Goal: Task Accomplishment & Management: Manage account settings

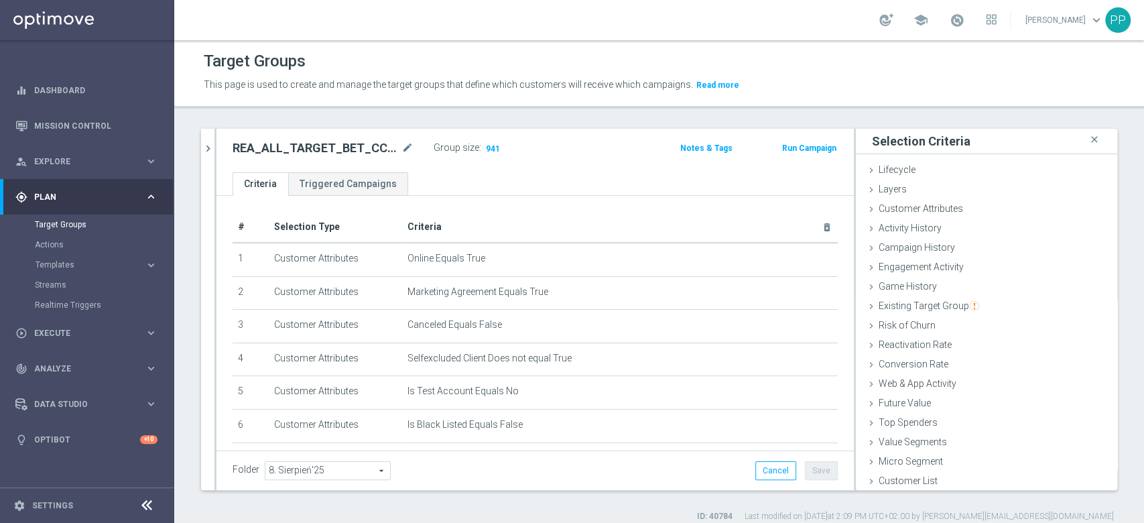
scroll to position [258, 0]
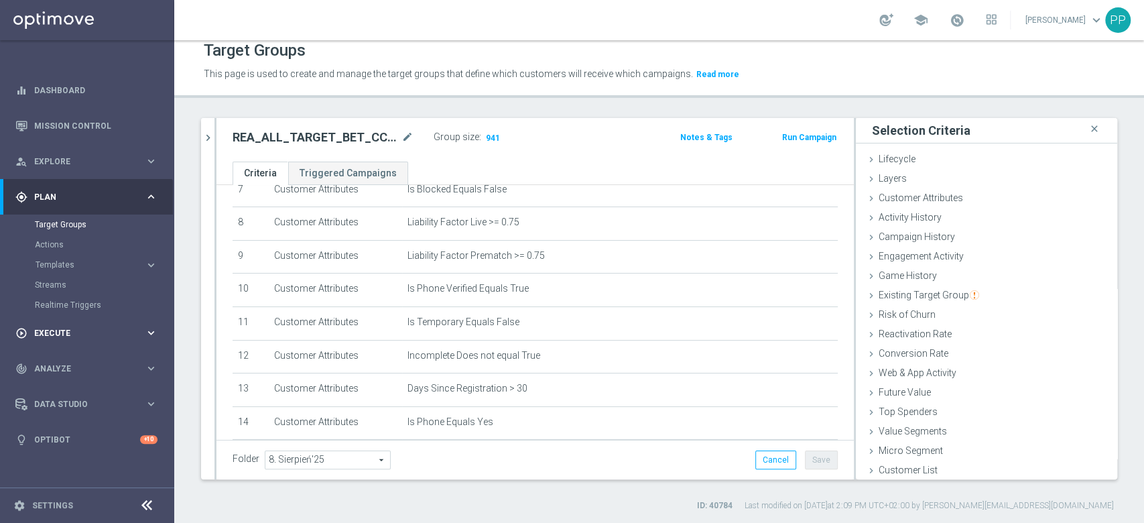
click at [56, 336] on span "Execute" at bounding box center [89, 333] width 111 height 8
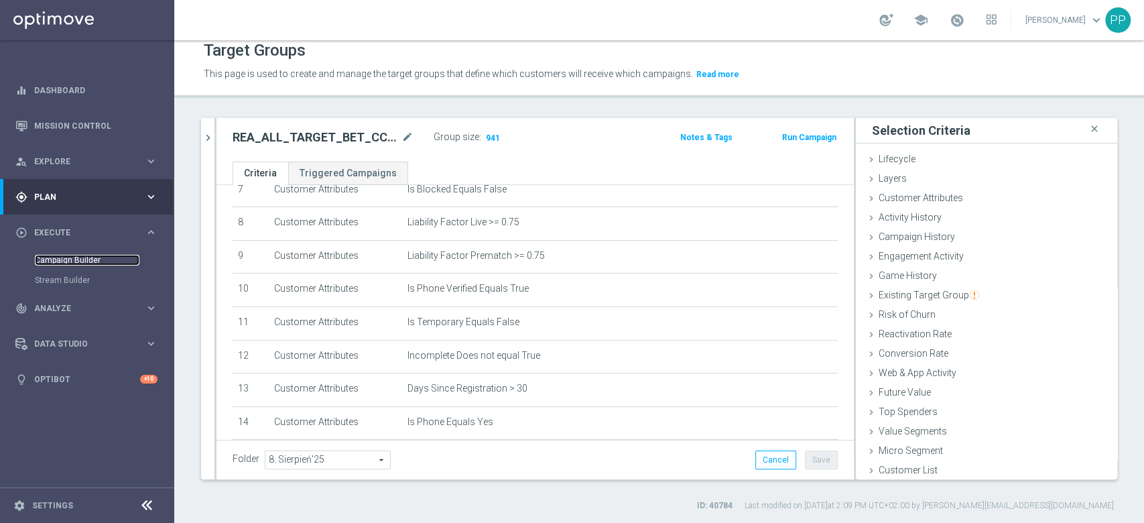
click at [81, 265] on link "Campaign Builder" at bounding box center [87, 260] width 105 height 11
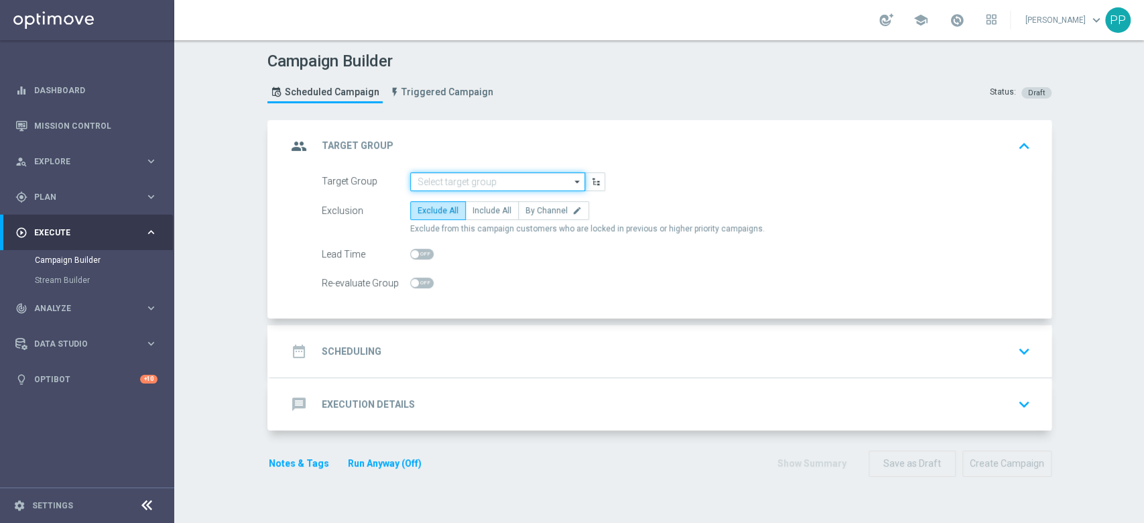
click at [521, 186] on input at bounding box center [497, 181] width 175 height 19
paste input "C_ALL_TARGET_BET_CC EP 100% do 300 PLN WT PUSH_250825"
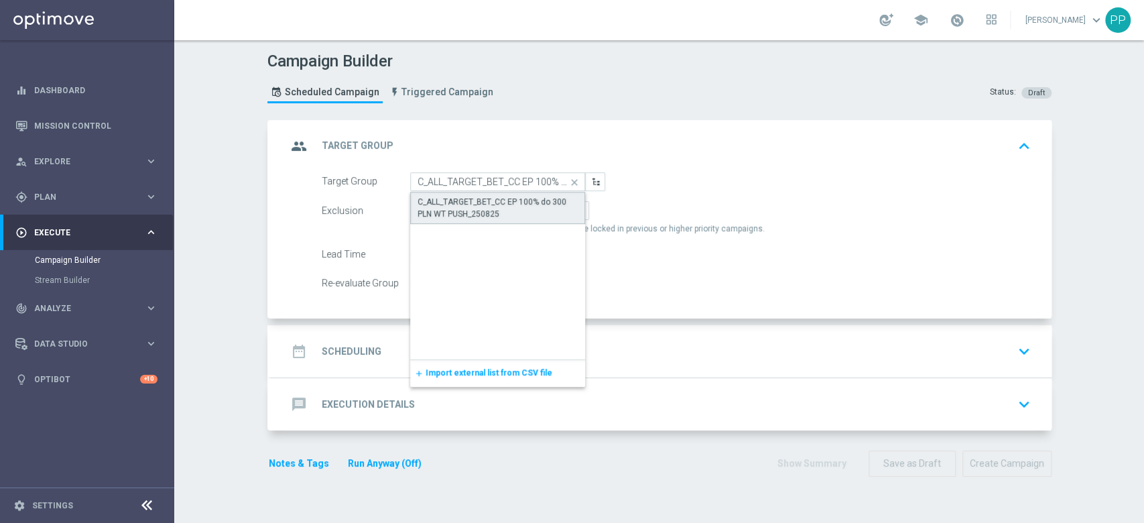
click at [496, 204] on div "C_ALL_TARGET_BET_CC EP 100% do 300 PLN WT PUSH_250825" at bounding box center [497, 208] width 161 height 24
type input "C_ALL_TARGET_BET_CC EP 100% do 300 PLN WT PUSH_250825"
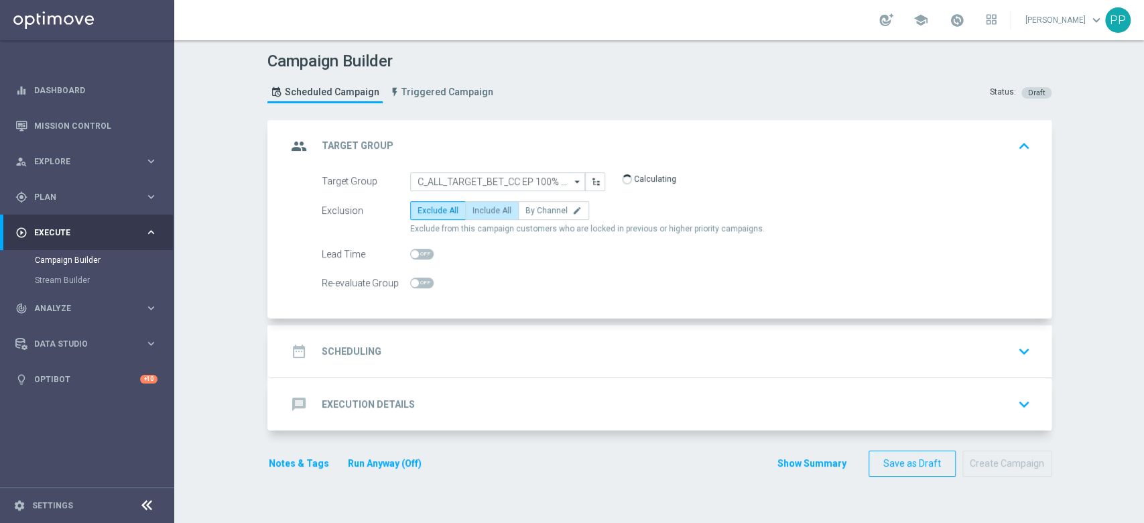
click at [491, 212] on span "Include All" at bounding box center [491, 210] width 39 height 9
click at [481, 212] on input "Include All" at bounding box center [476, 212] width 9 height 9
radio input "true"
click at [417, 277] on span at bounding box center [421, 282] width 23 height 11
click at [417, 277] on input "checkbox" at bounding box center [421, 282] width 23 height 11
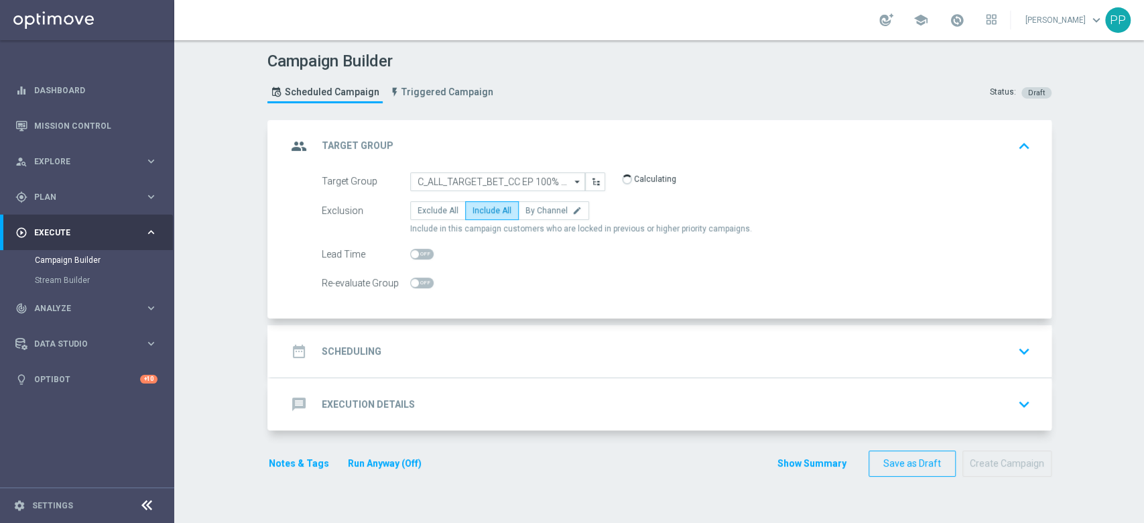
checkbox input "true"
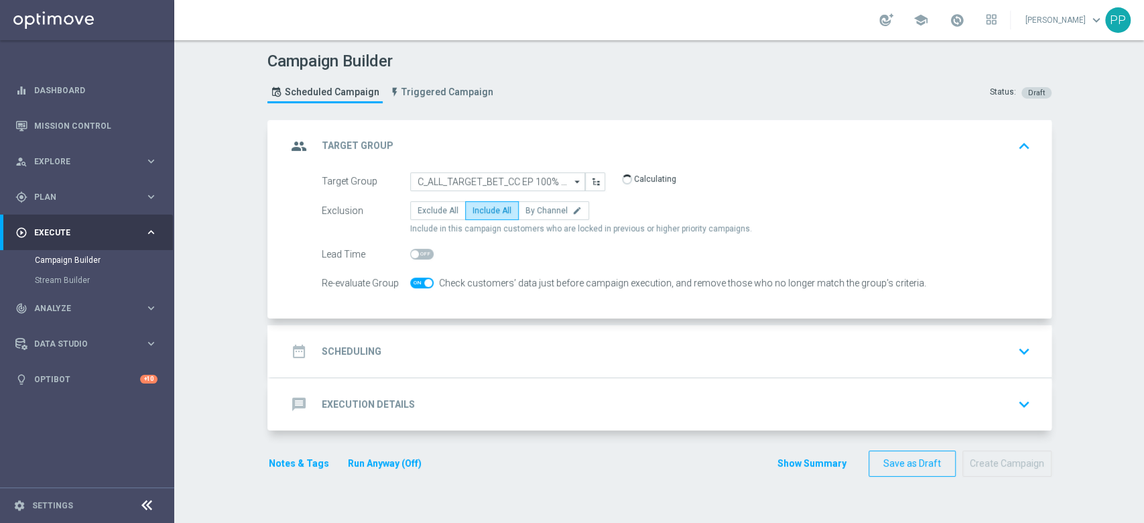
click at [440, 360] on div "date_range Scheduling keyboard_arrow_down" at bounding box center [661, 350] width 748 height 25
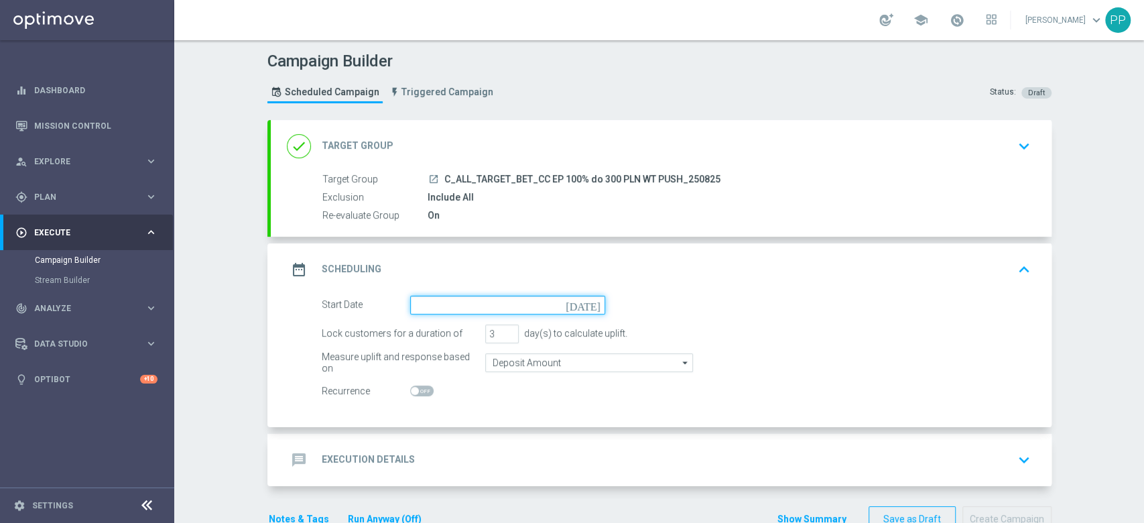
click at [466, 295] on input at bounding box center [507, 304] width 195 height 19
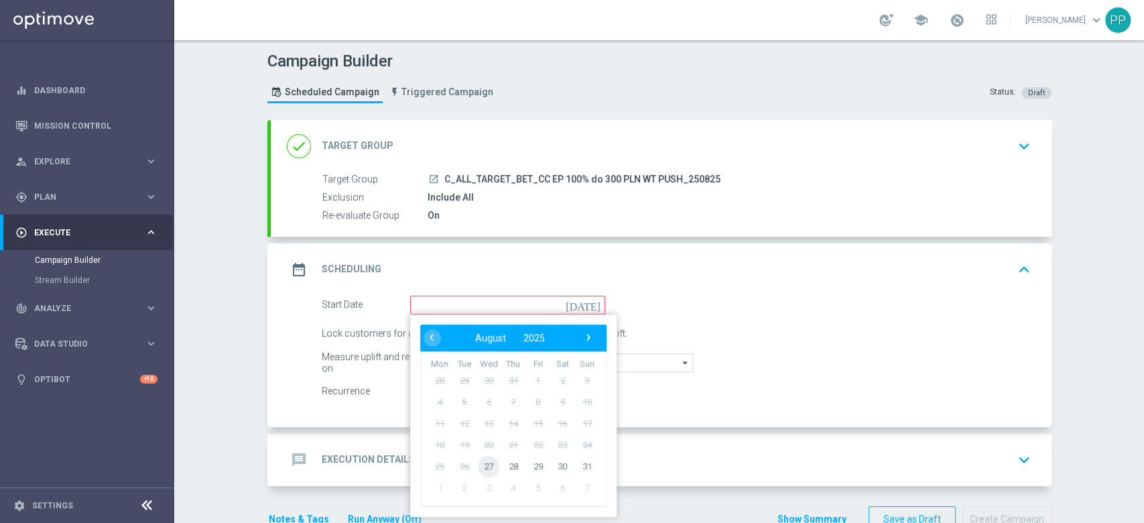
click at [478, 465] on span "27" at bounding box center [488, 465] width 21 height 21
type input "[DATE]"
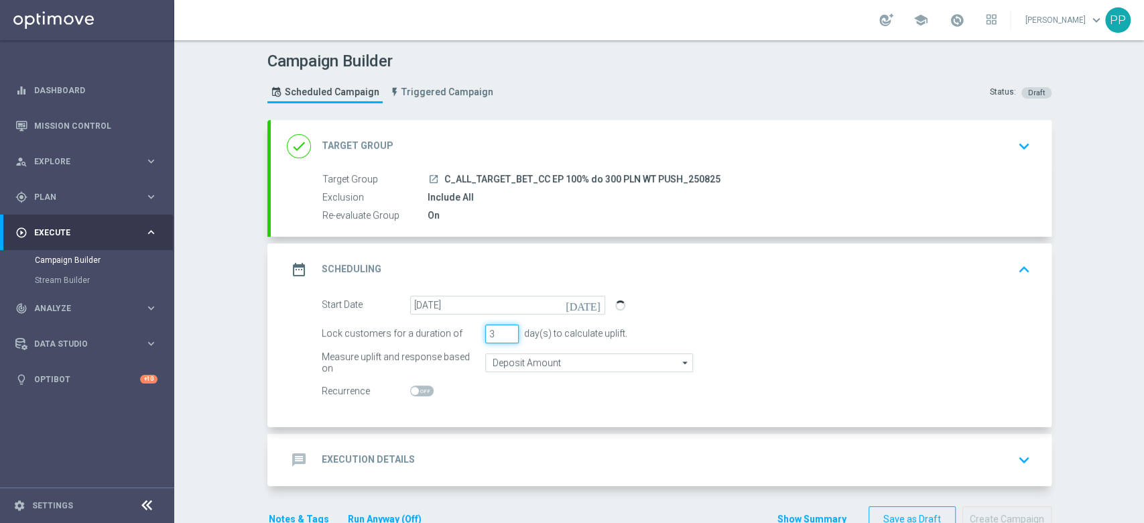
click at [488, 341] on input "3" at bounding box center [501, 333] width 33 height 19
type input "1"
click at [518, 362] on input "Deposit Amount" at bounding box center [589, 362] width 208 height 19
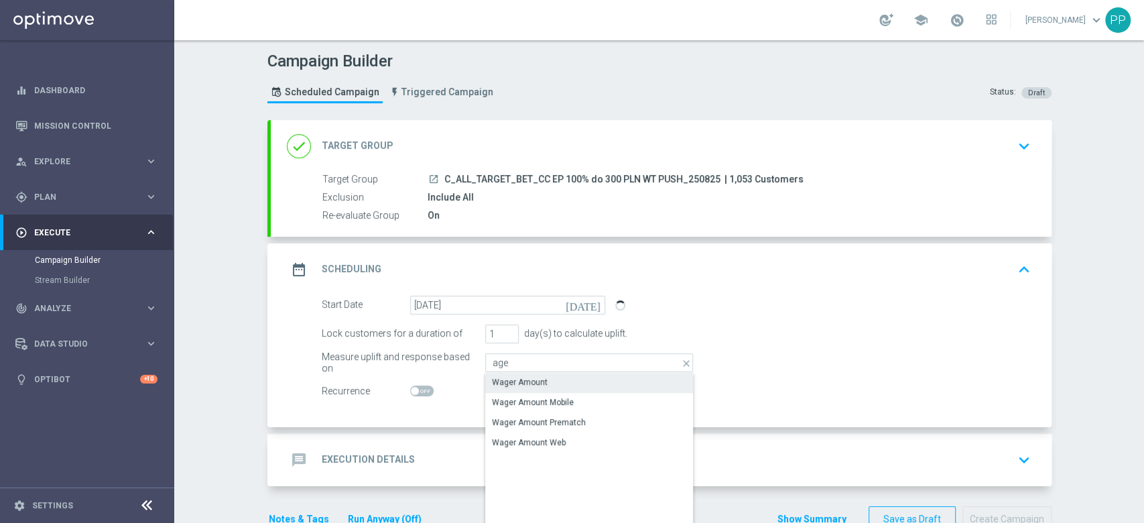
click at [520, 389] on div "Wager Amount" at bounding box center [589, 382] width 208 height 19
type input "Wager Amount"
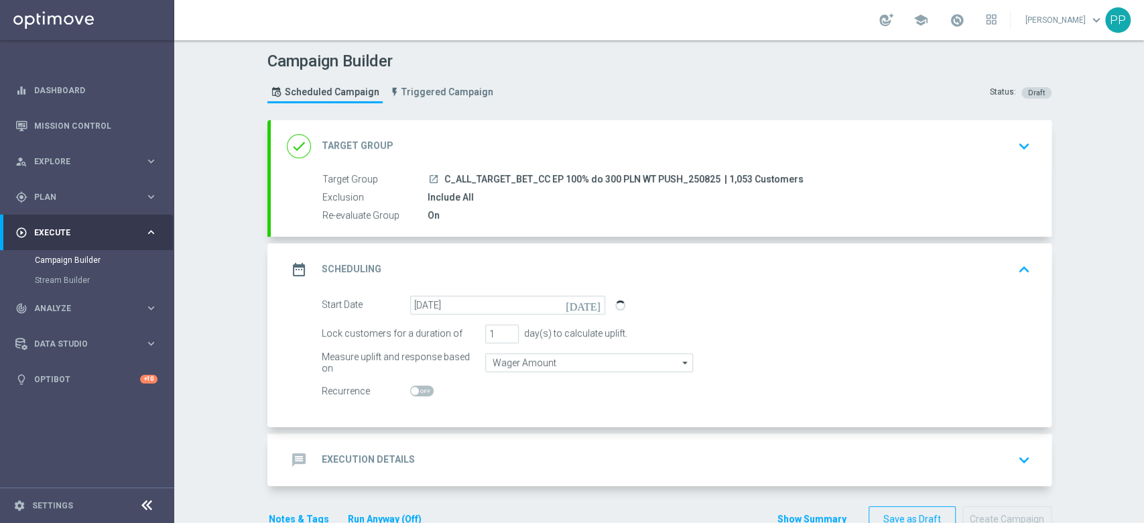
click at [226, 308] on div "Campaign Builder Scheduled Campaign Triggered Campaign Status: Draft done Targe…" at bounding box center [658, 281] width 969 height 482
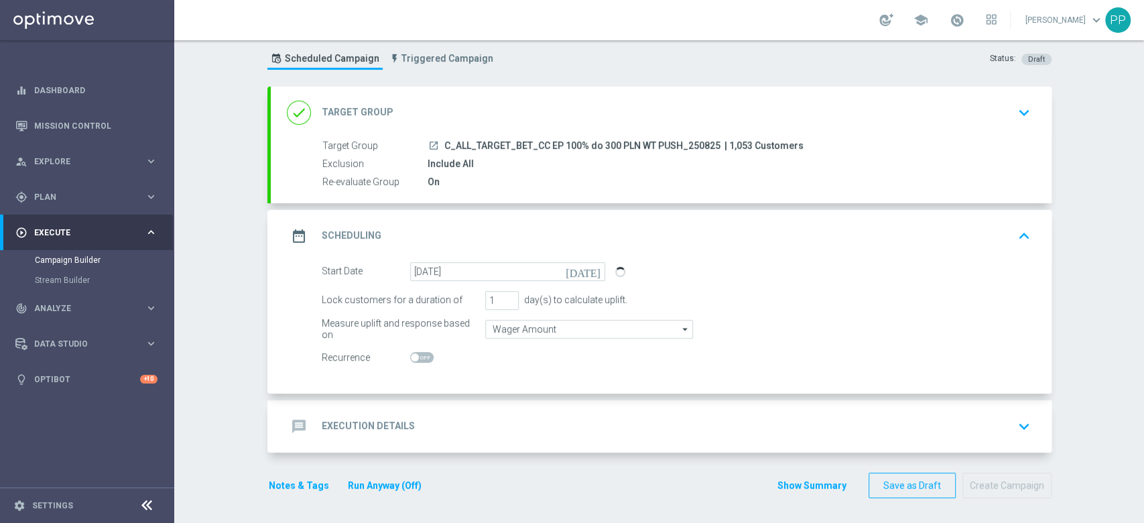
click at [424, 403] on div "message Execution Details keyboard_arrow_down" at bounding box center [661, 426] width 781 height 52
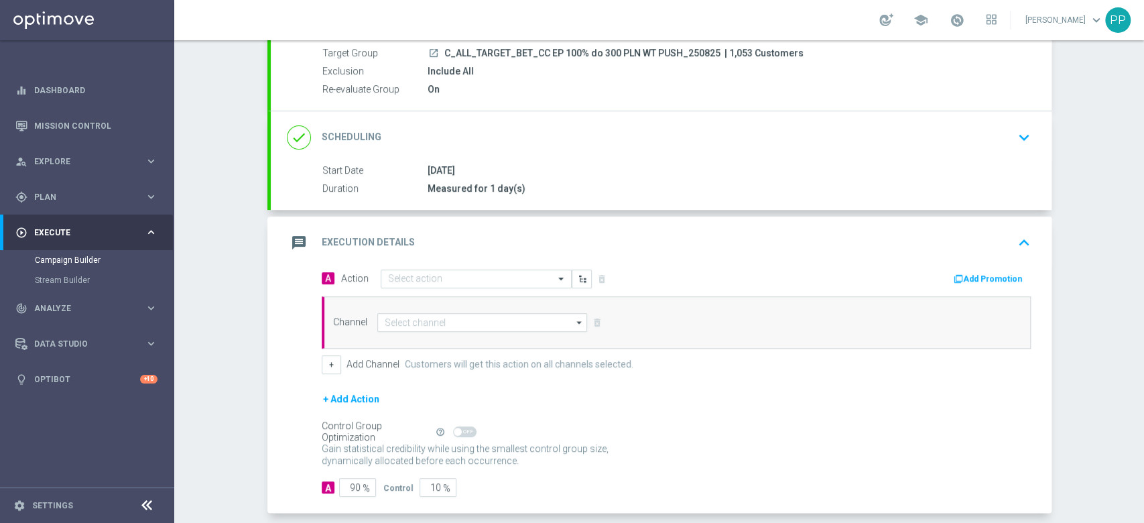
scroll to position [129, 0]
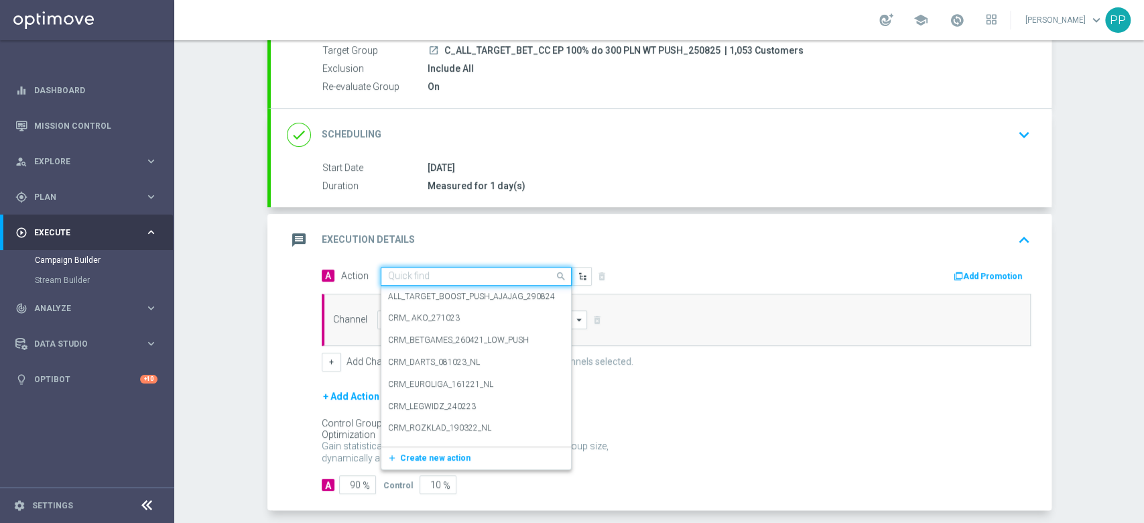
click at [415, 275] on input "text" at bounding box center [462, 276] width 149 height 11
paste input "C_ALL_TARGET_BET_CC EP 100% do 300 PLN WT PUSH_250825"
type input "C_ALL_TARGET_BET_CC EP 100% do 300 PLN WT PUSH_250825"
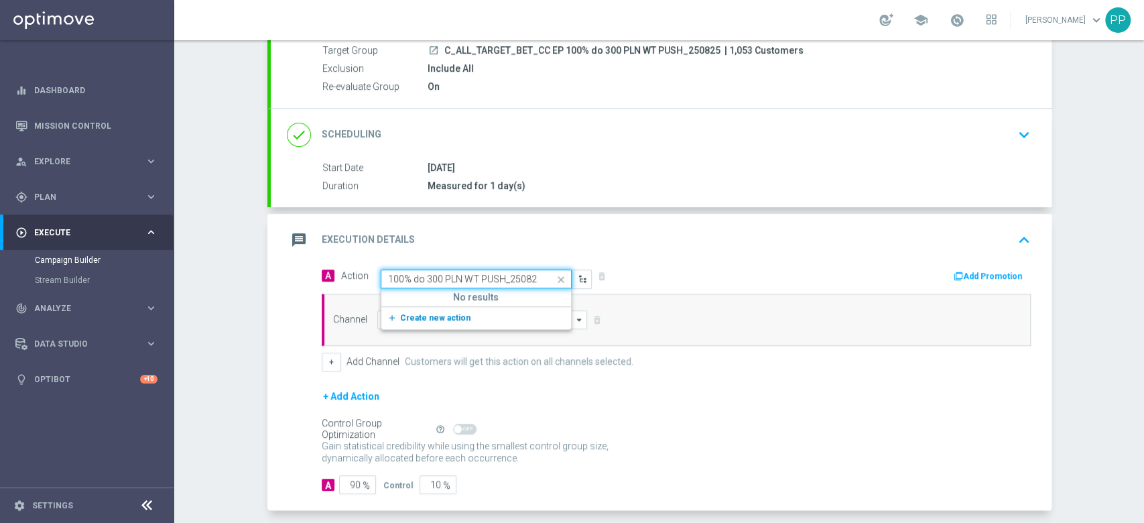
click at [434, 315] on span "Create new action" at bounding box center [435, 317] width 70 height 9
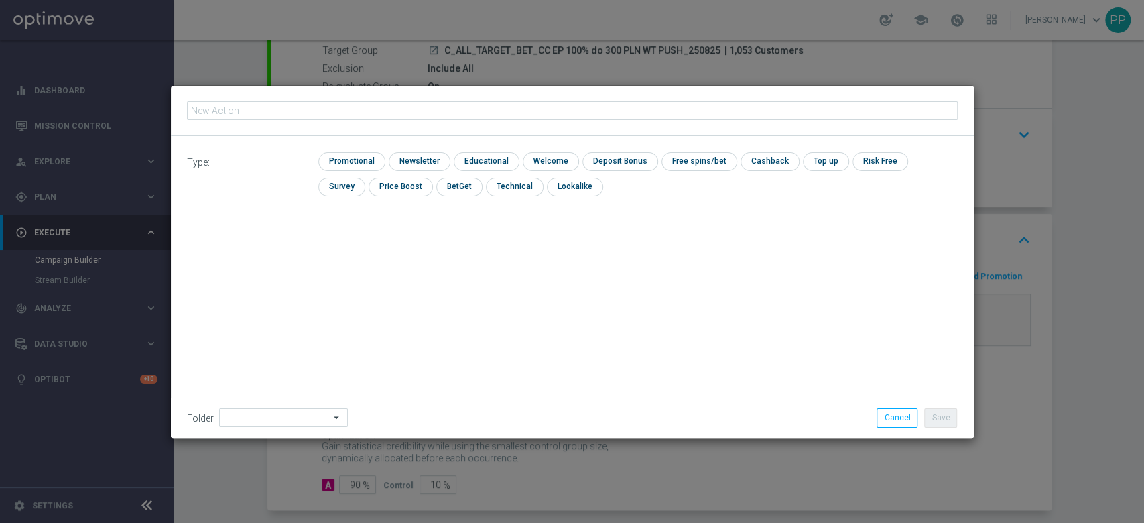
type input "C_ALL_TARGET_BET_CC EP 100% do 300 PLN WT PUSH_250825"
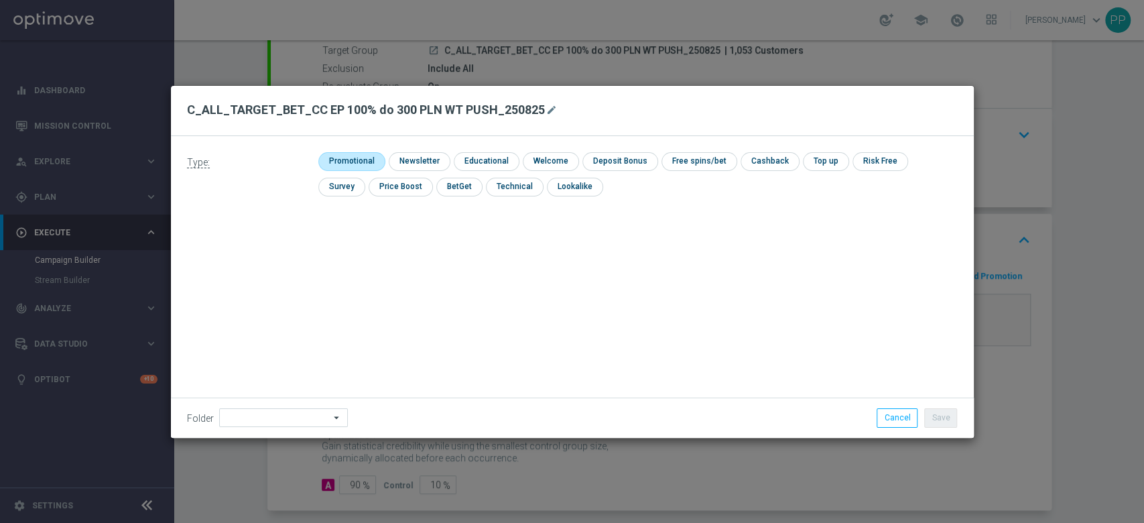
click at [354, 153] on input "checkbox" at bounding box center [350, 161] width 64 height 18
checkbox input "true"
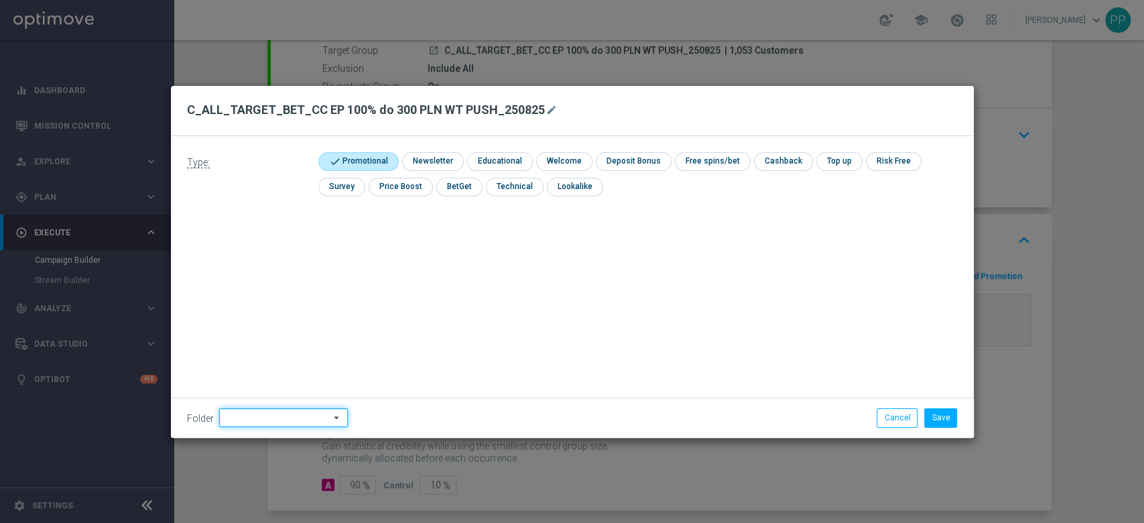
click at [273, 413] on input at bounding box center [283, 417] width 129 height 19
click at [264, 245] on div "8. Sierpień 2025" at bounding box center [255, 250] width 59 height 12
type input "8. Sierpień 2025"
click at [383, 277] on div "Type: check Promotional check Newsletter check Educational check Welcome check …" at bounding box center [572, 286] width 803 height 301
click at [934, 409] on button "Save" at bounding box center [940, 417] width 33 height 19
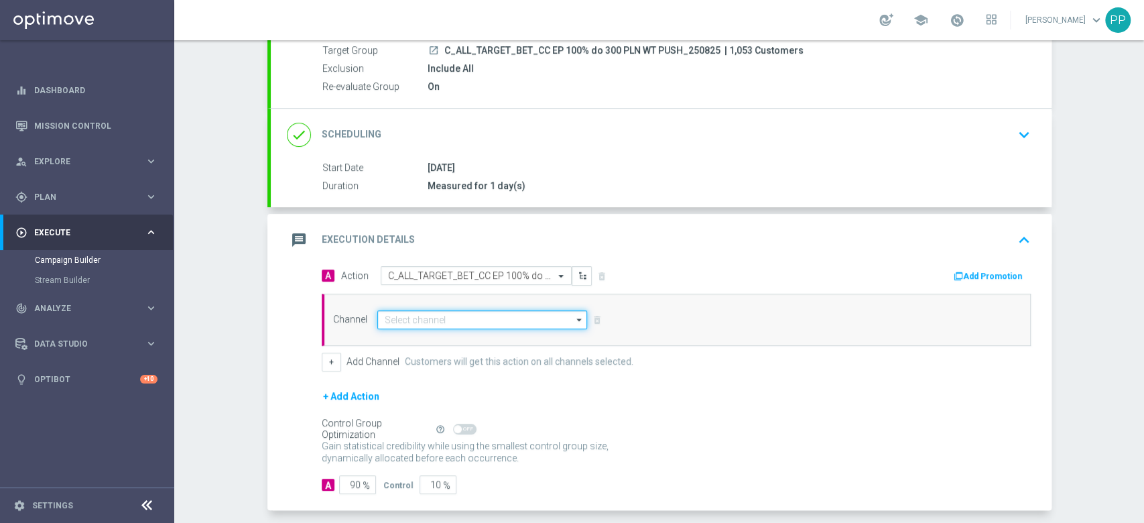
click at [500, 318] on input at bounding box center [482, 319] width 210 height 19
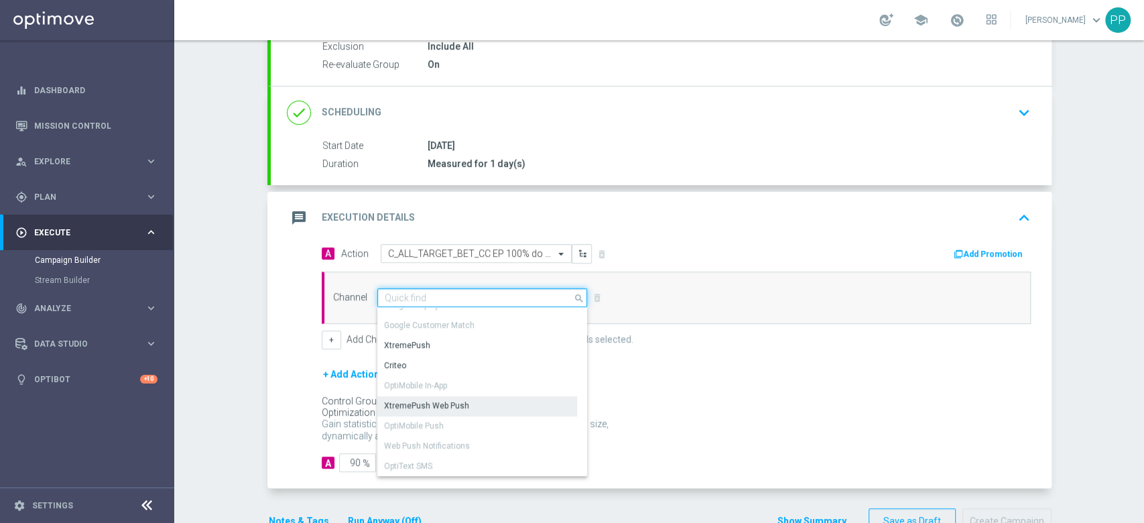
scroll to position [270, 0]
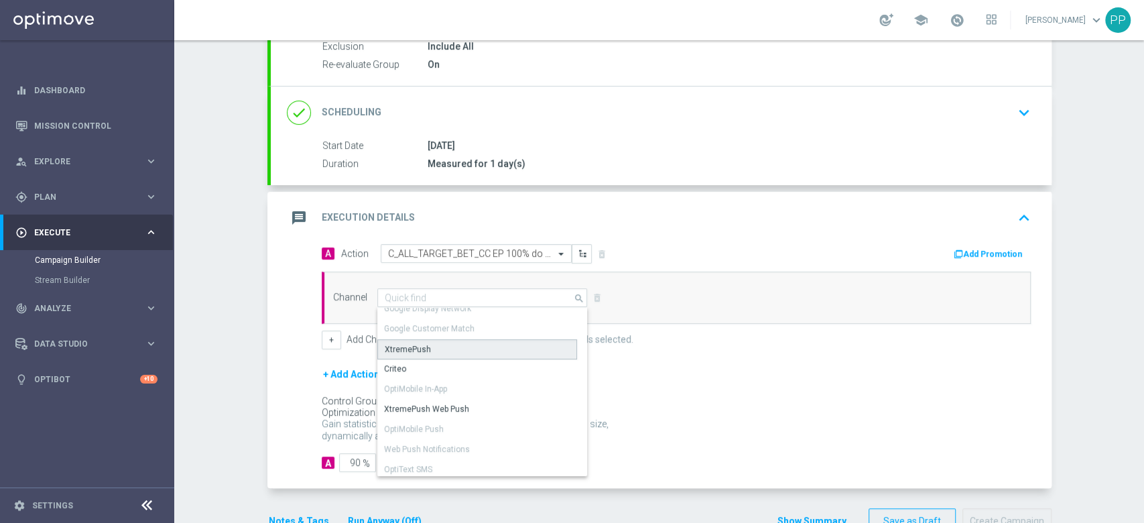
click at [418, 345] on div "XtremePush" at bounding box center [408, 349] width 46 height 12
type input "XtremePush"
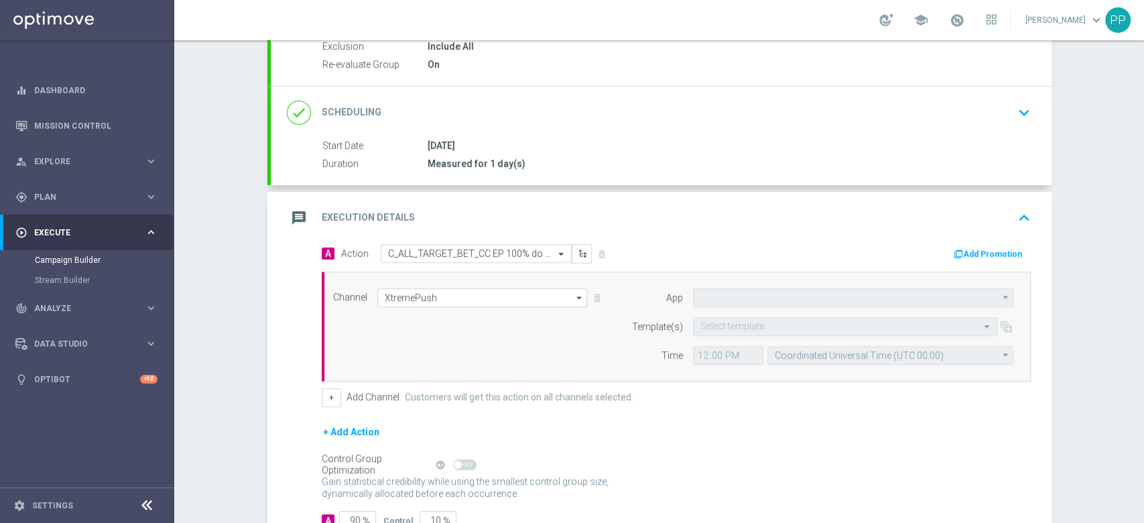
type input "STS_PL"
click at [859, 349] on input "Coordinated Universal Time (UTC 00:00)" at bounding box center [890, 355] width 246 height 19
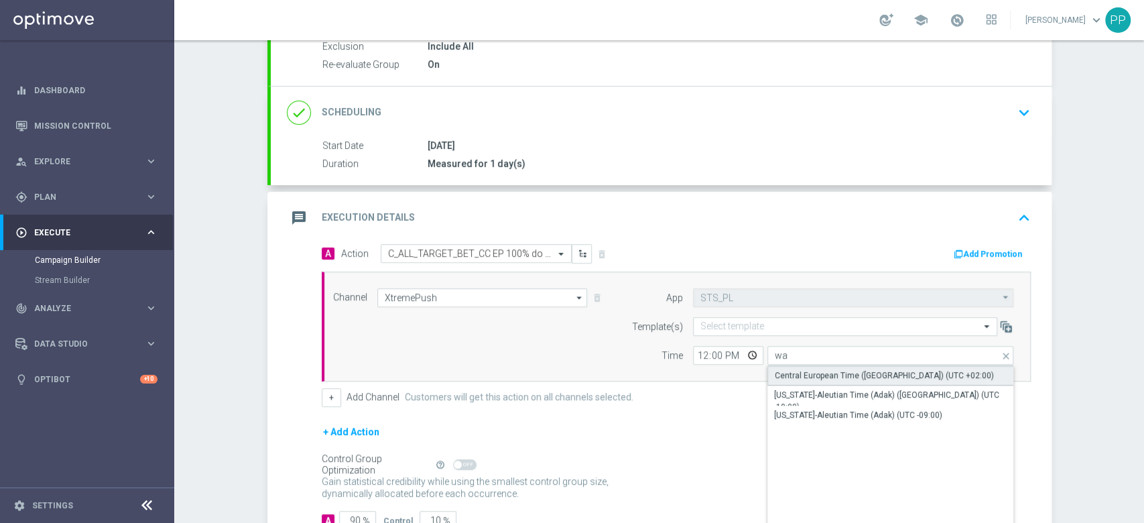
click at [841, 375] on div "Central European Time ([GEOGRAPHIC_DATA]) (UTC +02:00)" at bounding box center [884, 375] width 219 height 12
type input "Central European Time ([GEOGRAPHIC_DATA]) (UTC +02:00)"
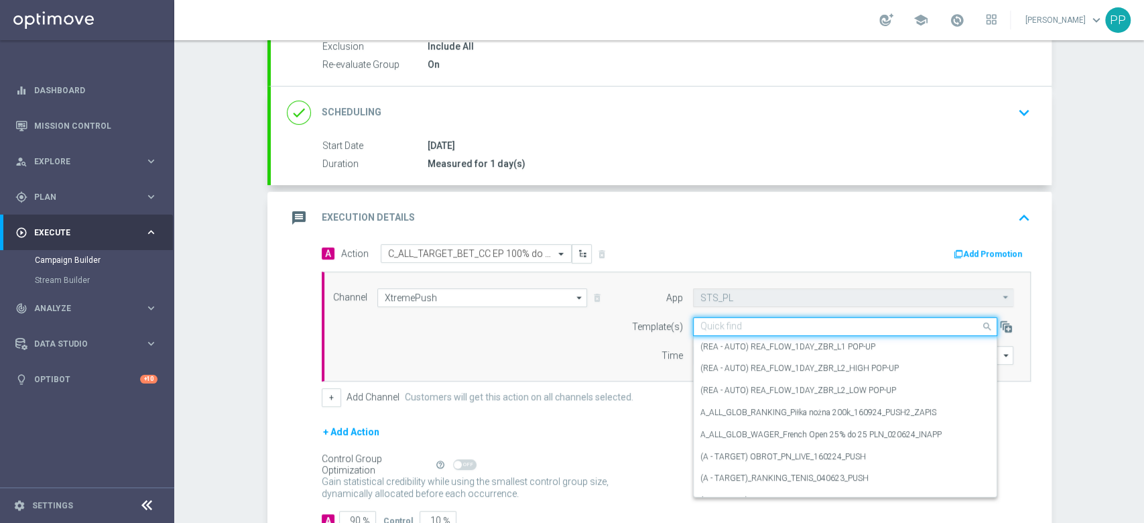
click at [809, 326] on input "text" at bounding box center [831, 326] width 263 height 11
paste input "C_ALL_TARGET_BET_CC EP 100% do 300 PLN WT PUSH_250825"
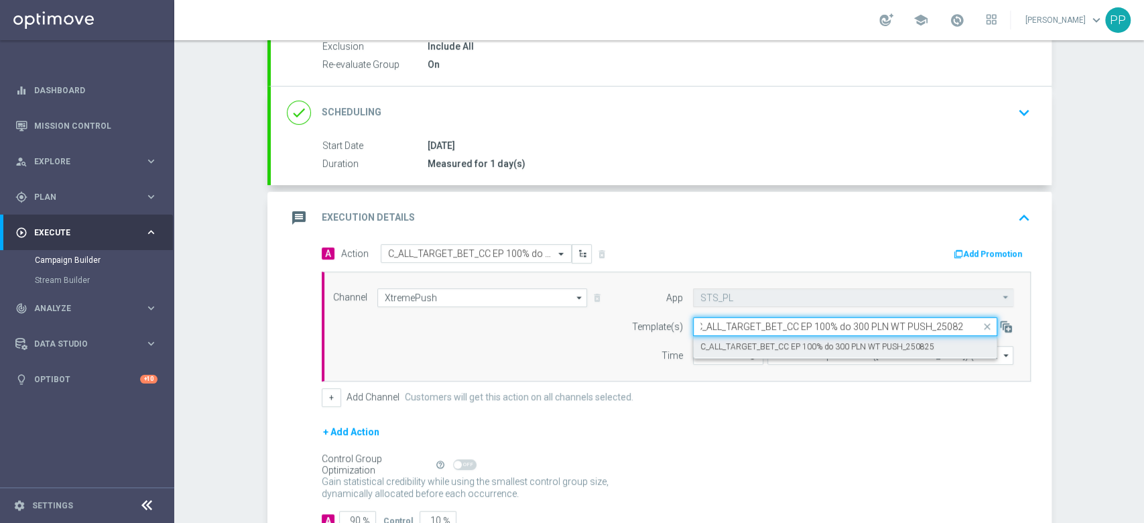
click at [797, 341] on label "C_ALL_TARGET_BET_CC EP 100% do 300 PLN WT PUSH_250825" at bounding box center [817, 346] width 234 height 11
type input "C_ALL_TARGET_BET_CC EP 100% do 300 PLN WT PUSH_250825"
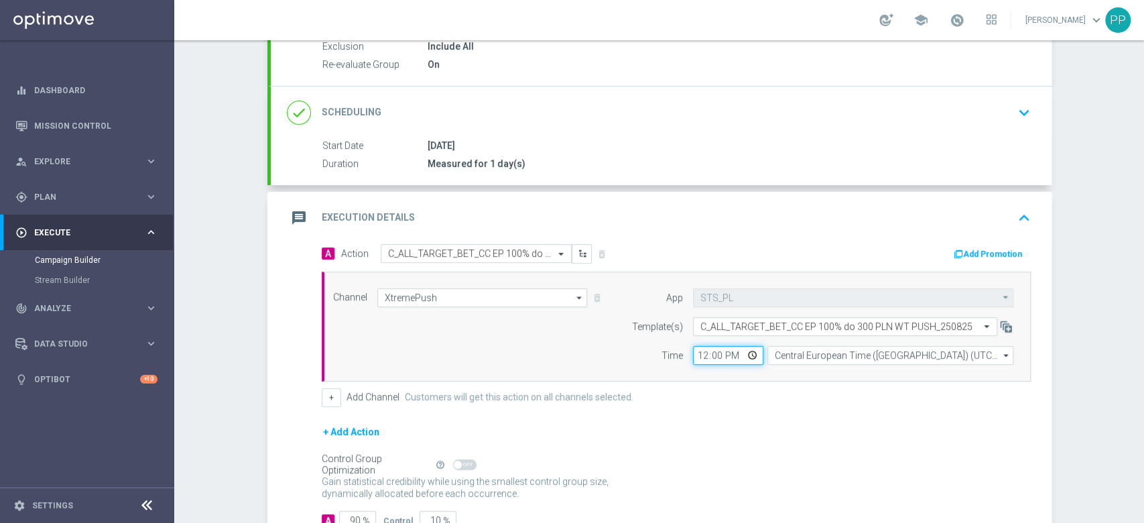
click at [693, 353] on input "12:00" at bounding box center [728, 355] width 70 height 19
type input "18:01"
click at [271, 297] on div "A Action Select action C_ALL_TARGET_BET_CC EP 100% do 300 PLN WT PUSH_250825 de…" at bounding box center [661, 395] width 781 height 302
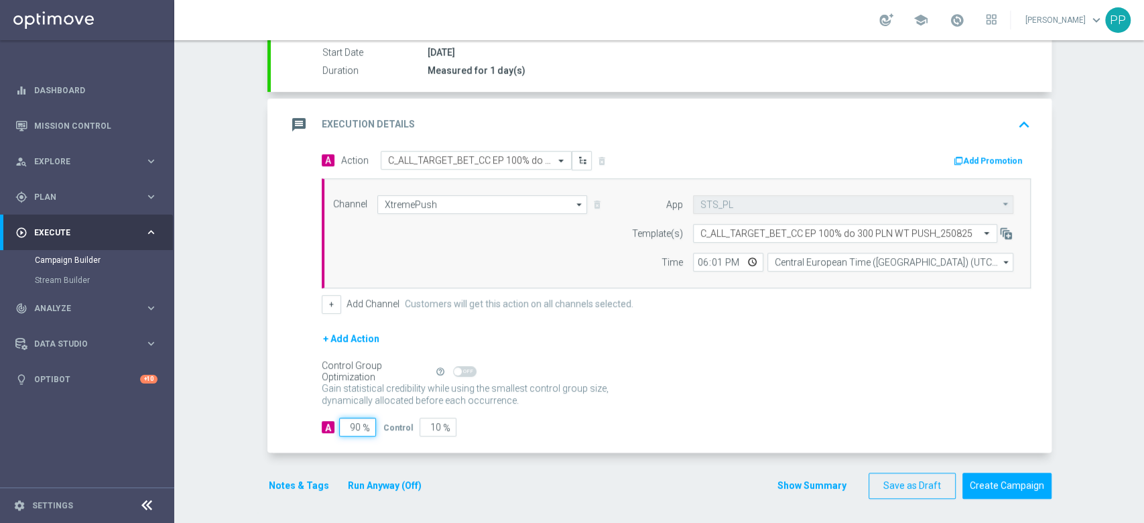
click at [339, 419] on input "90" at bounding box center [357, 426] width 37 height 19
type input "9"
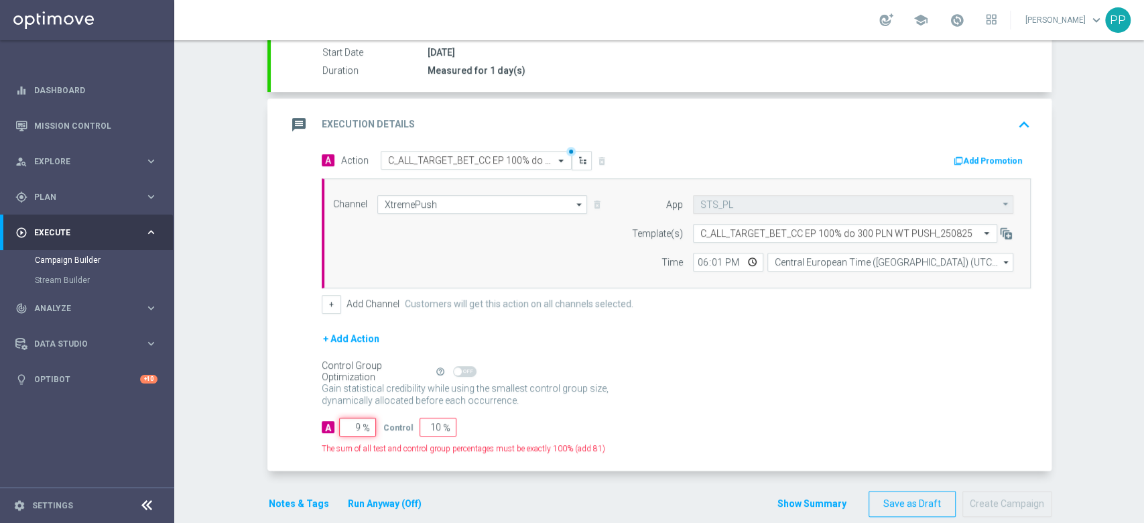
type input "91"
type input "95"
type input "5"
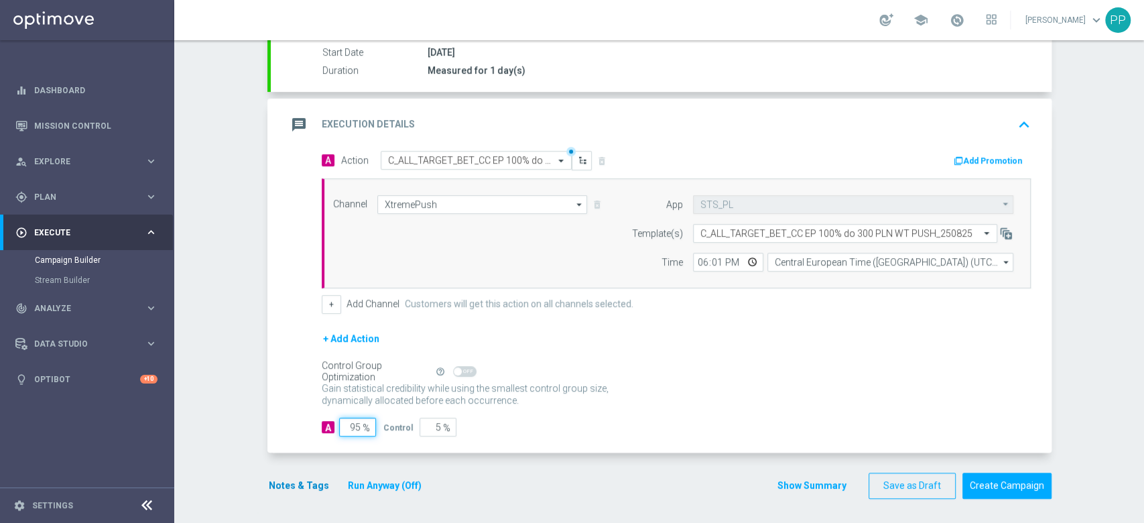
type input "95"
click at [295, 486] on button "Notes & Tags" at bounding box center [298, 485] width 63 height 17
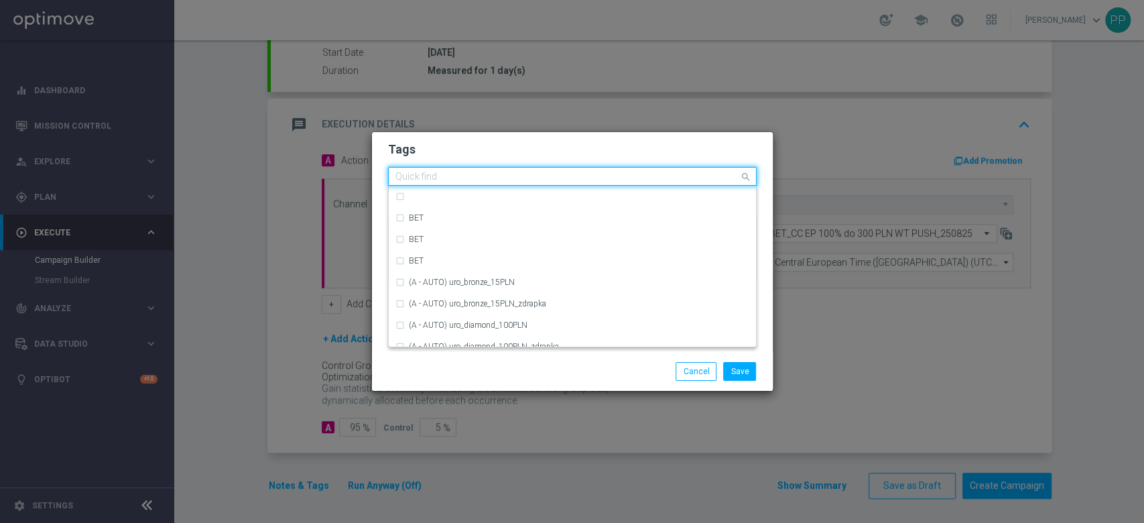
click at [418, 182] on input "text" at bounding box center [567, 177] width 344 height 11
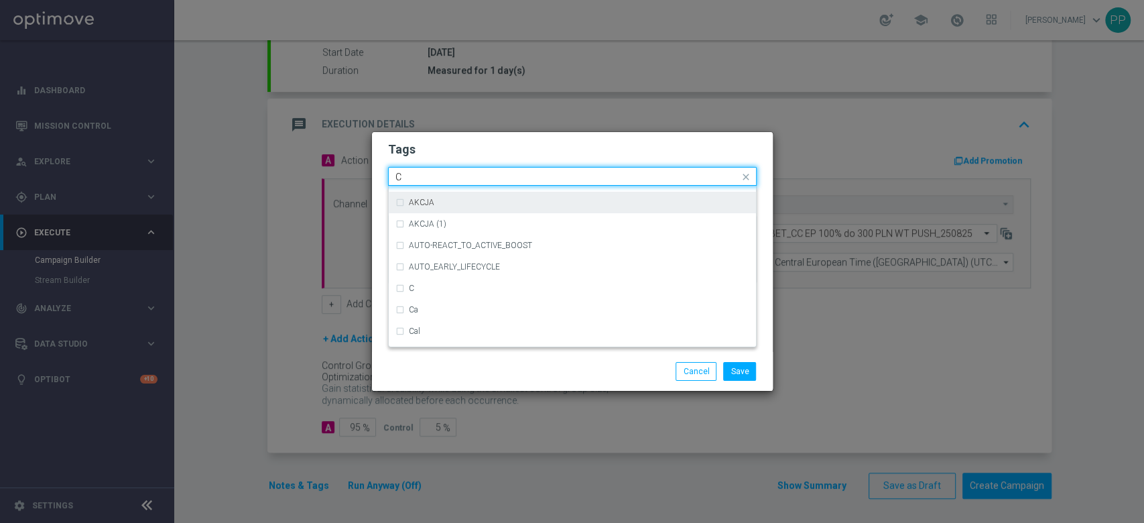
scroll to position [1002, 0]
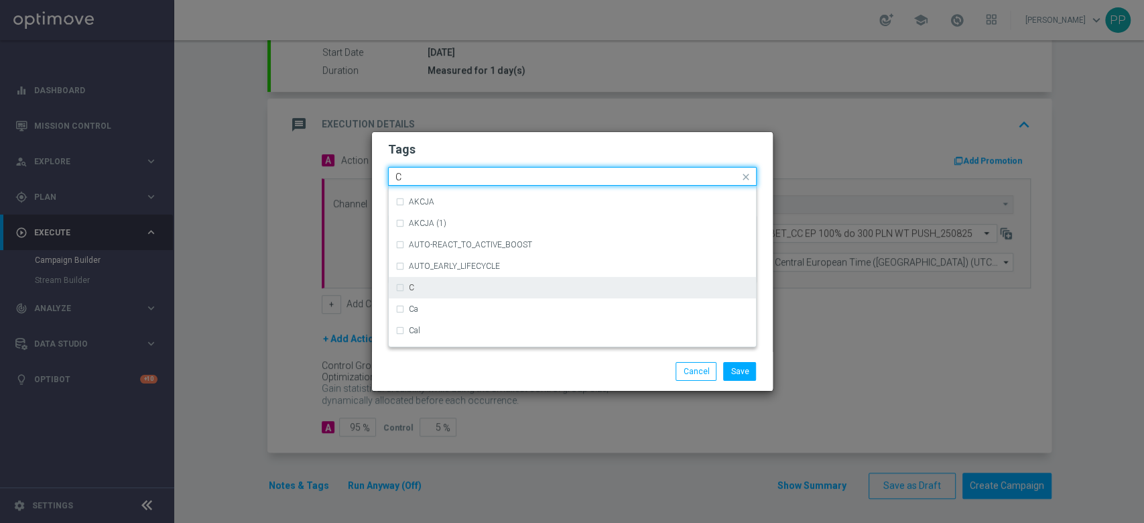
click at [407, 286] on div "C" at bounding box center [572, 287] width 354 height 21
type input "C"
click at [423, 184] on div "C" at bounding box center [566, 178] width 346 height 13
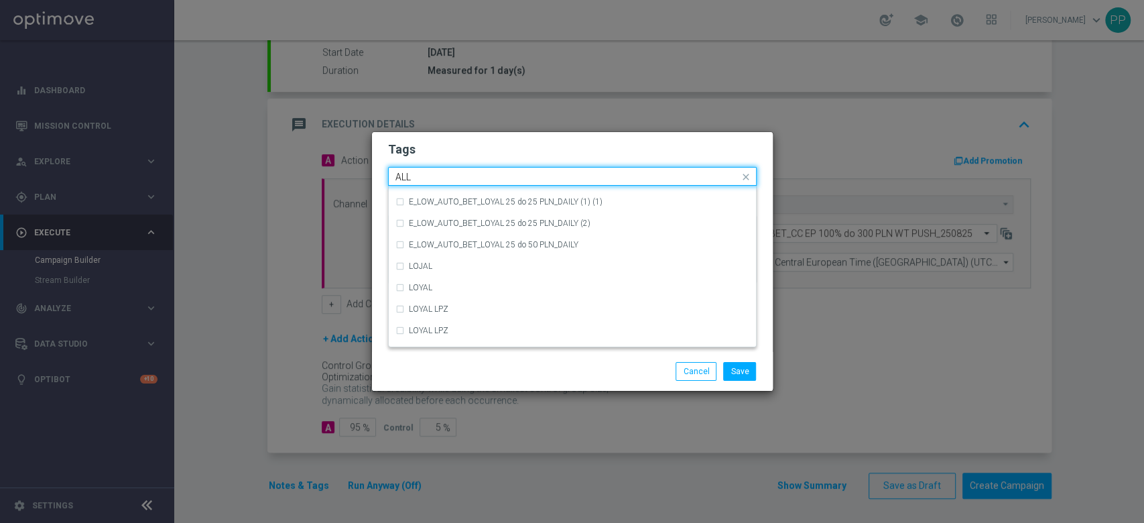
scroll to position [0, 0]
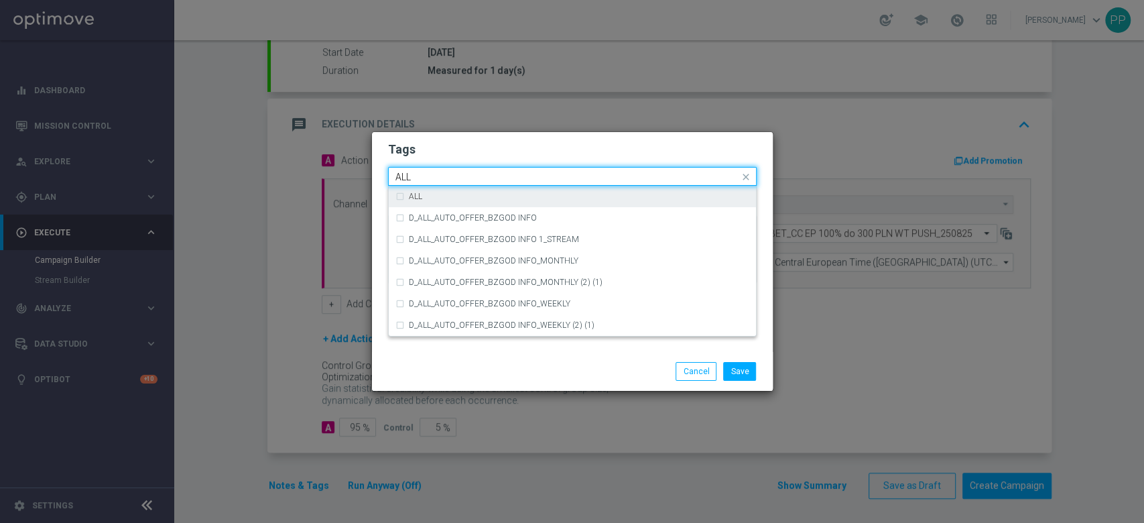
click at [424, 192] on div "ALL" at bounding box center [579, 196] width 340 height 8
click at [427, 180] on input "ALL" at bounding box center [567, 177] width 344 height 11
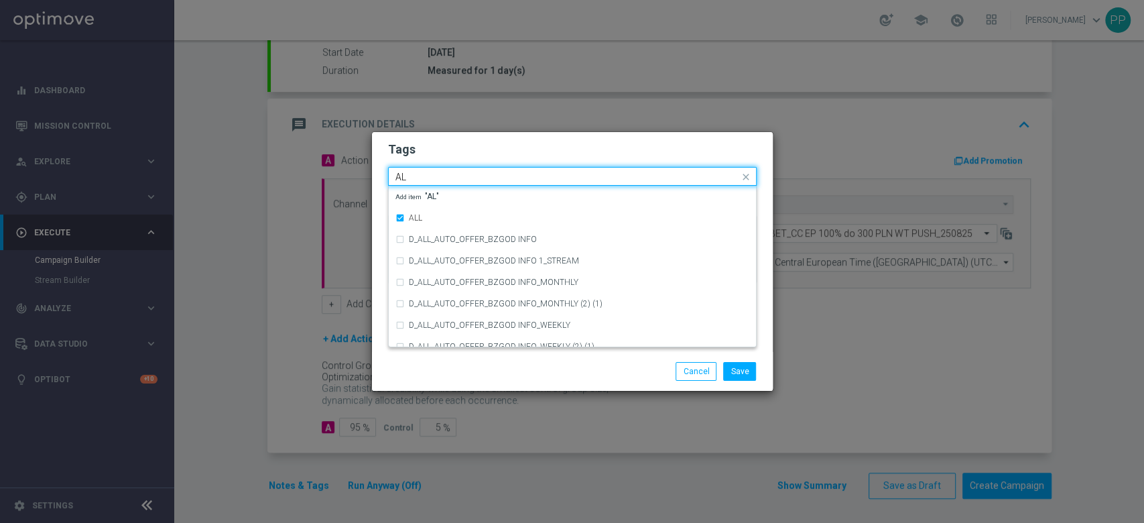
type input "A"
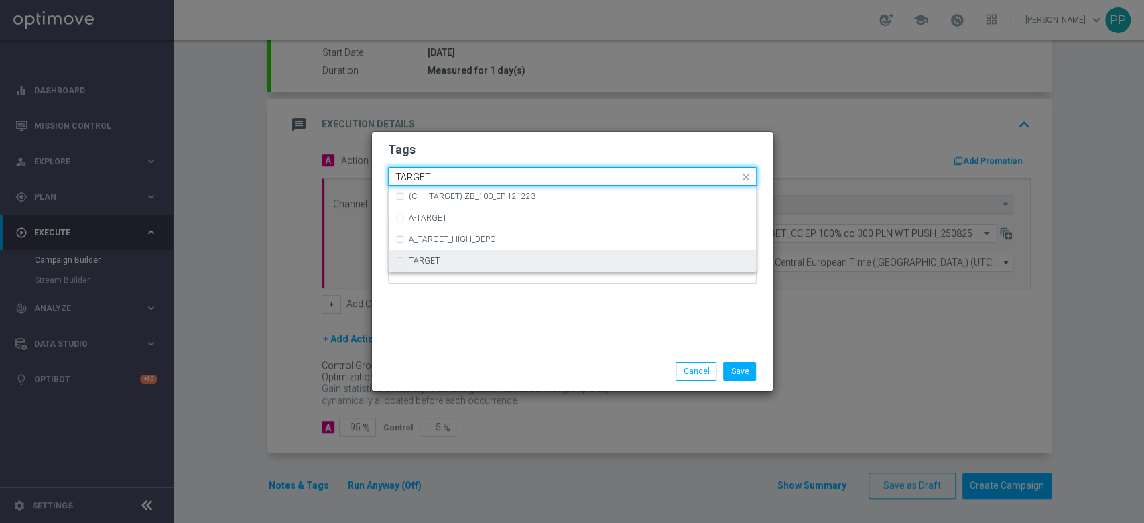
click at [430, 255] on div "TARGET" at bounding box center [572, 260] width 354 height 21
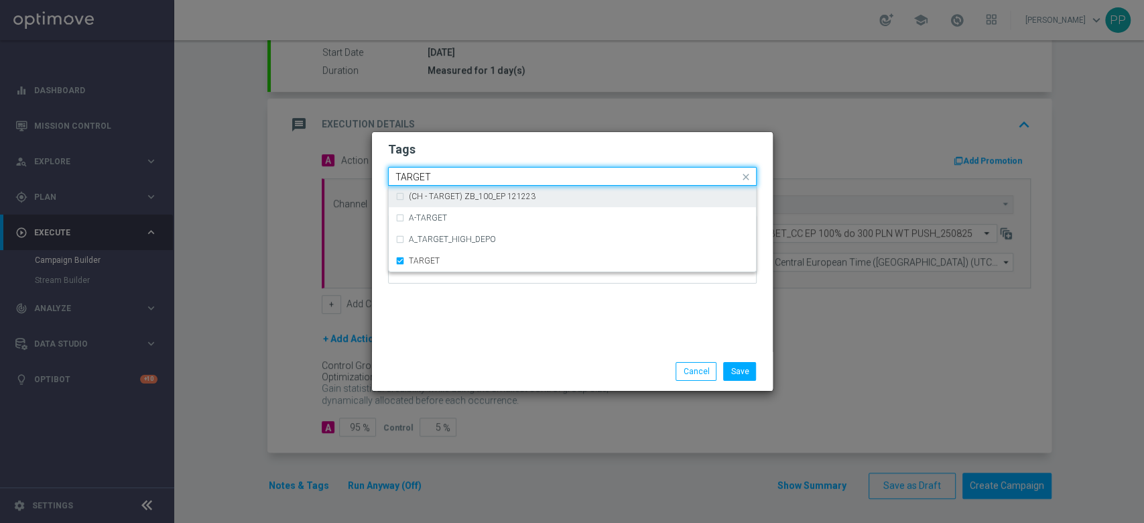
click at [458, 176] on input "TARGET" at bounding box center [567, 177] width 344 height 11
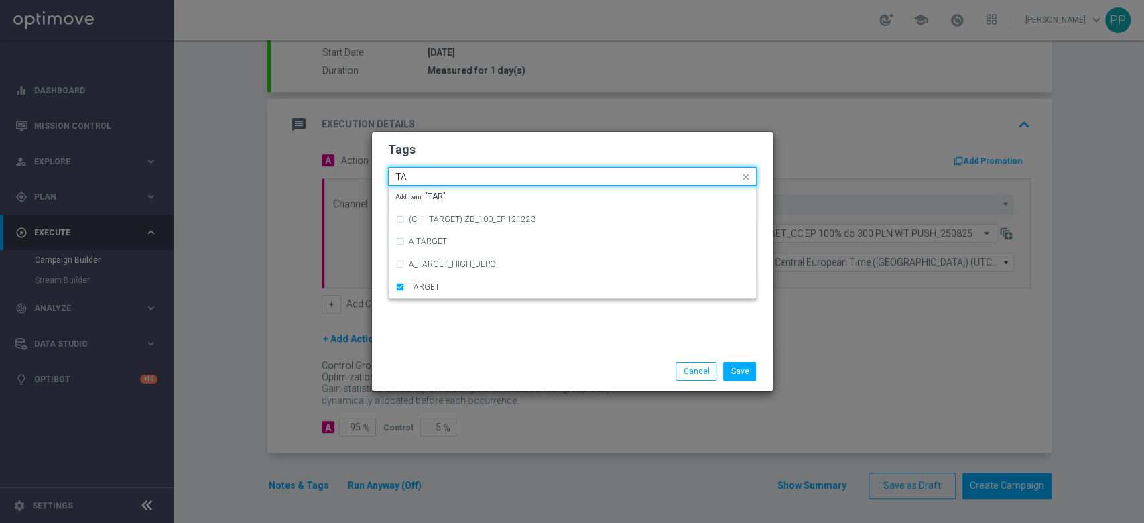
type input "T"
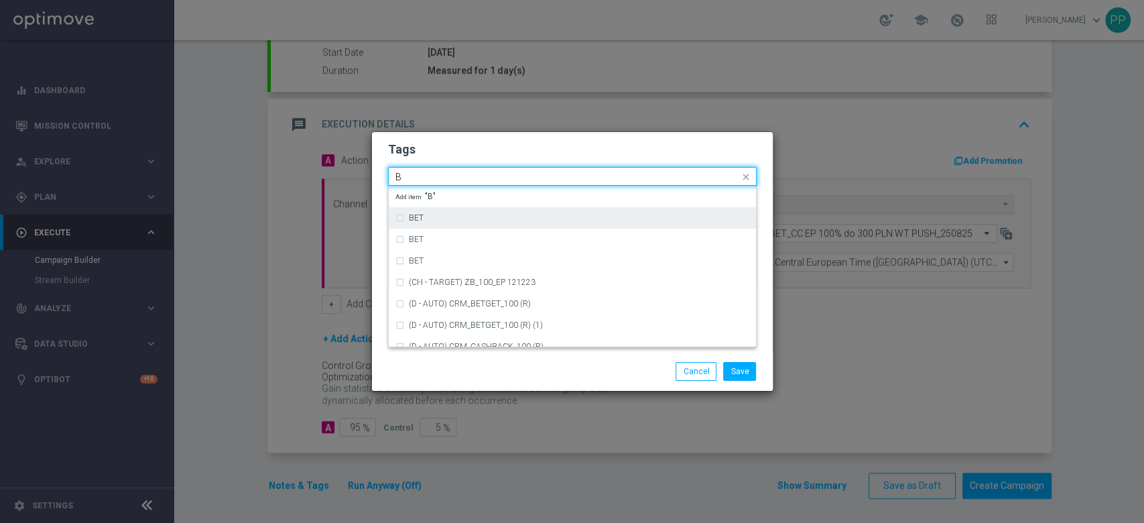
click at [434, 224] on div "BET" at bounding box center [572, 217] width 354 height 21
type input "B"
click at [464, 174] on input "B" at bounding box center [567, 177] width 344 height 11
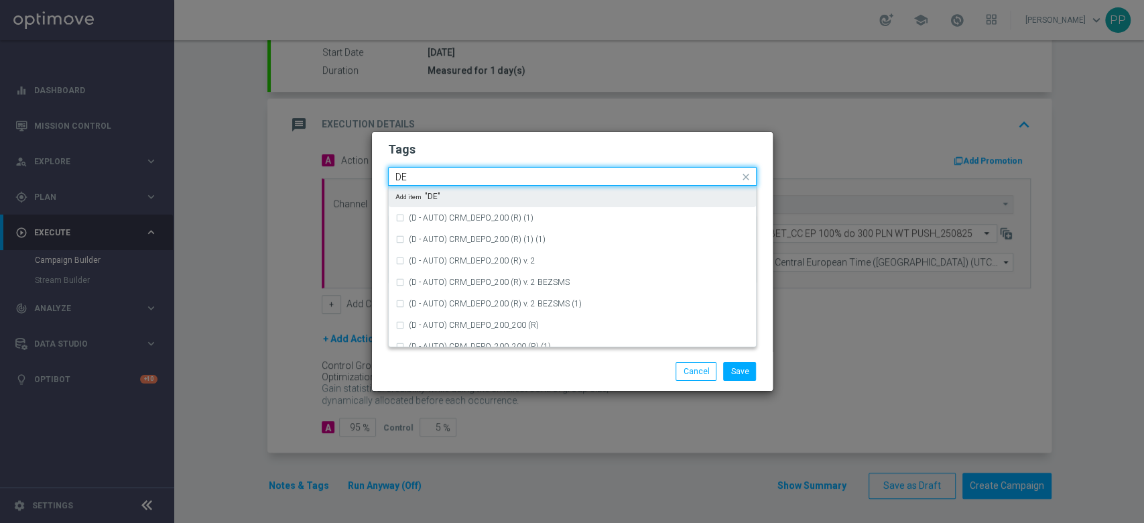
type input "D"
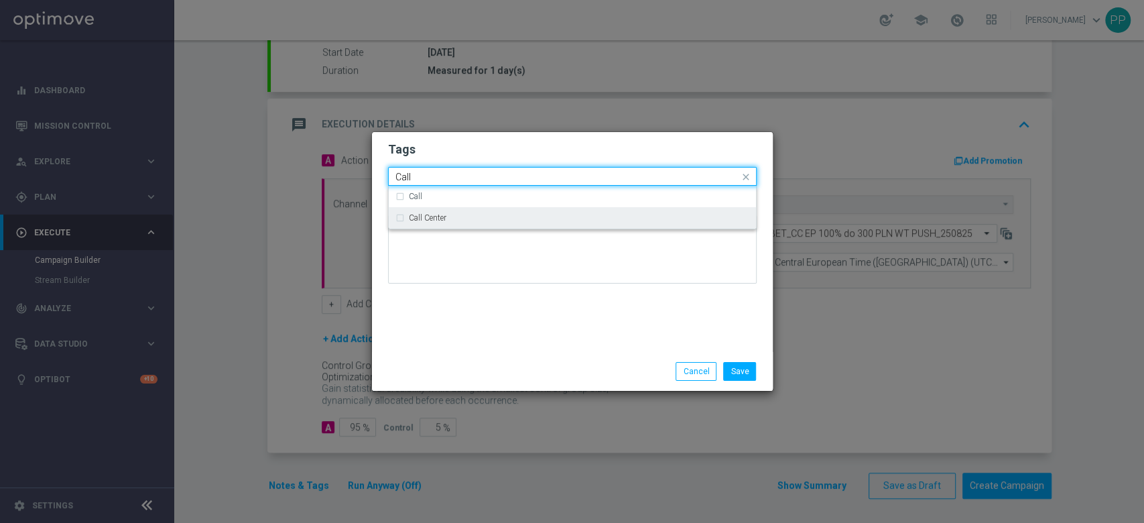
click at [444, 218] on label "Call Center" at bounding box center [428, 218] width 38 height 8
type input "Call"
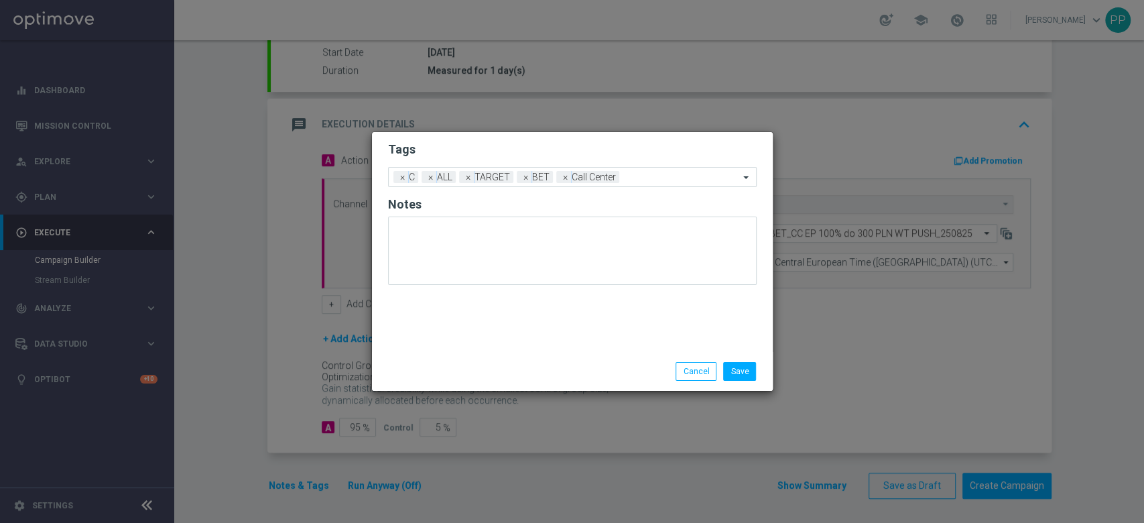
click at [611, 326] on div "Tags Add a new tag × C × ALL × TARGET × BET × Call Center Notes" at bounding box center [572, 242] width 401 height 220
click at [746, 377] on button "Save" at bounding box center [739, 371] width 33 height 19
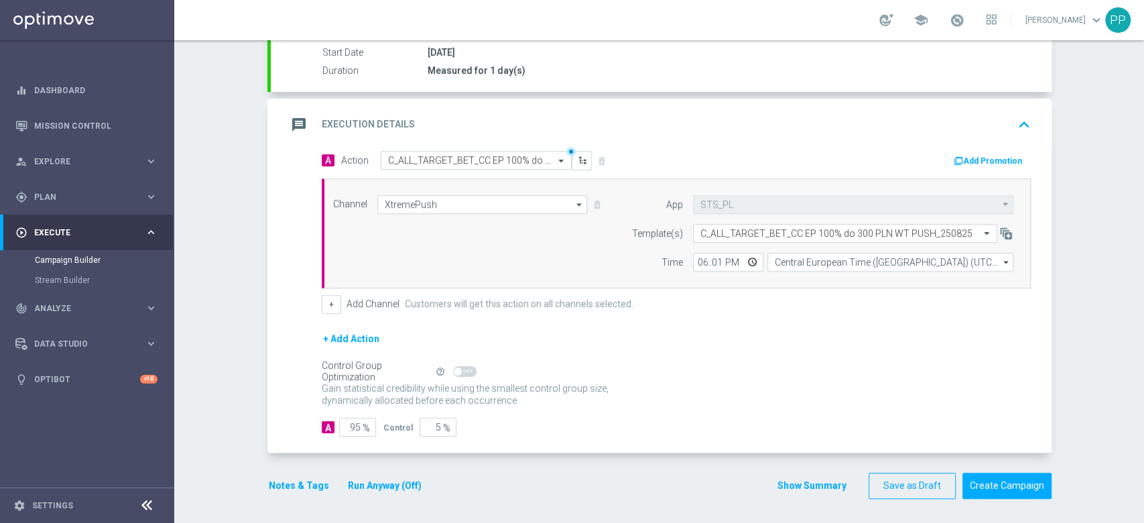
click at [734, 128] on div "message Execution Details keyboard_arrow_up" at bounding box center [661, 124] width 748 height 25
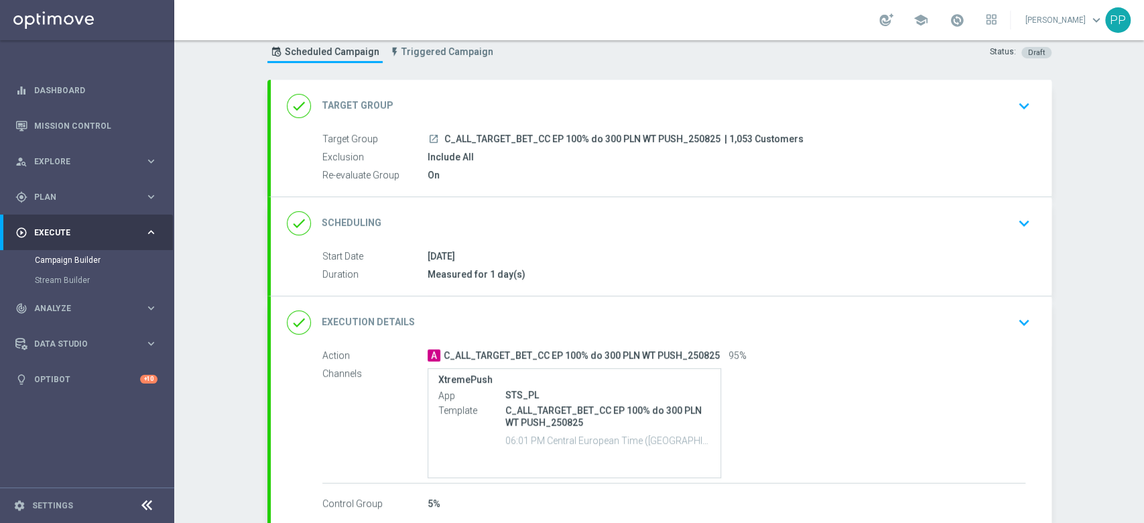
scroll to position [113, 0]
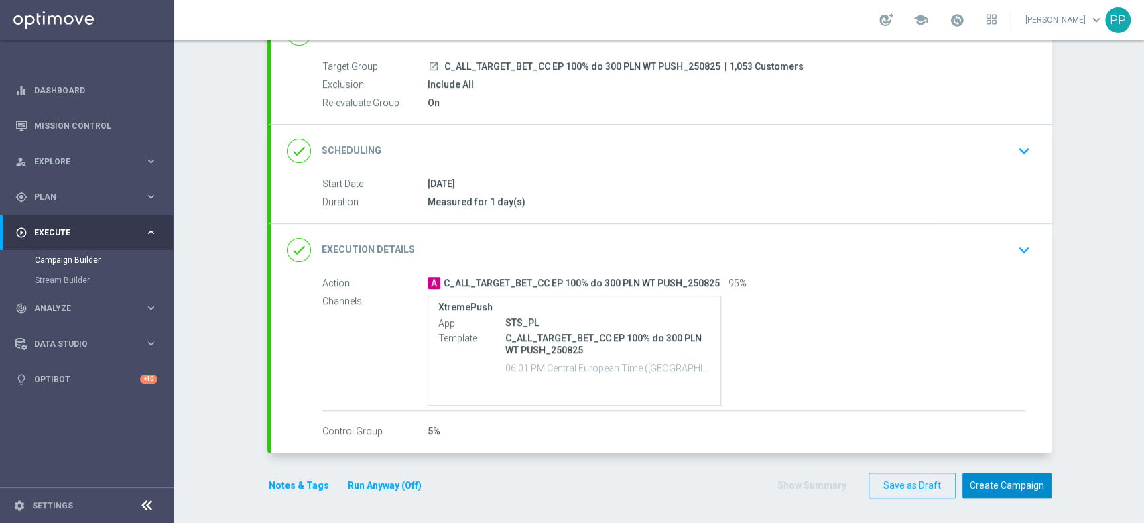
click at [990, 474] on button "Create Campaign" at bounding box center [1006, 485] width 89 height 26
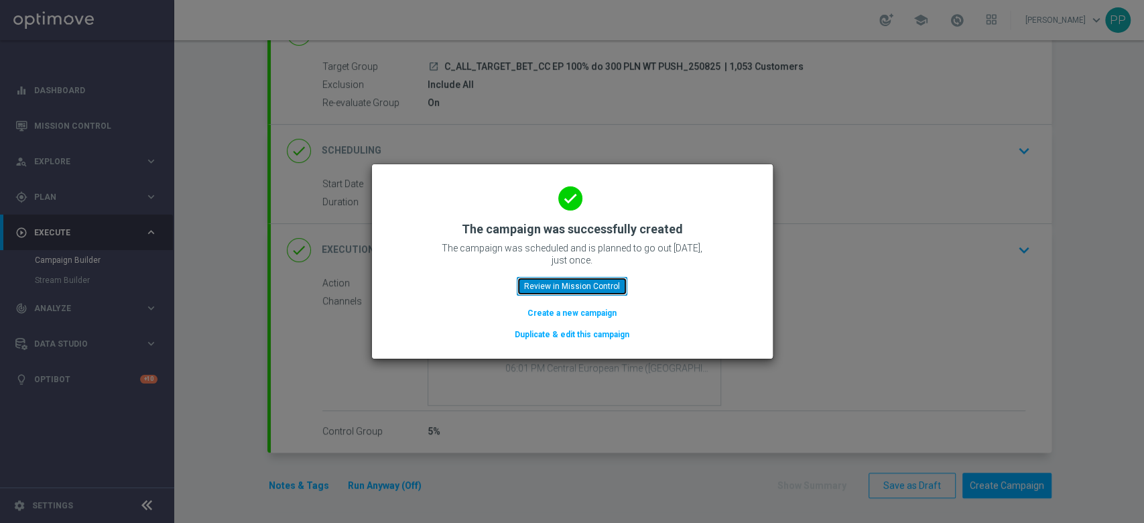
click at [606, 287] on button "Review in Mission Control" at bounding box center [572, 286] width 111 height 19
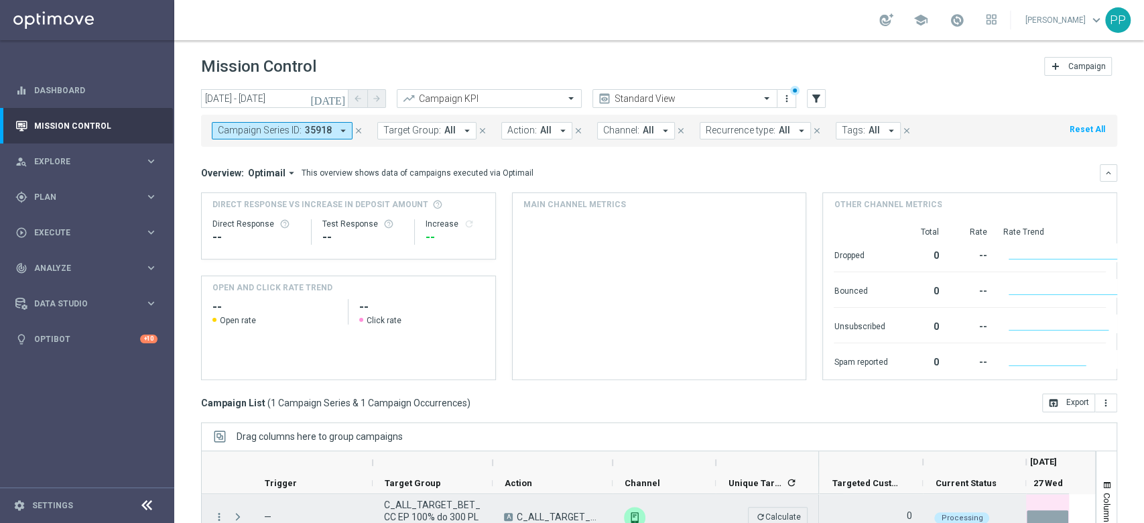
scroll to position [146, 0]
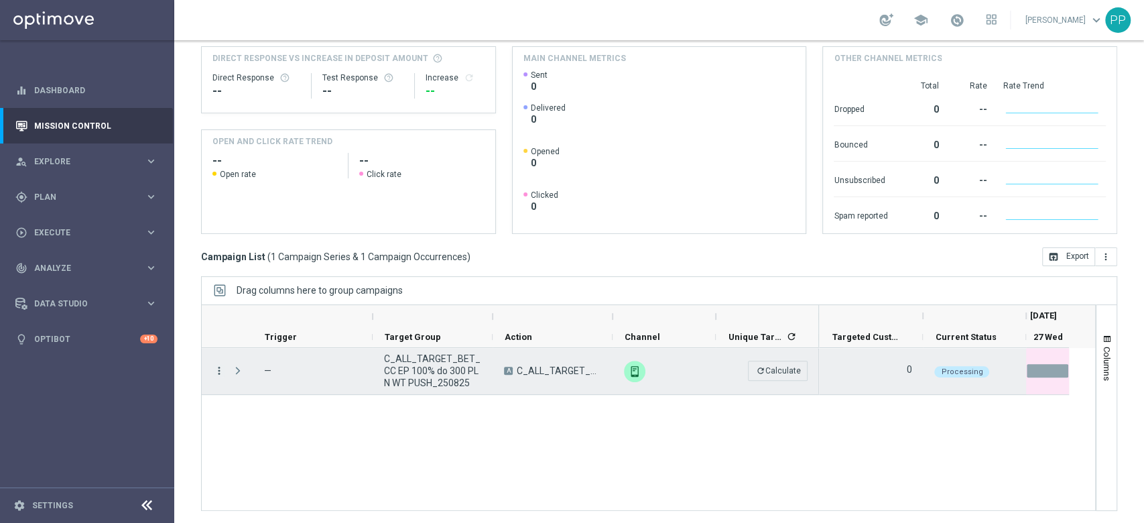
click at [219, 366] on icon "more_vert" at bounding box center [219, 370] width 12 height 12
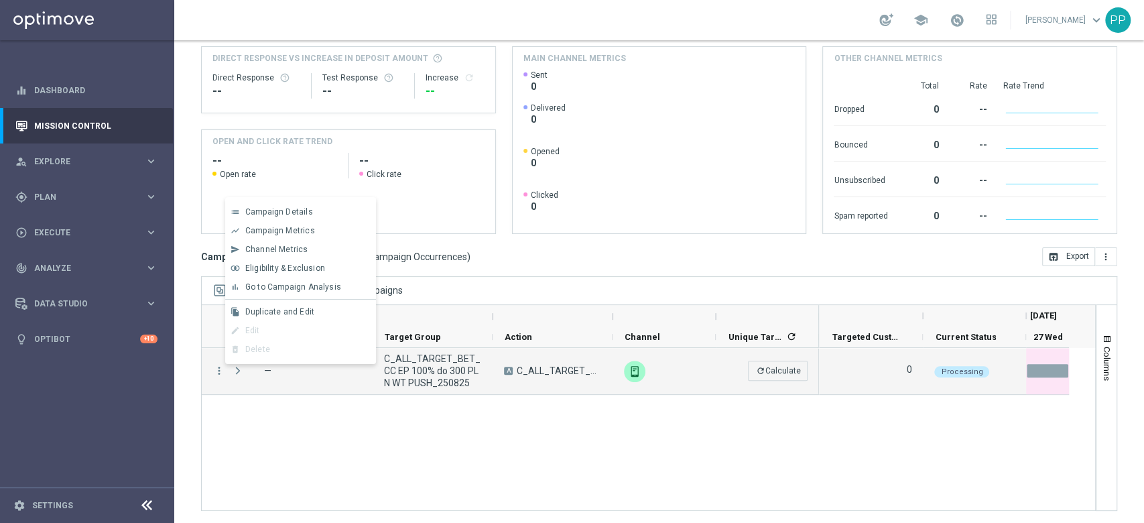
click at [254, 442] on div "more_vert — C_ALL_TARGET_BET_CC EP 100% do 300 PLN WT PUSH_250825 A C_ALL_TARGE…" at bounding box center [648, 429] width 894 height 163
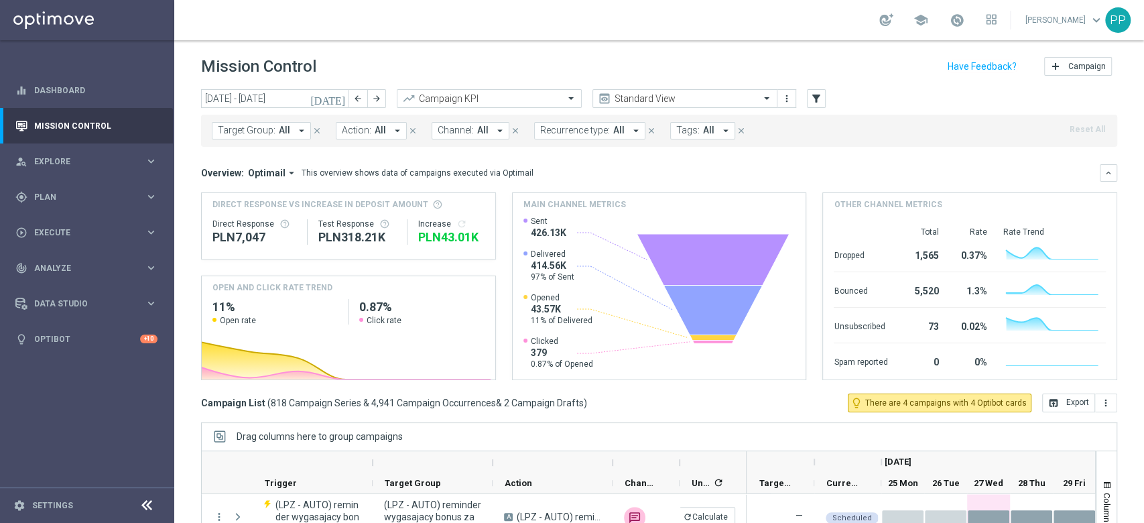
click at [244, 129] on span "Target Group:" at bounding box center [247, 130] width 58 height 11
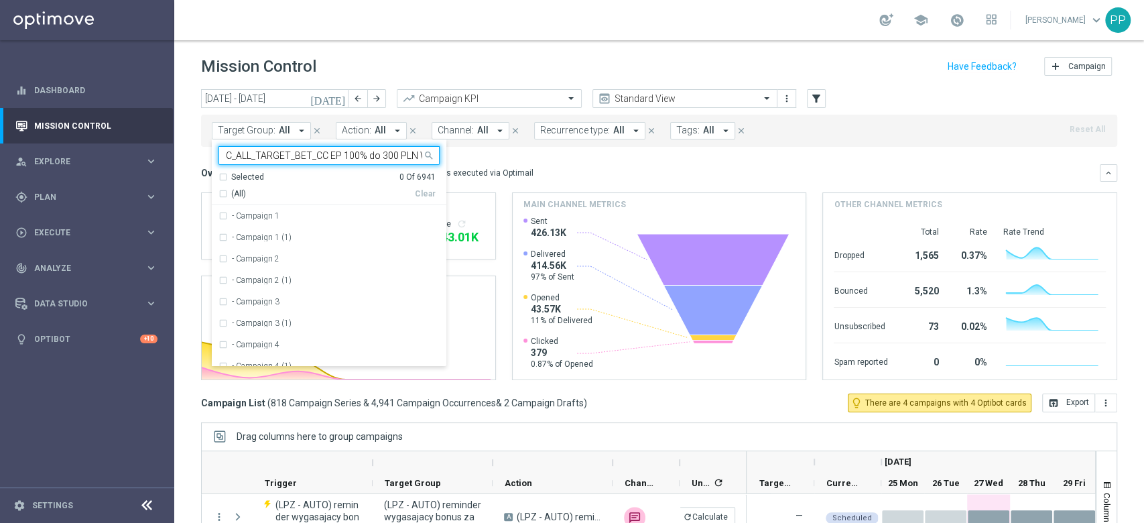
scroll to position [0, 71]
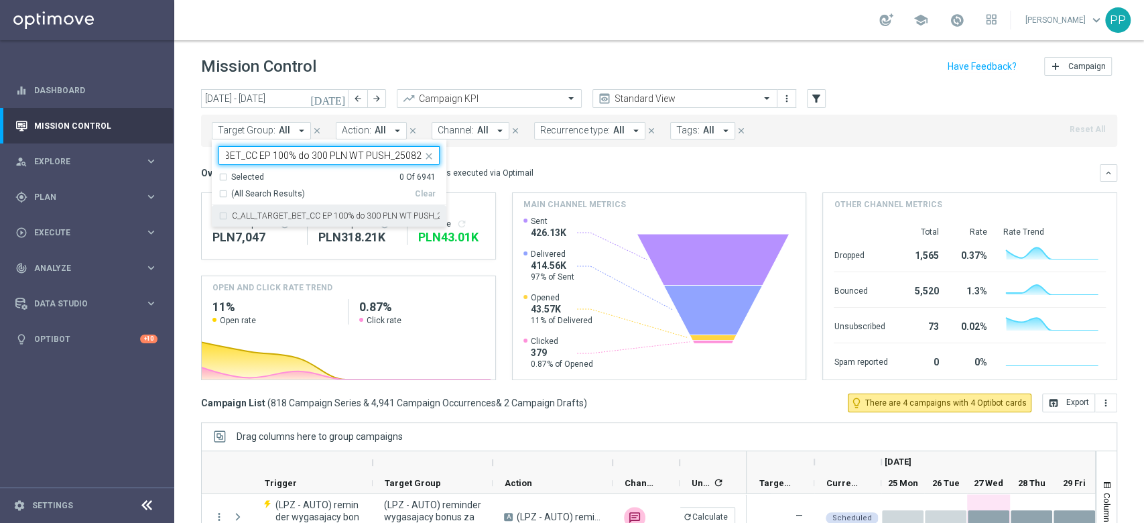
click at [266, 209] on div "C_ALL_TARGET_BET_CC EP 100% do 300 PLN WT PUSH_250825" at bounding box center [328, 215] width 221 height 21
type input "C_ALL_TARGET_BET_CC EP 100% do 300 PLN WT PUSH_250825"
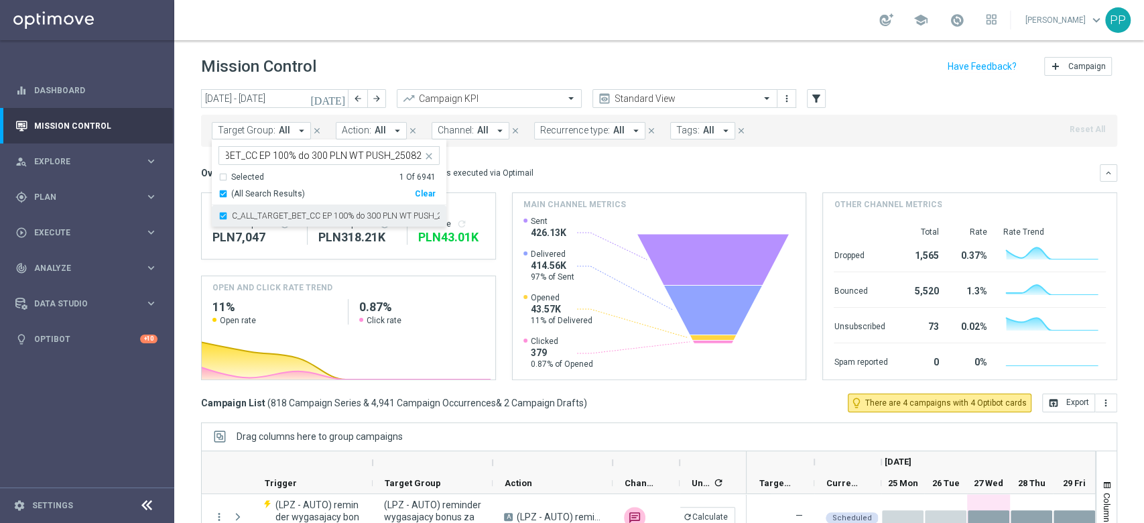
scroll to position [0, 0]
click at [348, 35] on div "school Patryk Przybolewski keyboard_arrow_down PP" at bounding box center [658, 20] width 969 height 40
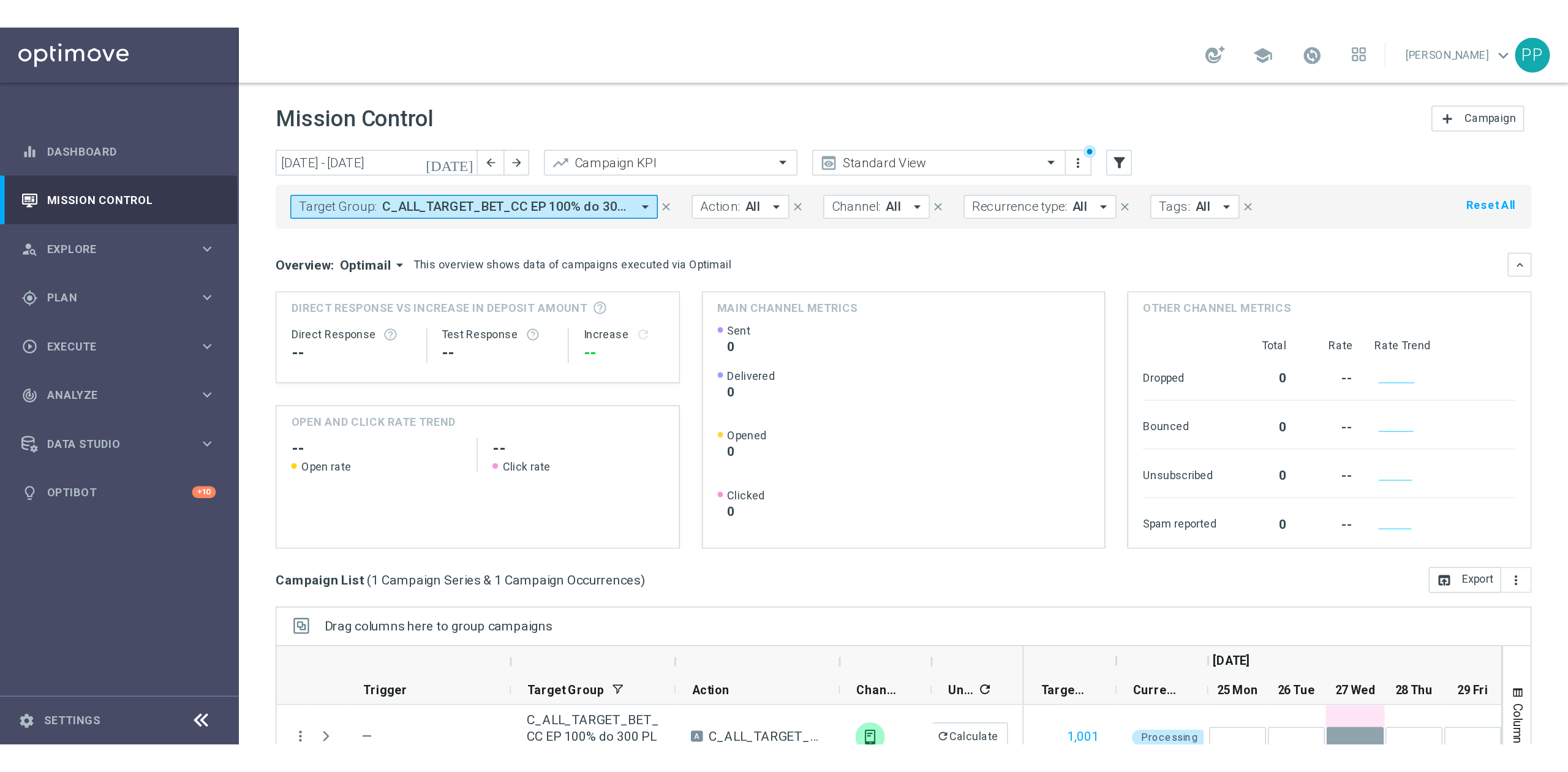
scroll to position [134, 0]
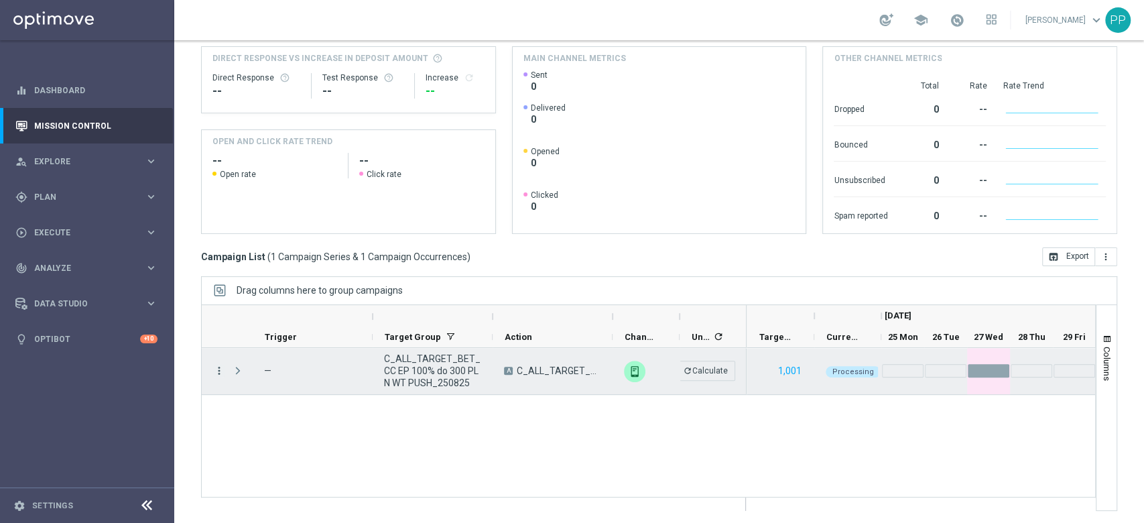
click at [220, 375] on icon "more_vert" at bounding box center [219, 370] width 12 height 12
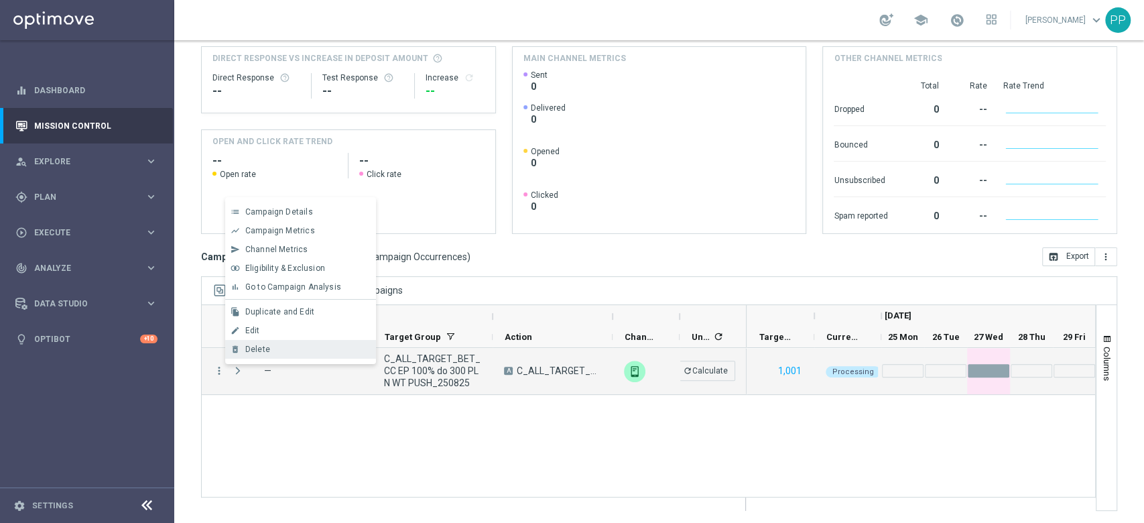
click at [247, 346] on span "Delete" at bounding box center [257, 348] width 25 height 9
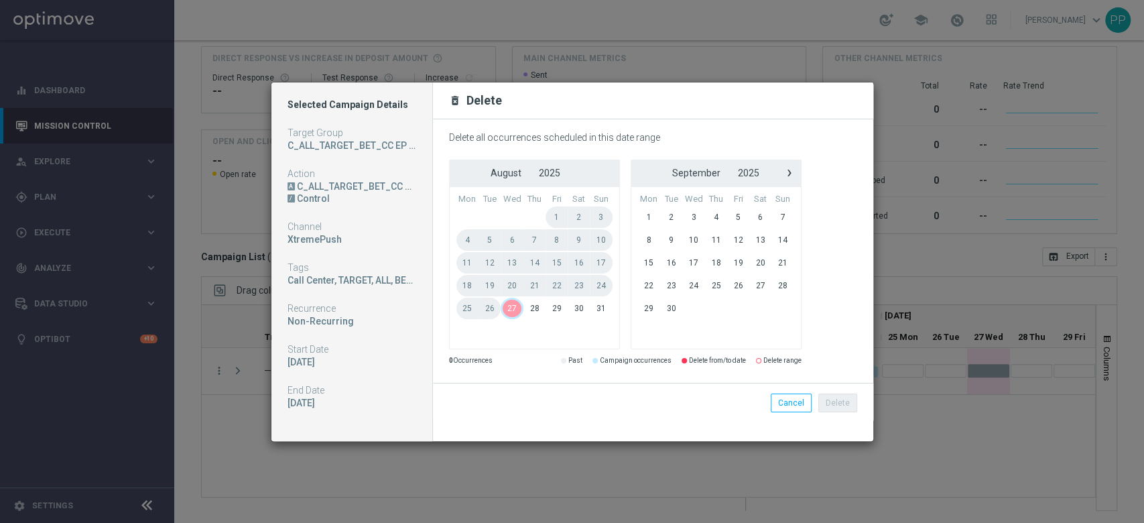
click at [513, 308] on span "27" at bounding box center [511, 307] width 23 height 21
click at [835, 405] on button "Delete" at bounding box center [837, 402] width 39 height 19
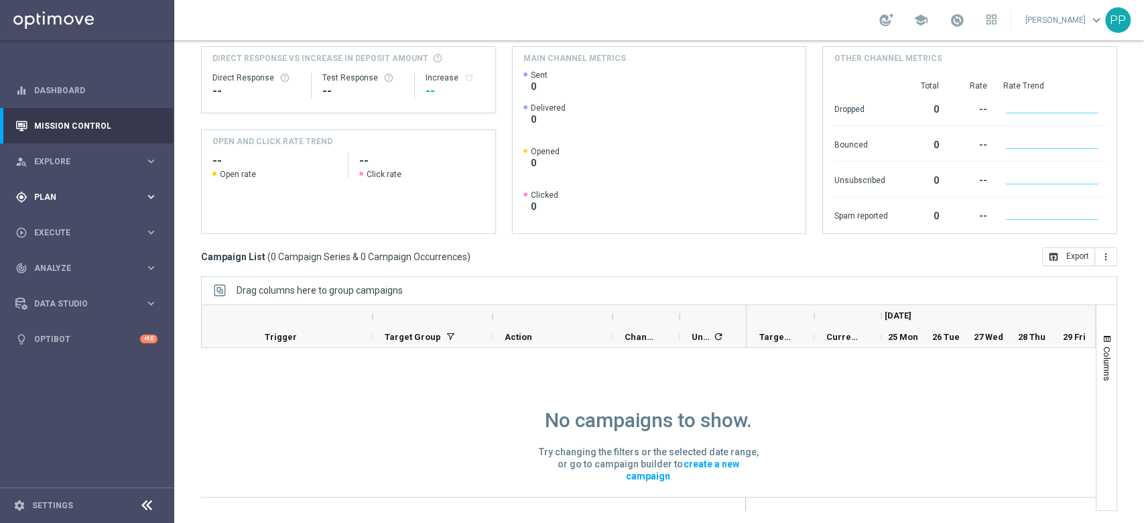
click at [58, 193] on span "Plan" at bounding box center [89, 197] width 111 height 8
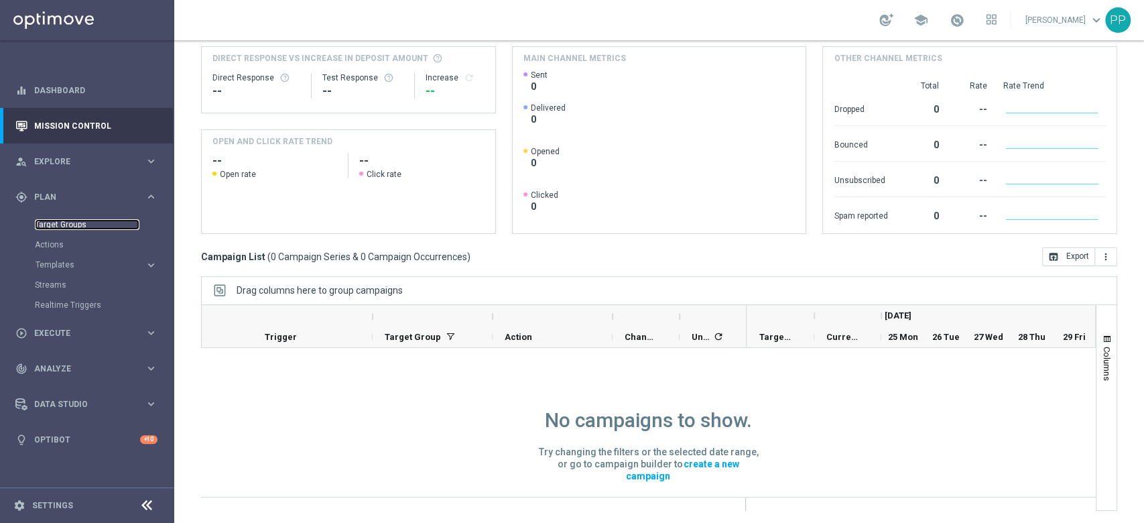
click at [84, 224] on link "Target Groups" at bounding box center [87, 224] width 105 height 11
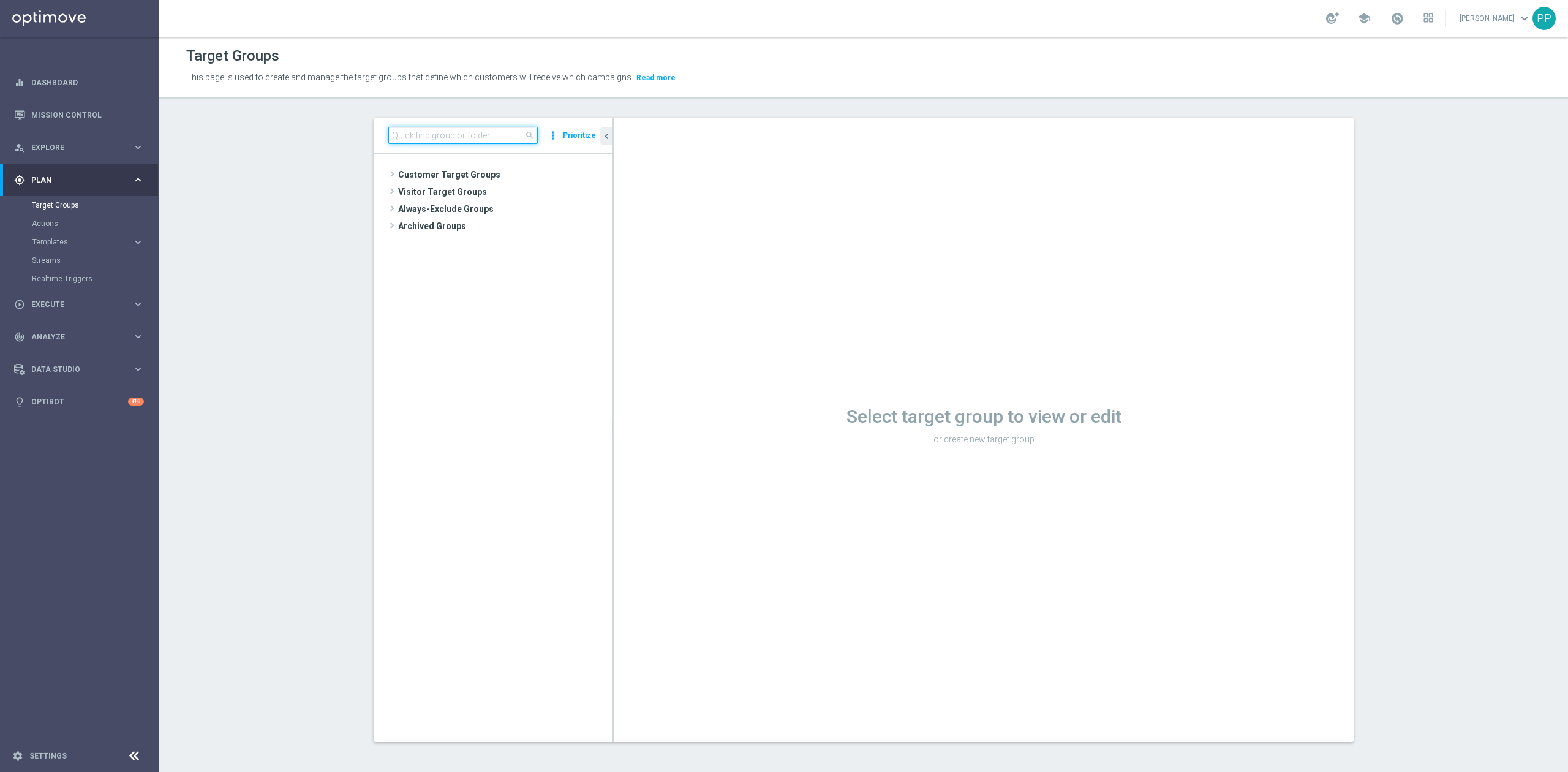
click at [412, 142] on input at bounding box center [463, 135] width 149 height 17
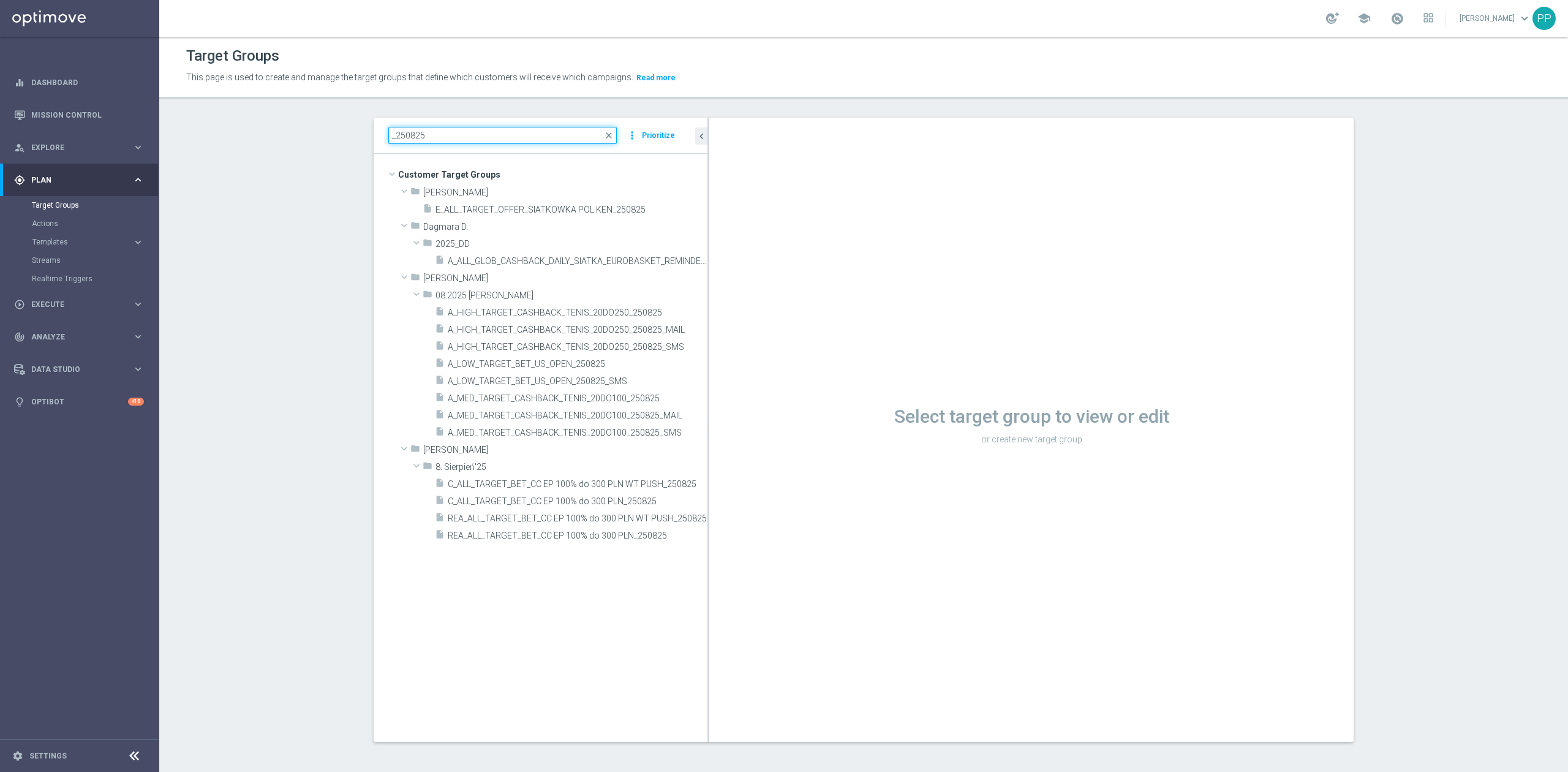
drag, startPoint x: 606, startPoint y: 534, endPoint x: 728, endPoint y: 528, distance: 122.1
click at [728, 477] on as-split "_250825 close more_vert Prioritize Customer Target Groups library_add create_ne…" at bounding box center [864, 430] width 980 height 625
type input "_250825"
click at [662, 477] on div "insert_drive_file C_ALL_TARGET_BET_CC EP 100% do 300 PLN WT PUSH_250825" at bounding box center [558, 483] width 245 height 17
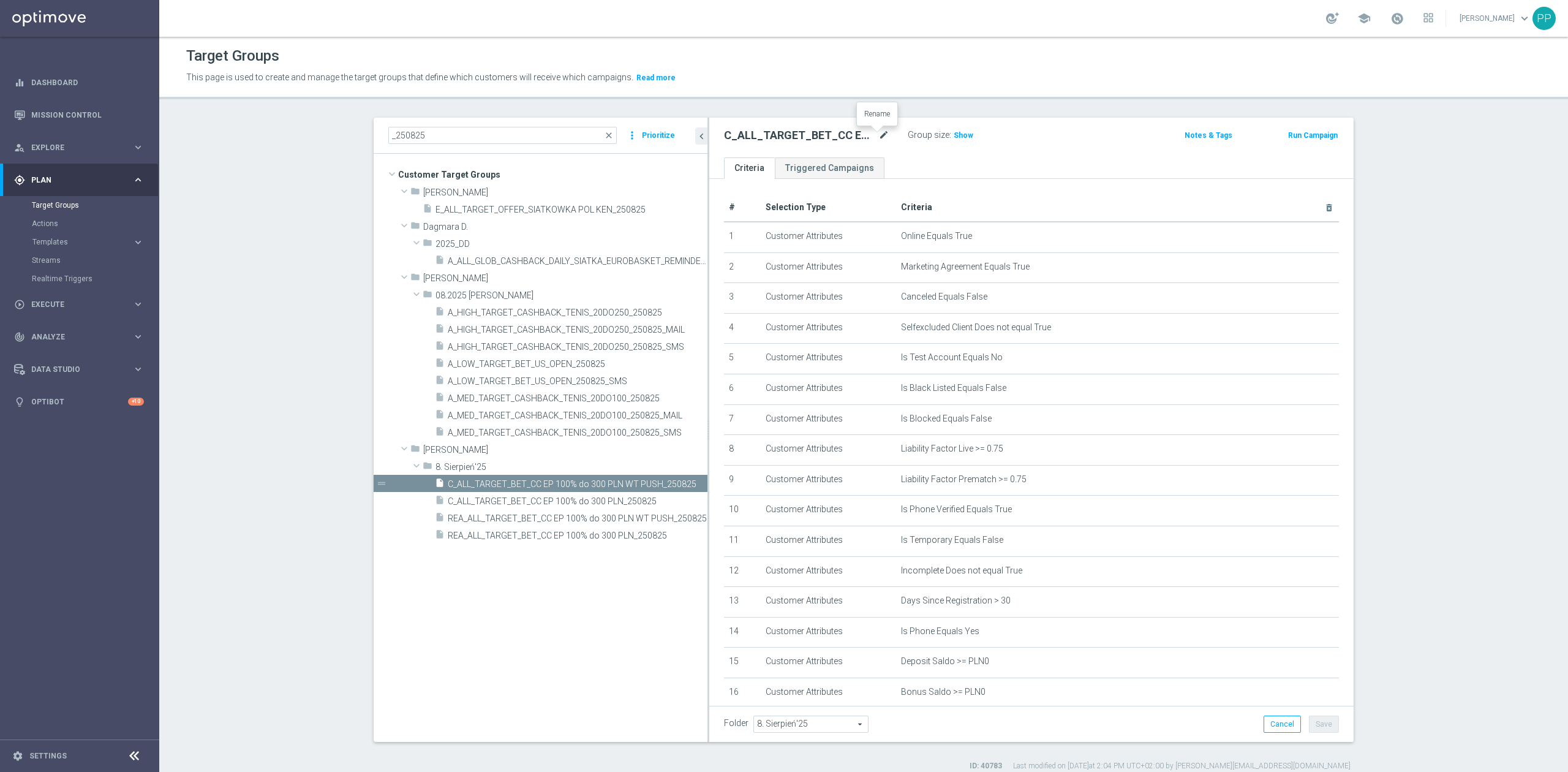
click at [879, 138] on icon "mode_edit" at bounding box center [884, 135] width 11 height 15
type input "C_ALL_TARGET_BET_CC EP 100% do 300 PLN SR PUSH_250825"
click at [875, 94] on header "Target Groups This page is used to create and manage the target groups that def…" at bounding box center [863, 68] width 1409 height 62
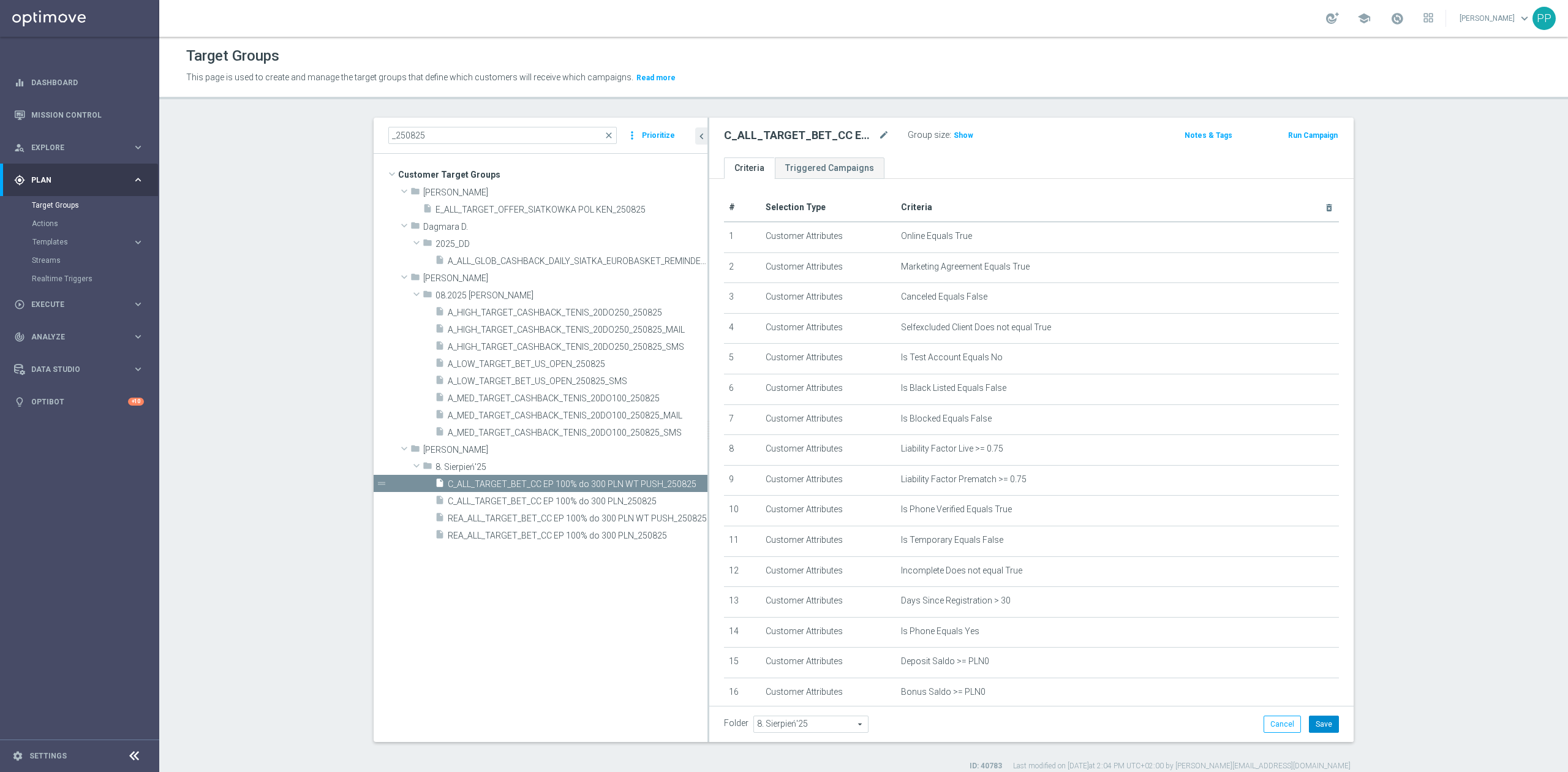
click at [1045, 477] on button "Save" at bounding box center [1324, 724] width 30 height 17
click at [74, 302] on span "Execute" at bounding box center [81, 305] width 101 height 7
click at [593, 477] on span "REA_ALL_TARGET_BET_CC EP 100% do 300 PLN WT PUSH_250825" at bounding box center [564, 518] width 232 height 10
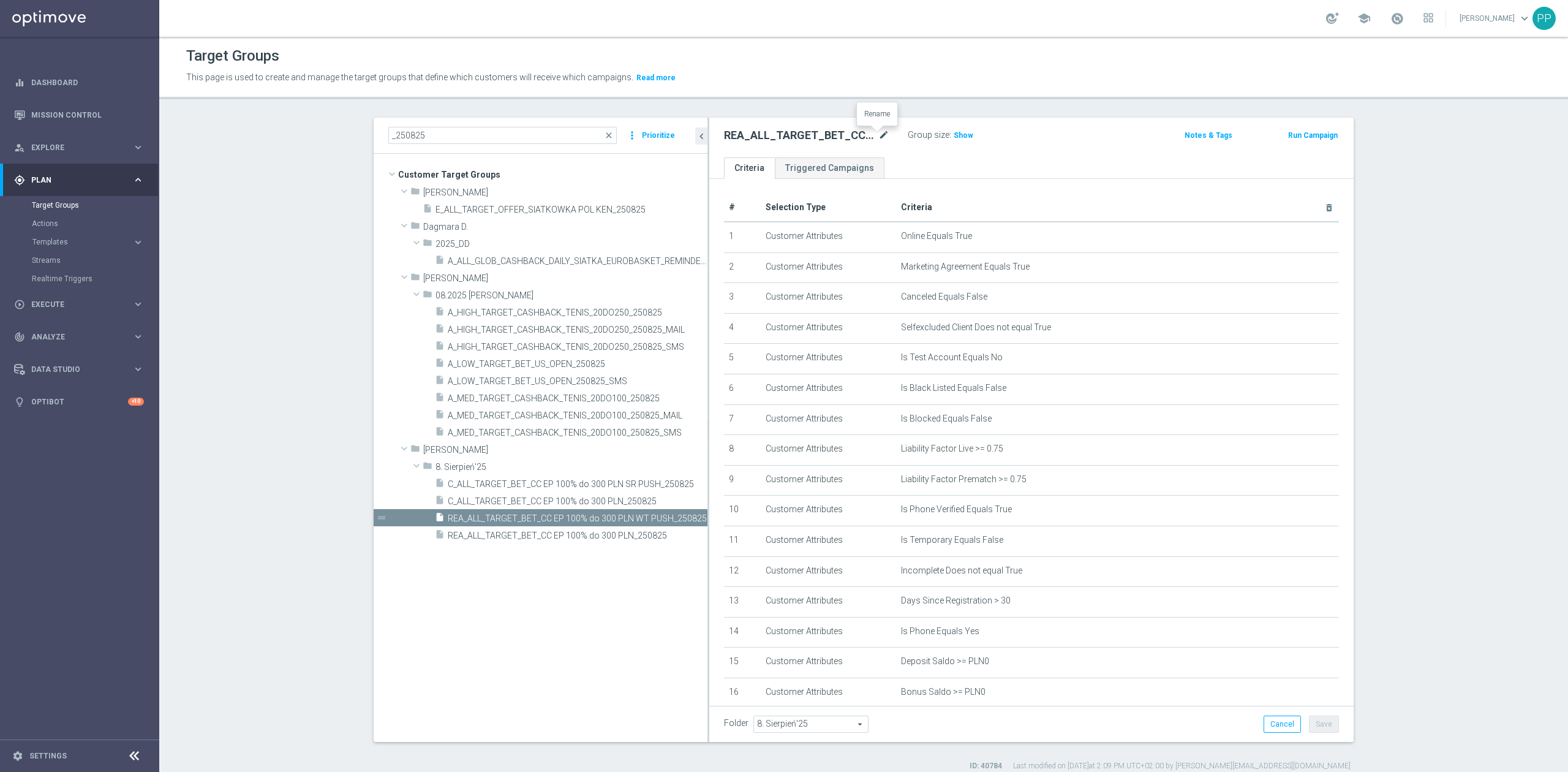
click at [879, 140] on icon "mode_edit" at bounding box center [884, 135] width 11 height 15
type input "REA_ALL_TARGET_BET_CC EP 100% do 300 PLN SR PUSH_250825"
click at [849, 71] on p "This page is used to create and manage the target groups that define which cust…" at bounding box center [692, 78] width 1012 height 14
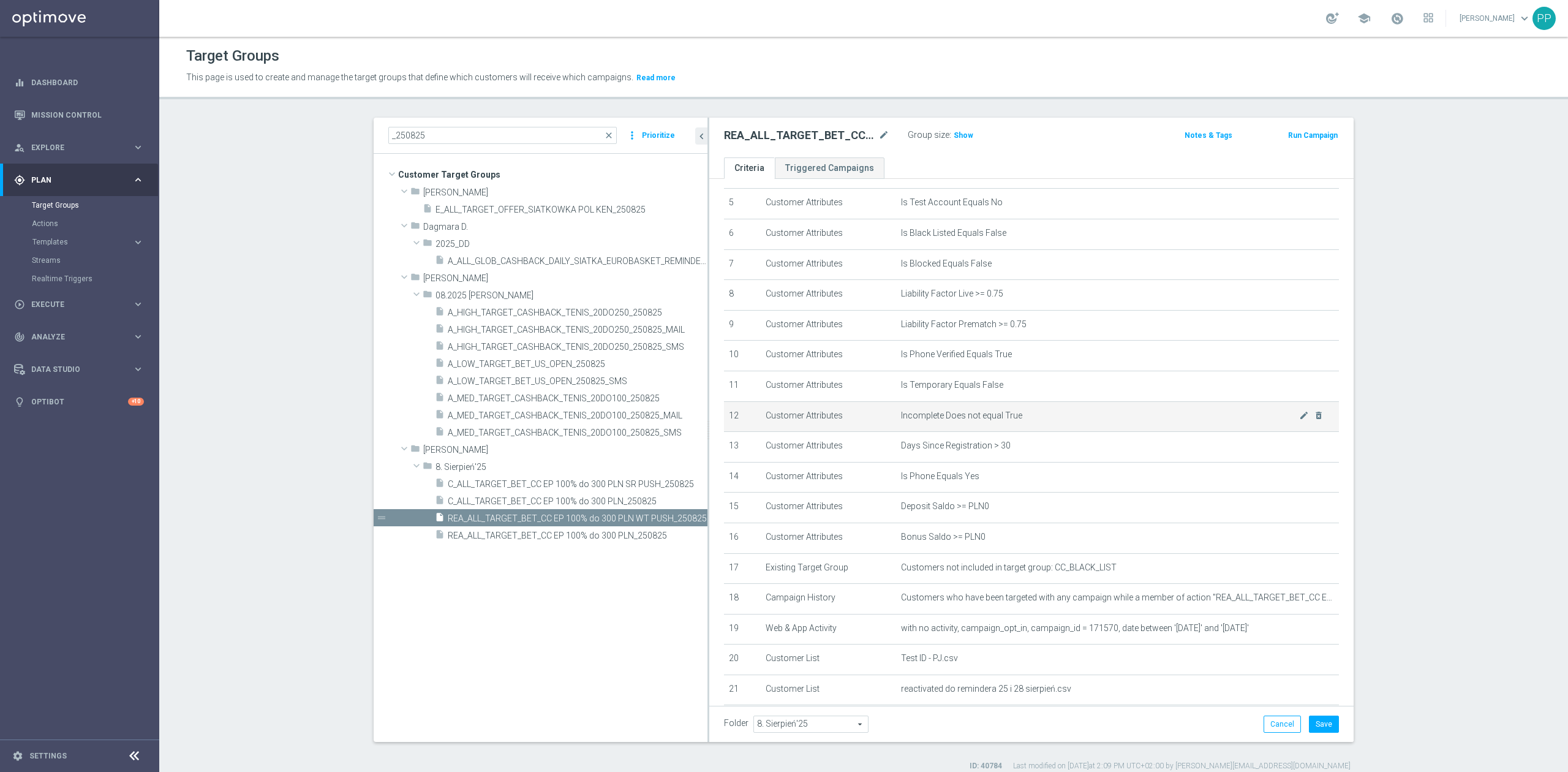
scroll to position [263, 0]
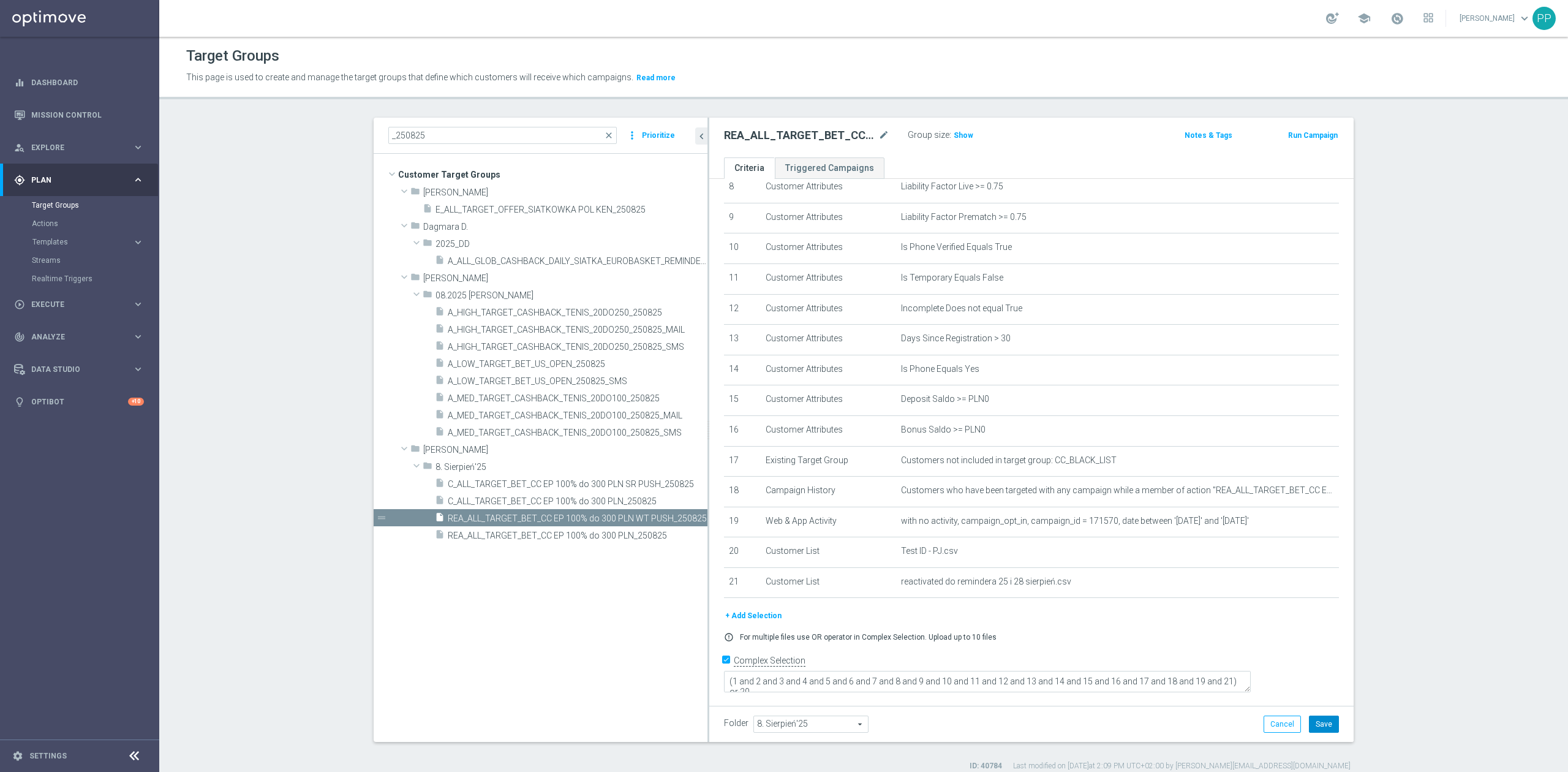
click at [1045, 477] on button "Save" at bounding box center [1324, 724] width 30 height 17
click at [627, 477] on span "C_ALL_TARGET_BET_CC EP 100% do 300 PLN SR PUSH_250825" at bounding box center [564, 484] width 232 height 10
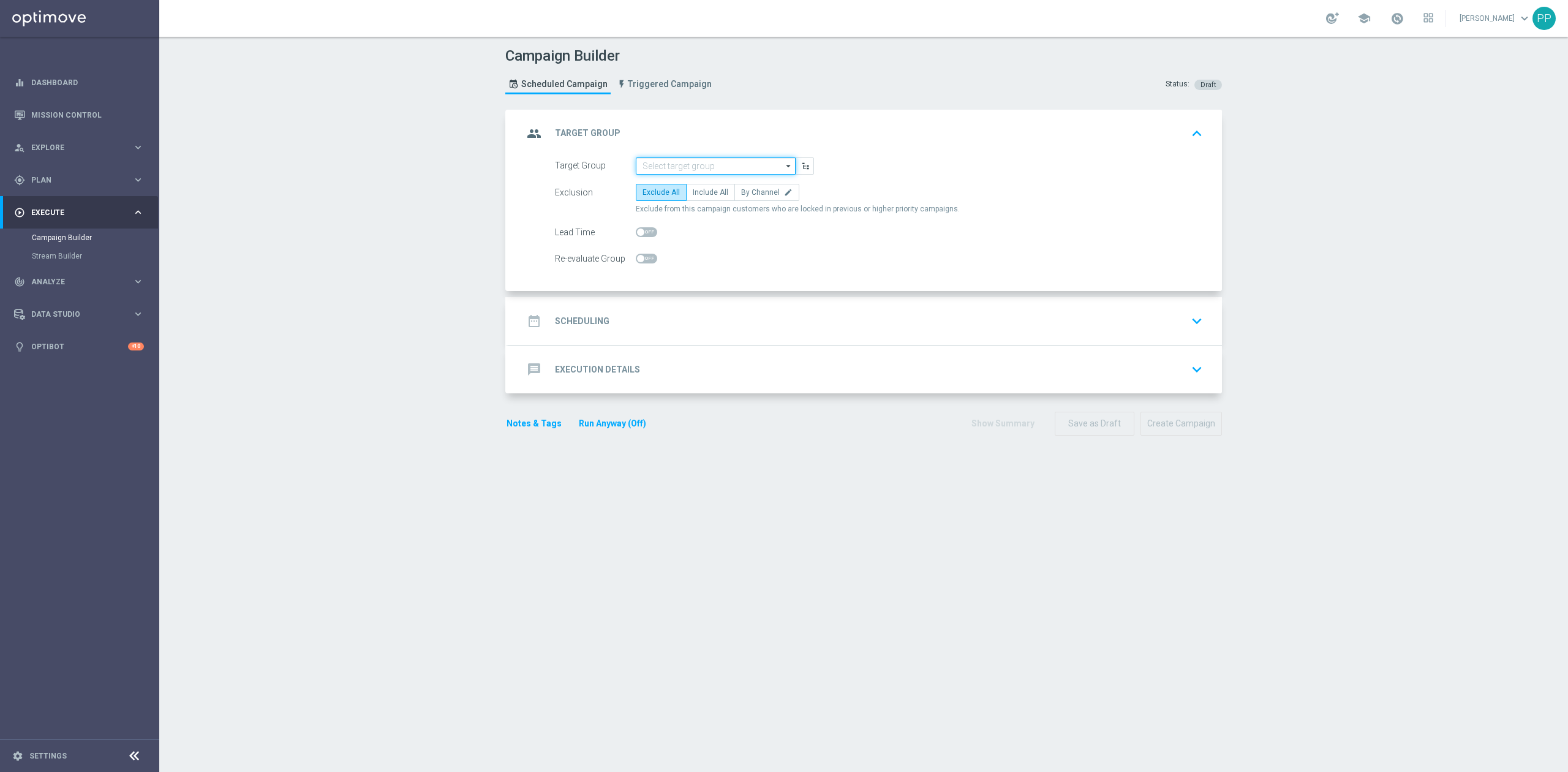
click at [662, 169] on input at bounding box center [715, 166] width 160 height 17
paste input "C_ALL_TARGET_BET_CC EP 100% do 300 PLN SR PUSH_250825"
click at [686, 184] on div "C_ALL_TARGET_BET_CC EP 100% do 300 PLN SR PUSH_250825" at bounding box center [716, 190] width 147 height 22
type input "C_ALL_TARGET_BET_CC EP 100% do 300 PLN SR PUSH_250825"
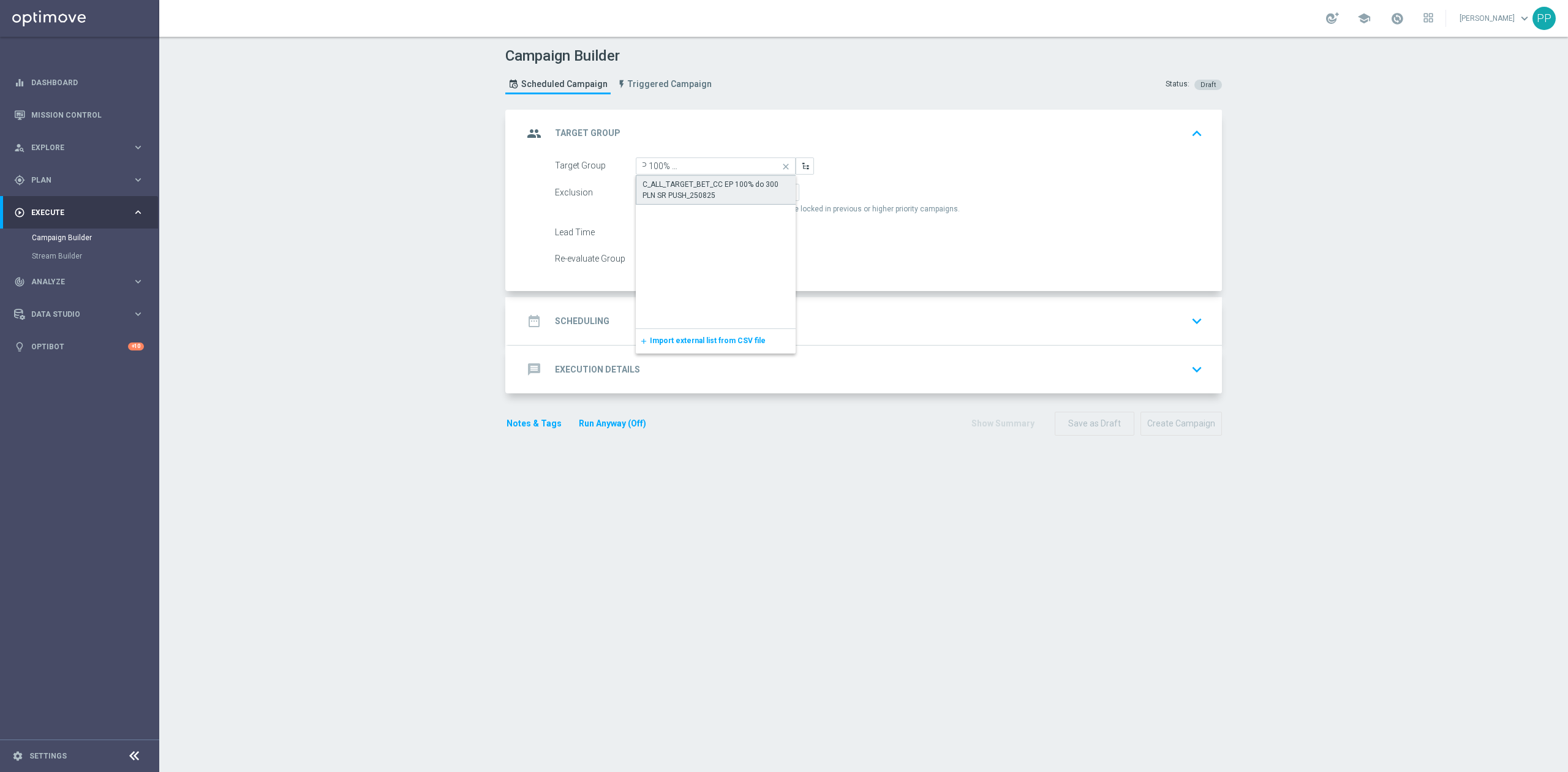
scroll to position [0, 0]
click at [704, 199] on label "Include All" at bounding box center [710, 192] width 49 height 17
click at [700, 198] on input "Include All" at bounding box center [697, 194] width 8 height 8
radio input "true"
click at [643, 261] on span at bounding box center [645, 258] width 21 height 10
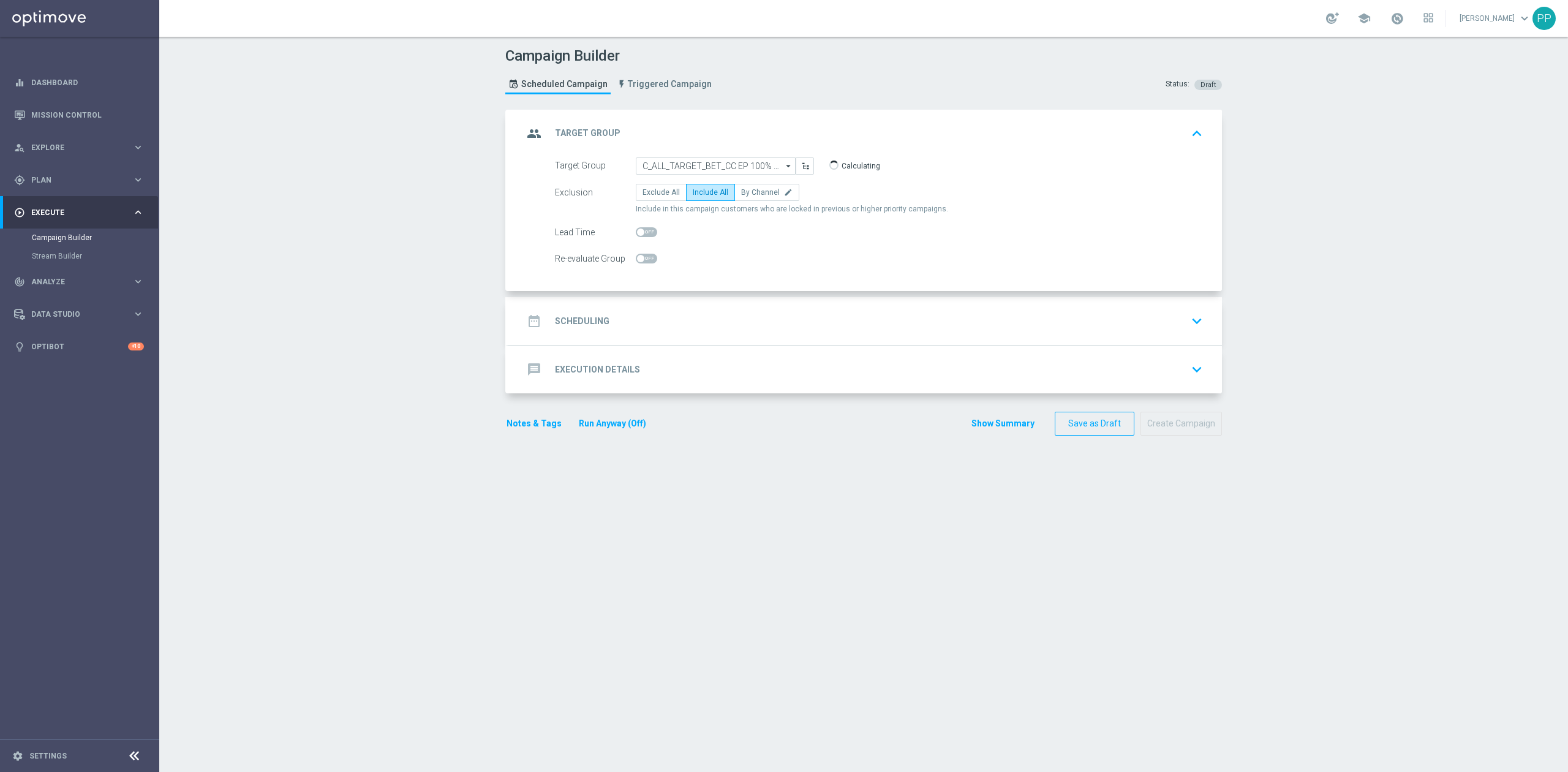
click at [643, 261] on input "checkbox" at bounding box center [645, 258] width 21 height 10
checkbox input "true"
click at [653, 321] on div "date_range Scheduling keyboard_arrow_down" at bounding box center [865, 320] width 684 height 23
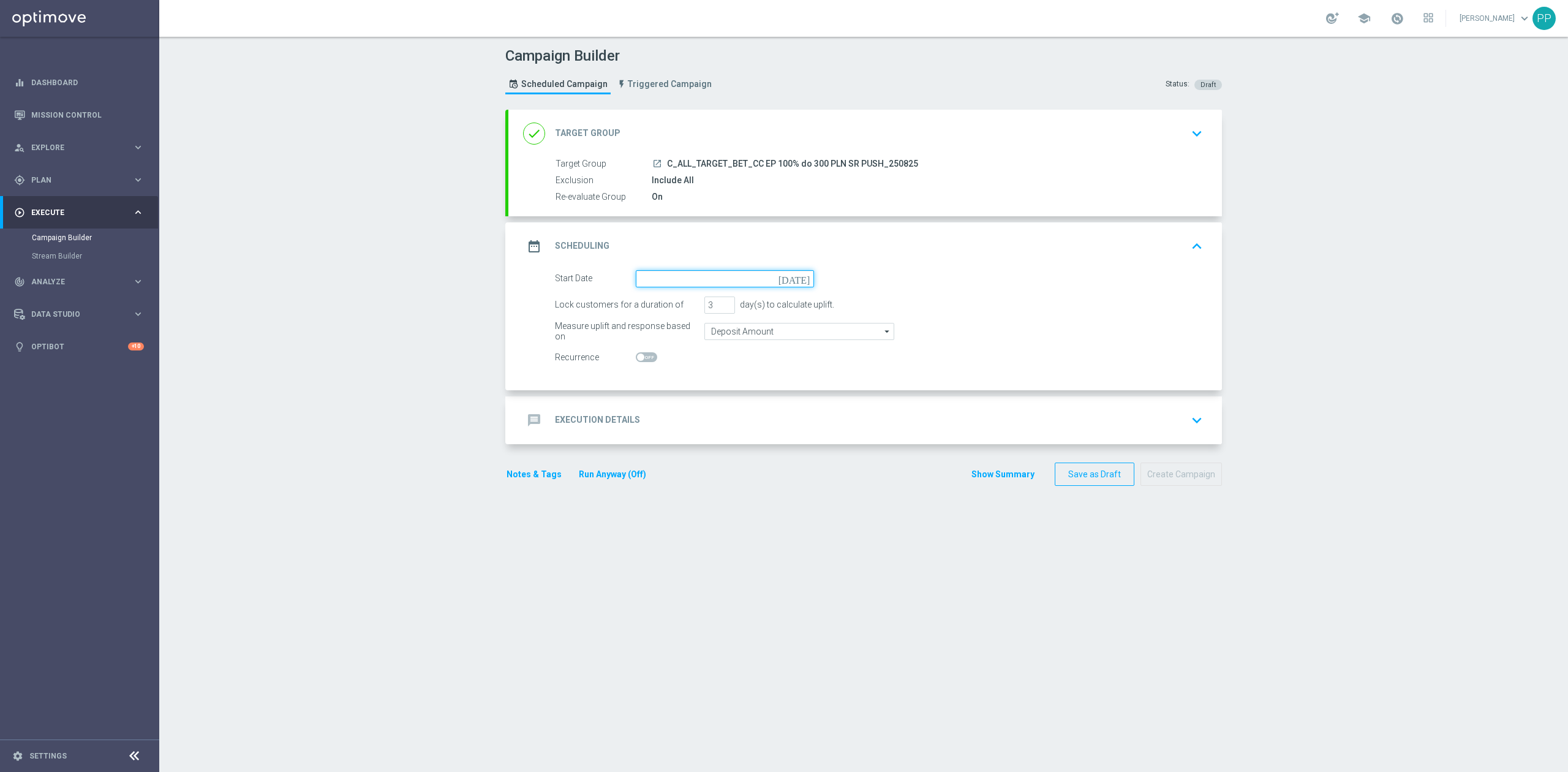
click at [655, 280] on input at bounding box center [724, 278] width 178 height 17
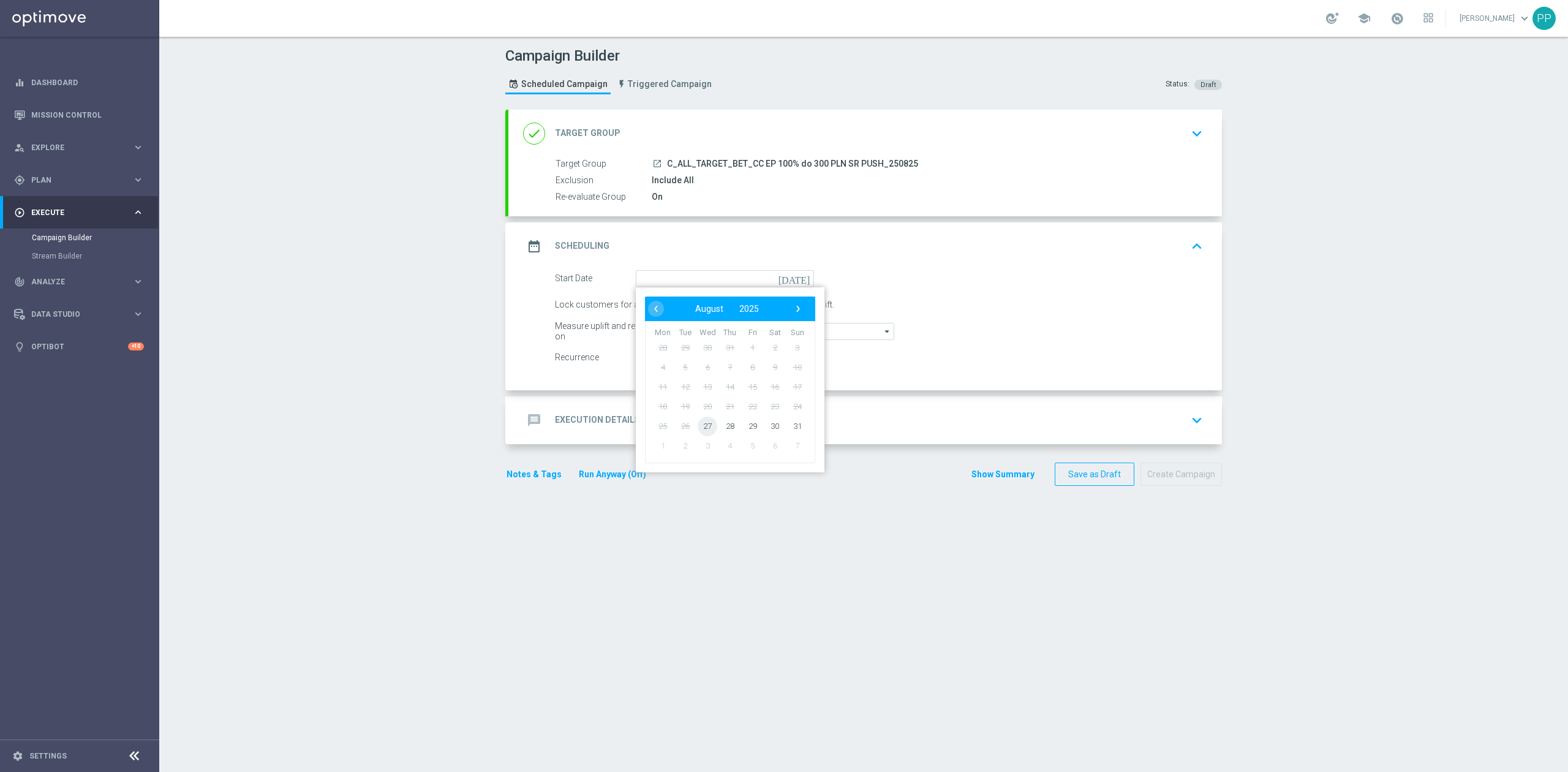
click at [698, 426] on span "27" at bounding box center [707, 425] width 19 height 19
type input "[DATE]"
drag, startPoint x: 713, startPoint y: 302, endPoint x: 680, endPoint y: 307, distance: 33.4
click at [680, 307] on div "Lock customers for a duration of 3 day(s) to calculate uplift." at bounding box center [879, 305] width 667 height 17
type input "1"
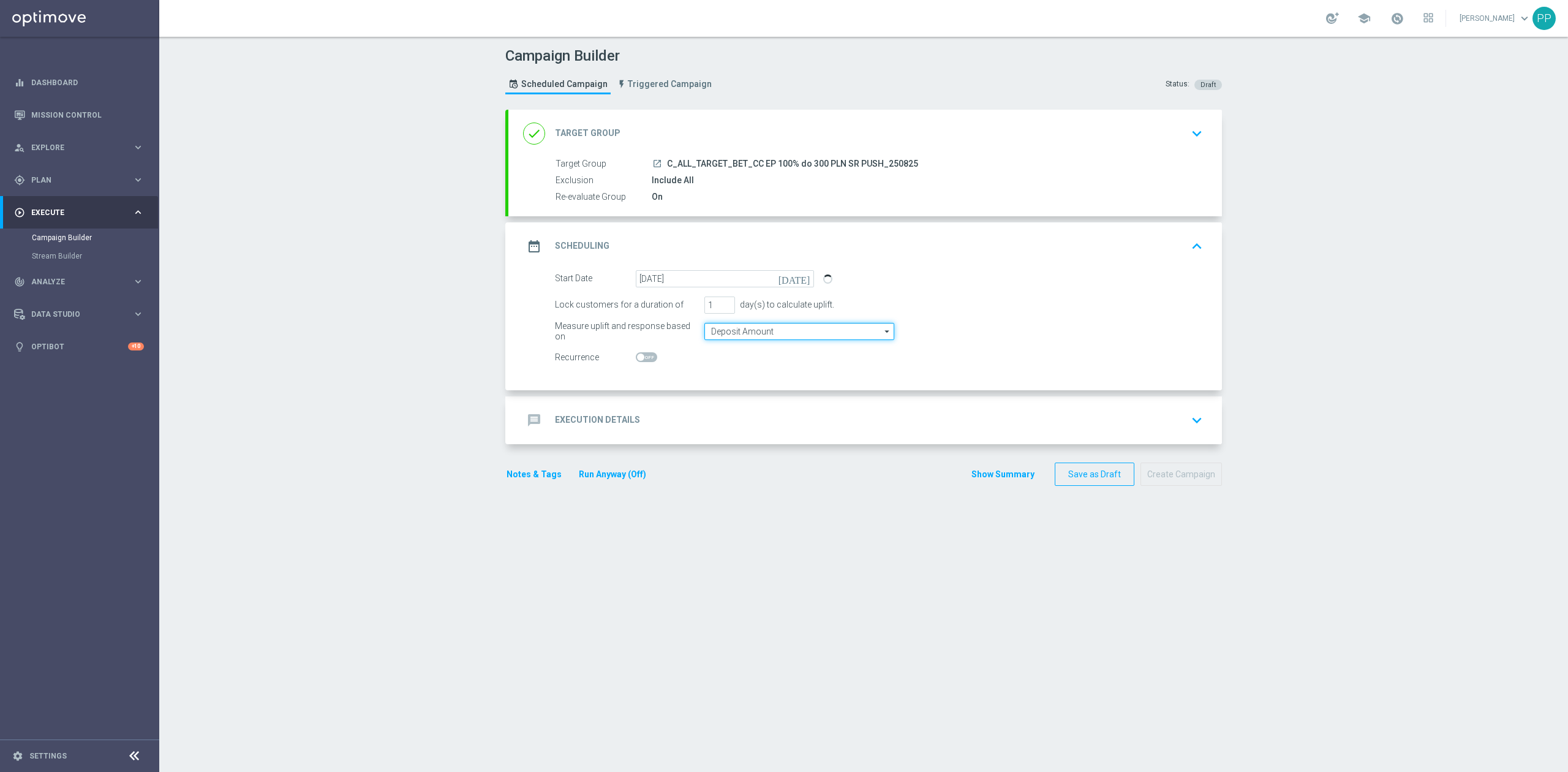
click at [711, 332] on input "Deposit Amount" at bounding box center [799, 331] width 190 height 17
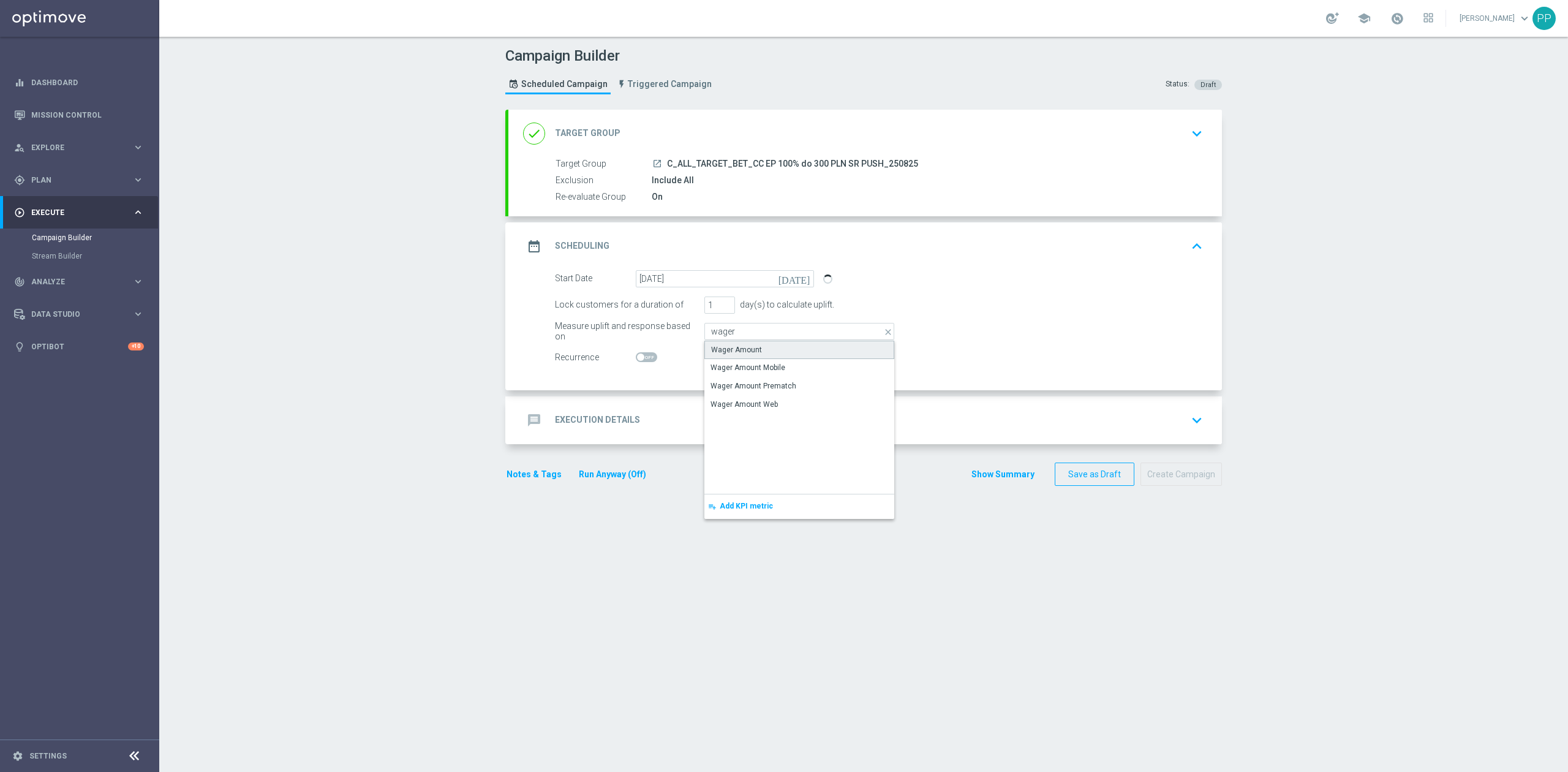
click at [716, 341] on div "Wager Amount" at bounding box center [799, 350] width 190 height 18
type input "Wager Amount"
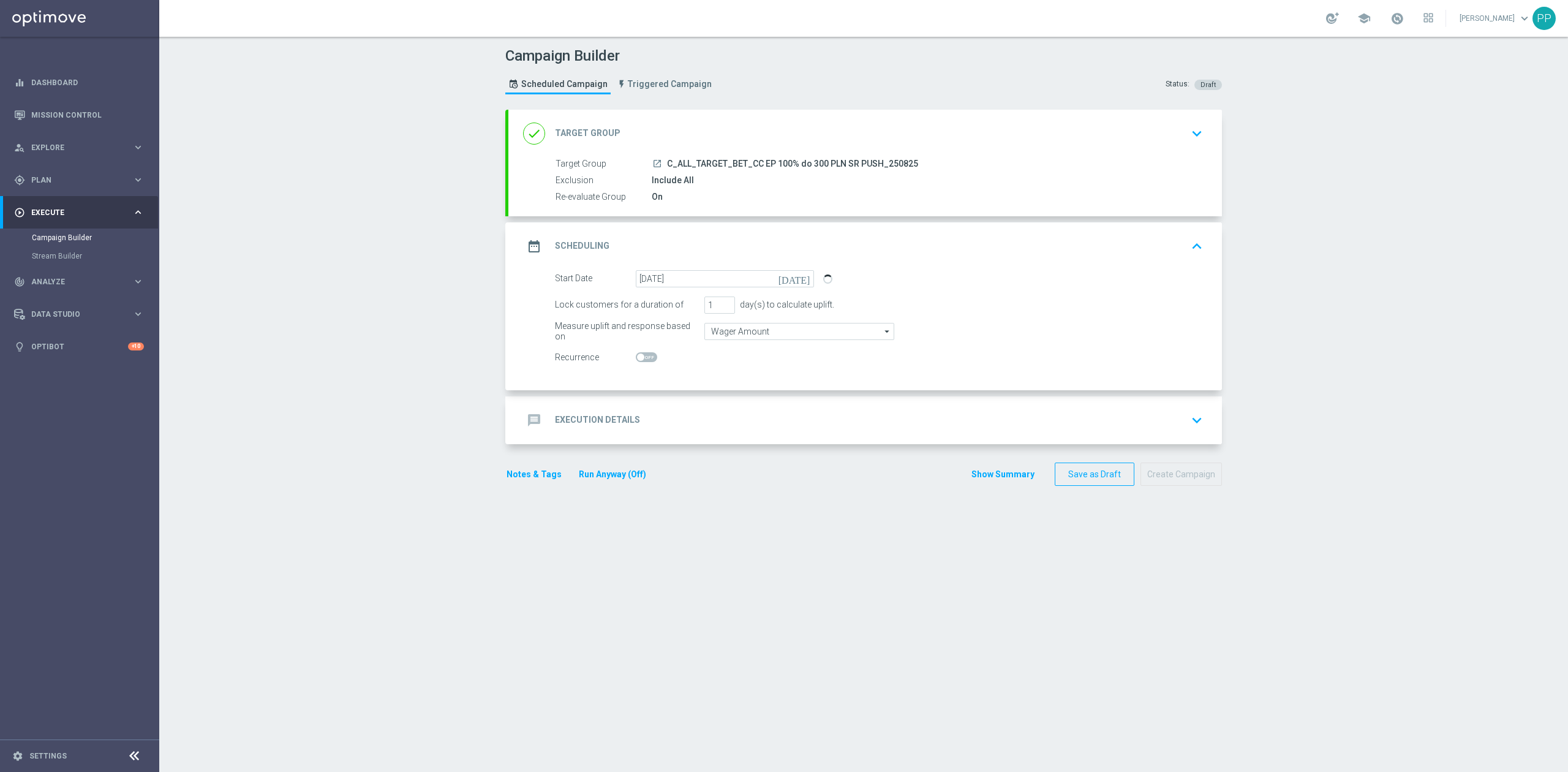
click at [697, 403] on div "message Execution Details keyboard_arrow_down" at bounding box center [865, 420] width 714 height 48
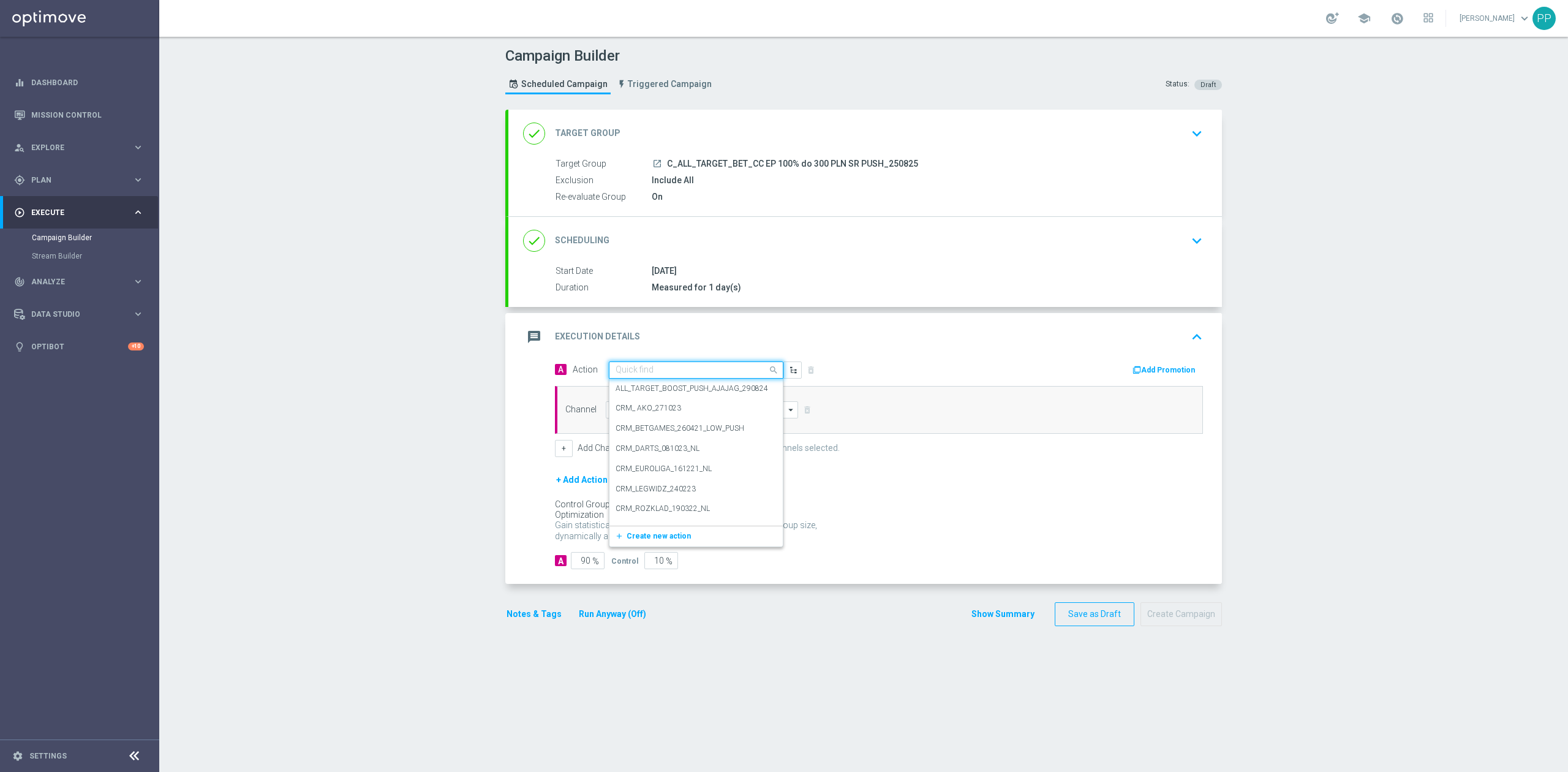
click at [679, 369] on input "text" at bounding box center [683, 370] width 136 height 10
paste input "C_ALL_TARGET_BET_CC EP 100% do 300 PLN SR PUSH_250825"
type input "C_ALL_TARGET_BET_CC EP 100% do 300 PLN SR PUSH_250825"
click at [680, 408] on button "add_new Create new action" at bounding box center [694, 408] width 169 height 14
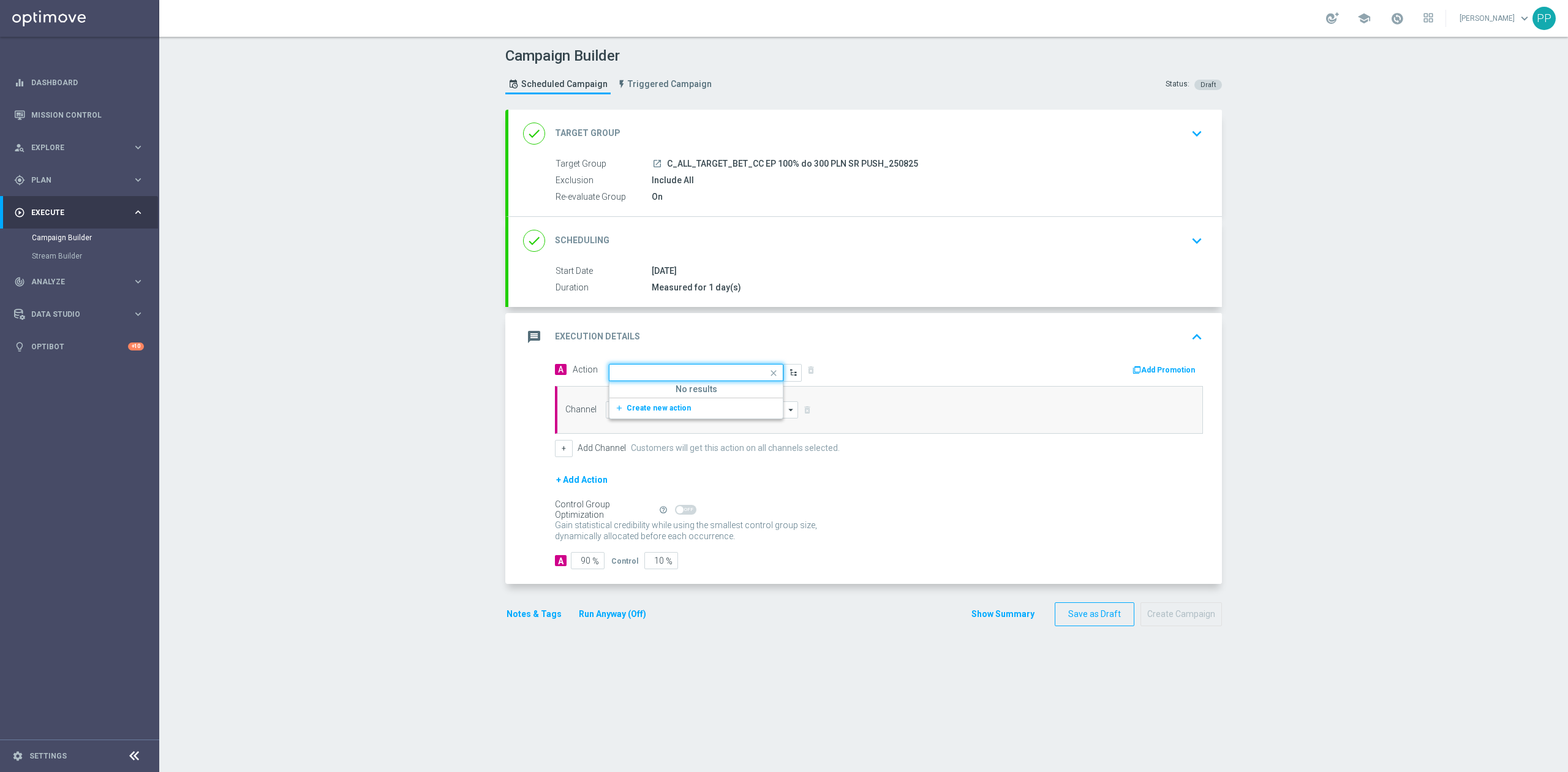
scroll to position [0, 0]
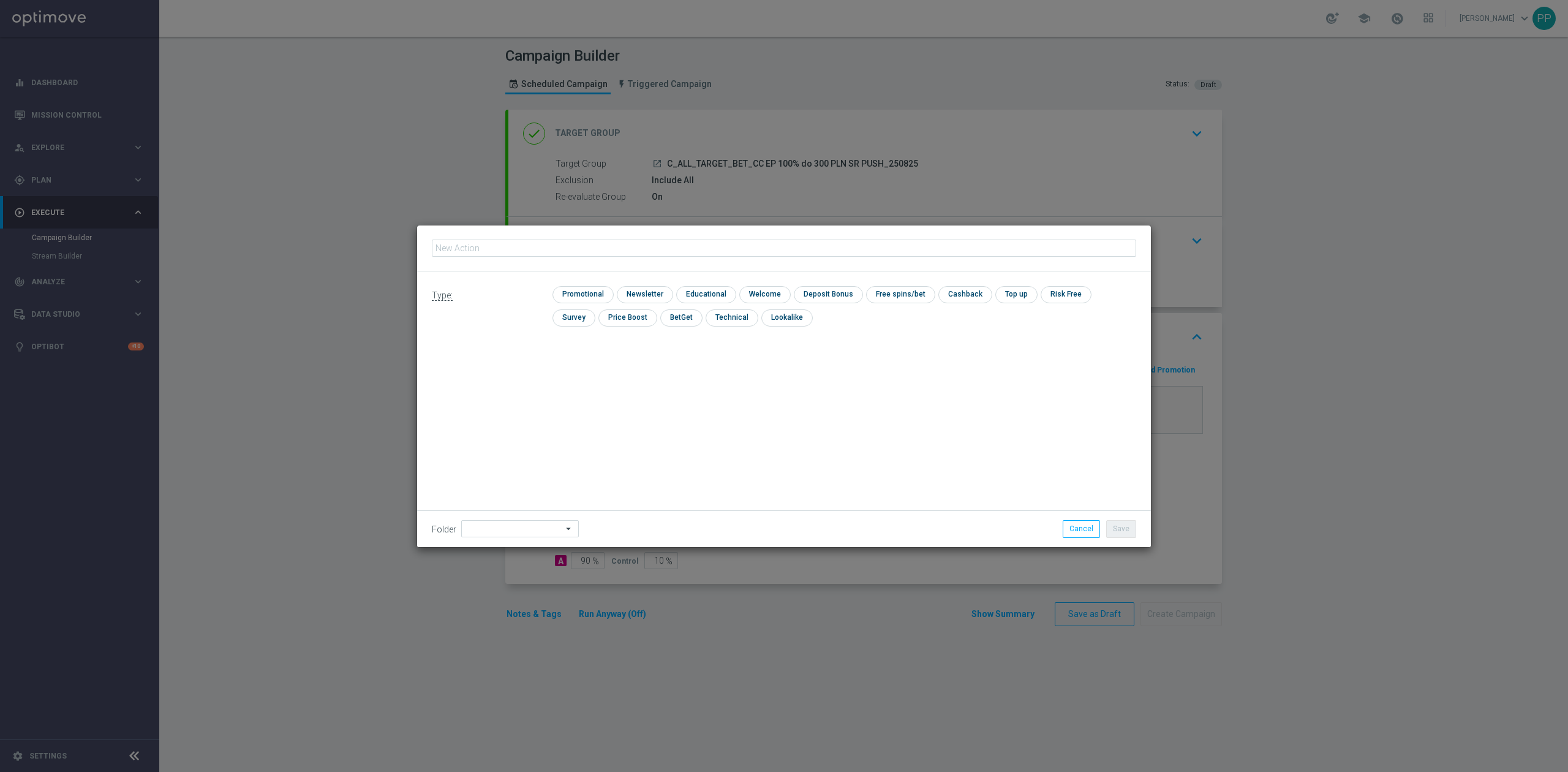
type input "C_ALL_TARGET_BET_CC EP 100% do 300 PLN SR PUSH_250825"
click at [584, 295] on input "checkbox" at bounding box center [581, 295] width 59 height 16
checkbox input "true"
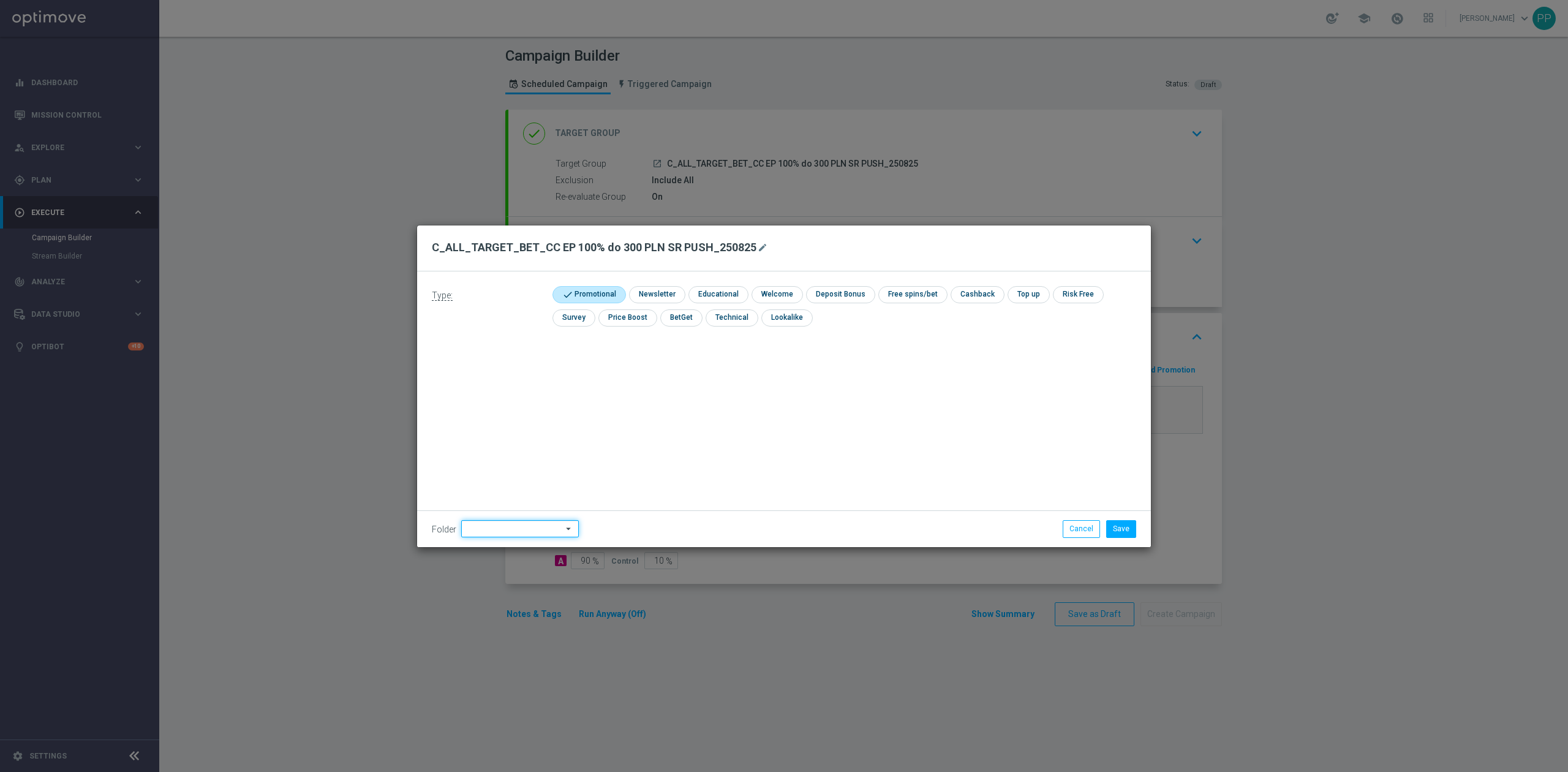
click at [505, 523] on input at bounding box center [520, 529] width 118 height 17
type input "u"
click at [517, 374] on div "8. Sierpień 2025" at bounding box center [494, 375] width 54 height 11
type input "8. Sierpień 2025"
drag, startPoint x: 896, startPoint y: 388, endPoint x: 905, endPoint y: 397, distance: 12.7
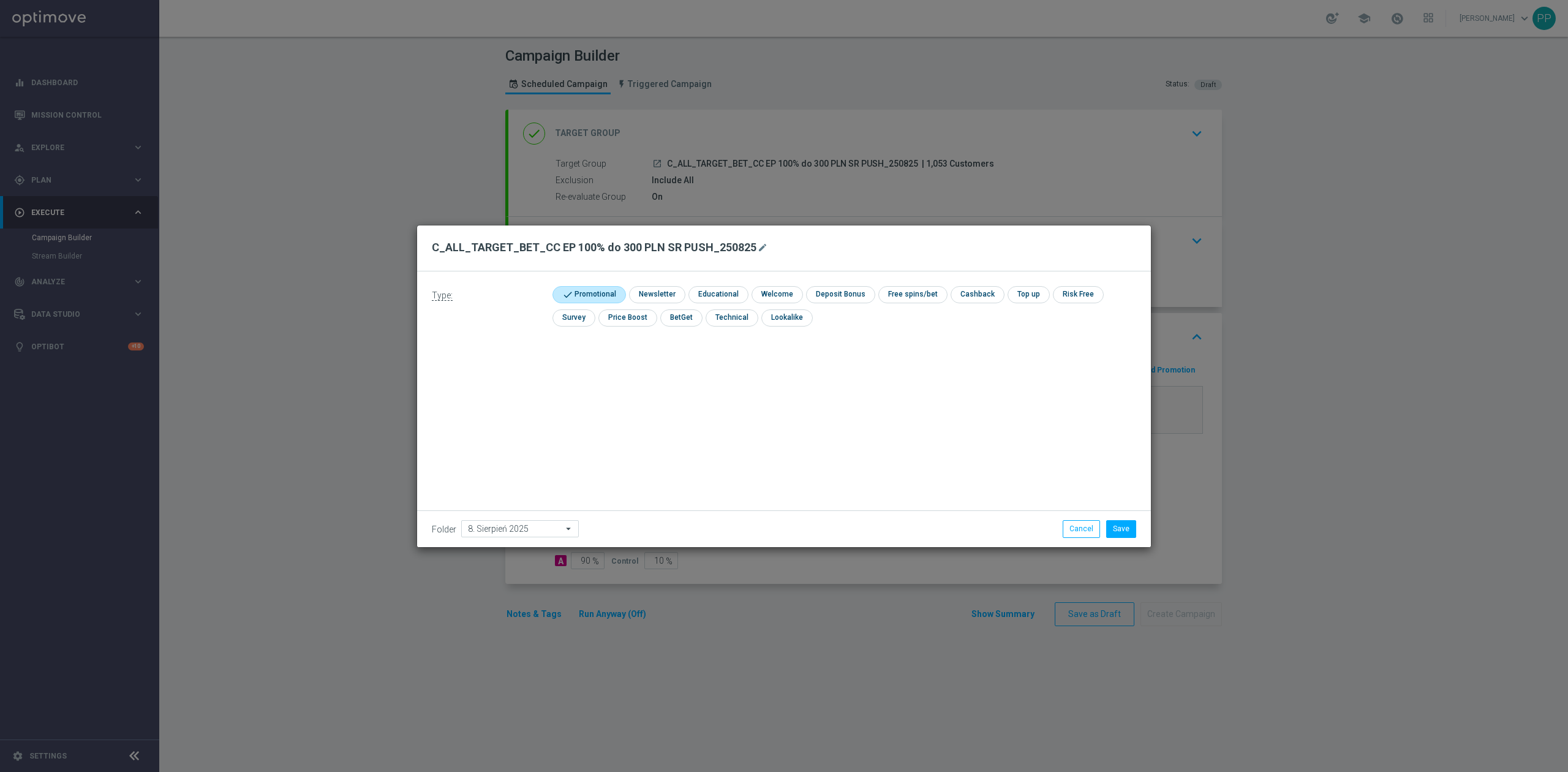
click at [897, 389] on div "Type: check Promotional check Newsletter check Educational check Welcome check …" at bounding box center [784, 409] width 734 height 275
click at [1115, 525] on button "Save" at bounding box center [1121, 529] width 30 height 17
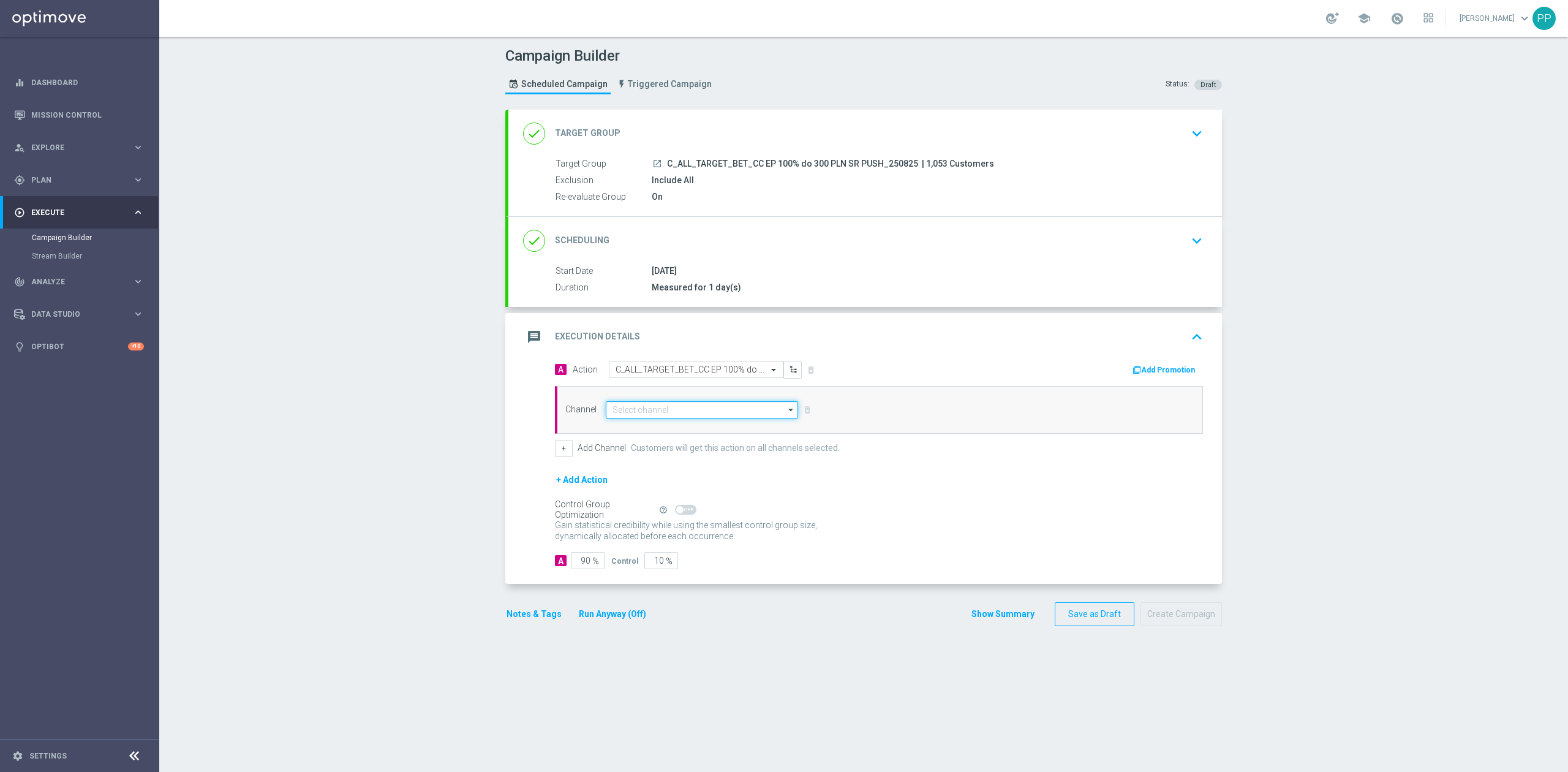
click at [735, 405] on input at bounding box center [702, 410] width 192 height 17
click at [655, 454] on div "XtremePush" at bounding box center [697, 454] width 182 height 18
type input "XtremePush"
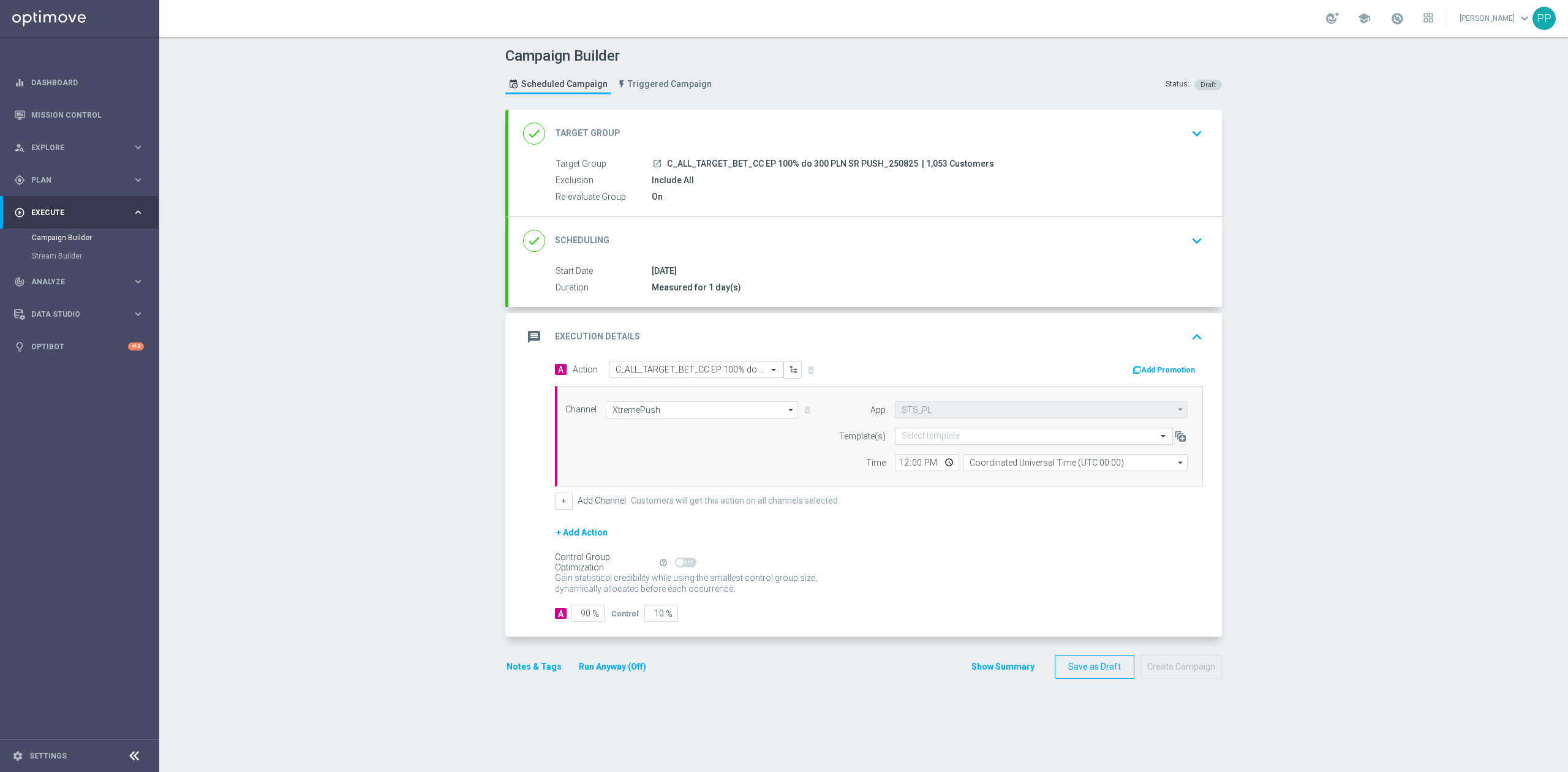
click at [1064, 434] on input "text" at bounding box center [1021, 436] width 240 height 10
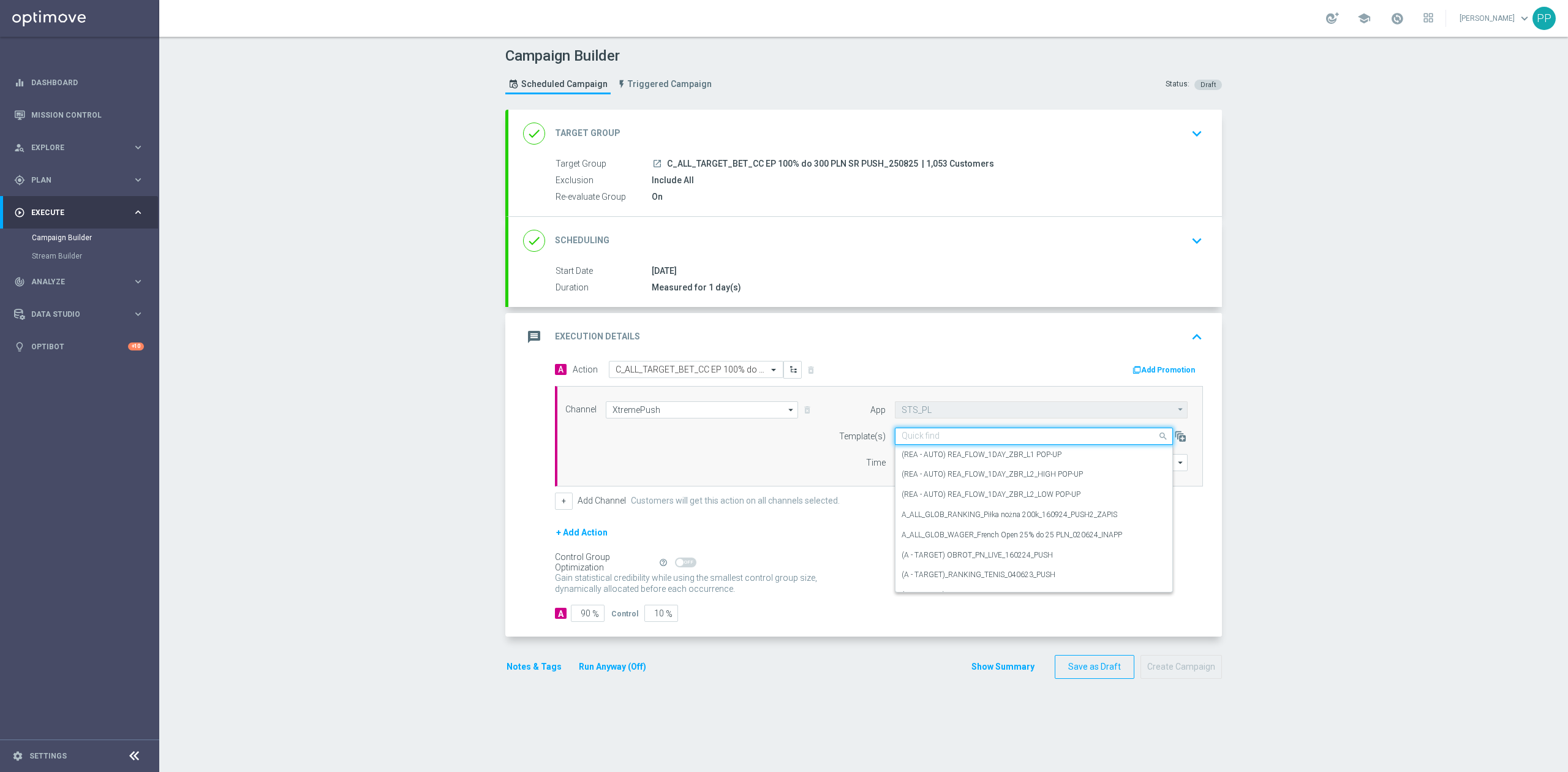
paste input "C_ALL_TARGET_BET_CC EP 100% do 300 PLN SR PUSH_250825"
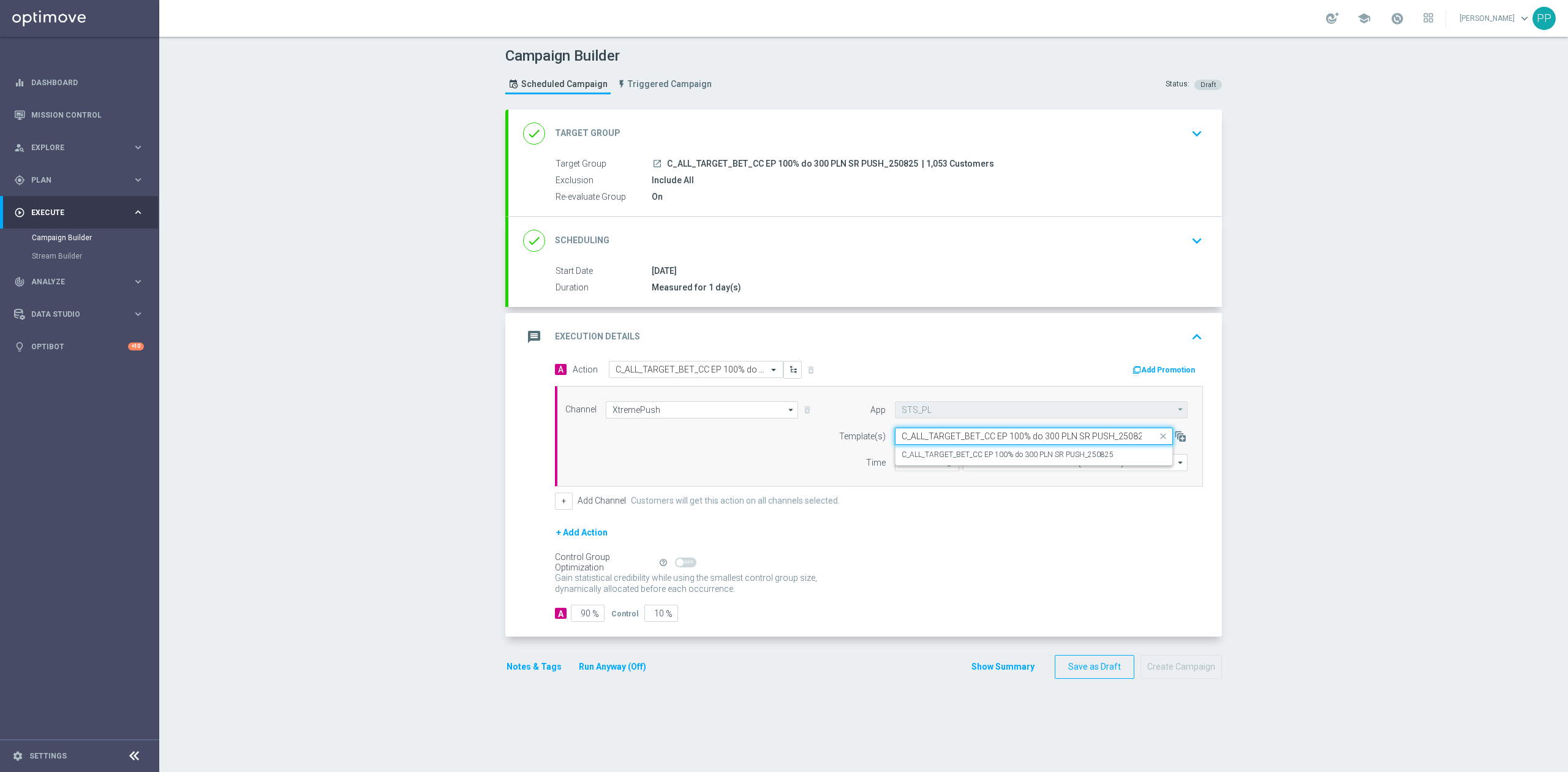
scroll to position [0, 3]
click at [1050, 454] on label "C_ALL_TARGET_BET_CC EP 100% do 300 PLN SR PUSH_250825" at bounding box center [1008, 455] width 212 height 10
type input "C_ALL_TARGET_BET_CC EP 100% do 300 PLN SR PUSH_250825"
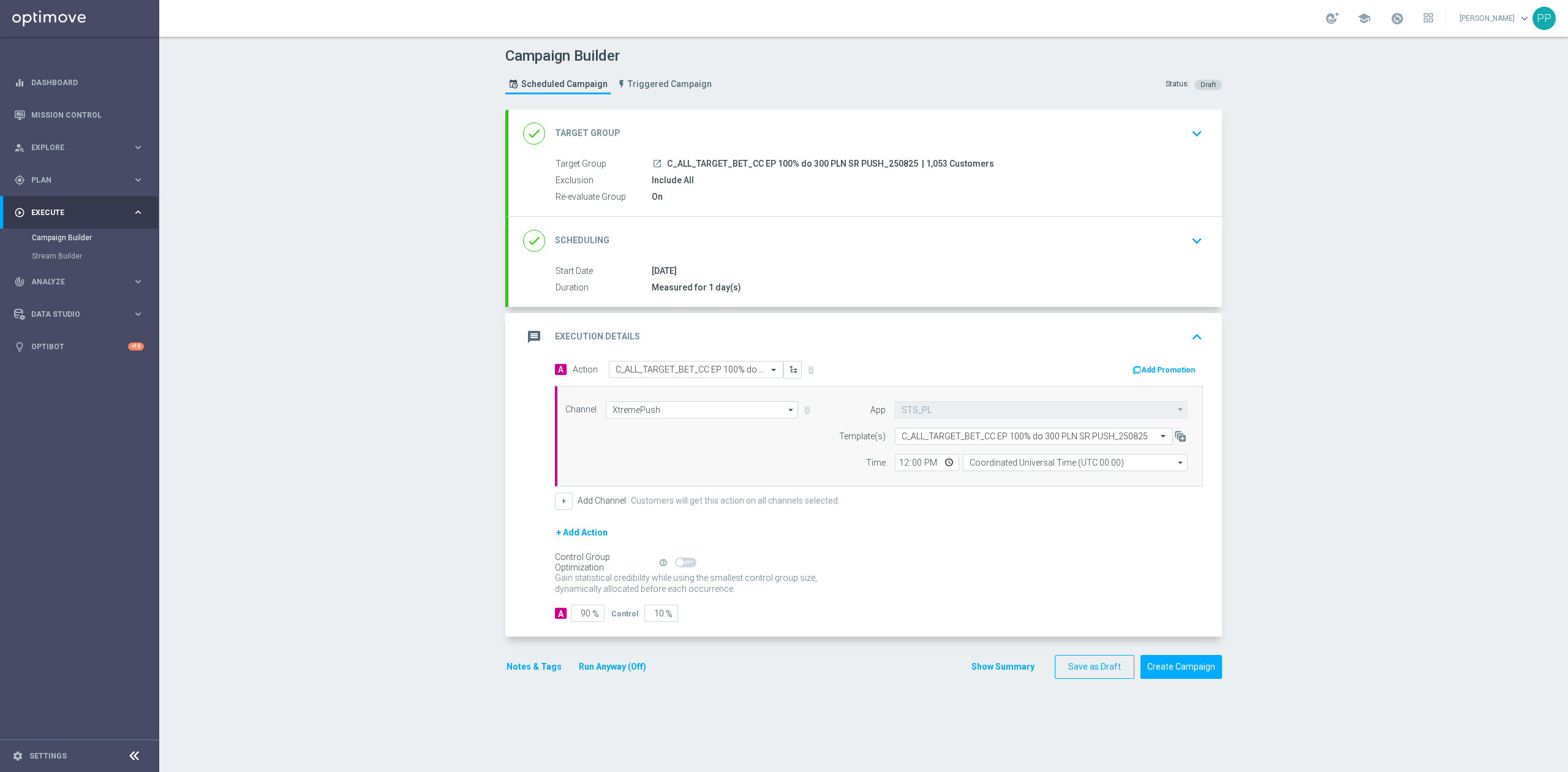
scroll to position [0, 0]
click at [1044, 465] on input "Coordinated Universal Time (UTC 00:00)" at bounding box center [1075, 462] width 225 height 17
click at [1040, 483] on div "Central European Time ([GEOGRAPHIC_DATA]) (UTC +02:00)" at bounding box center [1069, 480] width 200 height 11
type input "Central European Time ([GEOGRAPHIC_DATA]) (UTC +02:00)"
click at [895, 468] on input "12:00" at bounding box center [927, 462] width 64 height 17
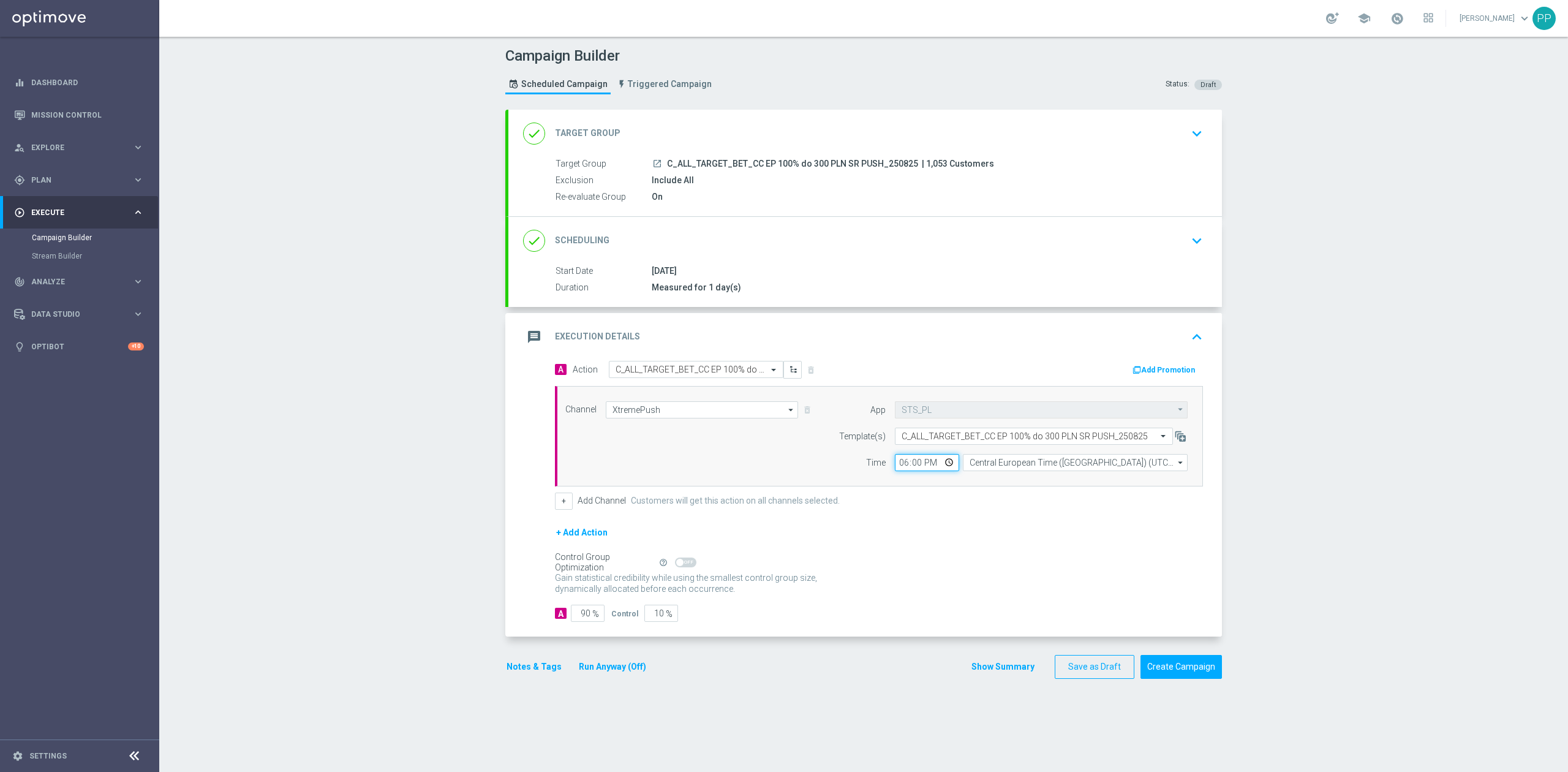
type input "18:01"
drag, startPoint x: 437, startPoint y: 471, endPoint x: 520, endPoint y: 547, distance: 112.5
click at [437, 471] on div "Campaign Builder Scheduled Campaign Triggered Campaign Status: Draft done Targe…" at bounding box center [863, 404] width 1409 height 735
click at [584, 618] on input "90" at bounding box center [587, 613] width 34 height 17
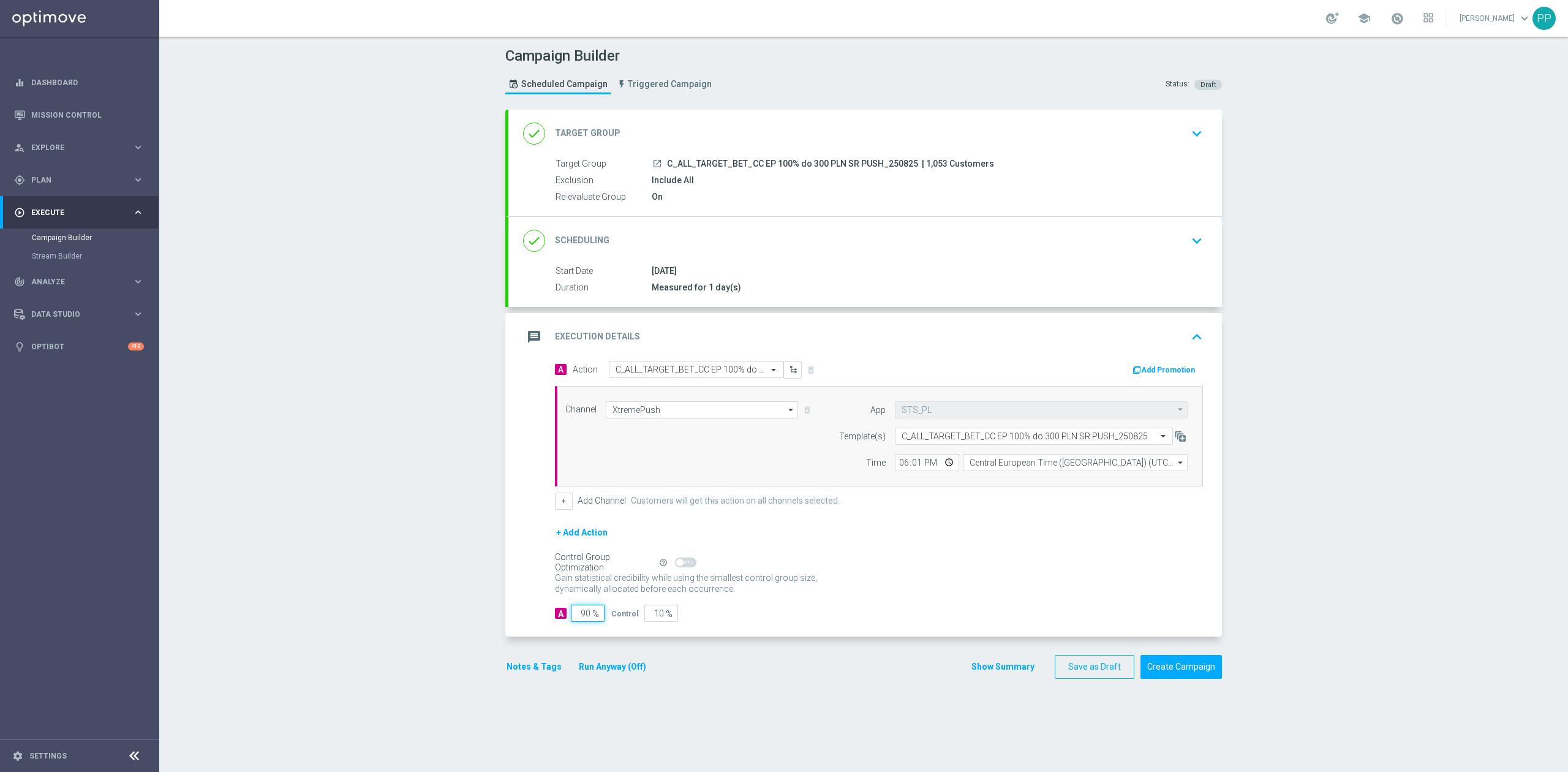
click at [584, 618] on input "90" at bounding box center [587, 613] width 34 height 17
type input "9"
type input "91"
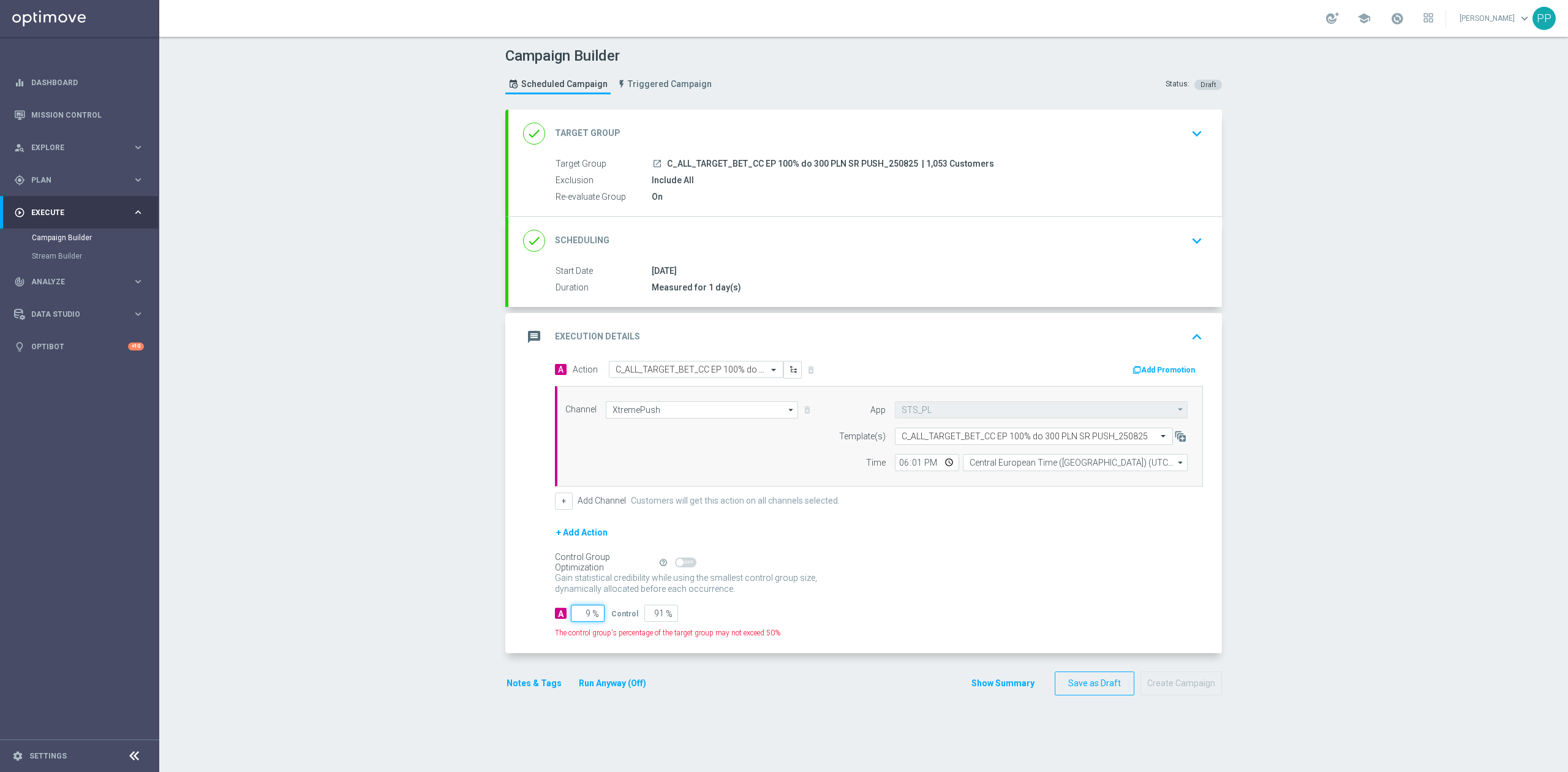
type input "95"
type input "5"
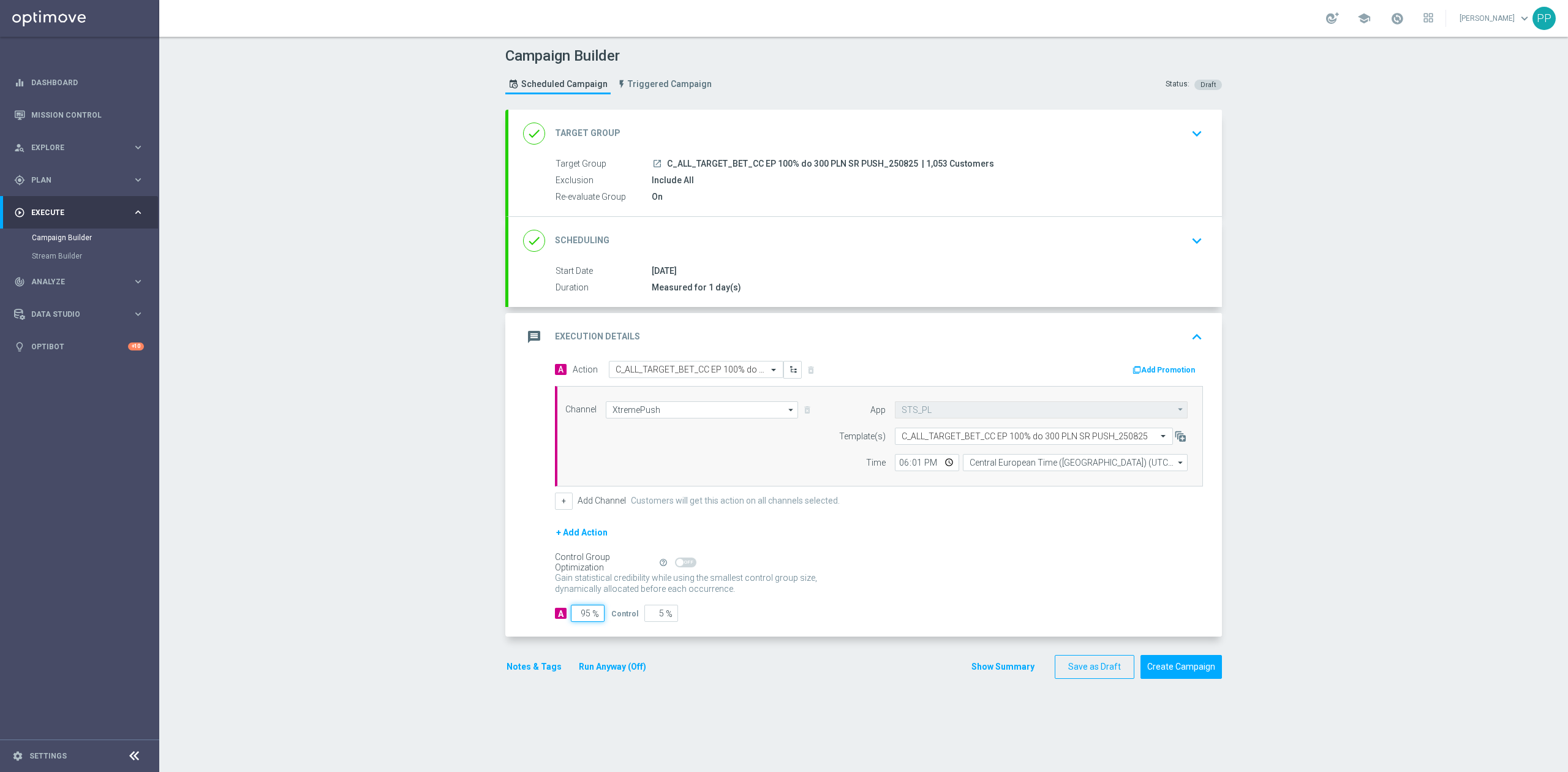
type input "95"
click at [347, 504] on div "Campaign Builder Scheduled Campaign Triggered Campaign Status: Draft done Targe…" at bounding box center [863, 404] width 1409 height 735
click at [530, 668] on button "Notes & Tags" at bounding box center [534, 667] width 58 height 16
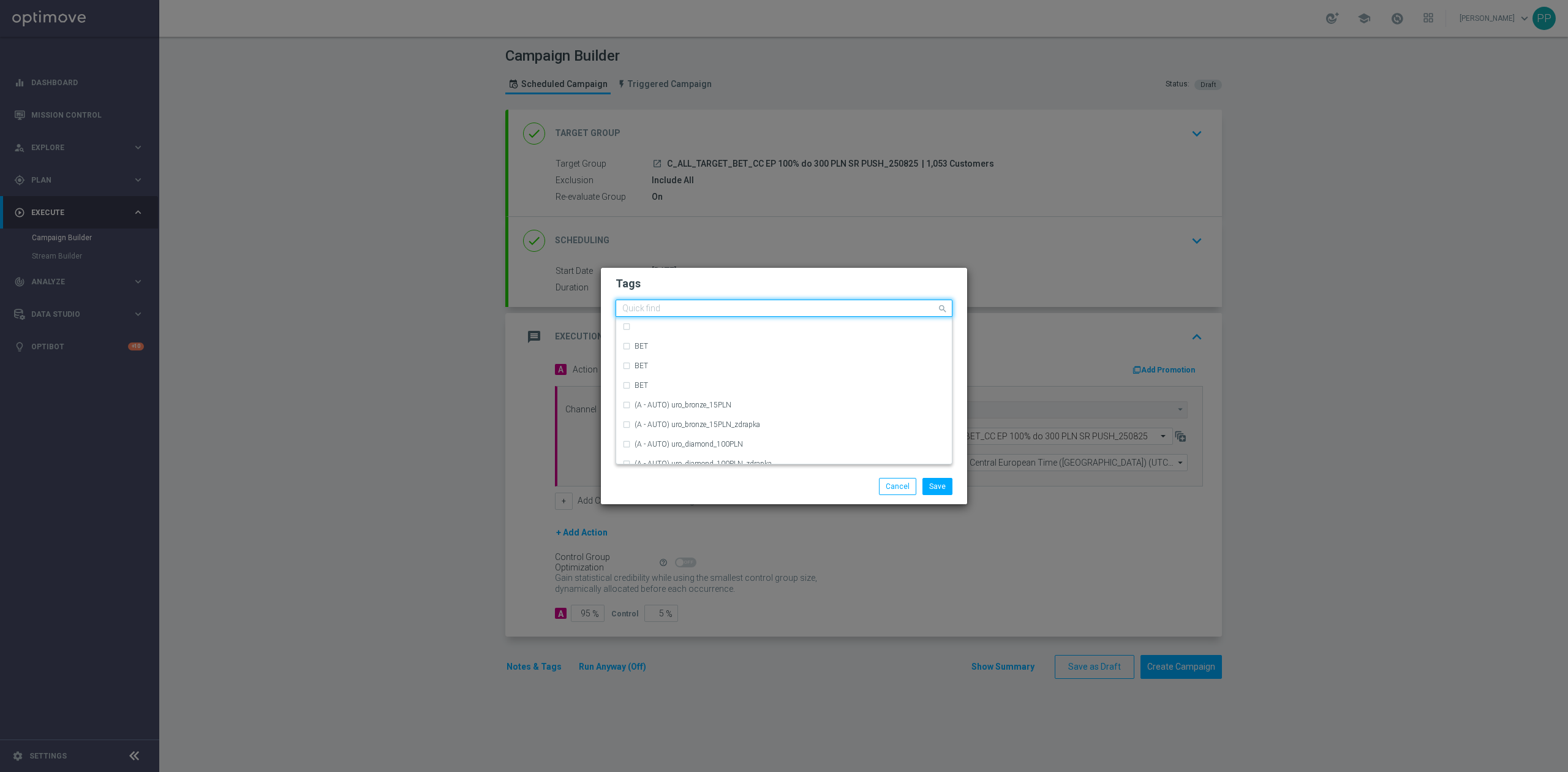
click at [674, 304] on input "text" at bounding box center [780, 308] width 315 height 10
click at [667, 348] on div "C" at bounding box center [790, 347] width 311 height 7
type input "C"
click at [663, 310] on input "C" at bounding box center [780, 308] width 315 height 10
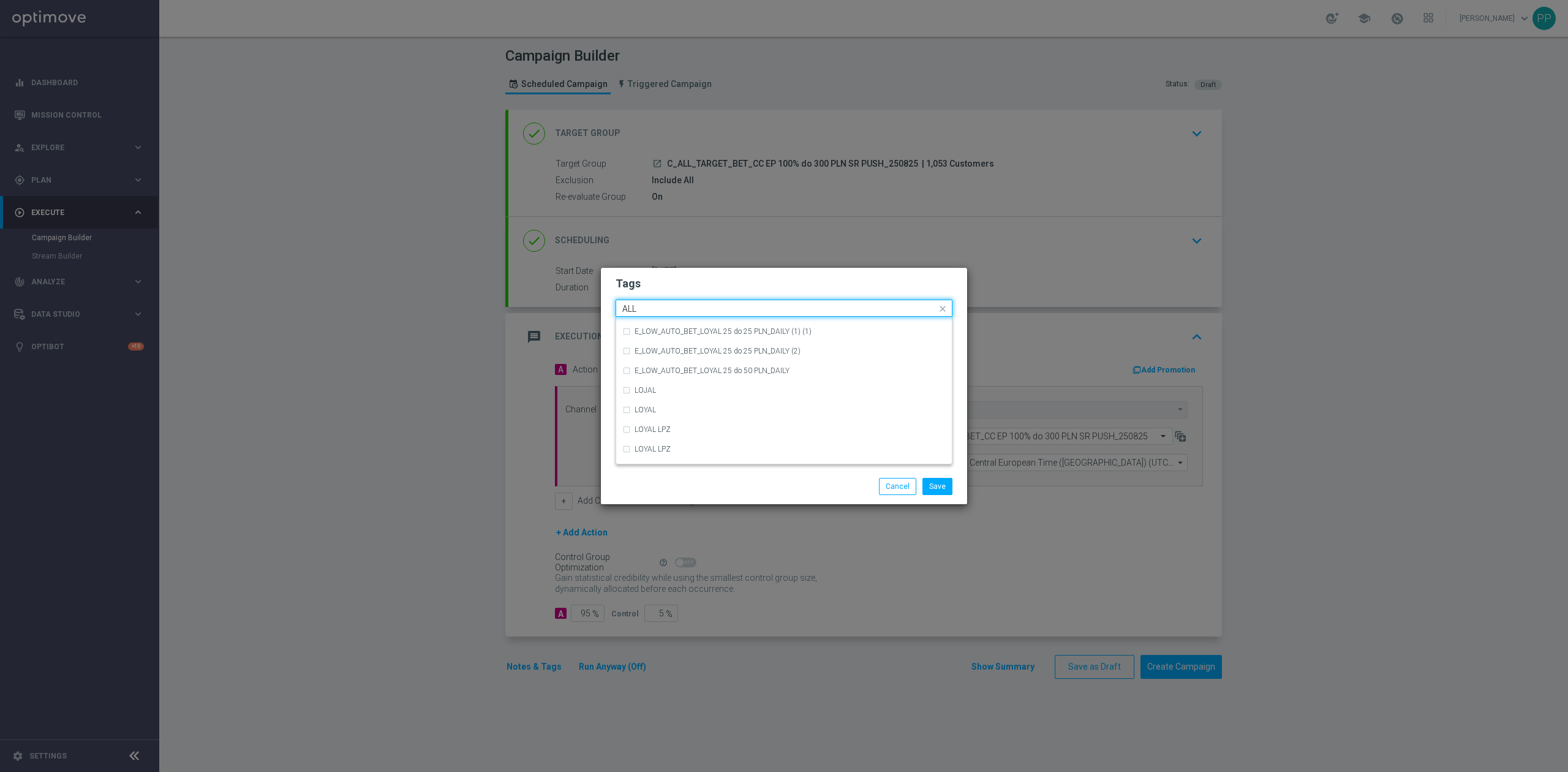
scroll to position [0, 0]
click at [647, 324] on label "ALL" at bounding box center [640, 327] width 12 height 7
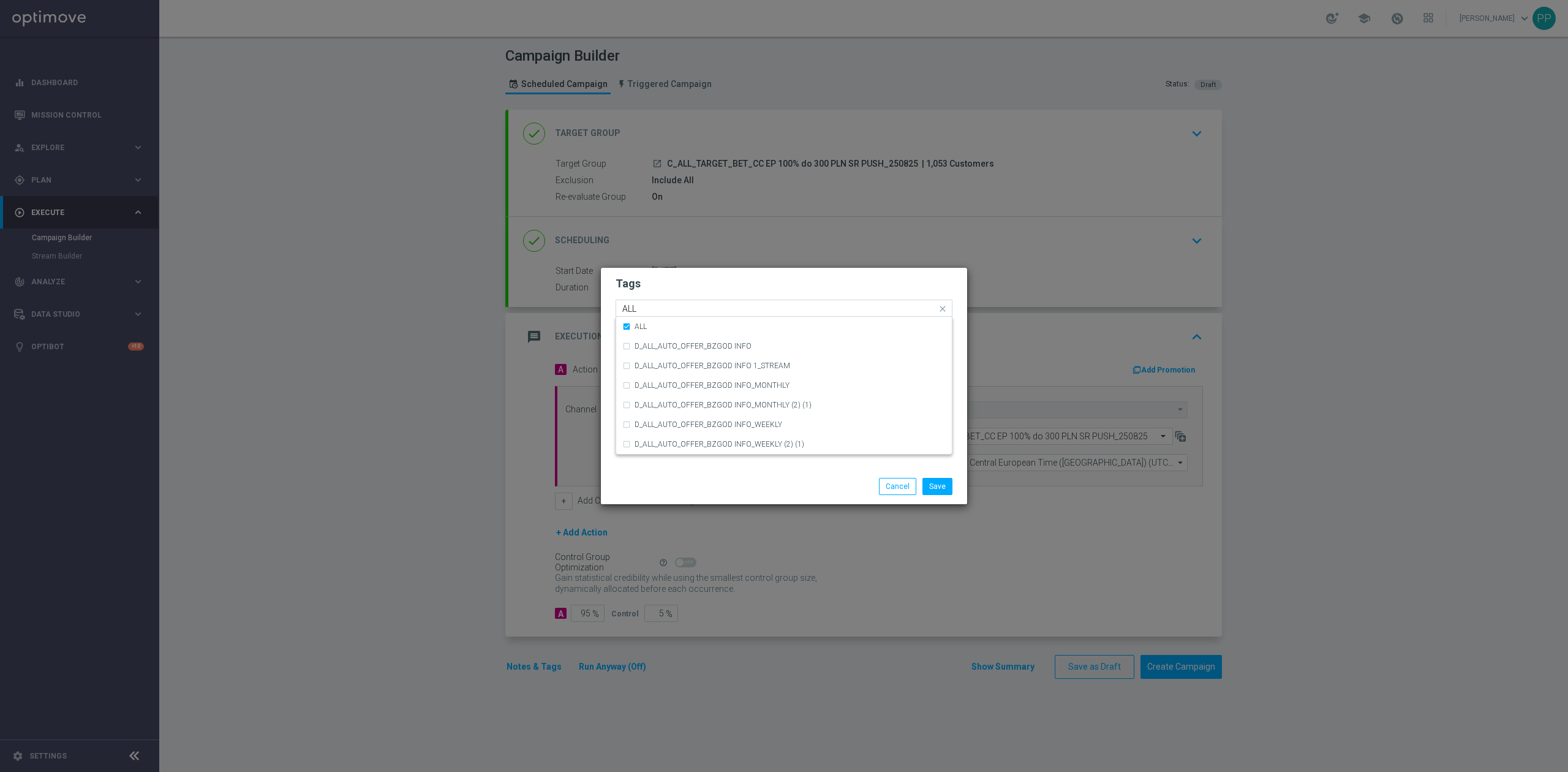
click at [647, 307] on input "ALL" at bounding box center [780, 308] width 315 height 10
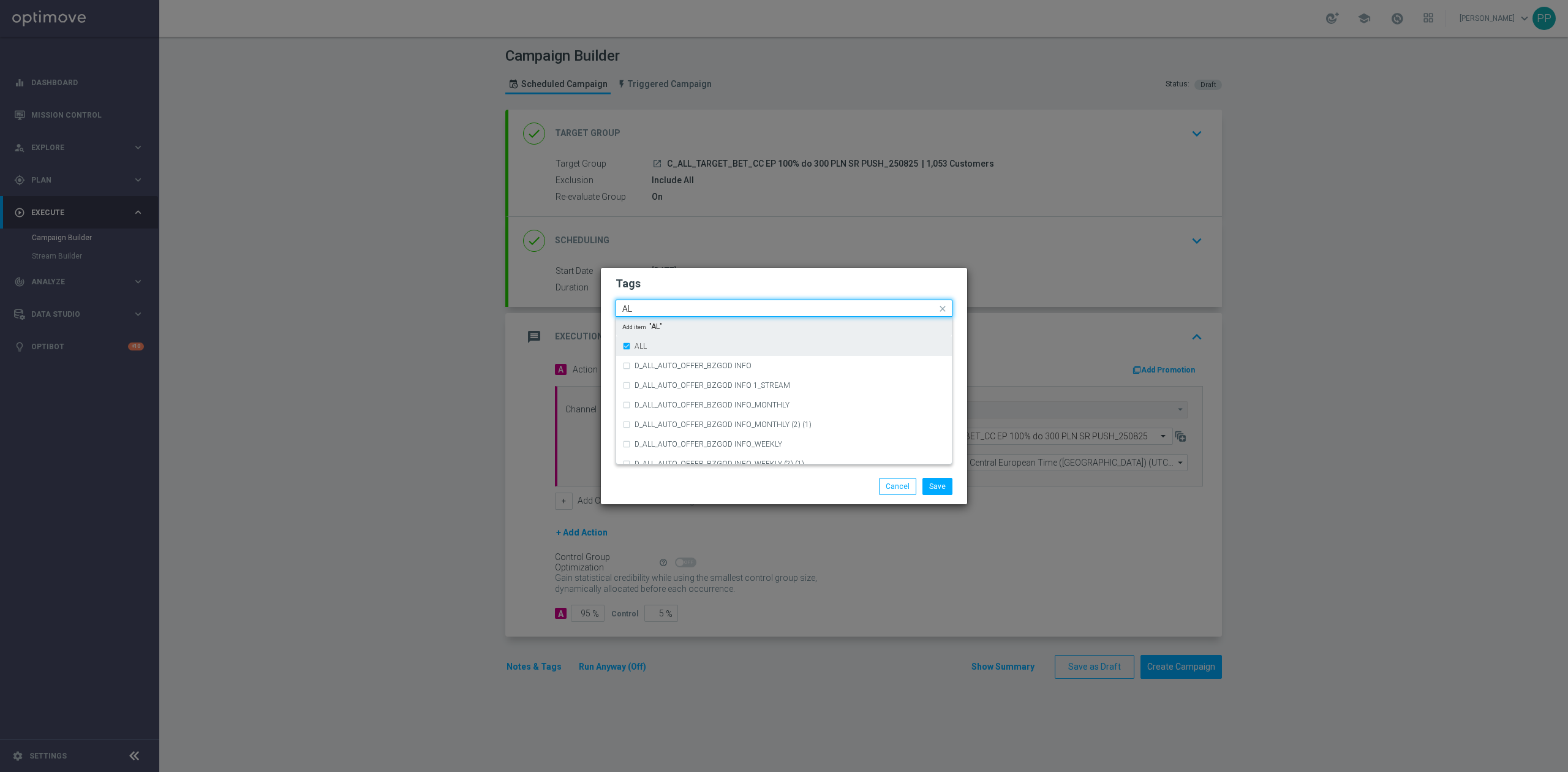
type input "A"
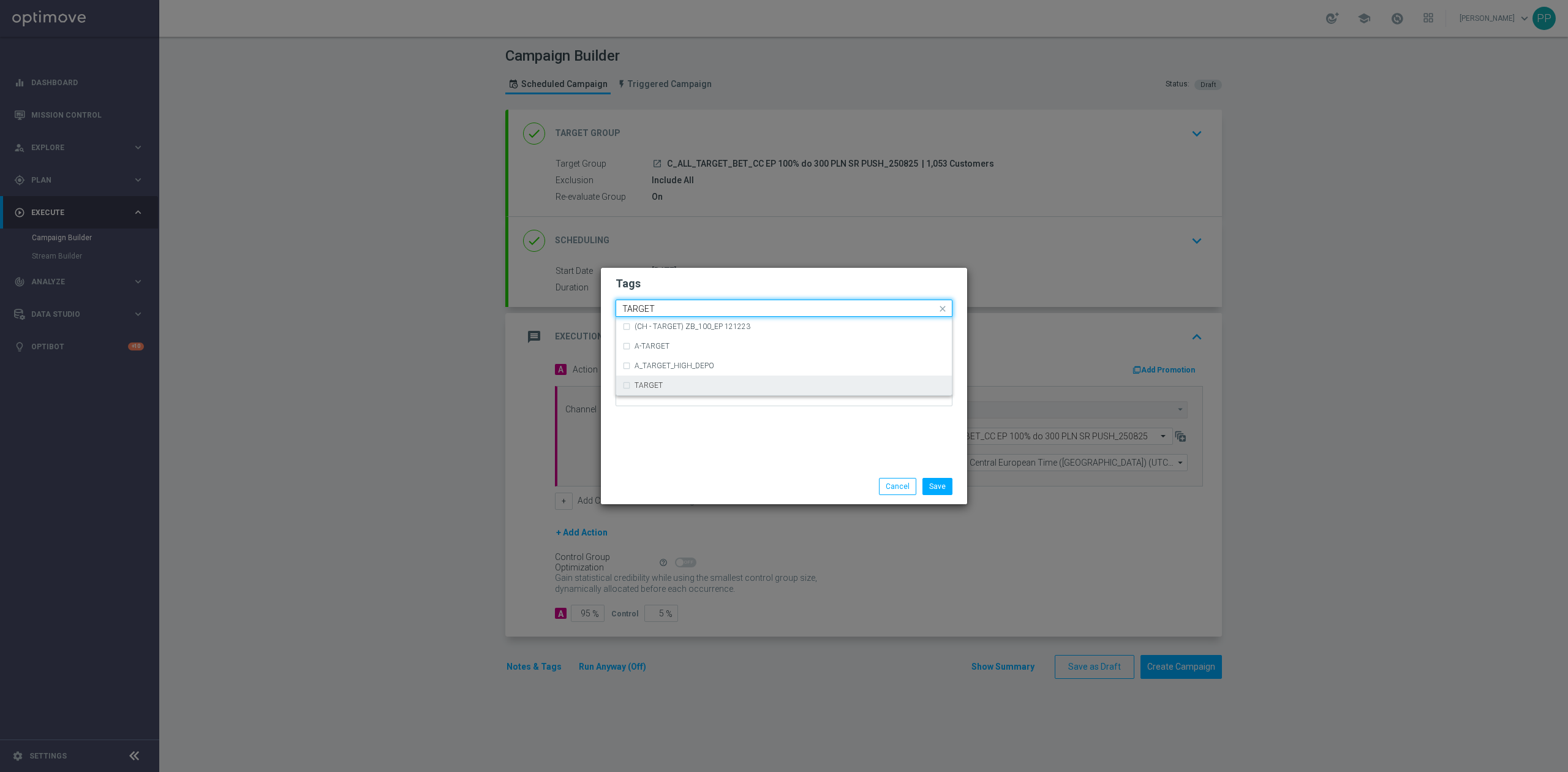
click at [634, 378] on div "TARGET" at bounding box center [784, 385] width 324 height 19
click at [660, 311] on input "TARGET" at bounding box center [780, 308] width 315 height 10
type input "T"
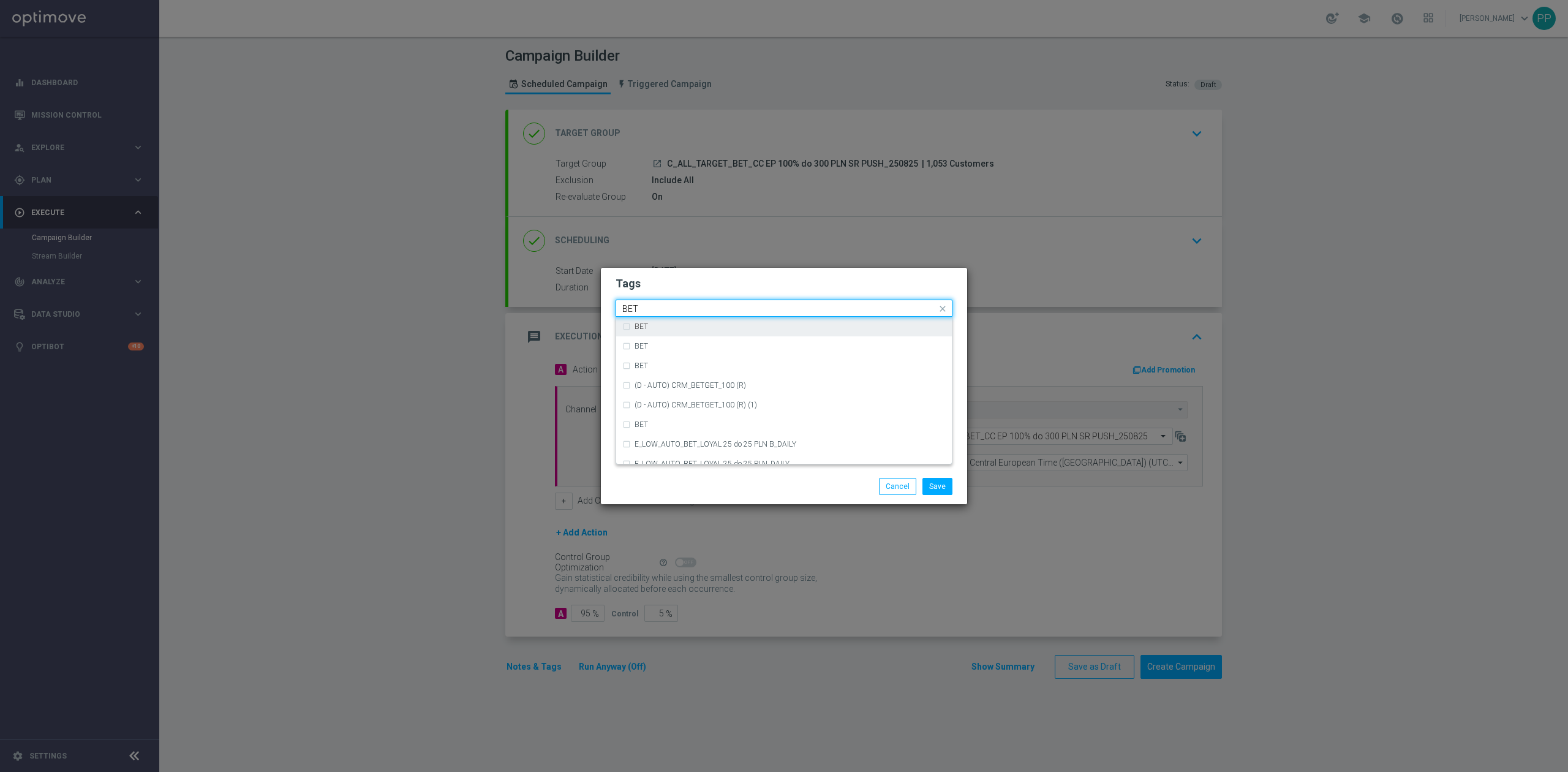
click at [655, 324] on div "BET" at bounding box center [790, 327] width 311 height 7
drag, startPoint x: 655, startPoint y: 317, endPoint x: 656, endPoint y: 311, distance: 6.1
click at [655, 316] on div "BET" at bounding box center [784, 326] width 324 height 19
click at [658, 307] on input "BET" at bounding box center [780, 308] width 315 height 10
click at [655, 323] on div "BET" at bounding box center [790, 327] width 311 height 7
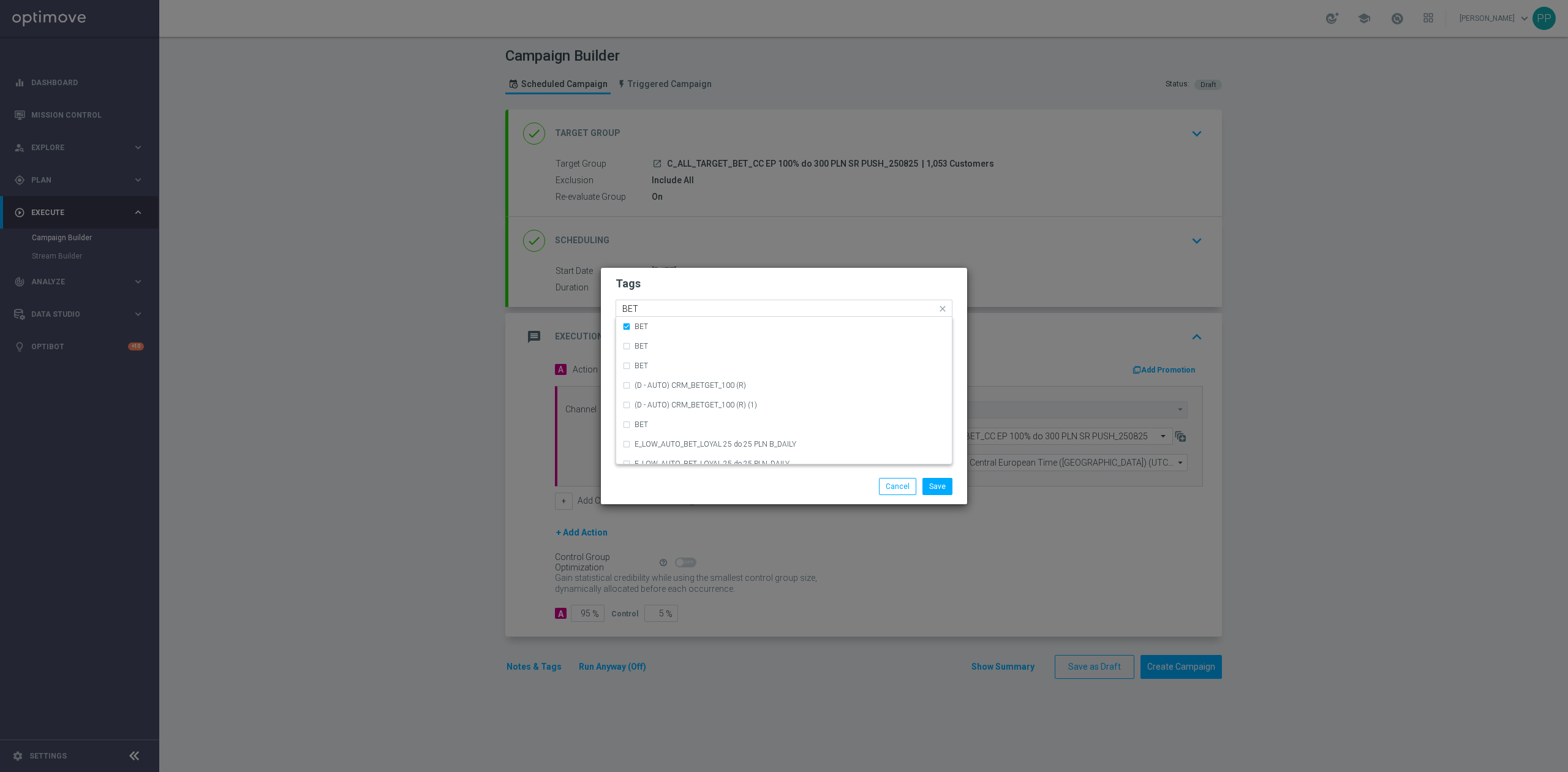
click at [656, 307] on input "BET" at bounding box center [780, 308] width 315 height 10
type input "B"
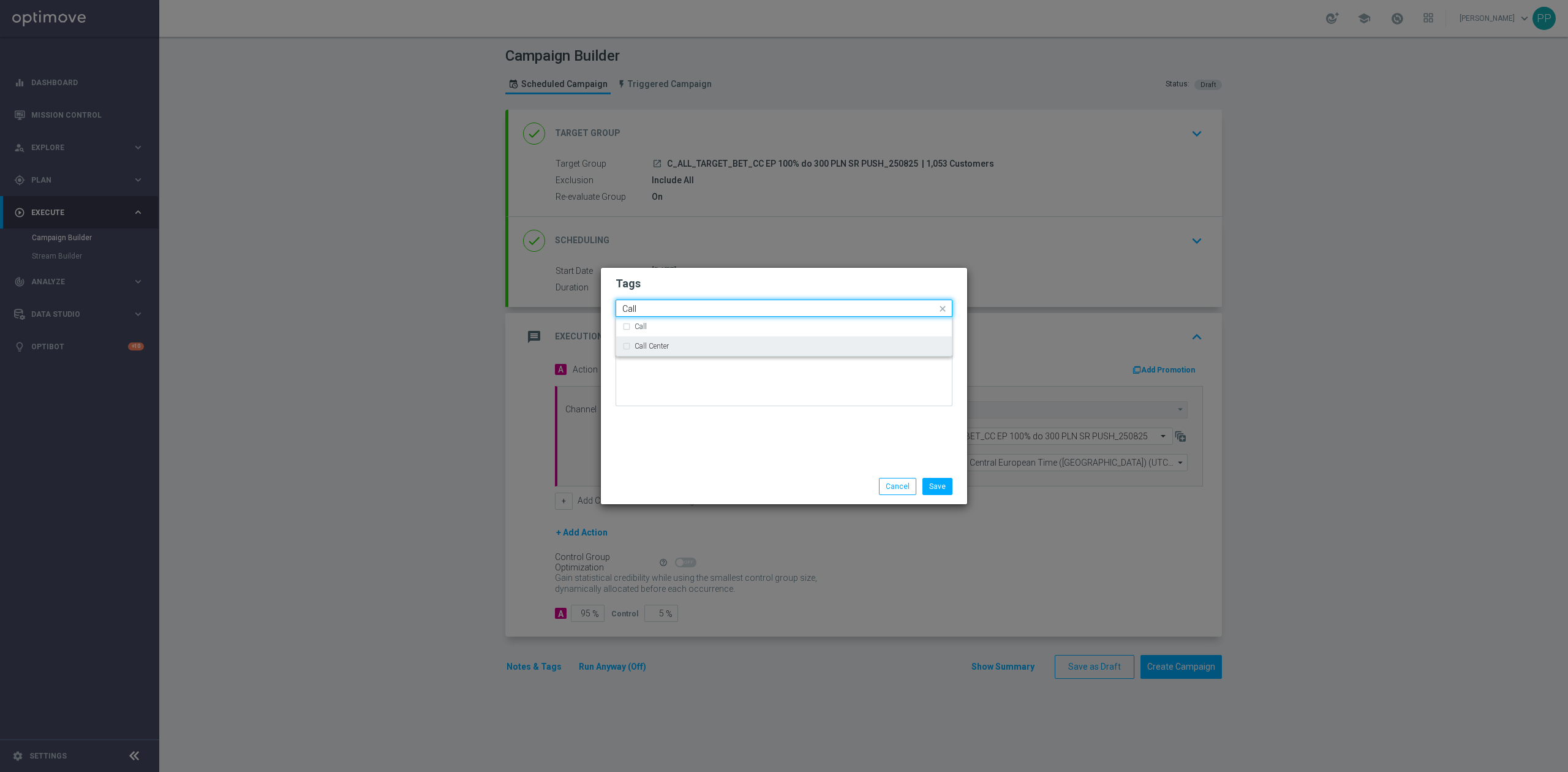
click at [669, 346] on label "Call Center" at bounding box center [652, 347] width 35 height 7
type input "Call"
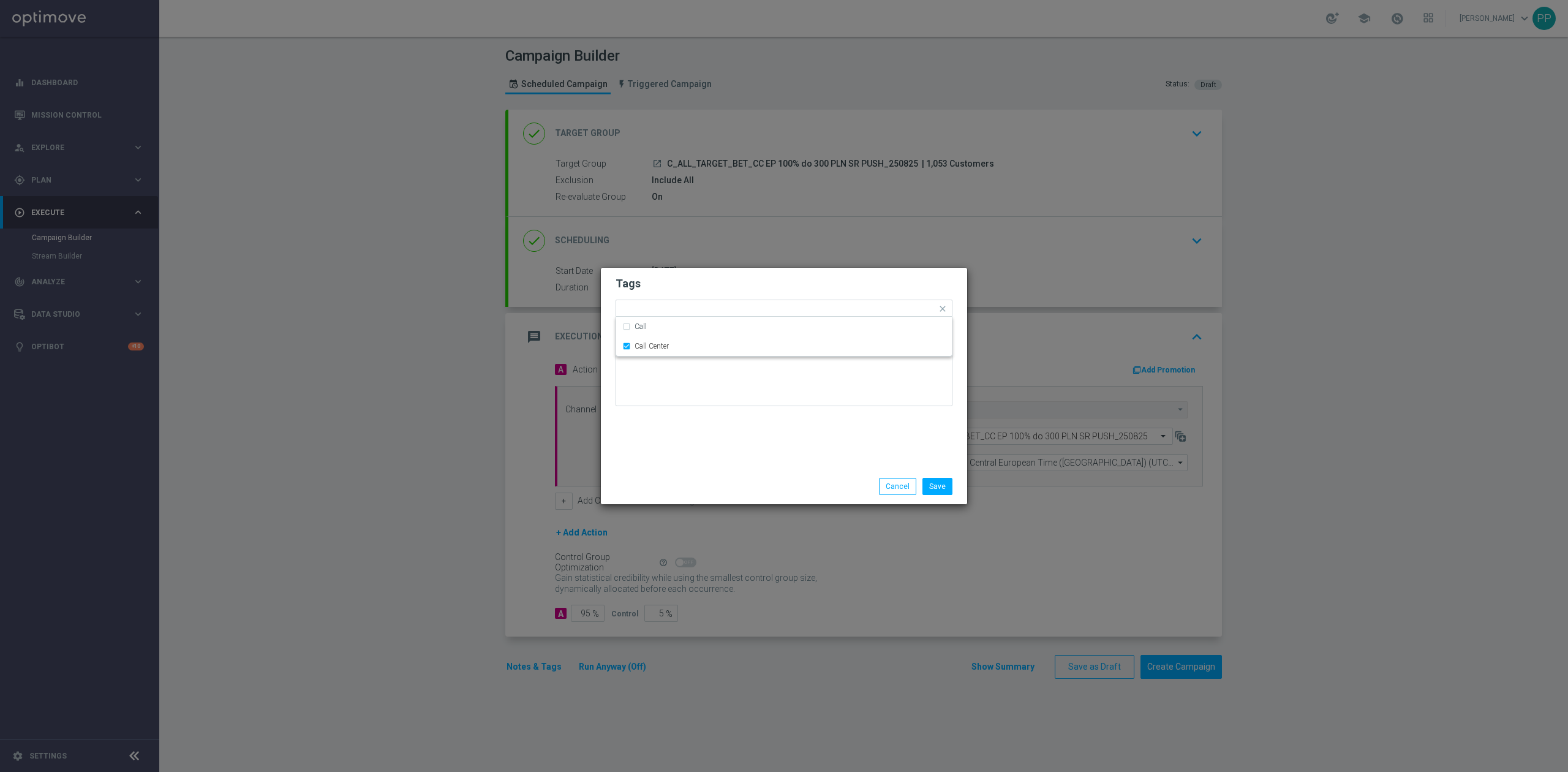
click at [718, 445] on div "Tags Quick find × C × ALL × TARGET × BET × Call Center Call Call Center Notes" at bounding box center [784, 369] width 367 height 201
click at [927, 486] on button "Save" at bounding box center [937, 487] width 30 height 17
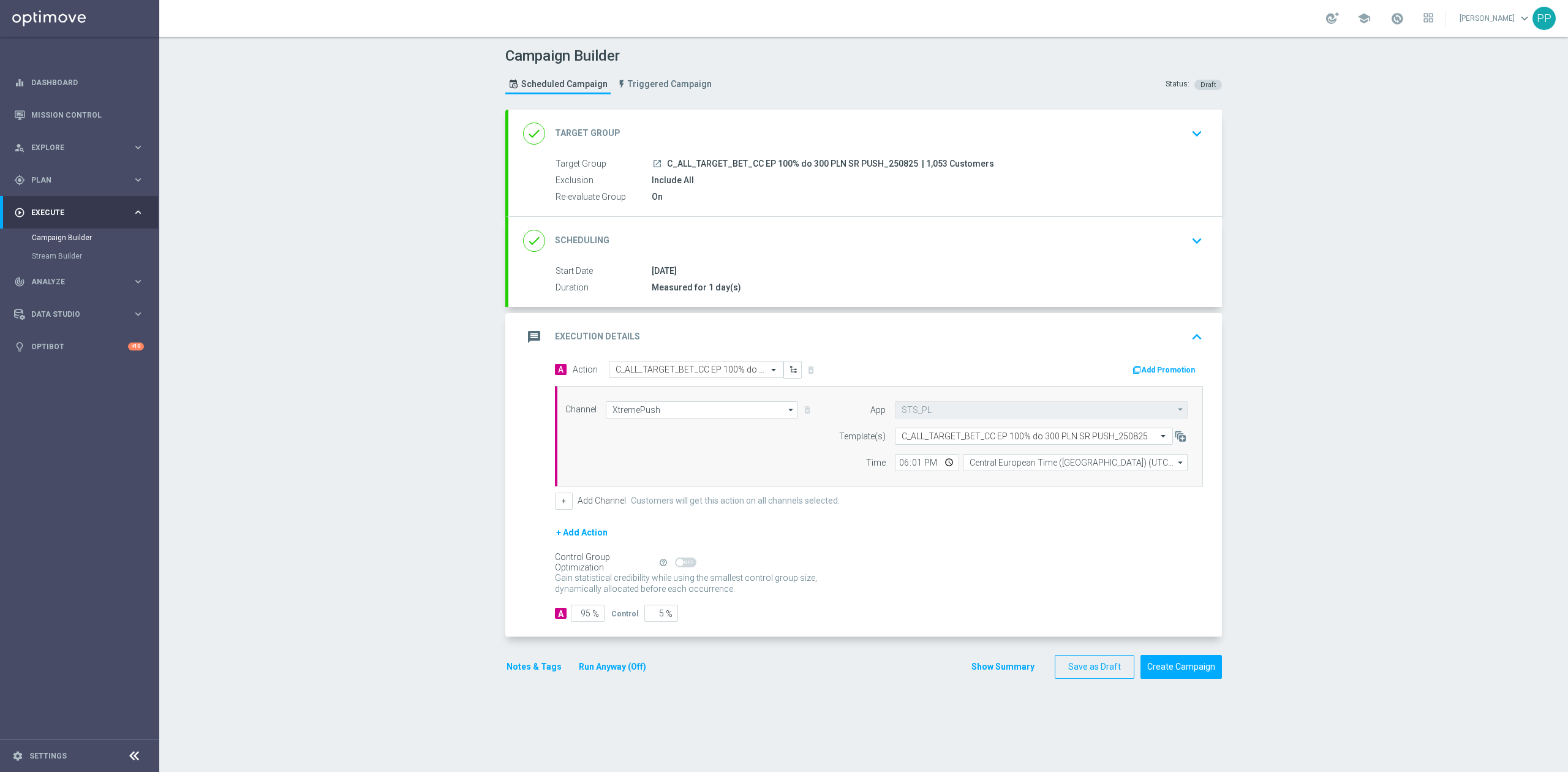
click at [835, 338] on div "message Execution Details keyboard_arrow_up" at bounding box center [865, 337] width 684 height 23
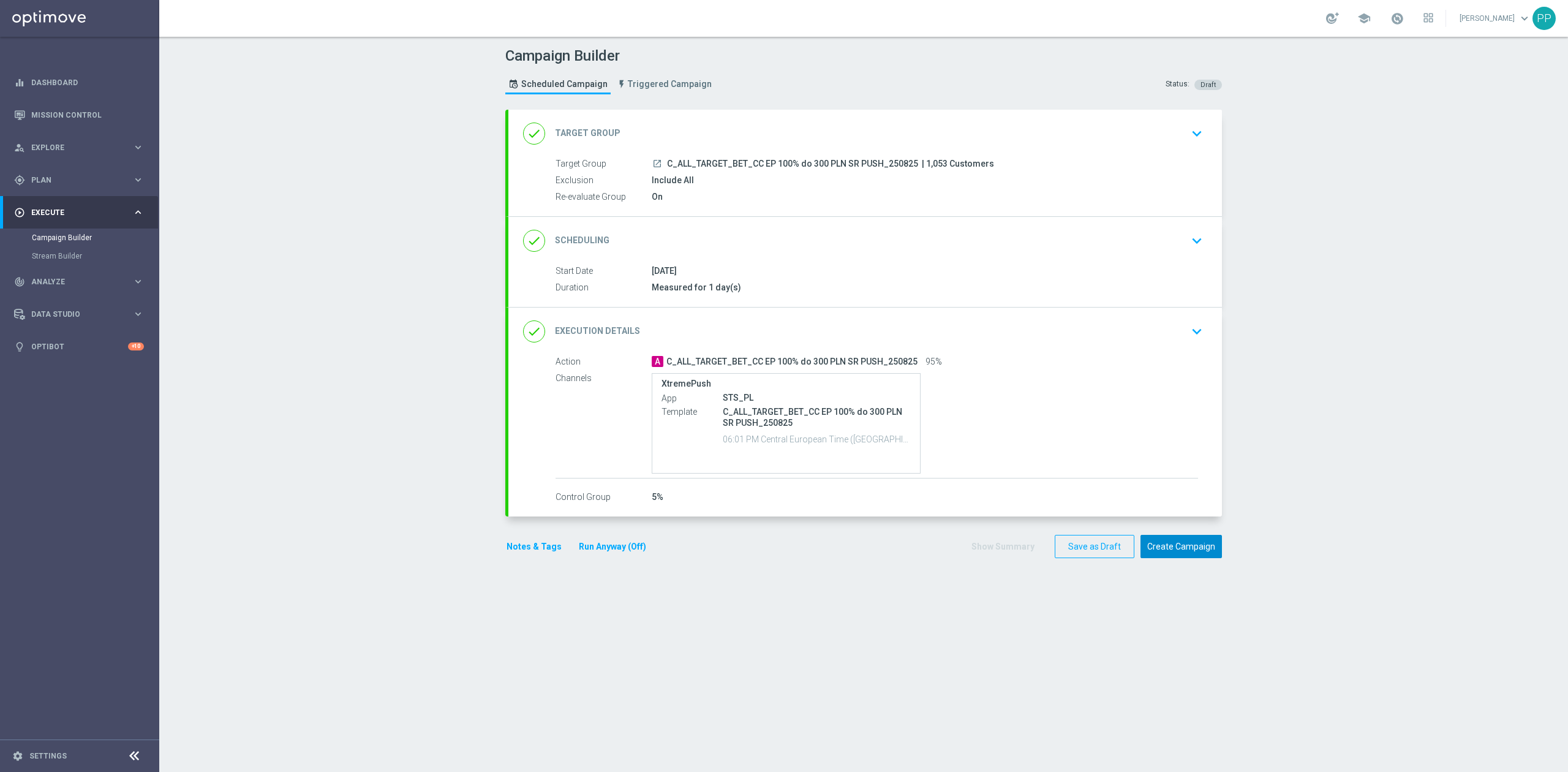
click at [1149, 550] on button "Create Campaign" at bounding box center [1181, 547] width 81 height 24
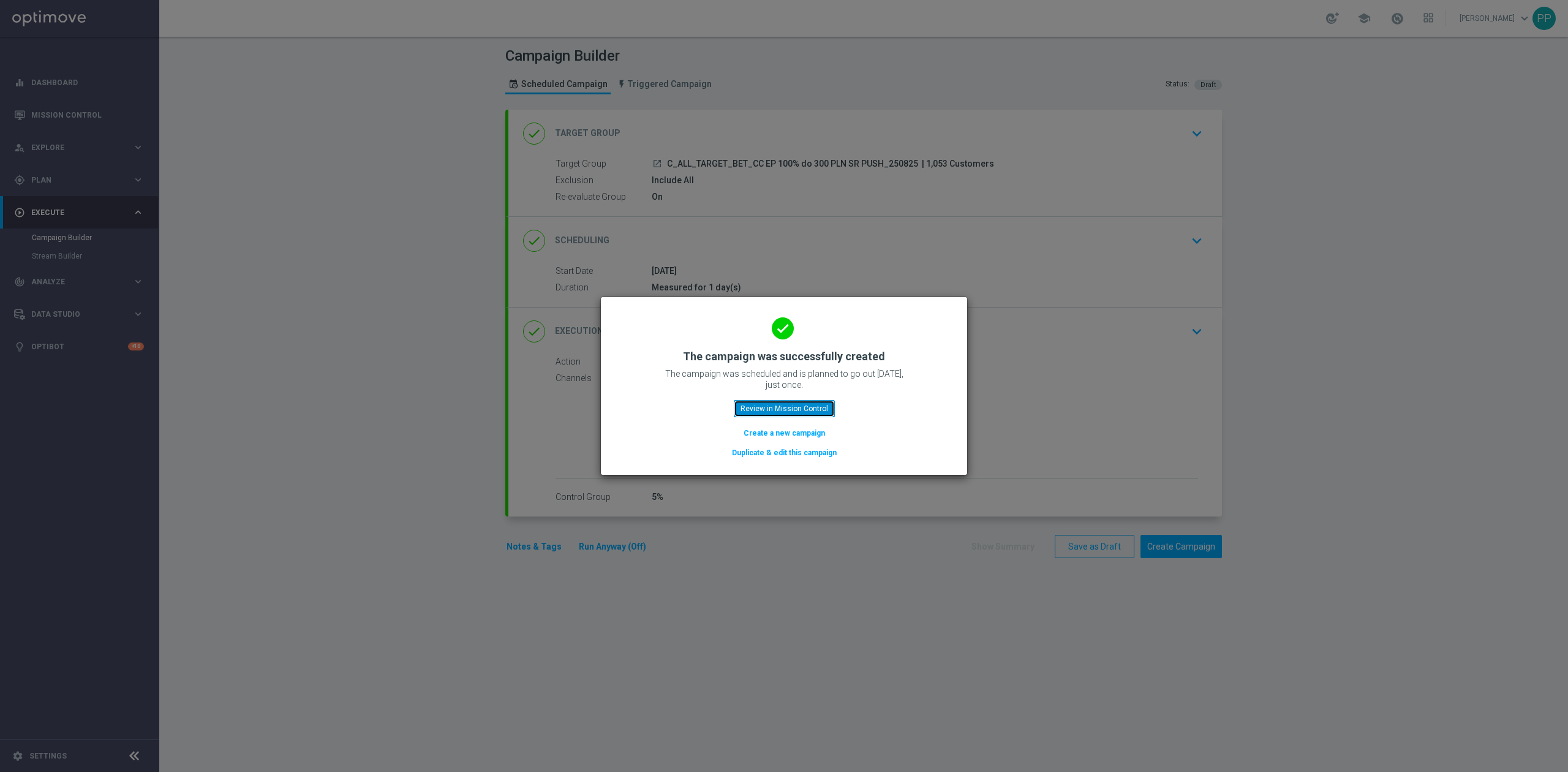
click at [831, 412] on button "Review in Mission Control" at bounding box center [784, 409] width 101 height 17
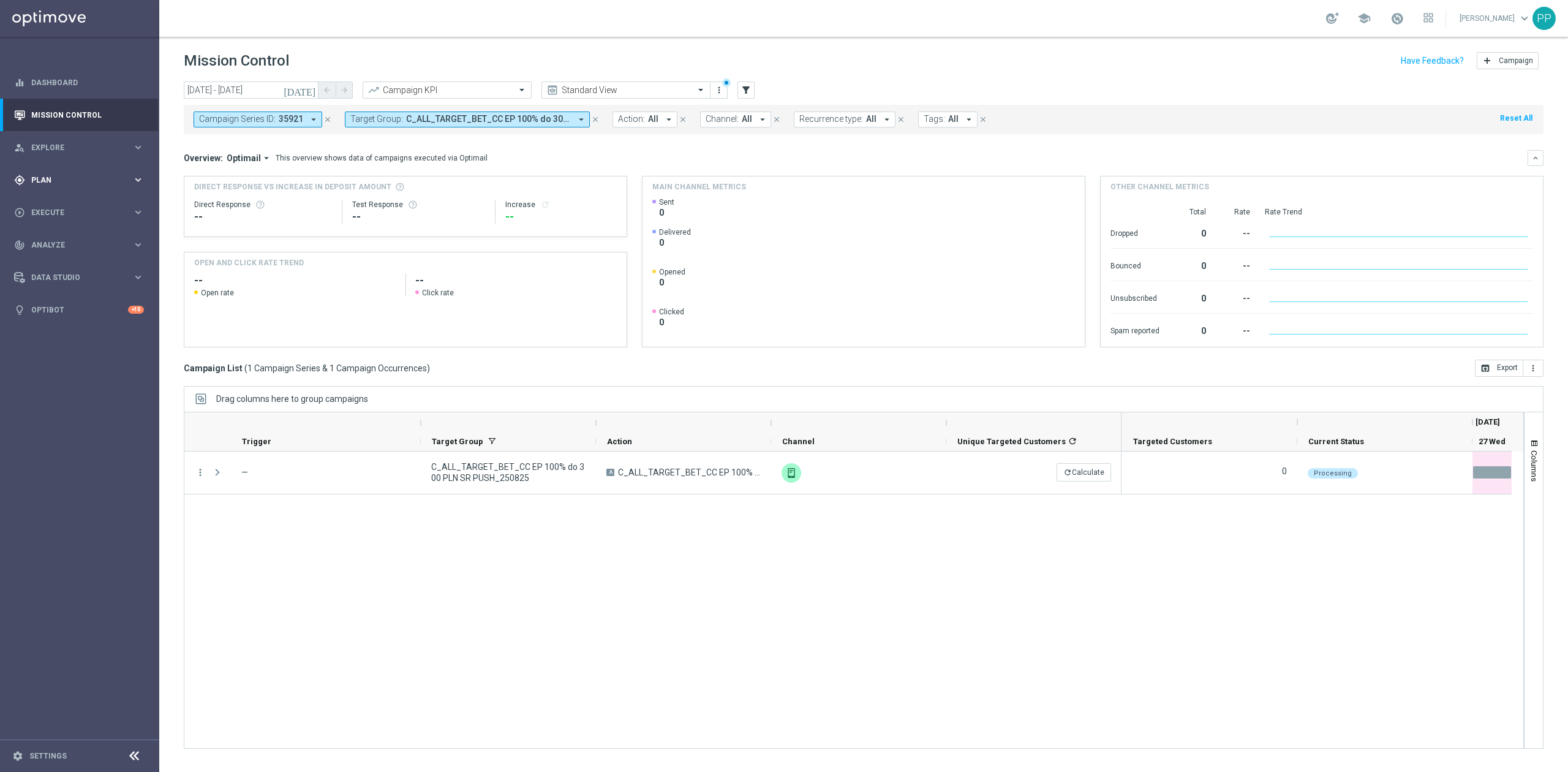
click at [69, 177] on span "Plan" at bounding box center [81, 180] width 101 height 7
click at [64, 299] on div "play_circle_outline Execute" at bounding box center [72, 305] width 118 height 11
click at [76, 237] on link "Campaign Builder" at bounding box center [80, 238] width 96 height 10
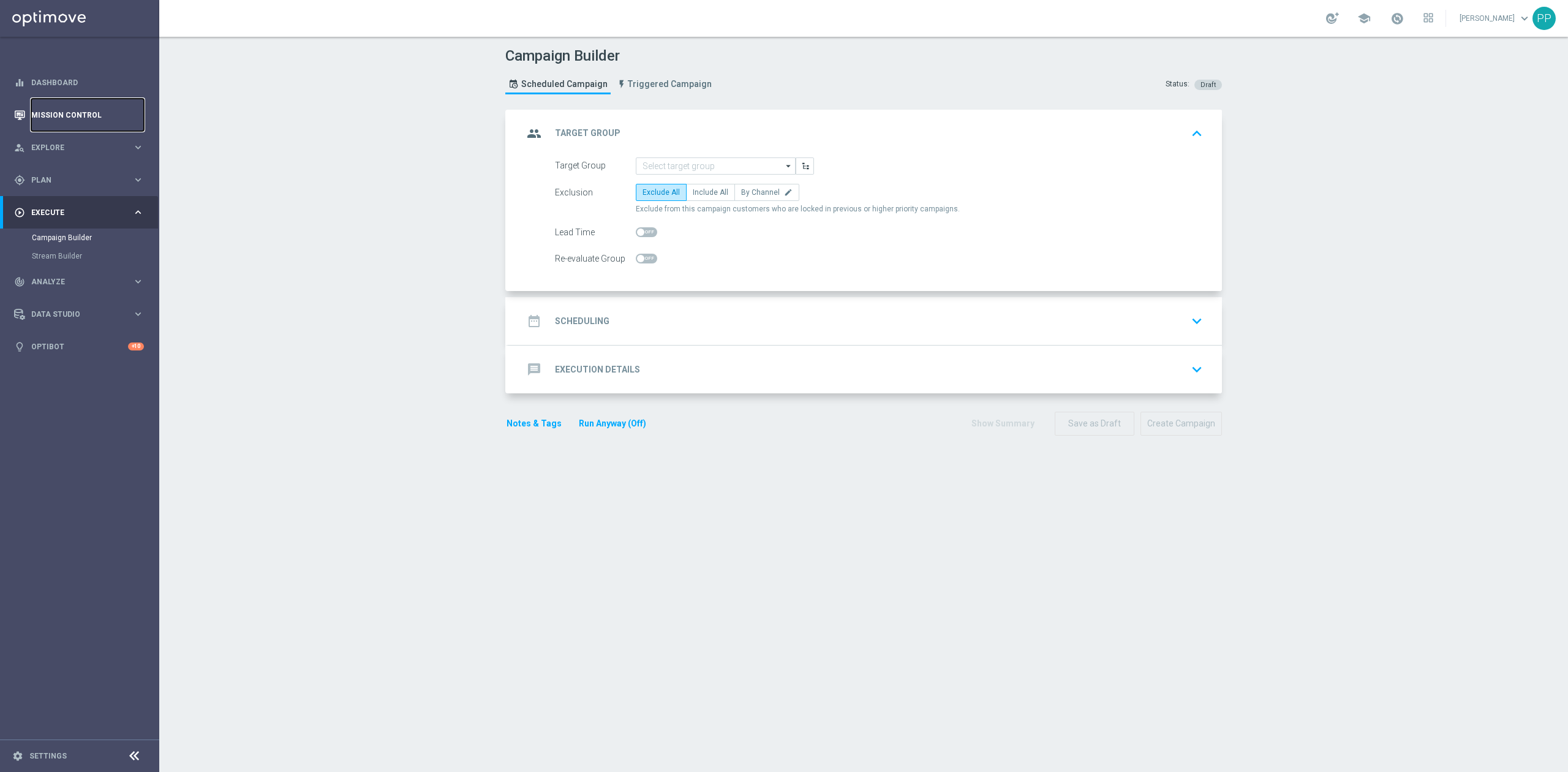
click at [96, 121] on link "Mission Control" at bounding box center [87, 115] width 112 height 33
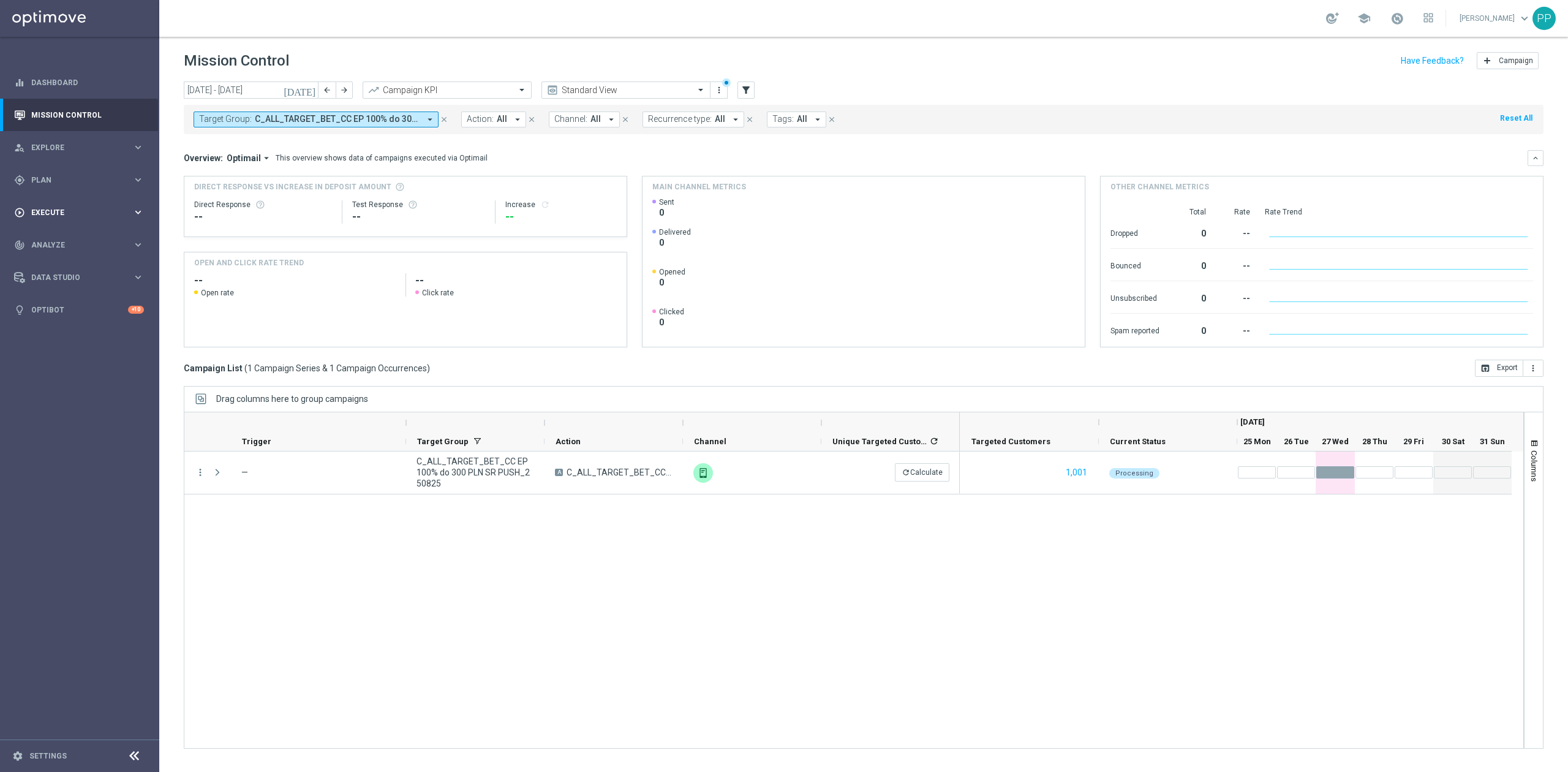
click at [54, 198] on div "play_circle_outline Execute keyboard_arrow_right" at bounding box center [79, 212] width 158 height 33
click at [60, 234] on link "Campaign Builder" at bounding box center [80, 238] width 96 height 10
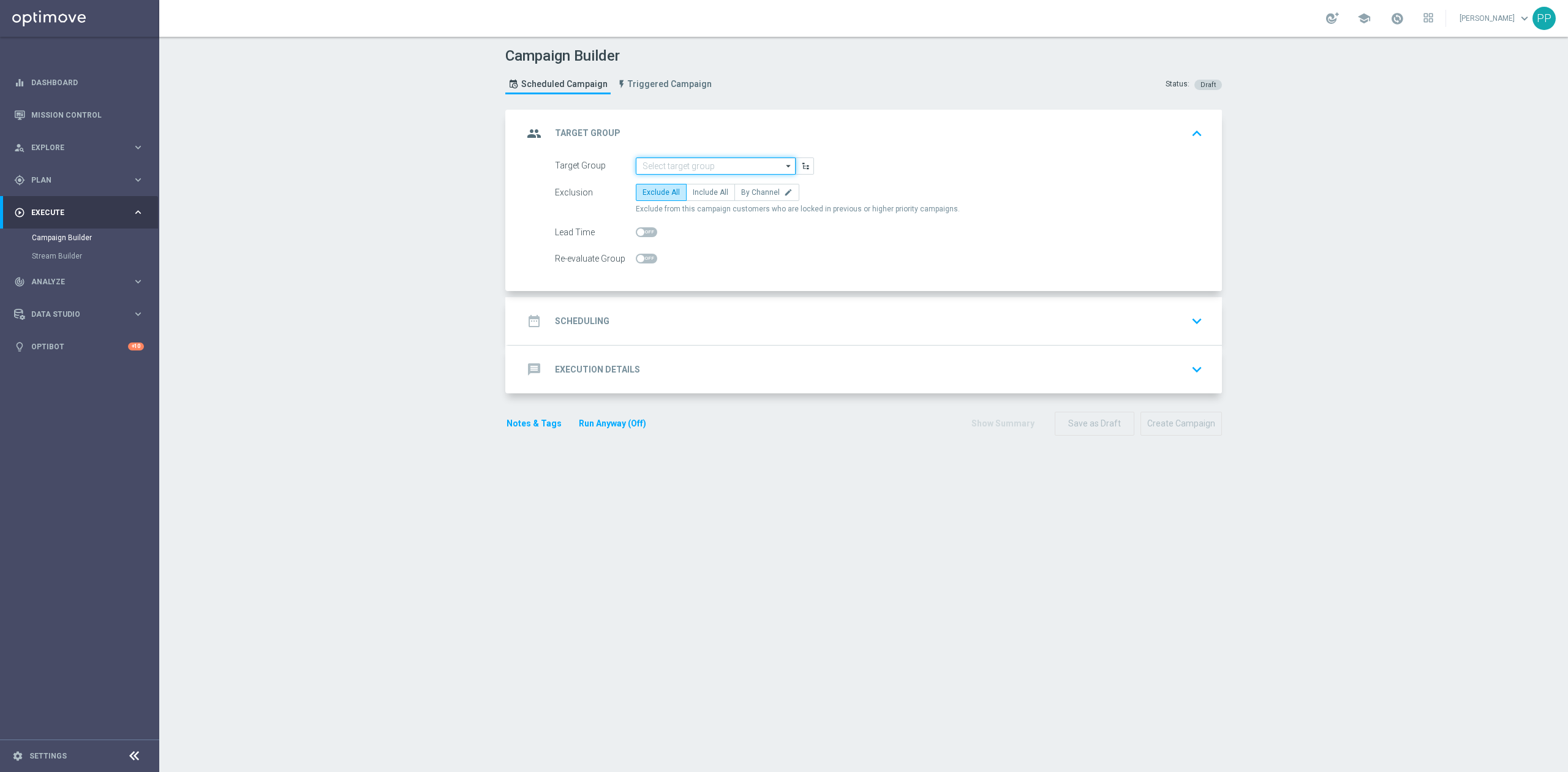
click at [716, 163] on input at bounding box center [715, 166] width 160 height 17
paste input "REA_ALL_TARGET_BET_CC EP 100% do 300 PLN_250825"
click at [709, 183] on div "REA_ALL_TARGET_BET_CC EP 100% do 300 PLN_250825" at bounding box center [716, 190] width 147 height 22
type input "REA_ALL_TARGET_BET_CC EP 100% do 300 PLN_250825"
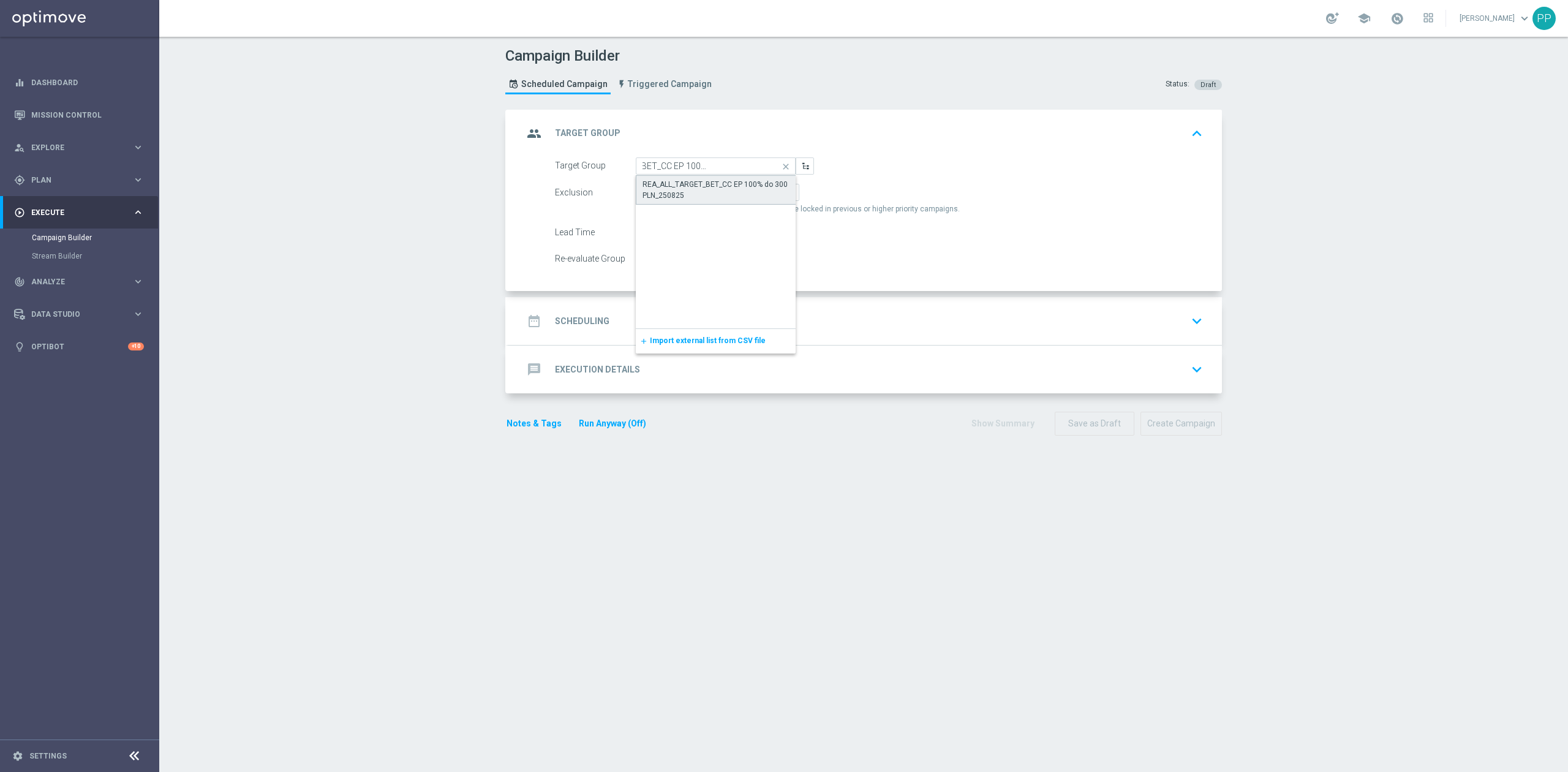
scroll to position [0, 0]
click at [704, 192] on span "Include All" at bounding box center [710, 192] width 36 height 8
click at [700, 192] on input "Include All" at bounding box center [697, 194] width 8 height 8
radio input "true"
click at [642, 267] on div at bounding box center [645, 258] width 21 height 17
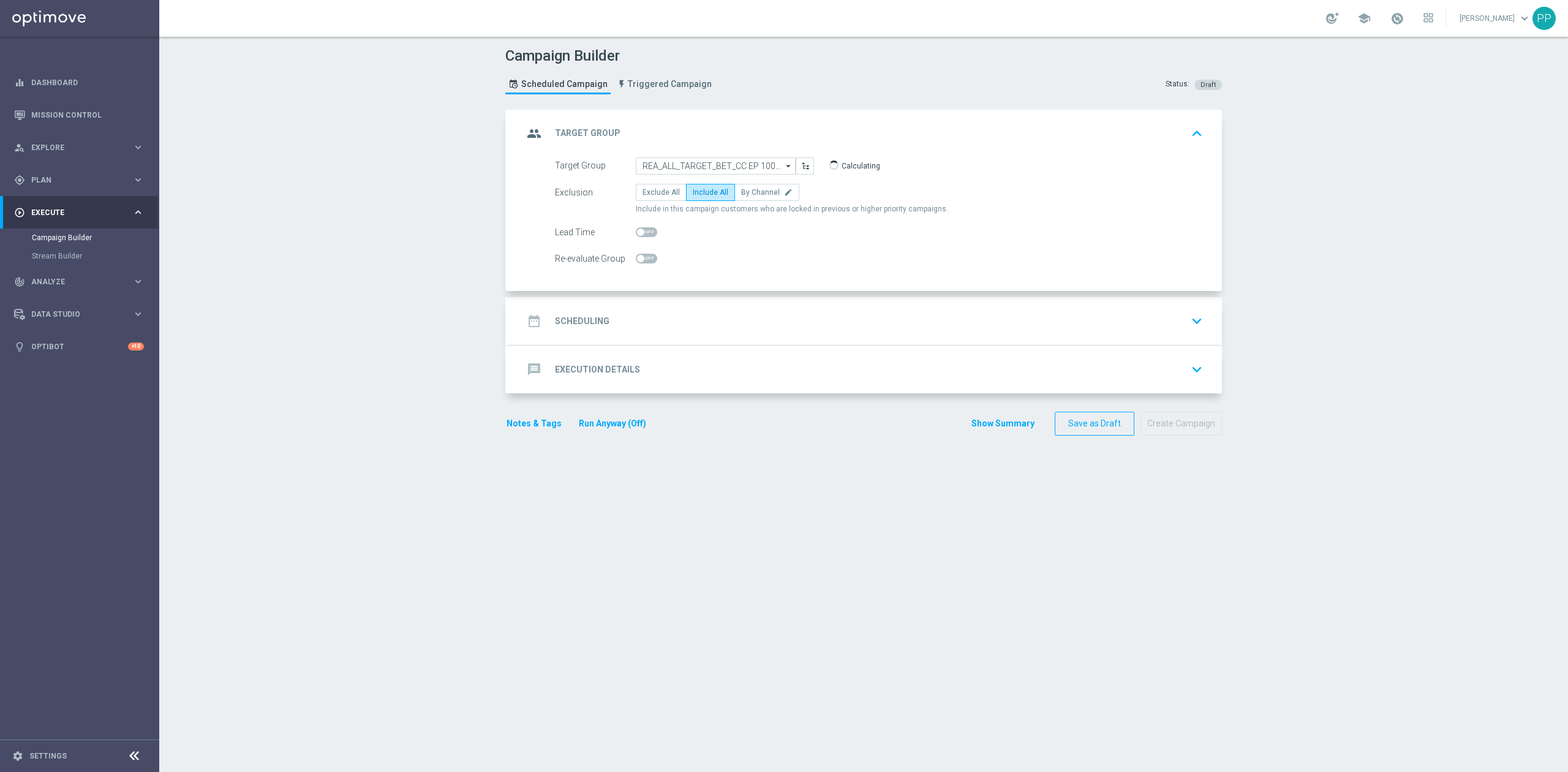
click at [642, 265] on div at bounding box center [645, 258] width 21 height 17
click at [641, 257] on span at bounding box center [645, 258] width 21 height 10
click at [641, 257] on input "checkbox" at bounding box center [645, 258] width 21 height 10
checkbox input "true"
click at [639, 322] on div "date_range Scheduling keyboard_arrow_down" at bounding box center [865, 320] width 684 height 23
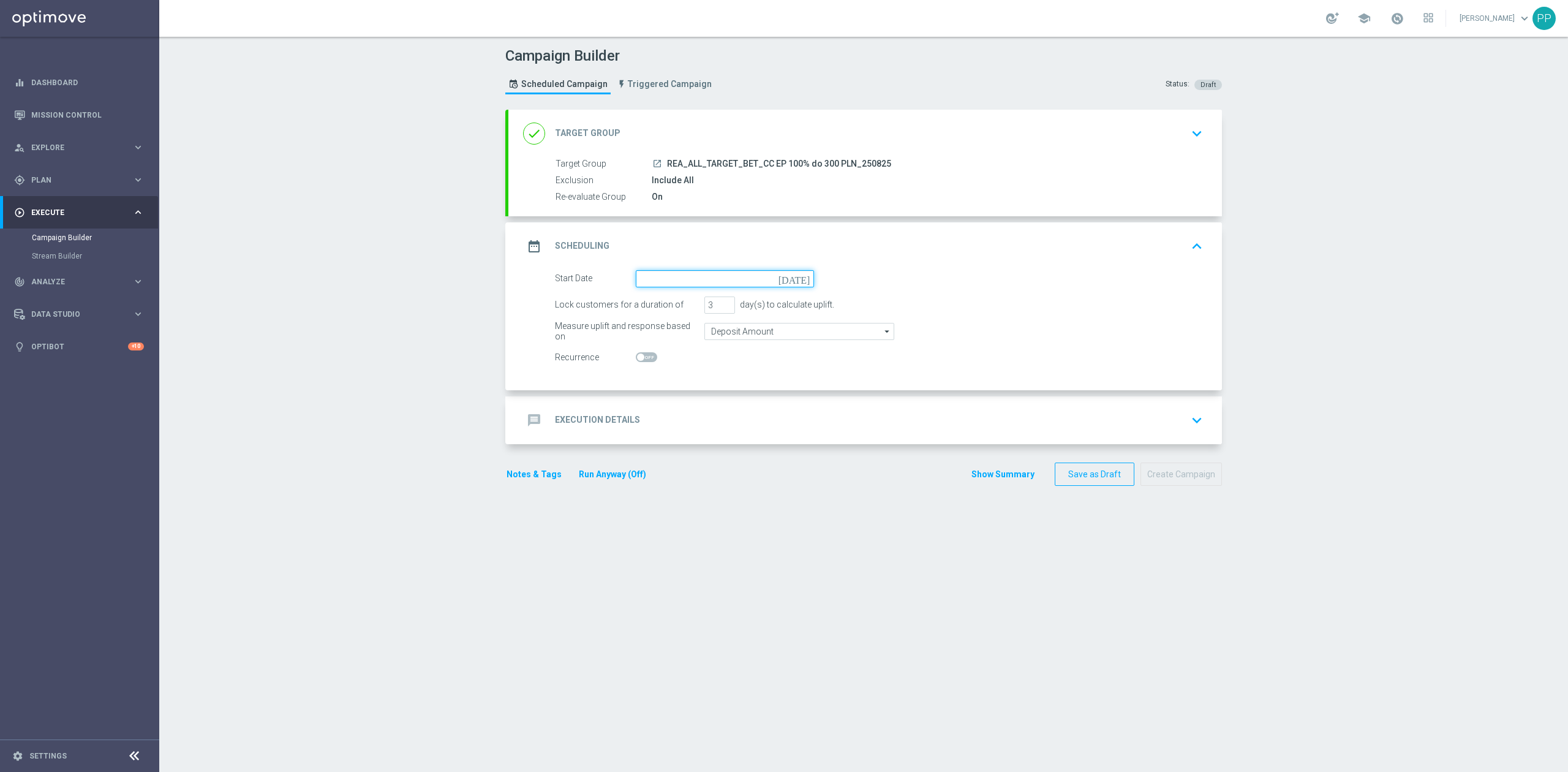
click at [653, 285] on input at bounding box center [724, 278] width 178 height 17
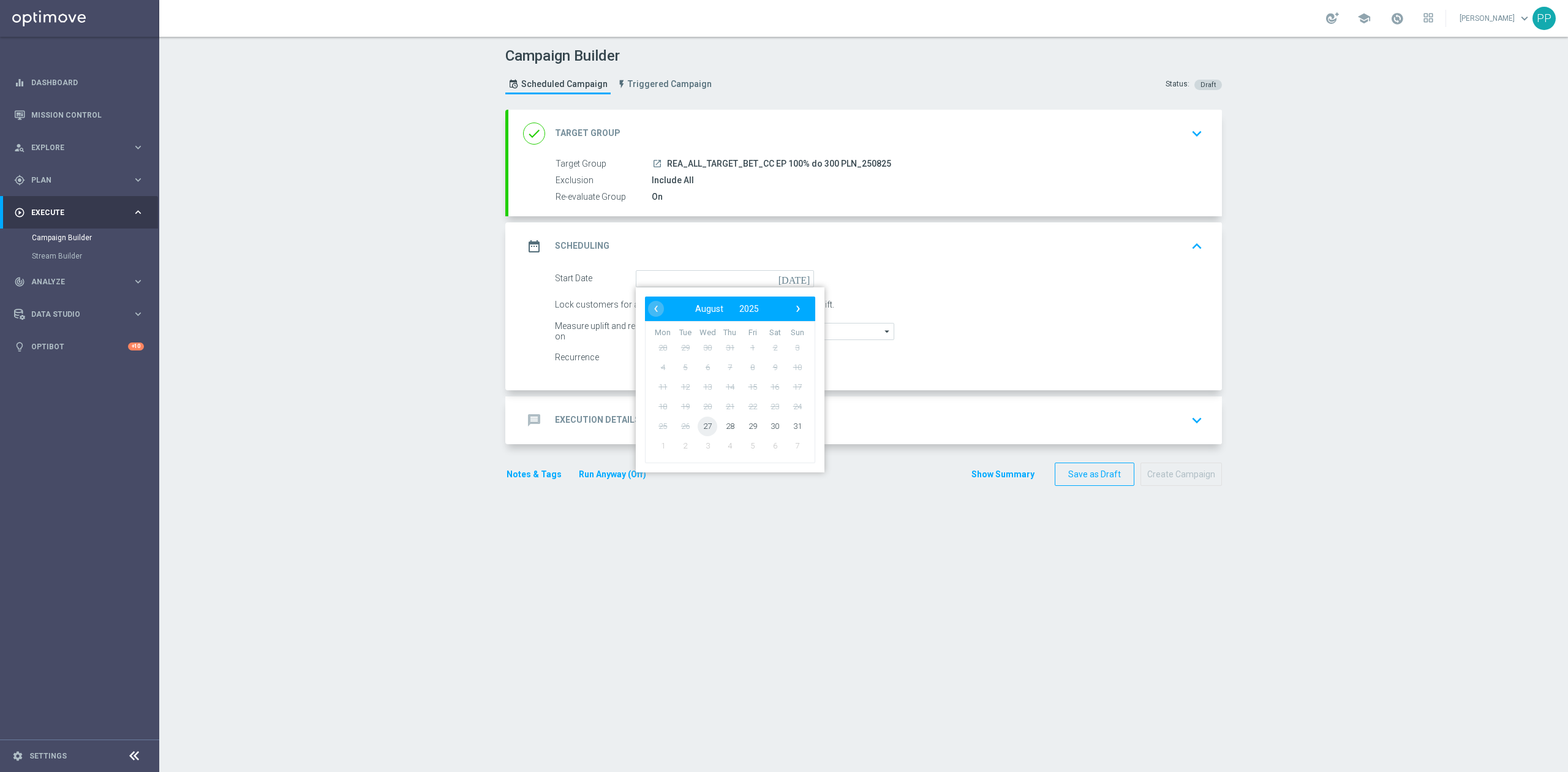
click at [698, 428] on span "27" at bounding box center [707, 425] width 19 height 19
type input "27 Aug 2025"
drag, startPoint x: 707, startPoint y: 306, endPoint x: 688, endPoint y: 307, distance: 19.0
click at [688, 307] on div "Lock customers for a duration of 3 day(s) to calculate uplift." at bounding box center [879, 305] width 667 height 17
type input "1"
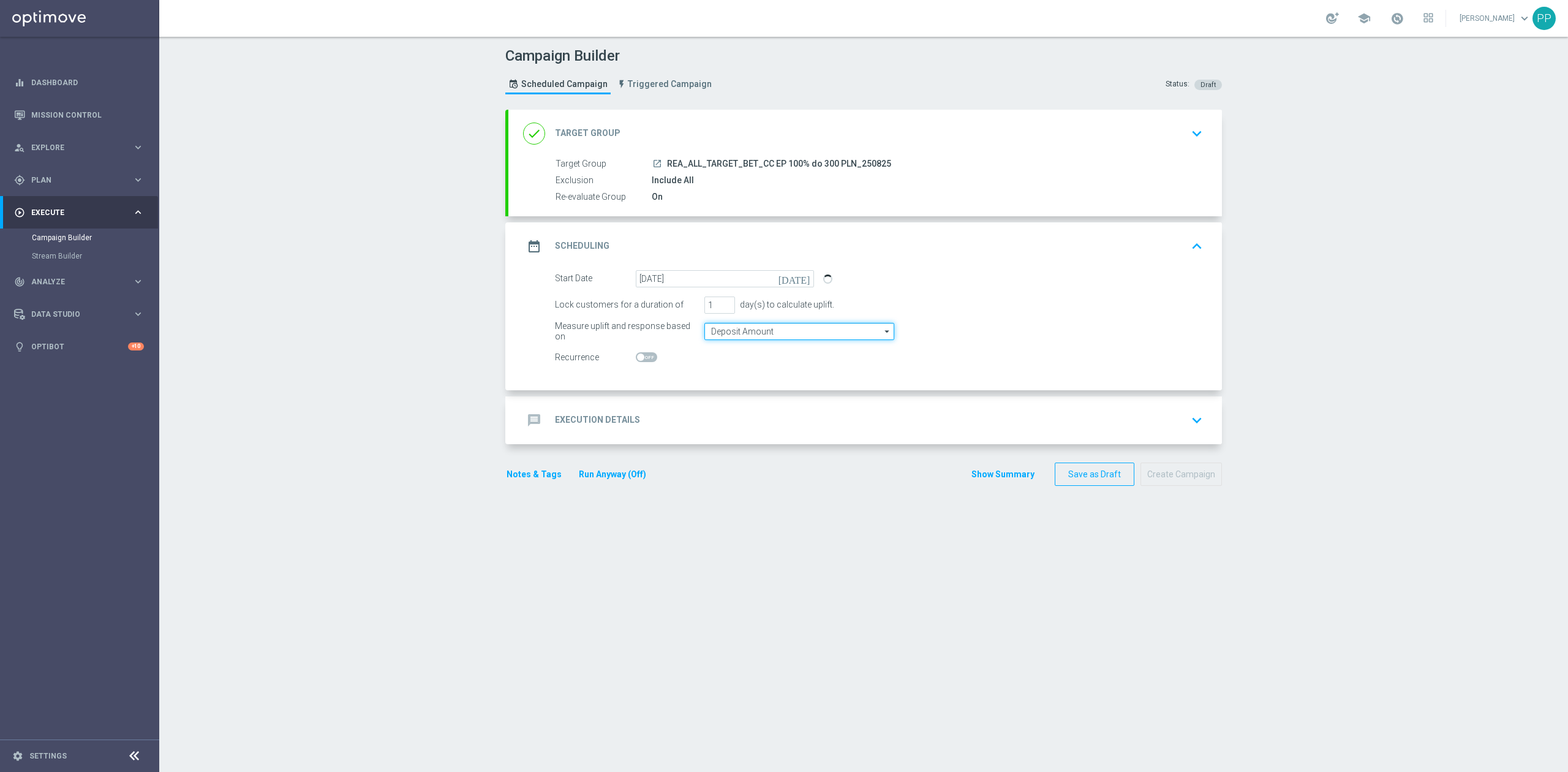
click at [716, 328] on input "Deposit Amount" at bounding box center [799, 331] width 190 height 17
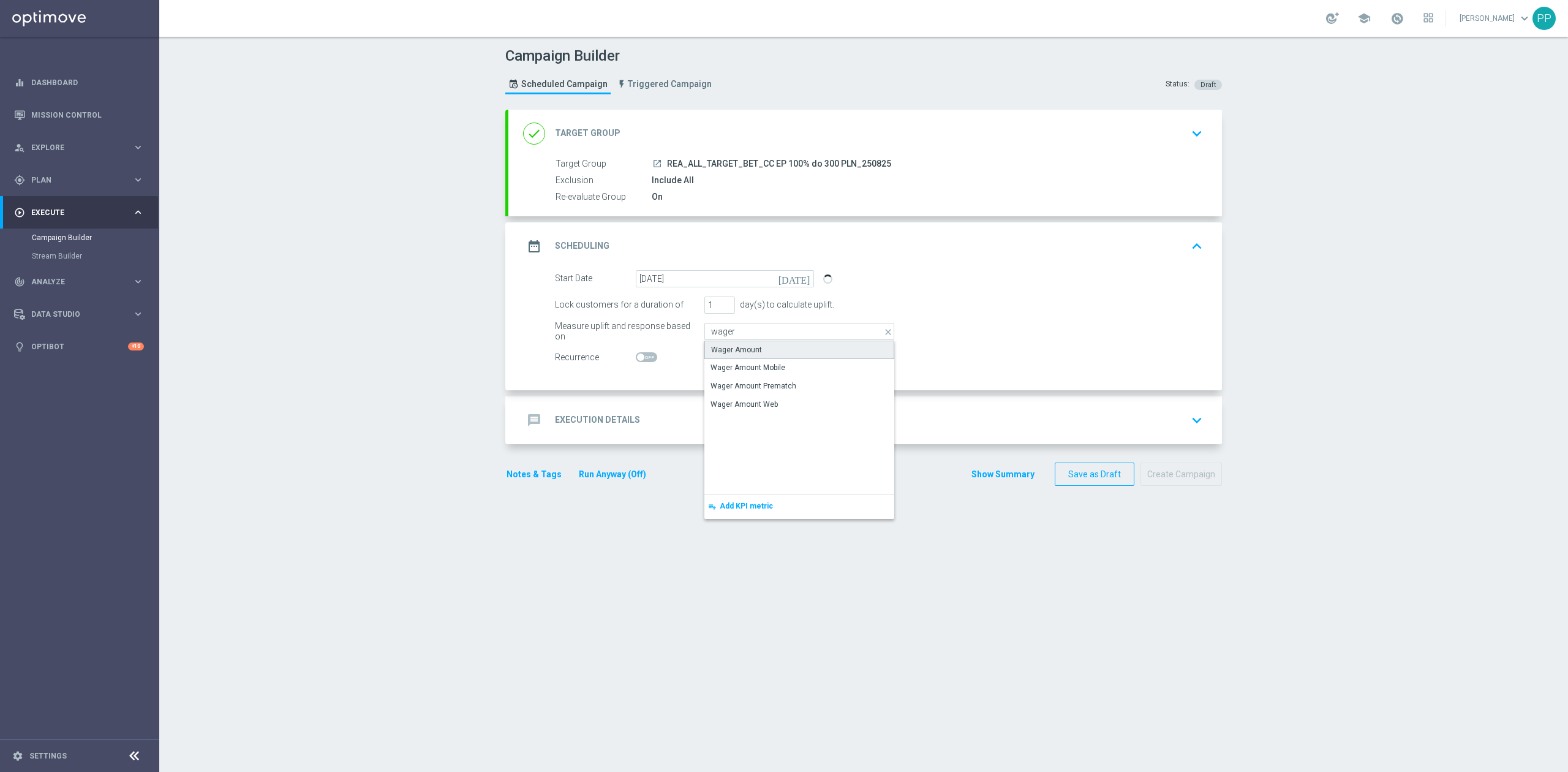
click at [721, 345] on div "Wager Amount" at bounding box center [737, 350] width 51 height 11
type input "Wager Amount"
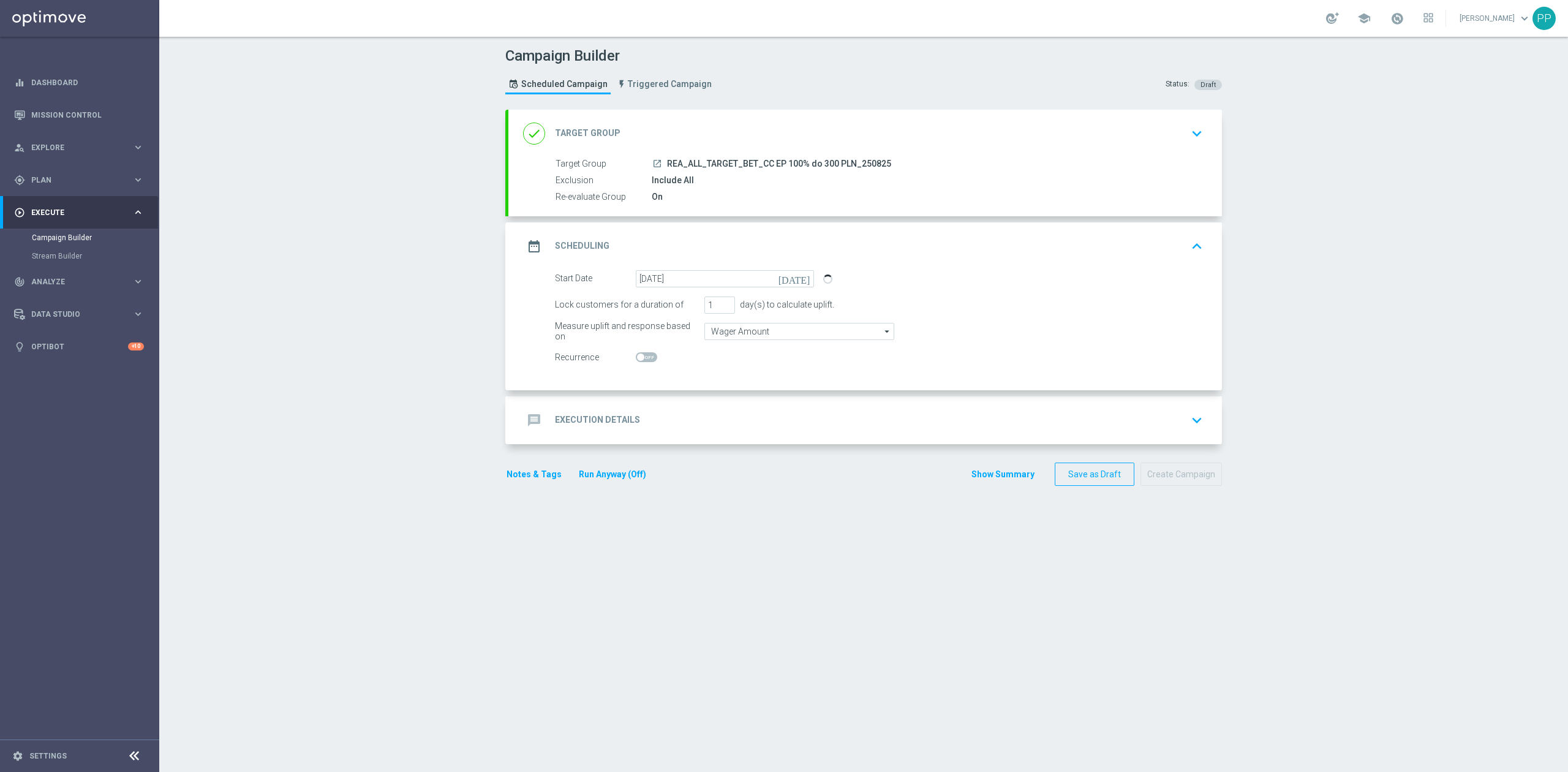
drag, startPoint x: 706, startPoint y: 426, endPoint x: 704, endPoint y: 437, distance: 11.2
click at [704, 437] on div "message Execution Details keyboard_arrow_down" at bounding box center [865, 420] width 714 height 48
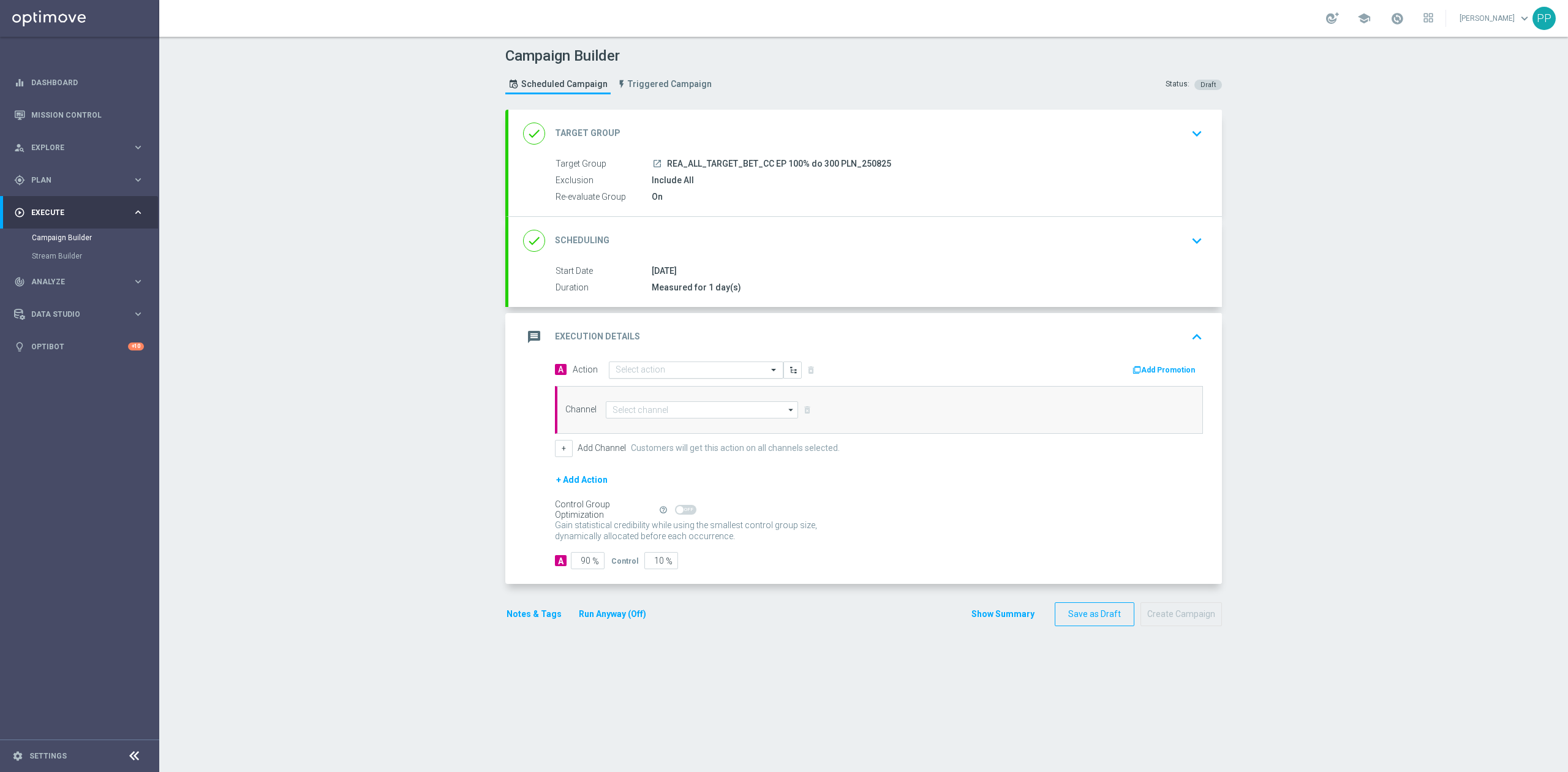
click at [692, 375] on input "text" at bounding box center [683, 370] width 136 height 10
paste input "REA_ALL_TARGET_BET_CC EP 100% do 300 PLN_250825"
type input "REA_ALL_TARGET_BET_CC EP 100% do 300 PLN_250825"
click at [692, 380] on div "Quick find REA_ALL_TARGET_BET_CC EP 100% do 300 PLN_250825" at bounding box center [696, 372] width 175 height 17
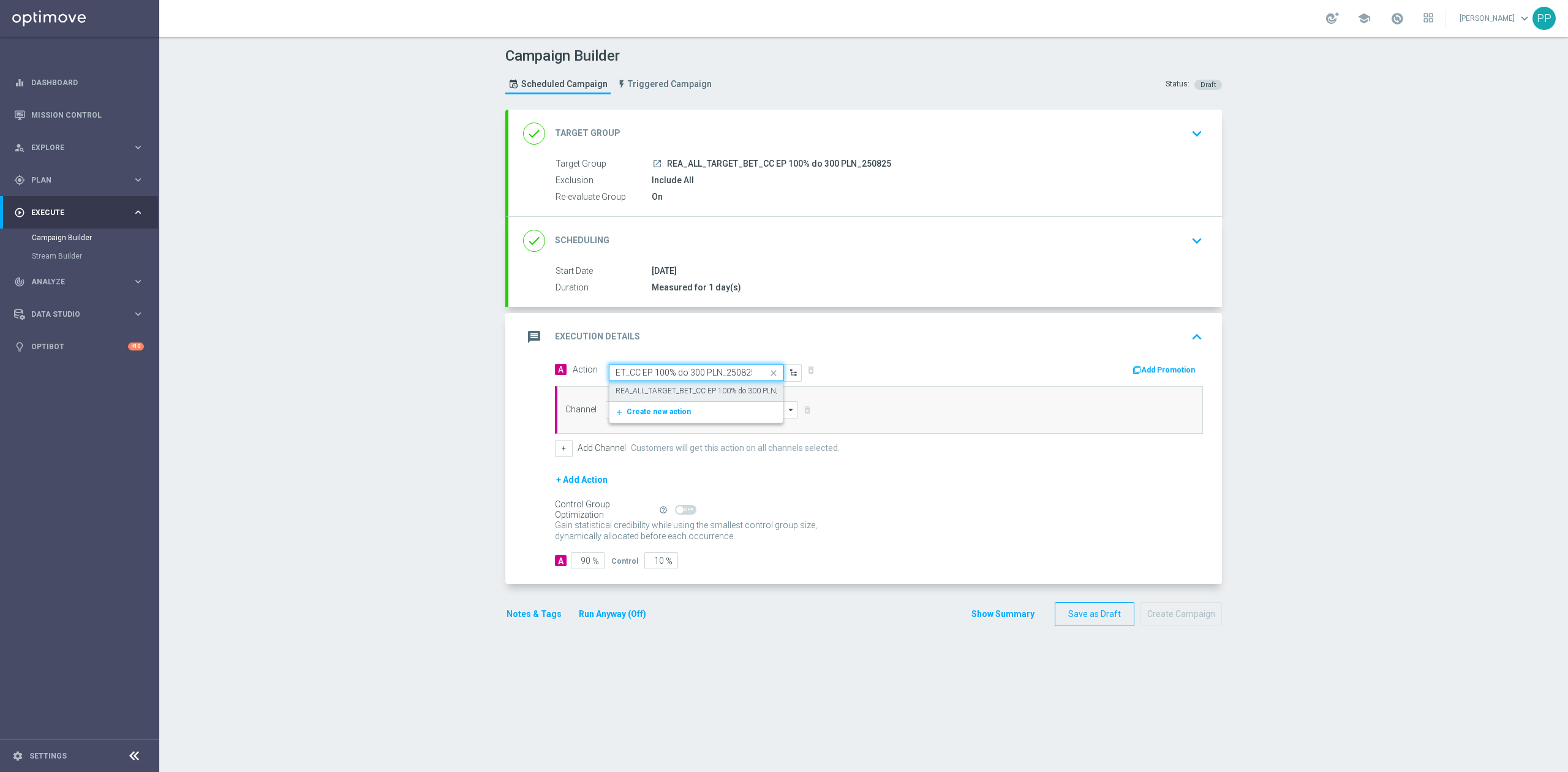
click at [692, 383] on div "REA_ALL_TARGET_BET_CC EP 100% do 300 PLN_250825 edit" at bounding box center [696, 391] width 161 height 20
click at [688, 404] on input at bounding box center [702, 410] width 192 height 17
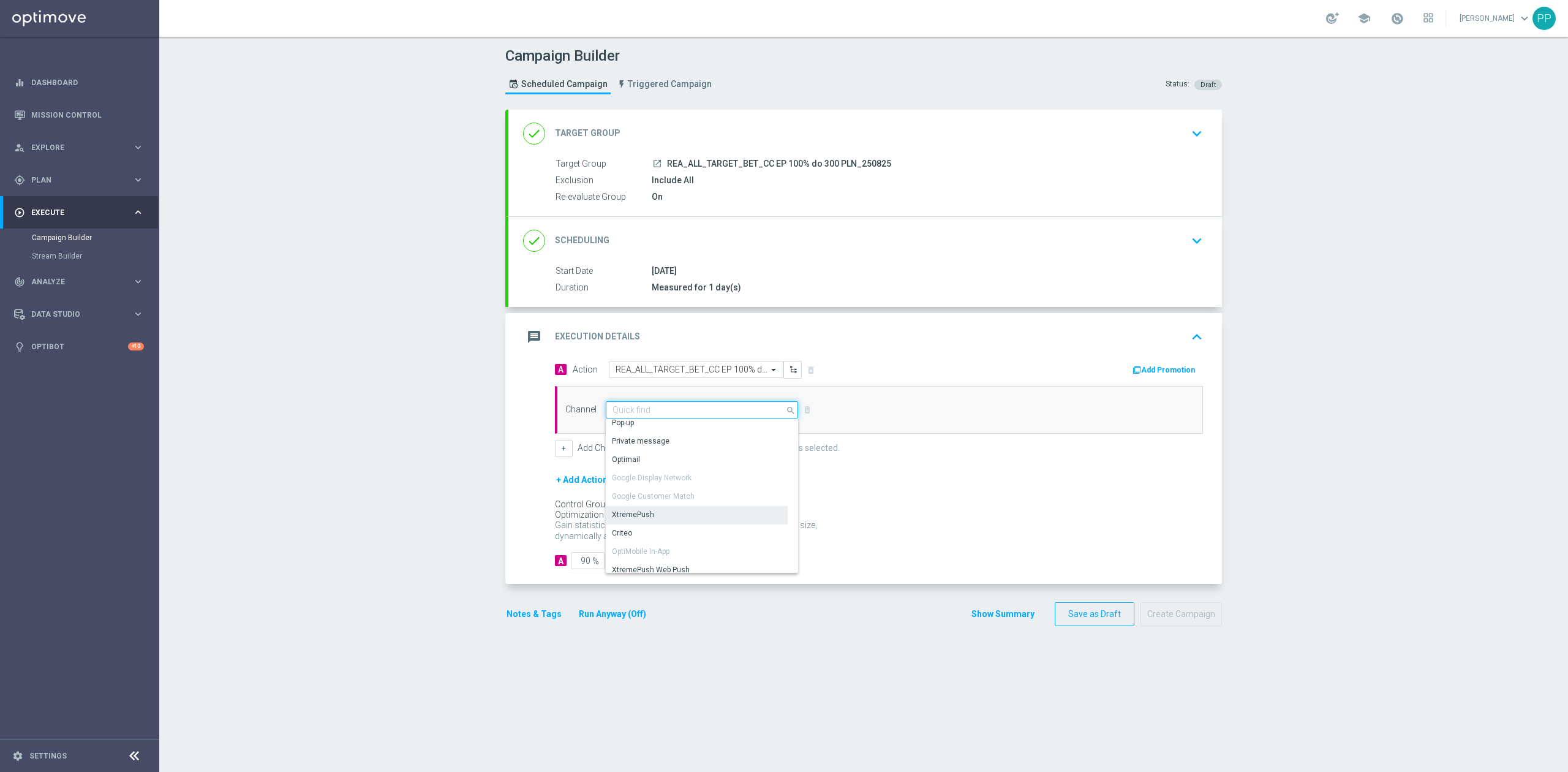
scroll to position [250, 0]
click at [651, 461] on div "XtremePush" at bounding box center [697, 453] width 182 height 17
type input "XtremePush"
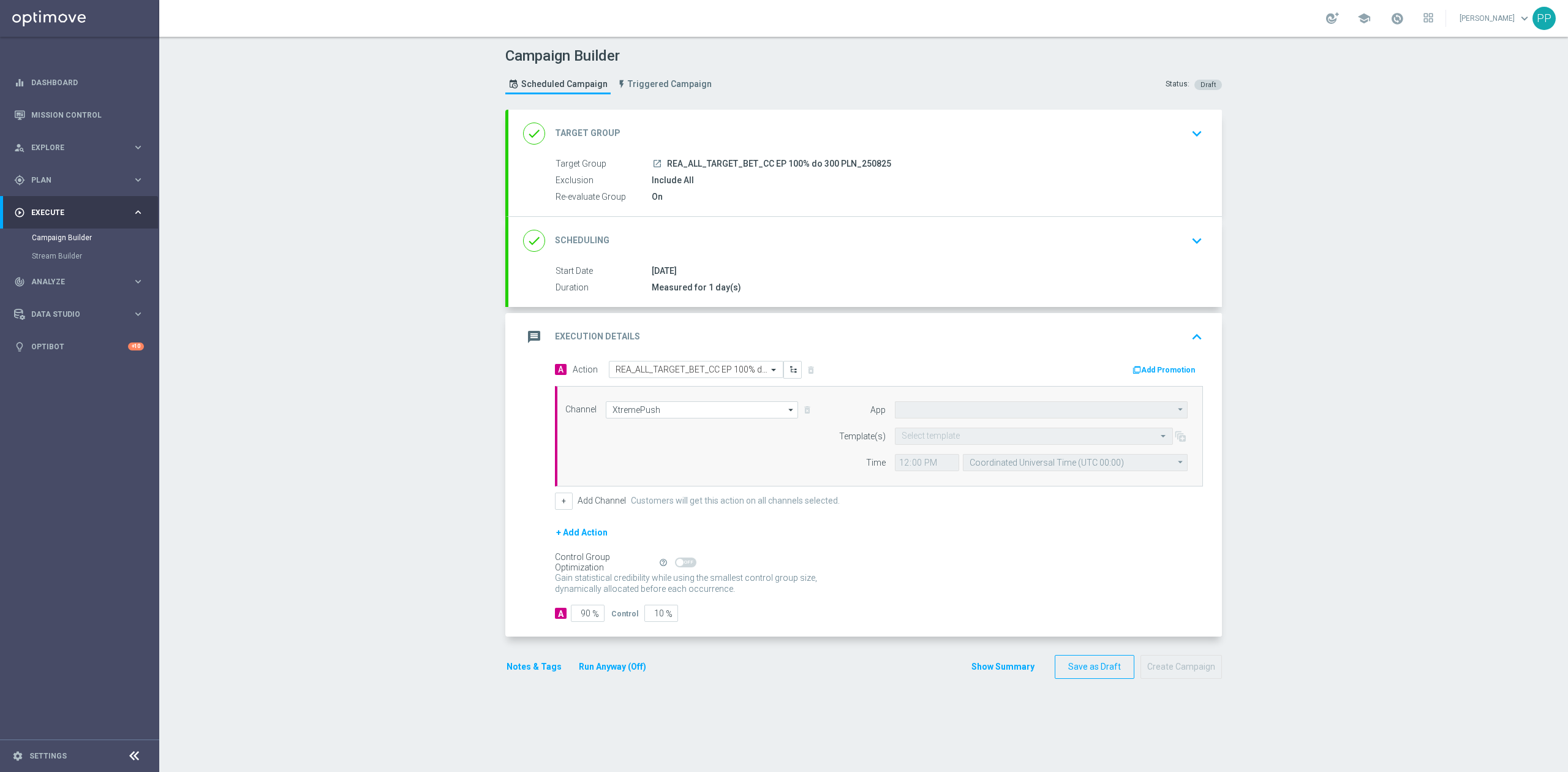
type input "STS_PL"
click at [952, 442] on input "text" at bounding box center [1021, 436] width 240 height 10
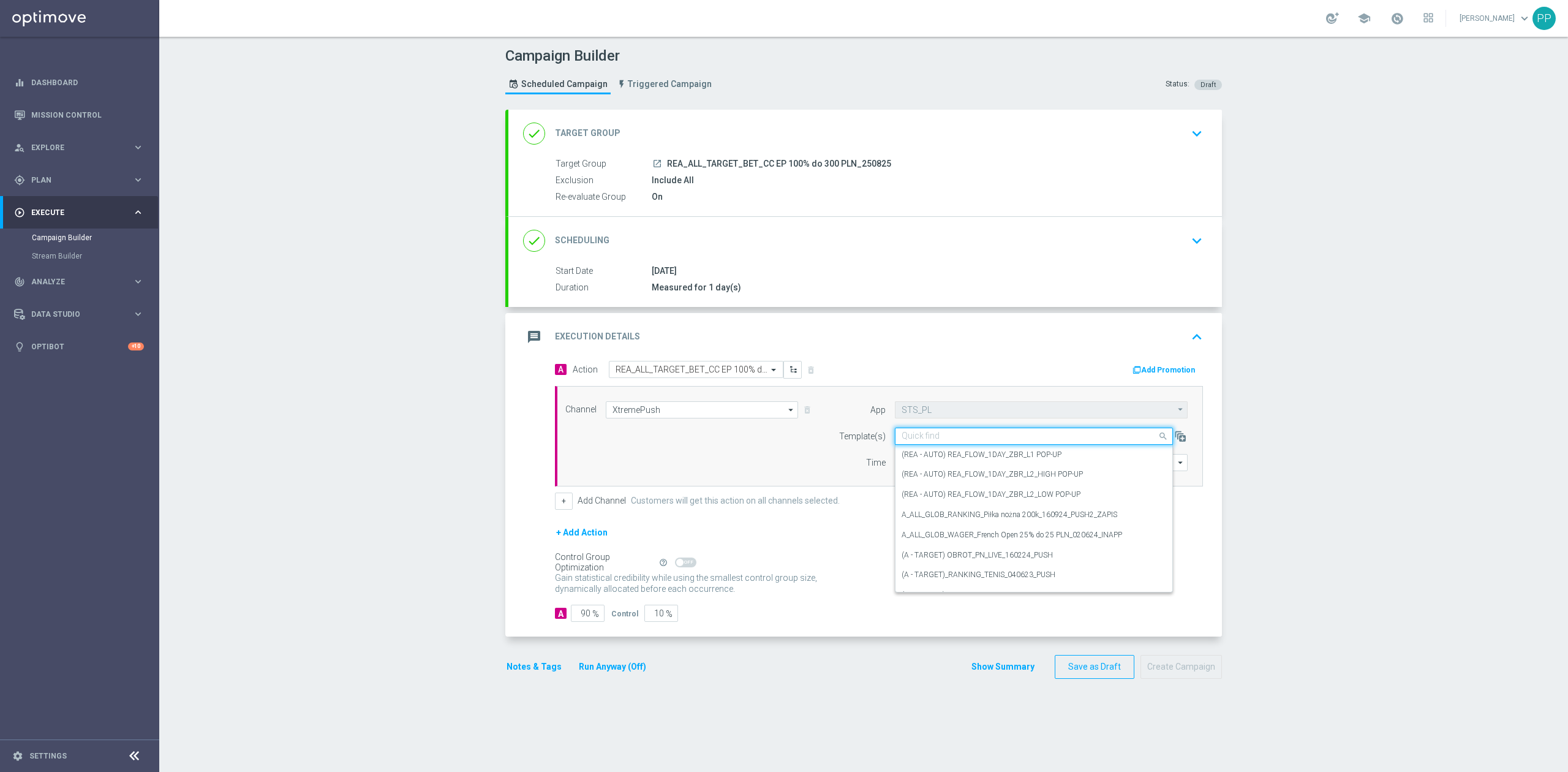
paste input "REA_ALL_TARGET_BET_CC EP 100% do 300 PLN_250825"
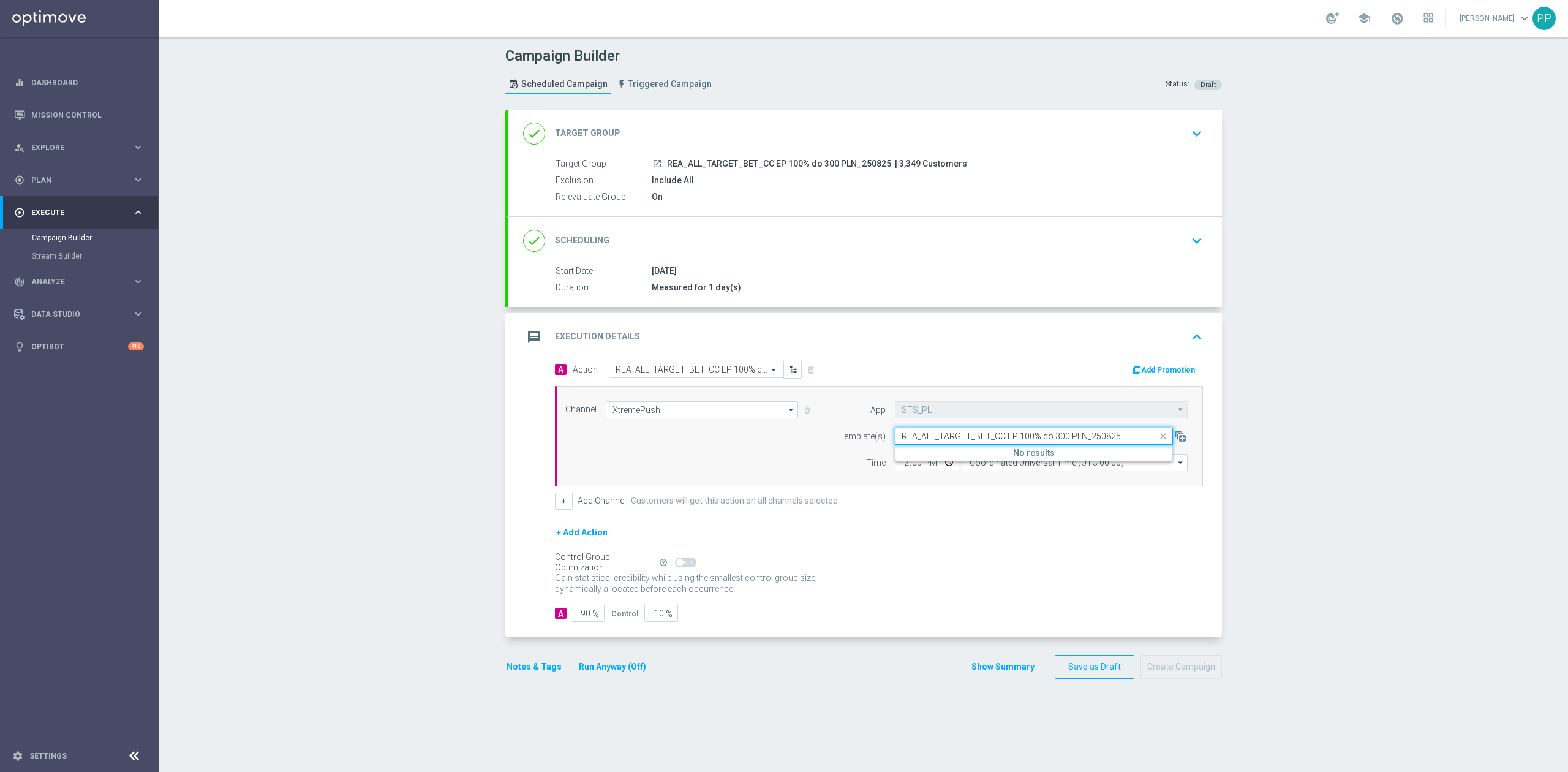
type input "REA_ALL_TARGET_BET_CC EP 100% do 300 PLN_250825"
click at [694, 170] on div "Target Group launch REA_ALL_TARGET_BET_CC EP 100% do 300 PLN_250825 | 3,349 Cus…" at bounding box center [877, 164] width 643 height 14
click at [739, 190] on div "On" at bounding box center [925, 196] width 547 height 12
click at [741, 145] on div "done Target Group keyboard_arrow_down" at bounding box center [865, 133] width 684 height 23
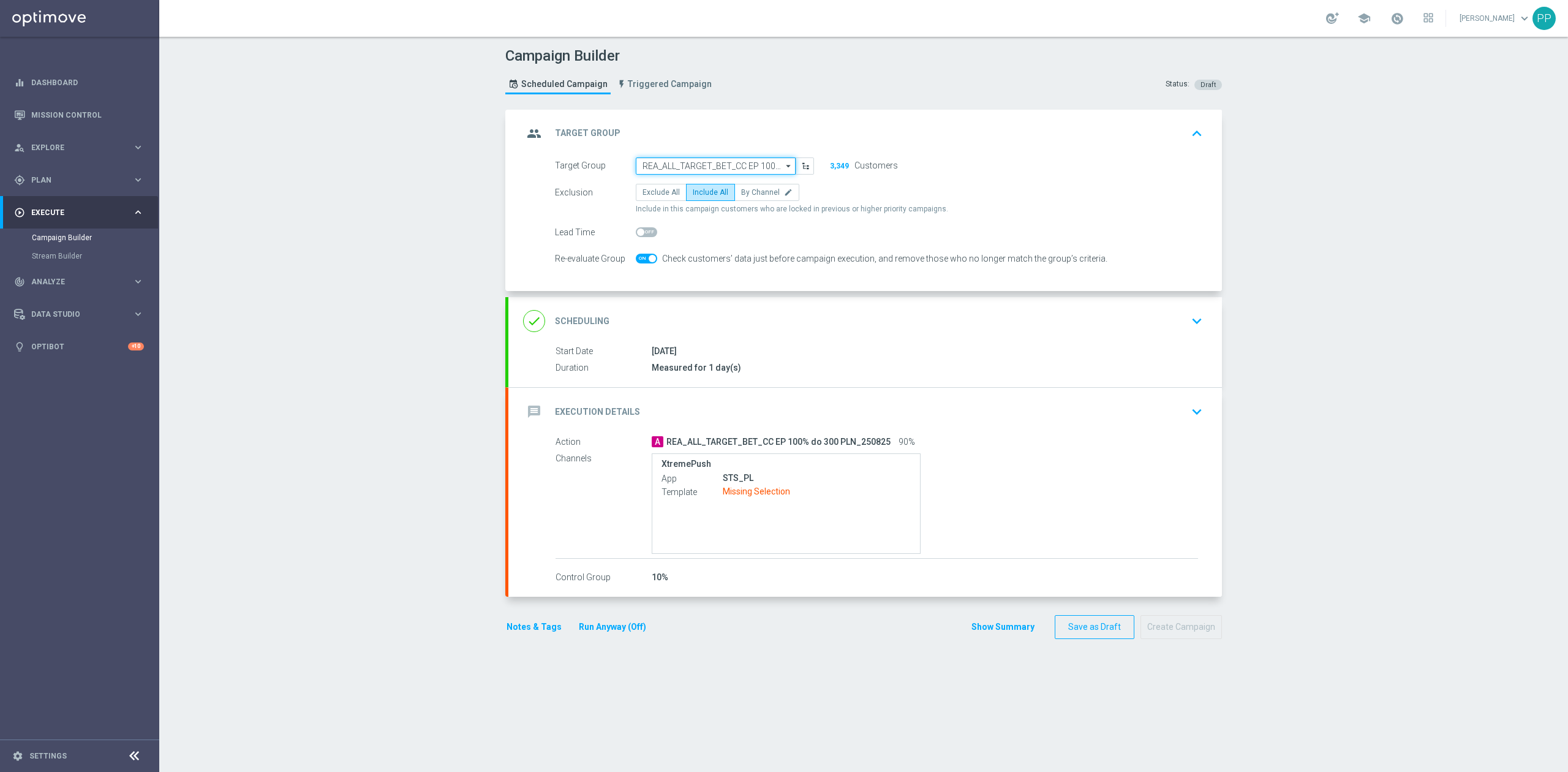
click at [721, 163] on input "REA_ALL_TARGET_BET_CC EP 100% do 300 PLN_250825" at bounding box center [715, 166] width 160 height 17
paste input "REA_ALL_TARGET_BET_CC EP 100% do 300 PLN SR PUSH_250825"
click at [363, 128] on div "Campaign Builder Scheduled Campaign Triggered Campaign Status: Draft group Targ…" at bounding box center [863, 404] width 1409 height 735
type input "REA_ALL_TARGET_BET_CC EP 100% do 300 PLN_250825"
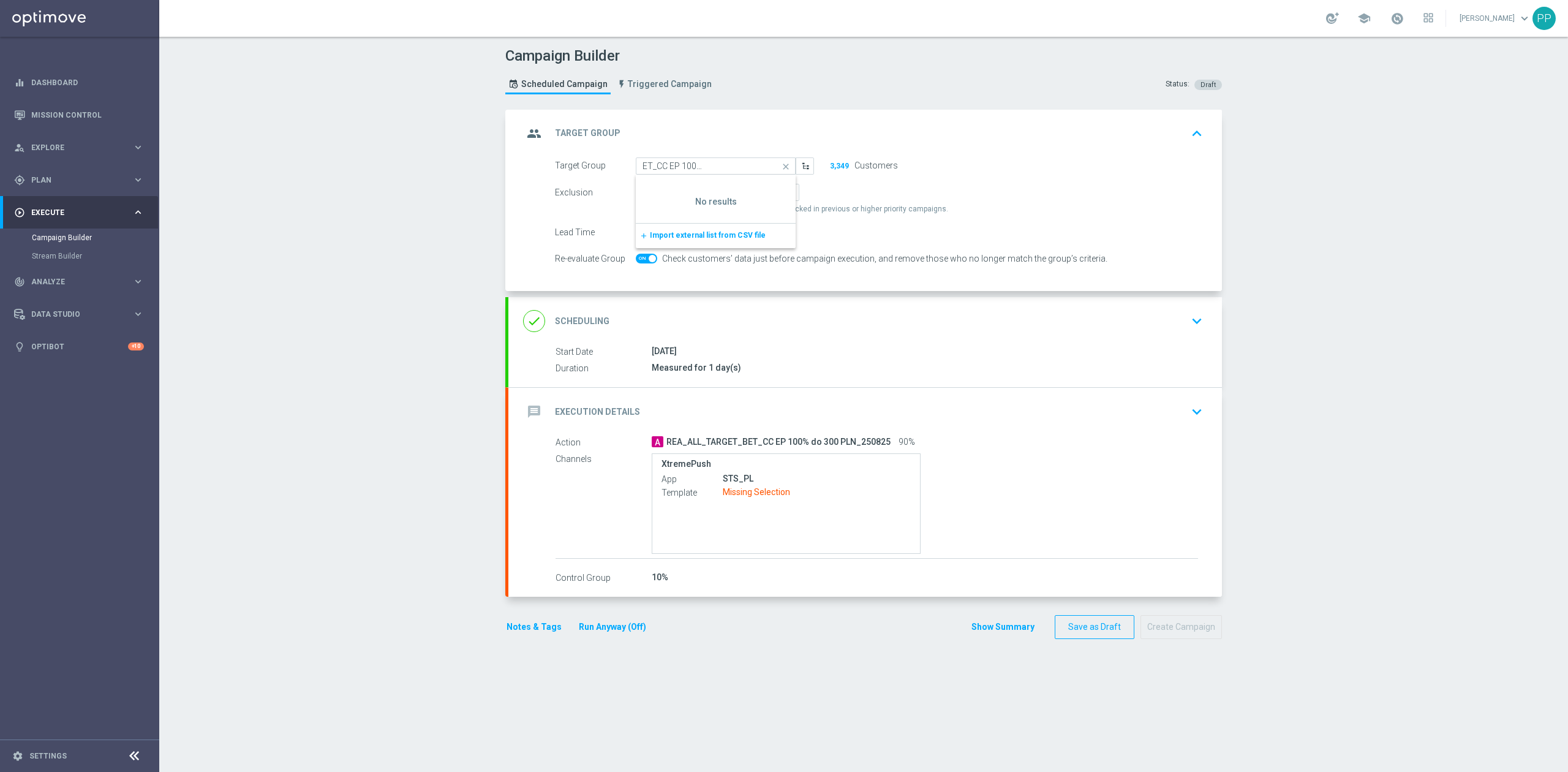
scroll to position [0, 0]
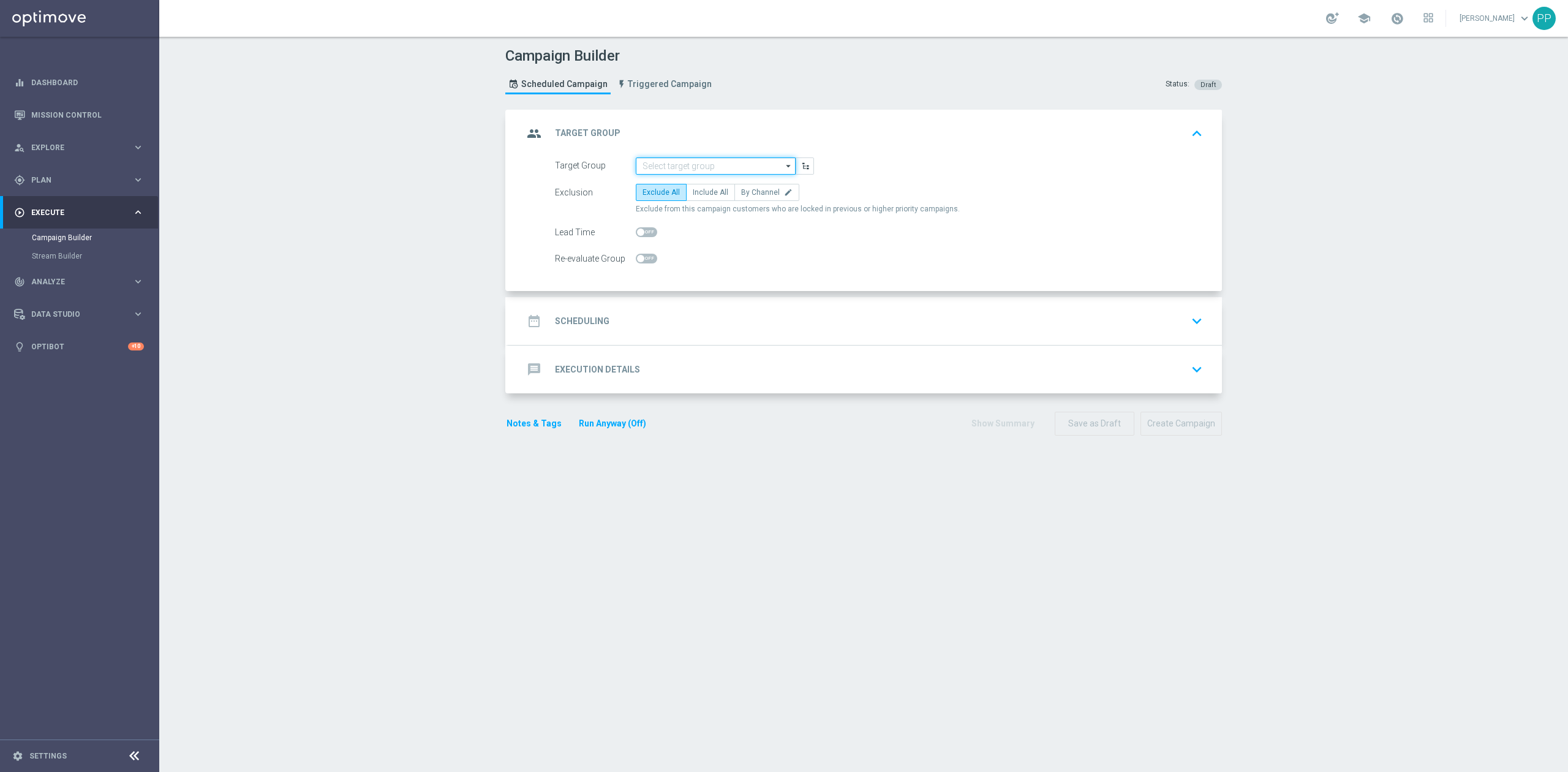
click at [689, 170] on input at bounding box center [715, 166] width 160 height 17
paste input "REA_ALL_TARGET_BET_CC EP 100% do 300 PLN SR PUSH_250825"
type input "REA_ALL_TARGET_BET_CC EP 100% do 300 PLN SR PUSH_250825"
click at [687, 189] on div at bounding box center [715, 199] width 160 height 48
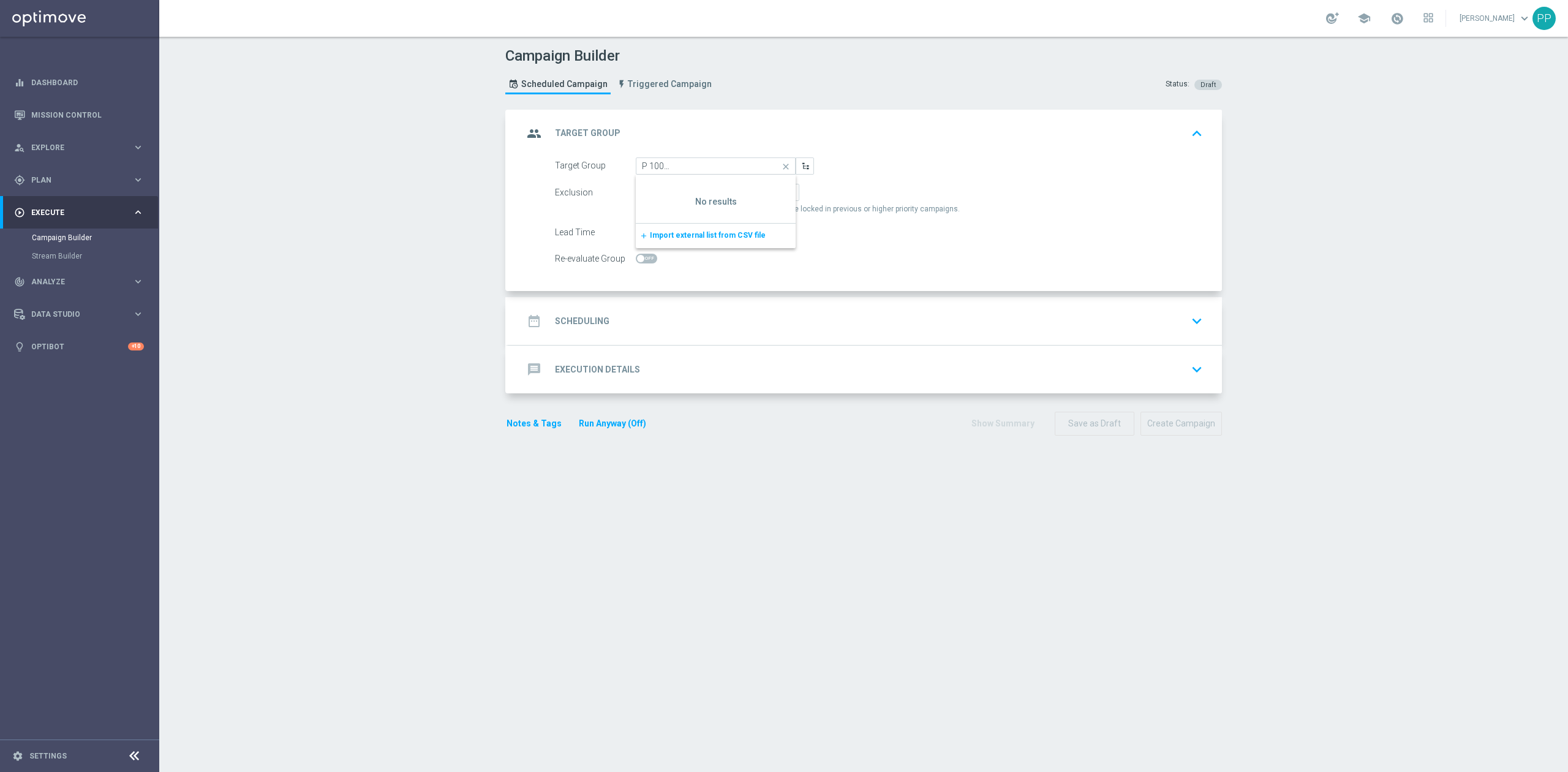
scroll to position [0, 0]
click at [775, 321] on div "date_range Scheduling keyboard_arrow_down" at bounding box center [865, 320] width 684 height 23
click at [645, 168] on input at bounding box center [715, 166] width 160 height 17
paste input "REA_ALL_TARGET_BET_CC EP 100% do 300 PLN SR PUSH_250825"
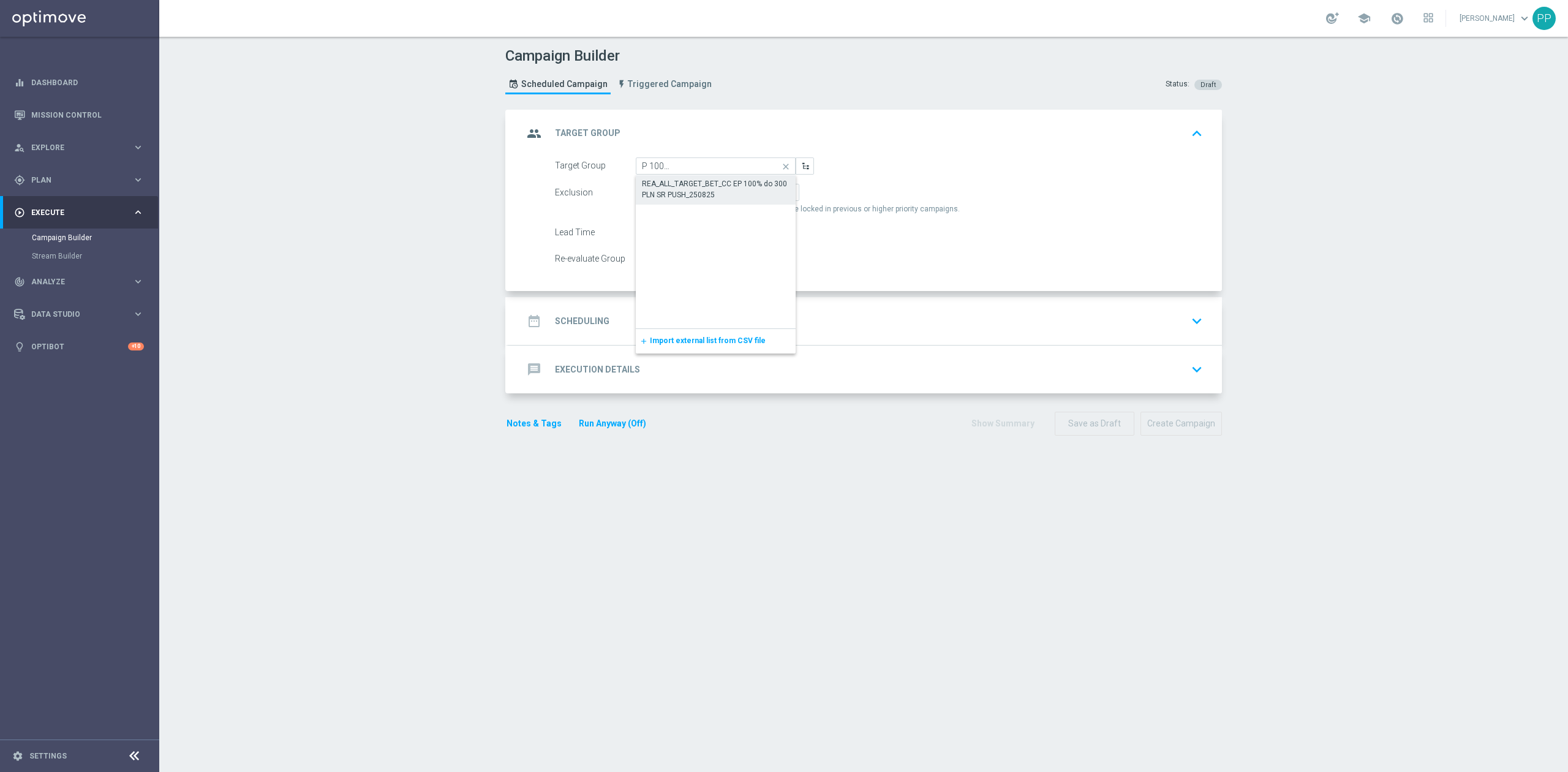
click at [665, 187] on div "REA_ALL_TARGET_BET_CC EP 100% do 300 PLN SR PUSH_250825" at bounding box center [716, 189] width 148 height 22
type input "REA_ALL_TARGET_BET_CC EP 100% do 300 PLN SR PUSH_250825"
click at [697, 195] on span "Include All" at bounding box center [710, 192] width 36 height 8
click at [697, 195] on input "Include All" at bounding box center [697, 194] width 8 height 8
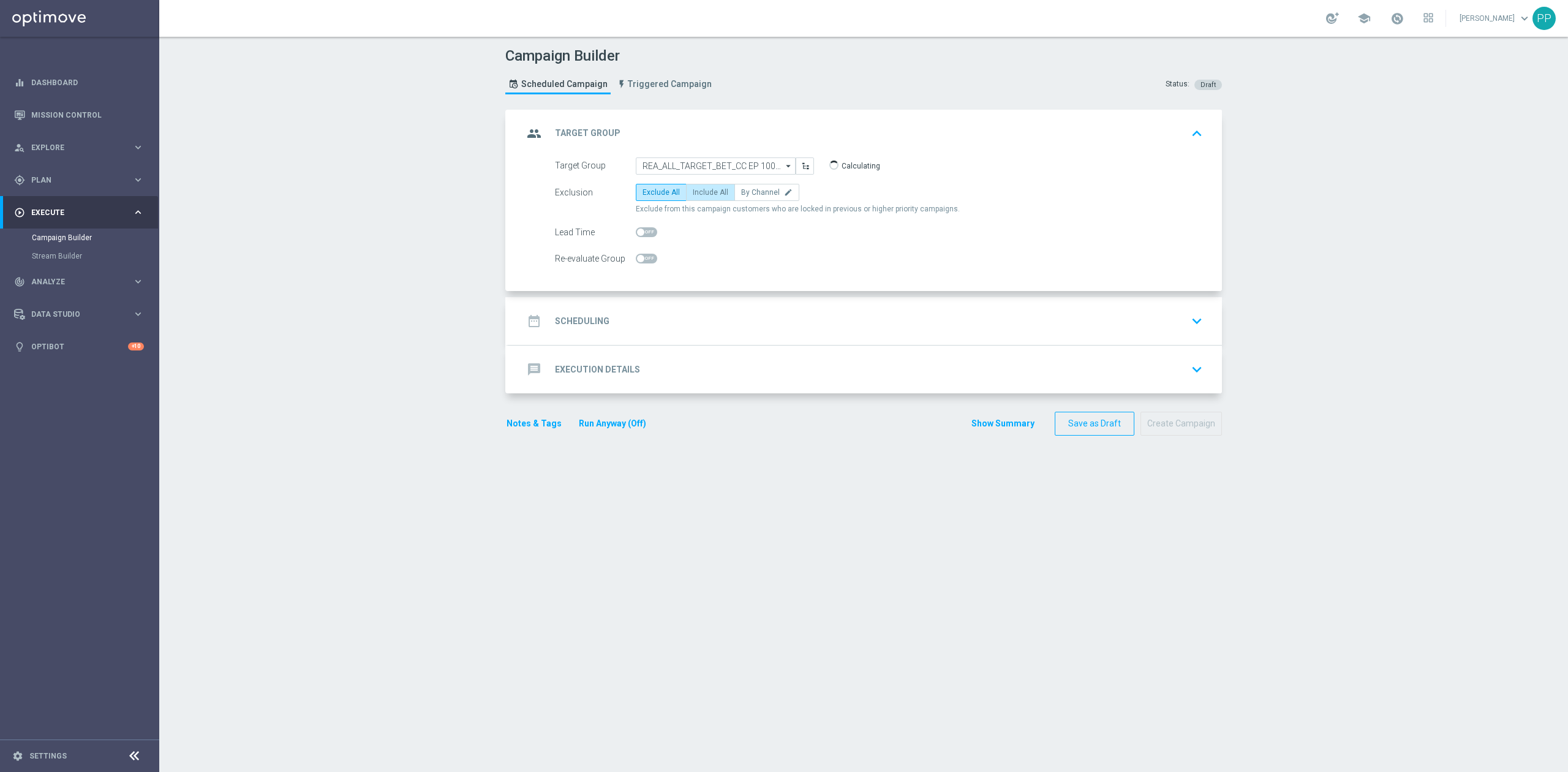
radio input "true"
click at [645, 261] on span at bounding box center [645, 258] width 21 height 10
click at [645, 261] on input "checkbox" at bounding box center [645, 258] width 21 height 10
checkbox input "true"
click at [647, 320] on div "date_range Scheduling keyboard_arrow_down" at bounding box center [865, 320] width 684 height 23
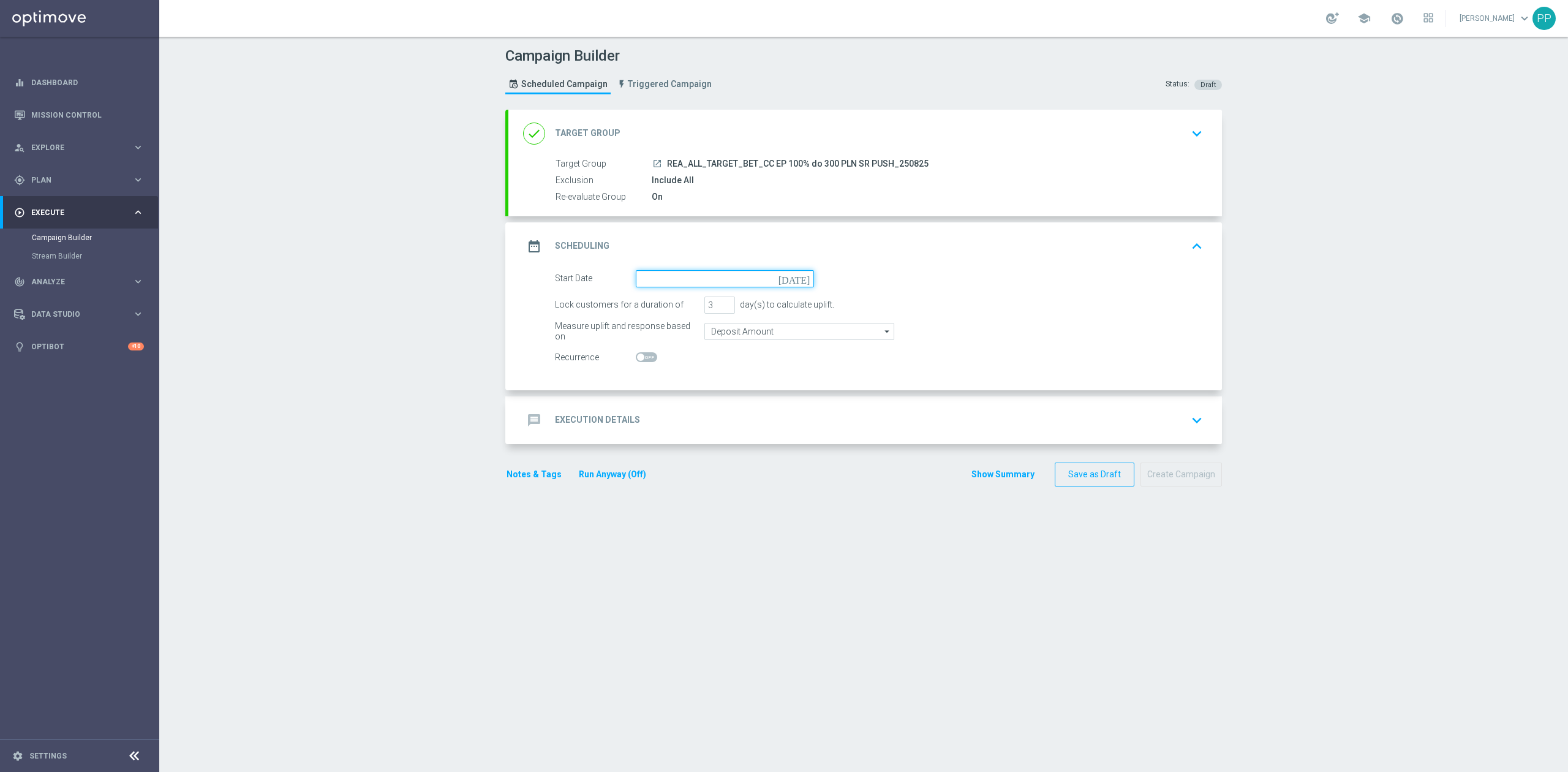
click at [645, 280] on input at bounding box center [724, 278] width 178 height 17
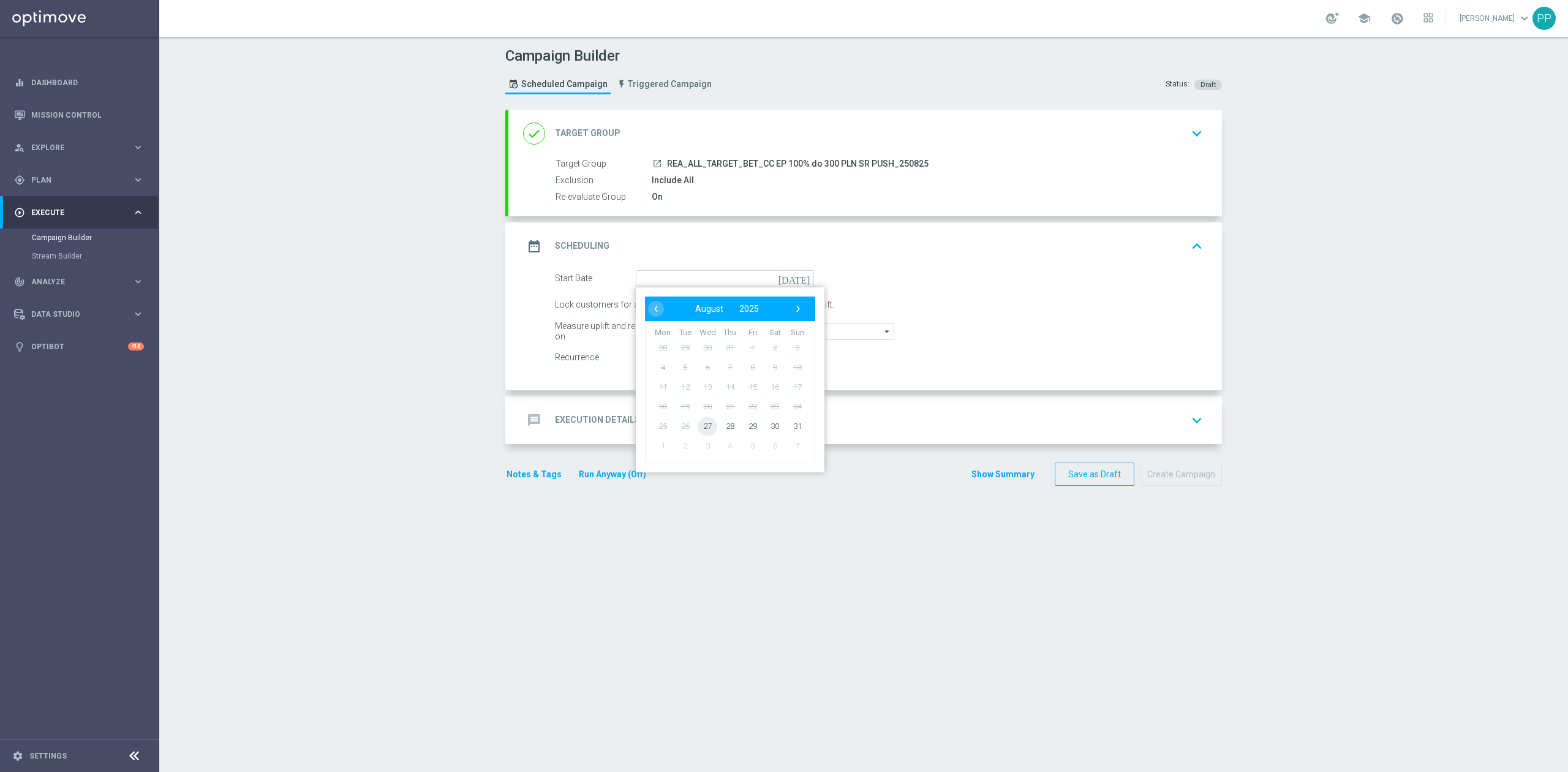
click at [703, 424] on span "27" at bounding box center [707, 425] width 19 height 19
type input "[DATE]"
drag, startPoint x: 709, startPoint y: 307, endPoint x: 692, endPoint y: 306, distance: 17.0
click at [692, 306] on div "Lock customers for a duration of 3 day(s) to calculate uplift." at bounding box center [879, 305] width 667 height 17
type input "1"
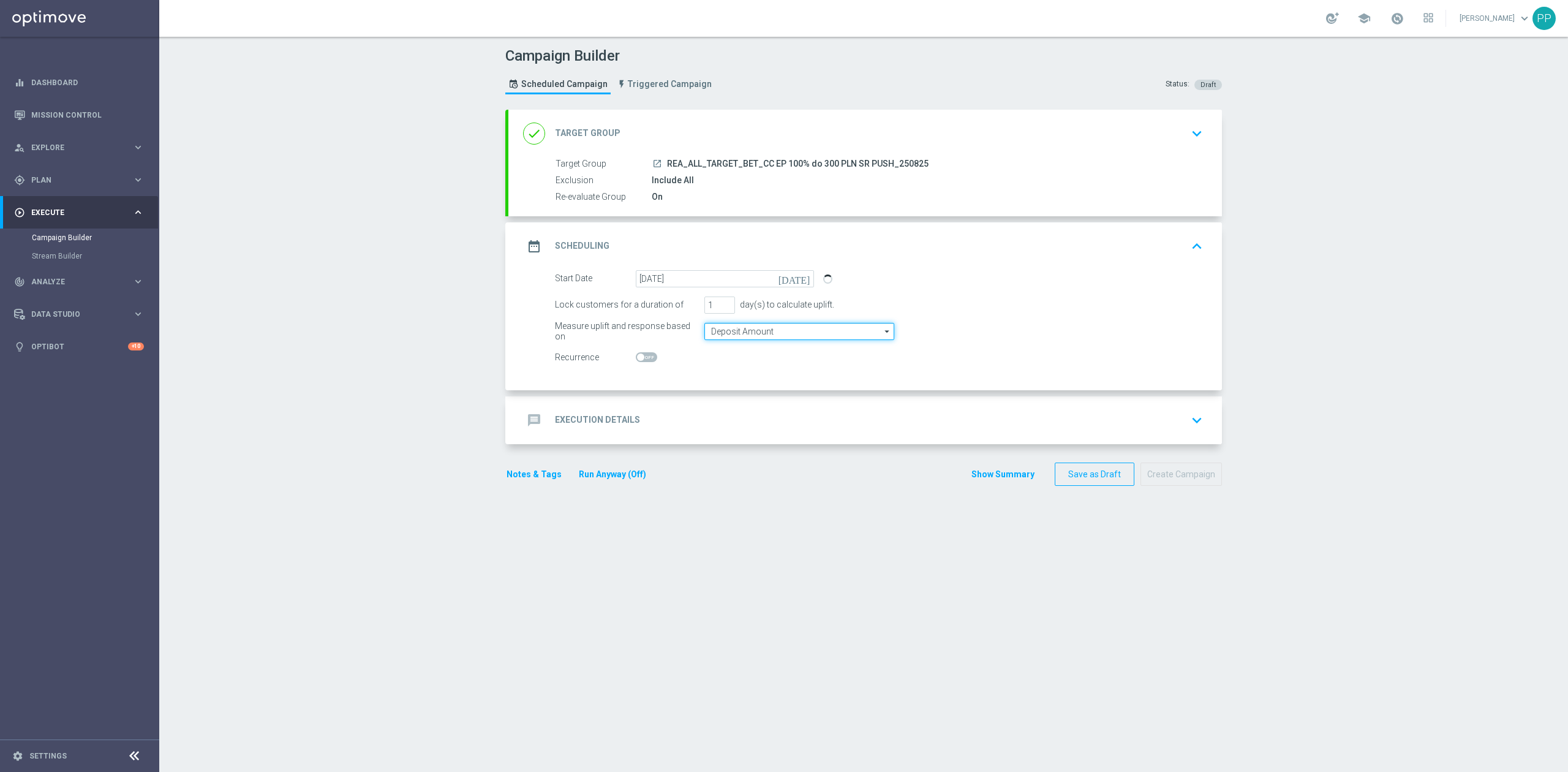
click at [717, 338] on input "Deposit Amount" at bounding box center [799, 331] width 190 height 17
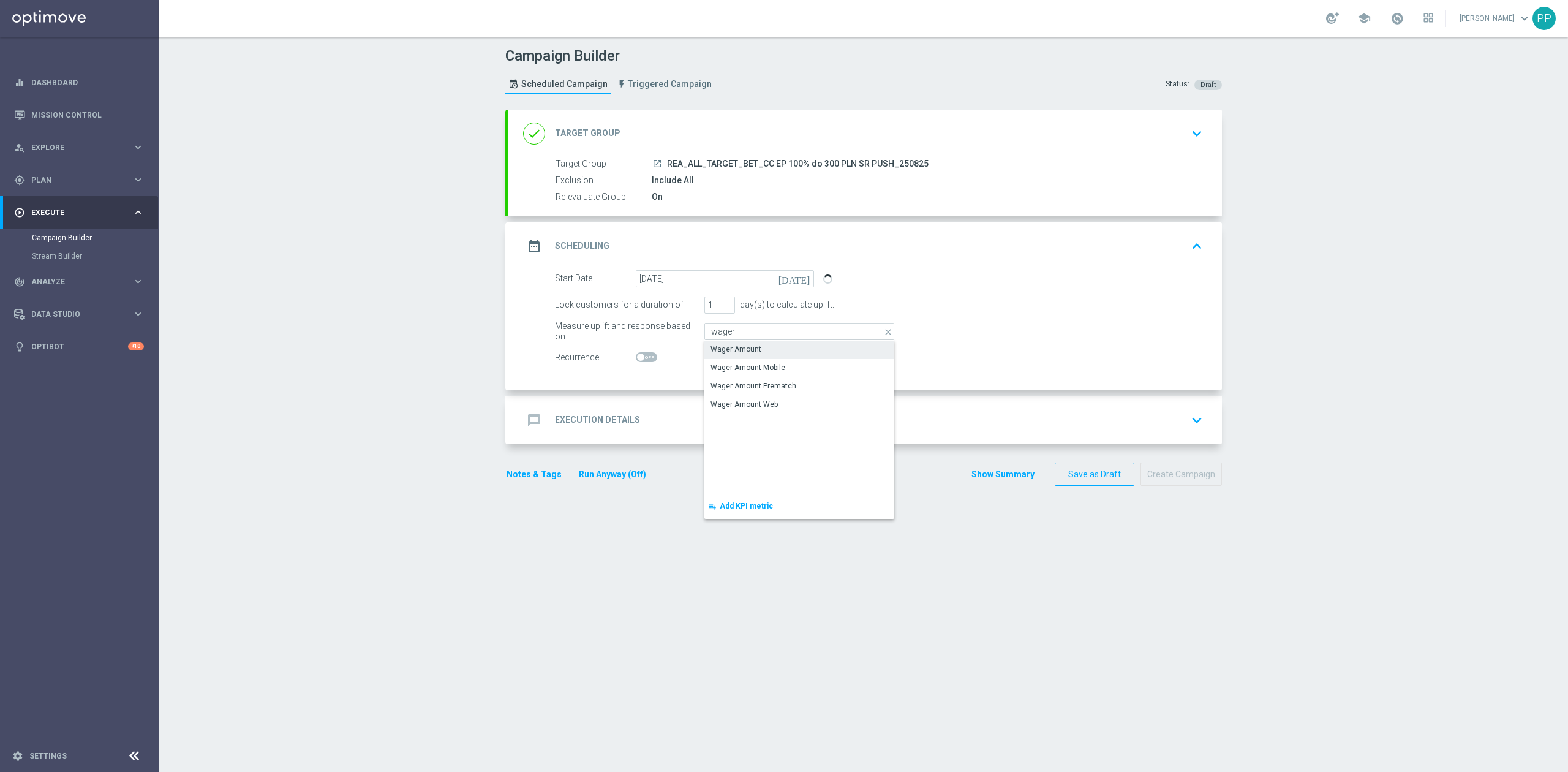
click at [717, 351] on div "Wager Amount" at bounding box center [736, 349] width 51 height 11
type input "Wager Amount"
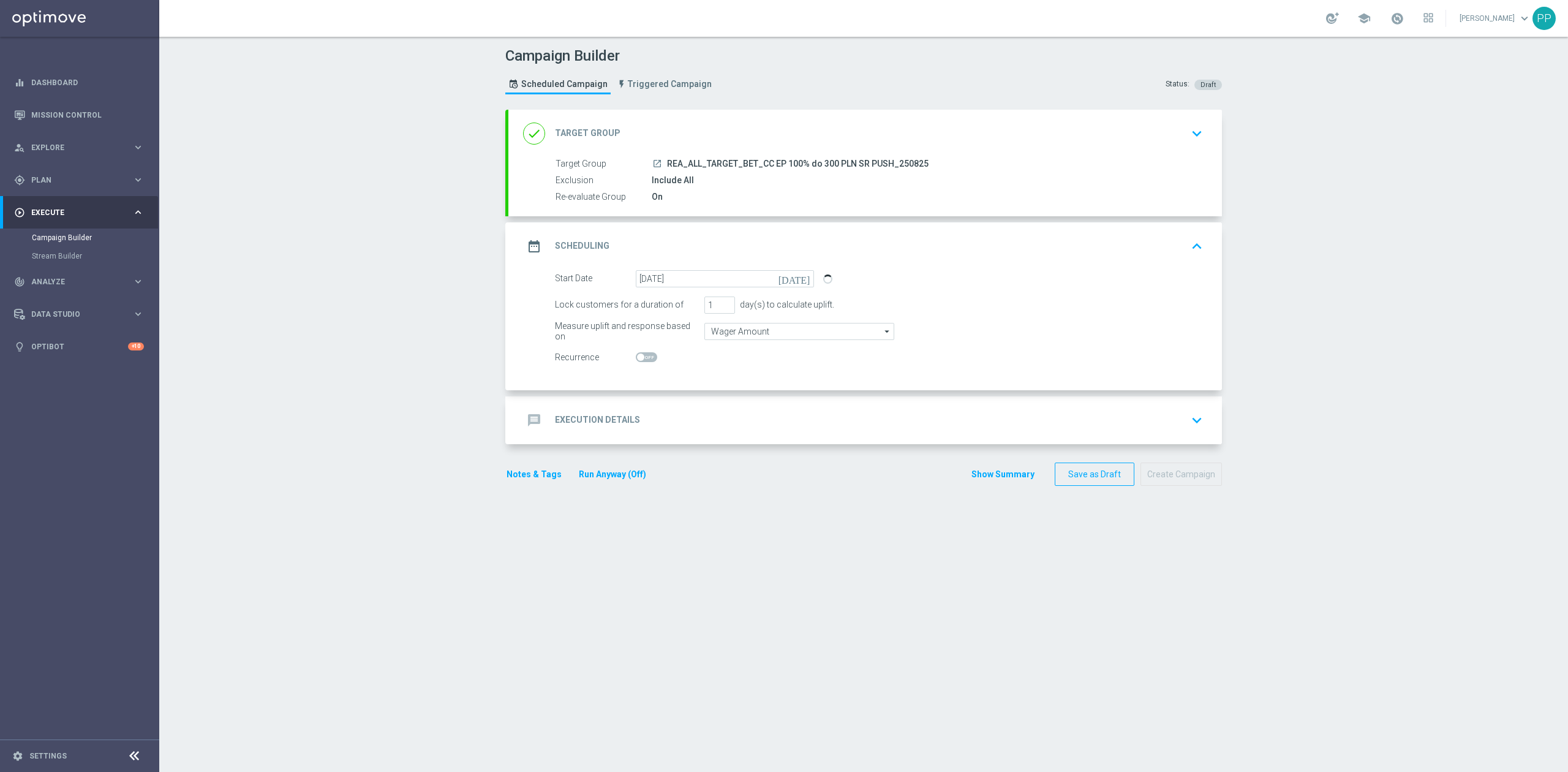
click at [682, 427] on div "message Execution Details keyboard_arrow_down" at bounding box center [865, 420] width 684 height 23
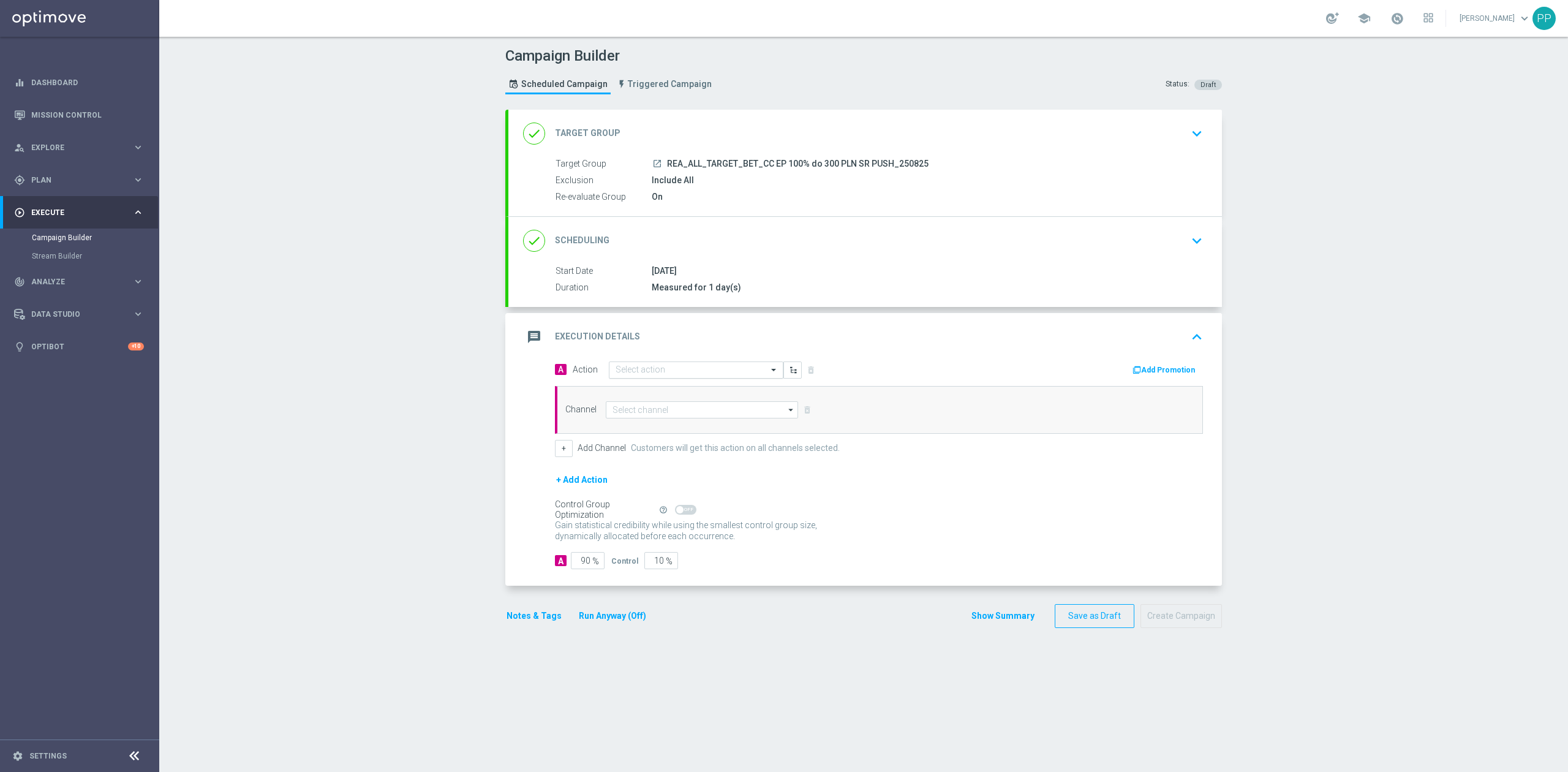
click at [662, 365] on div "Select action" at bounding box center [688, 370] width 158 height 10
paste input "REA_ALL_TARGET_BET_CC EP 100% do 300 PLN SR PUSH_250825"
type input "REA_ALL_TARGET_BET_CC EP 100% do 300 PLN SR PUSH_250825"
click at [662, 412] on span "Create new action" at bounding box center [658, 408] width 64 height 8
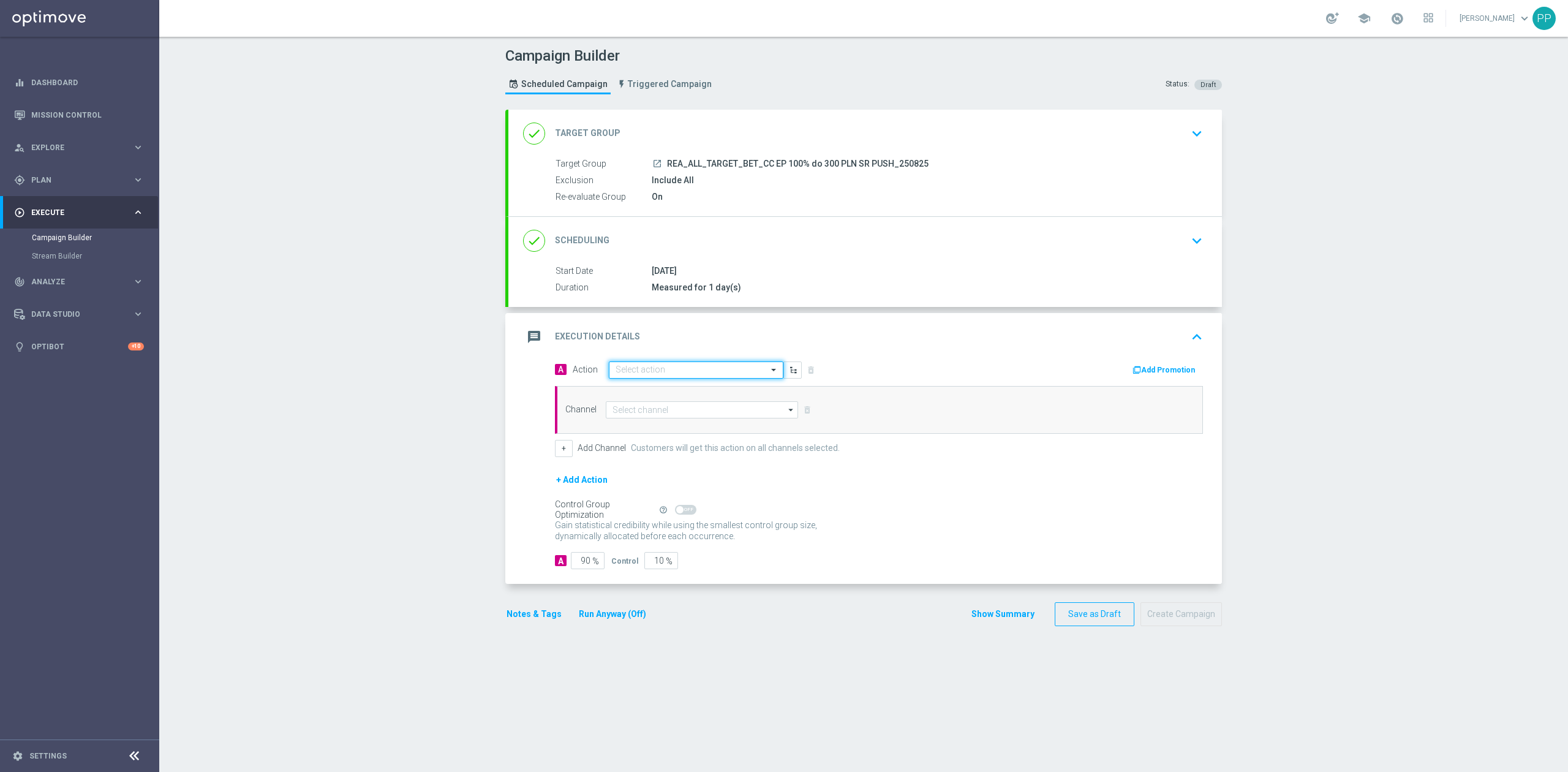
scroll to position [0, 0]
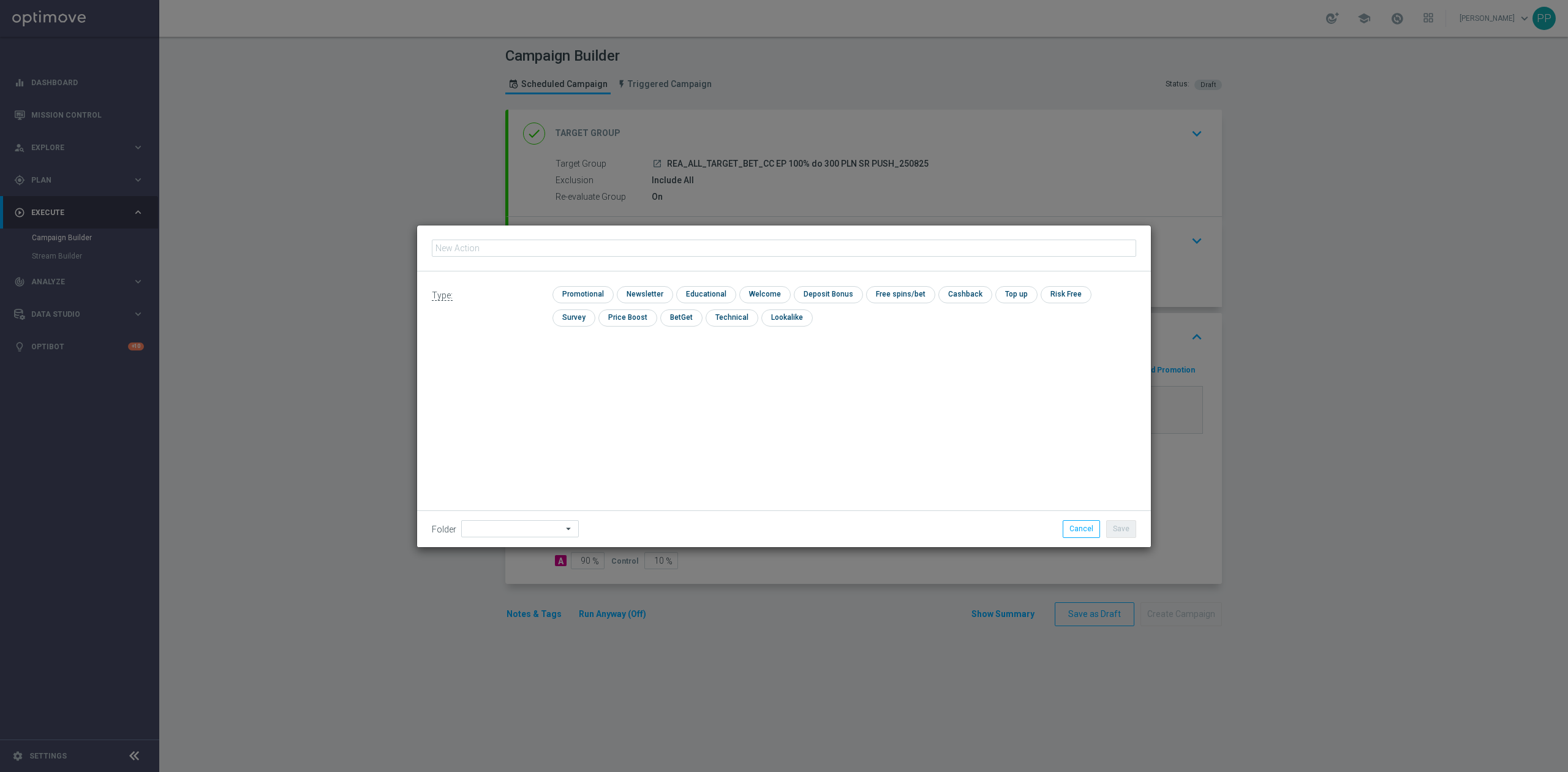
type input "REA_ALL_TARGET_BET_CC EP 100% do 300 PLN SR PUSH_250825"
click at [565, 293] on input "checkbox" at bounding box center [581, 295] width 59 height 16
checkbox input "true"
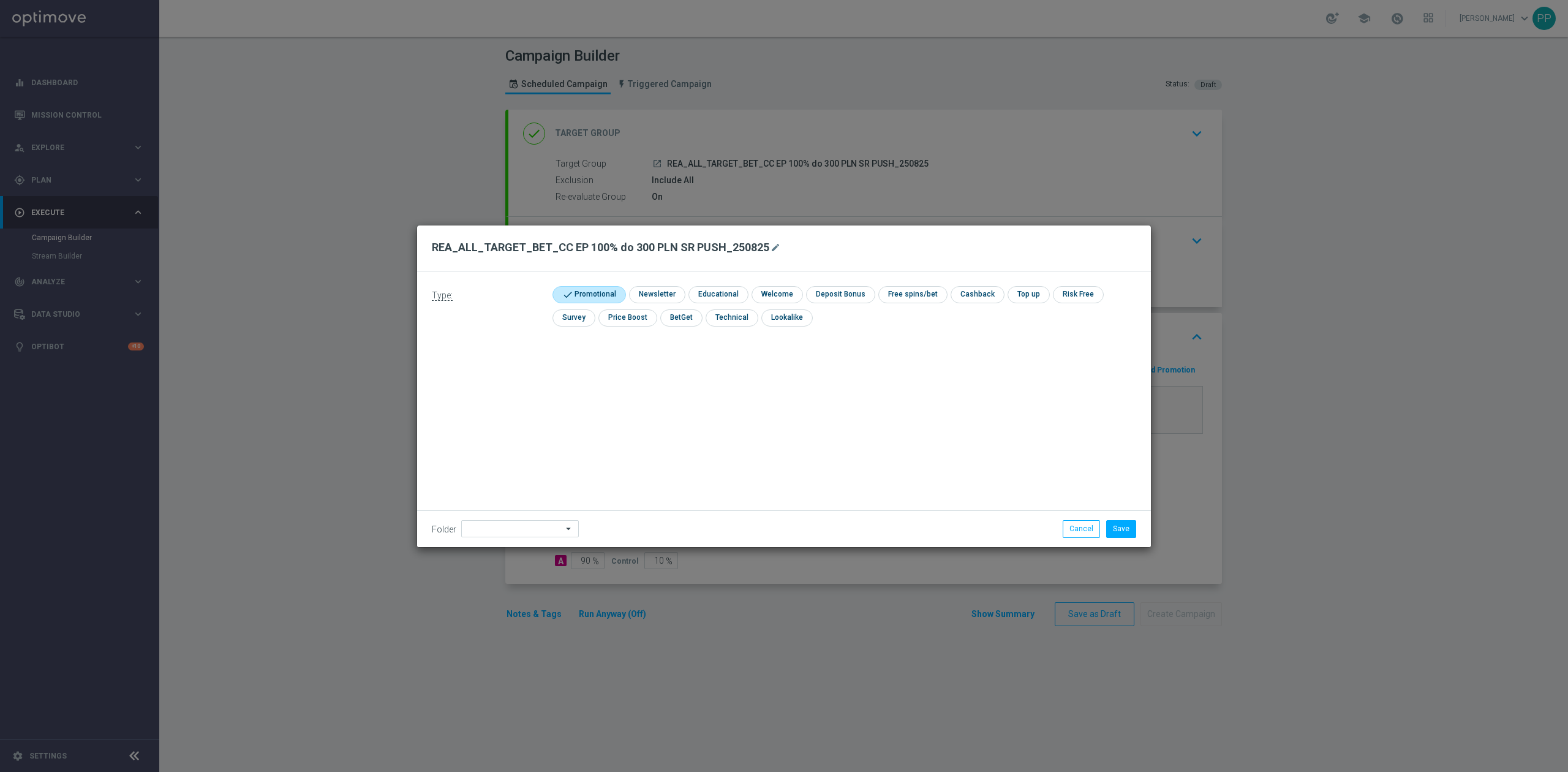
click at [520, 538] on div "Folder arrow_drop_down Show Selected 0 of 476 !ARCHIVE" at bounding box center [784, 529] width 734 height 37
click at [520, 530] on input at bounding box center [520, 529] width 118 height 17
click at [489, 367] on div "8. Sierpień 2025" at bounding box center [517, 375] width 112 height 17
type input "8. Sierpień 2025"
click at [710, 402] on div "Type: check Promotional check Newsletter check Educational check Welcome check …" at bounding box center [784, 409] width 734 height 275
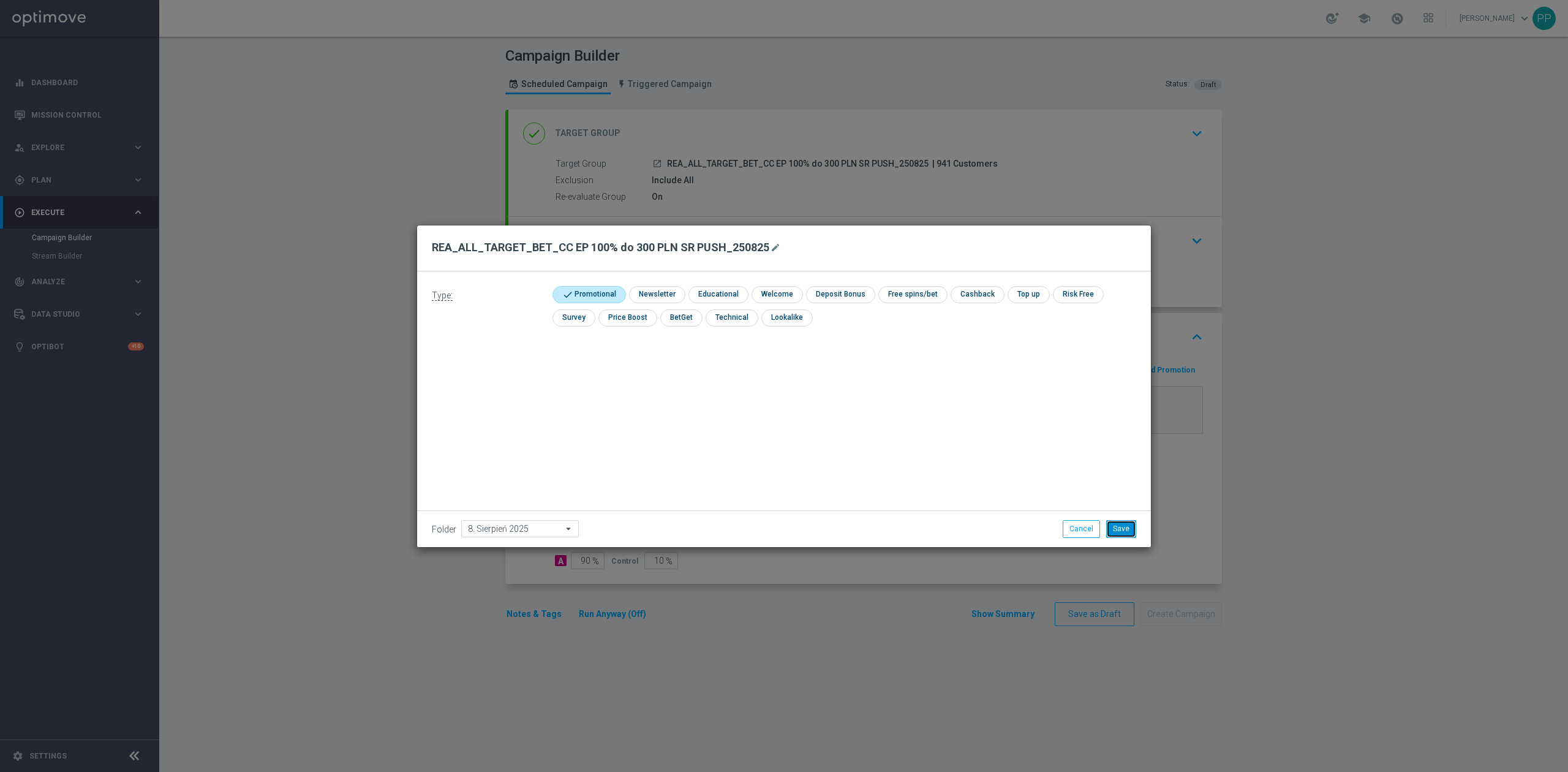
drag, startPoint x: 1129, startPoint y: 536, endPoint x: 1124, endPoint y: 537, distance: 5.1
click at [1128, 536] on button "Save" at bounding box center [1121, 529] width 30 height 17
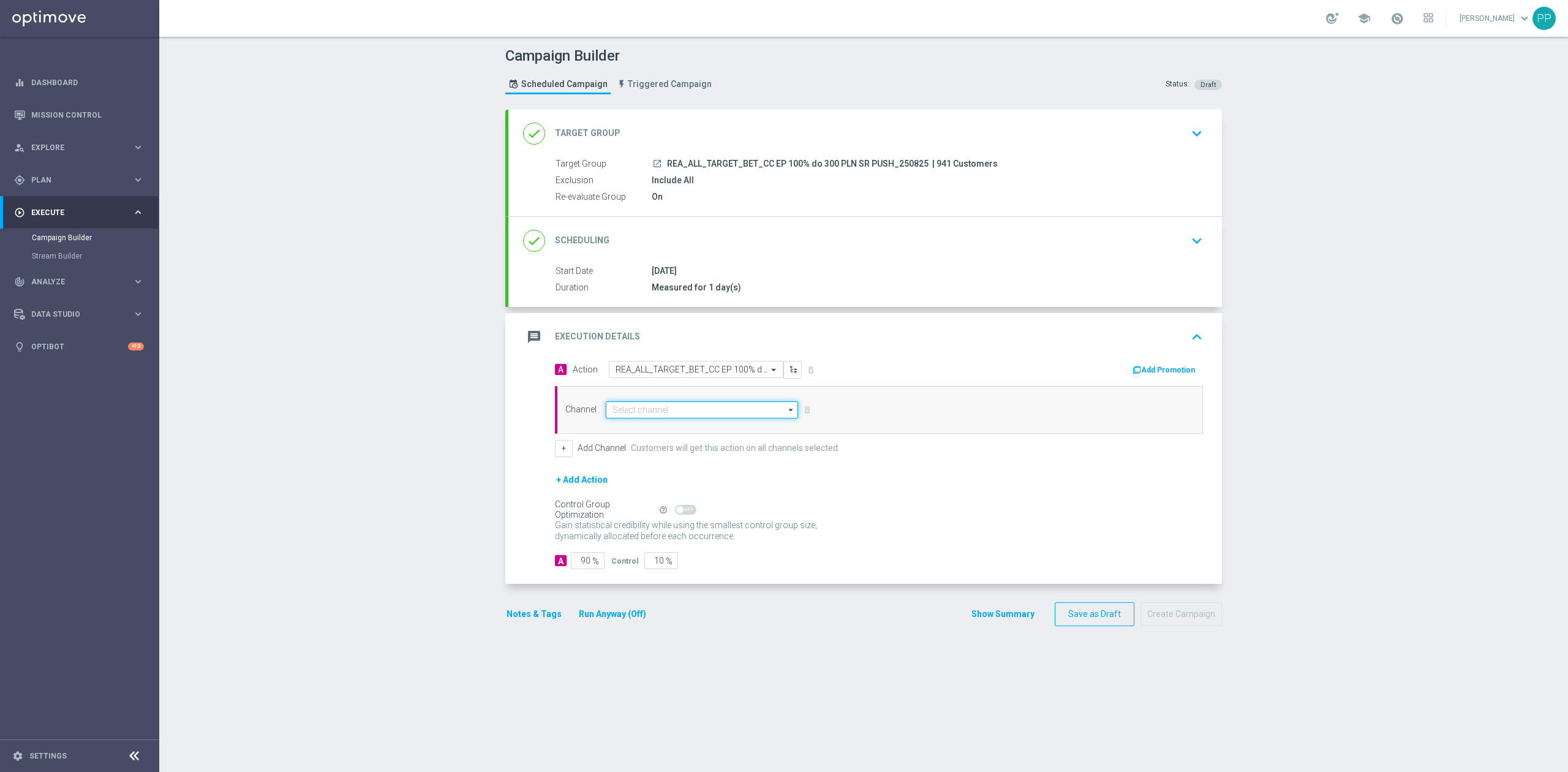
click at [732, 410] on input at bounding box center [702, 410] width 192 height 17
click at [688, 466] on div "XtremePush" at bounding box center [697, 459] width 182 height 18
type input "XtremePush"
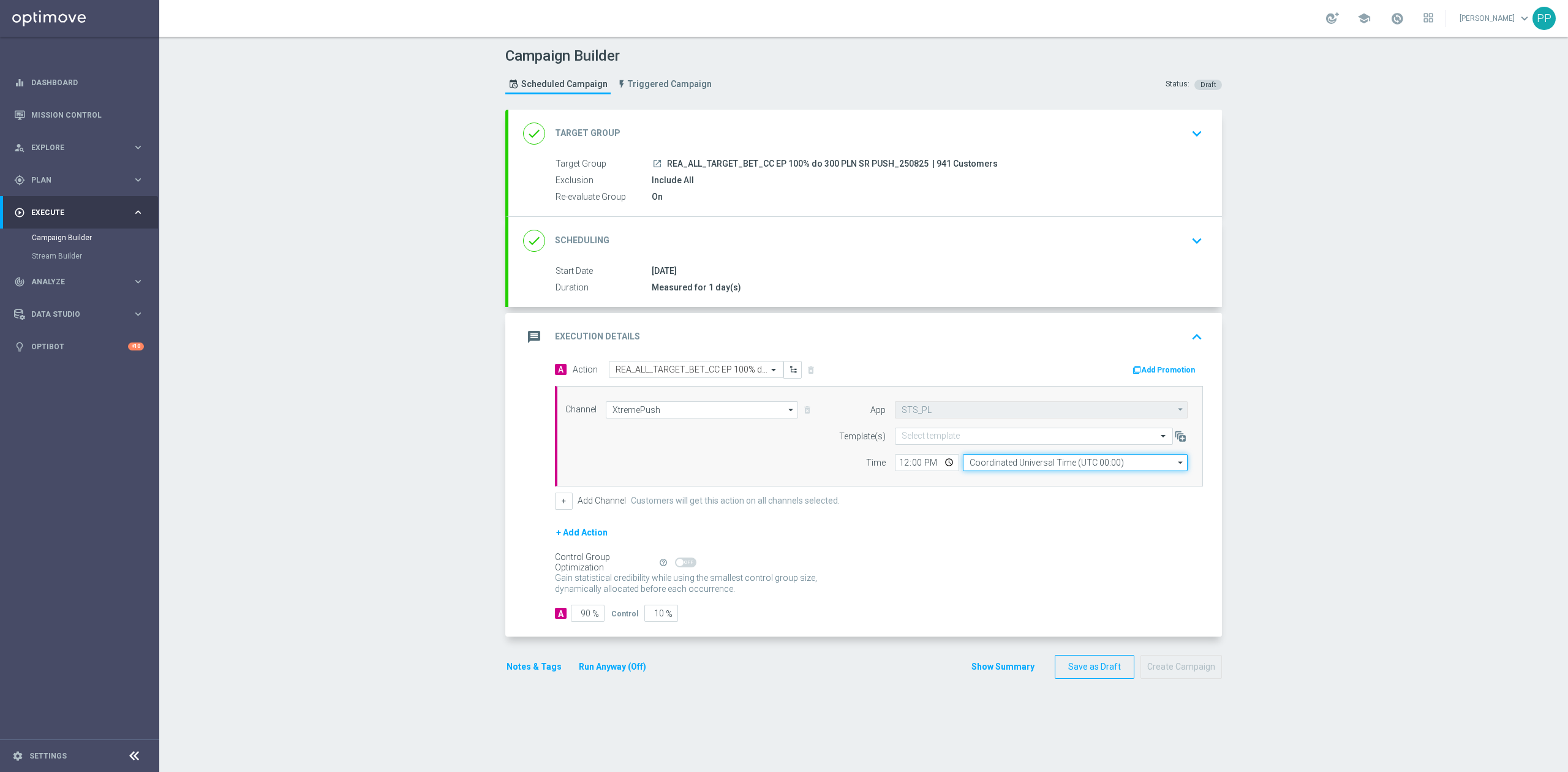
click at [1006, 462] on input "Coordinated Universal Time (UTC 00:00)" at bounding box center [1075, 462] width 225 height 17
click at [1007, 483] on div "Central European Time (Warsaw) (UTC +02:00)" at bounding box center [1069, 480] width 200 height 11
type input "Central European Time (Warsaw) (UTC +02:00)"
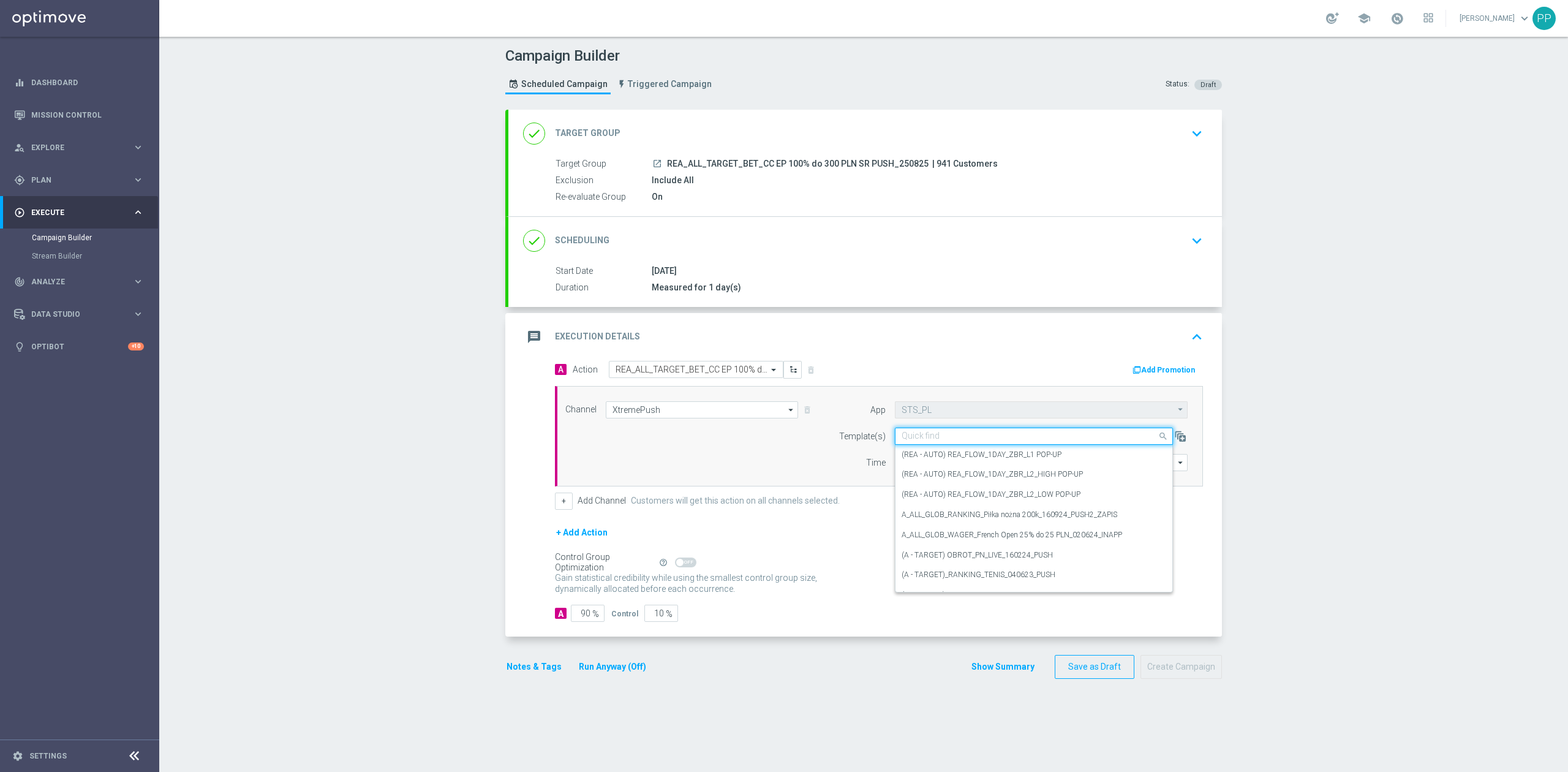
click at [958, 439] on input "text" at bounding box center [1021, 436] width 240 height 10
paste input "REA_ALL_TARGET_BET_CC EP 100% do 300 PLN SR PUSH_250825"
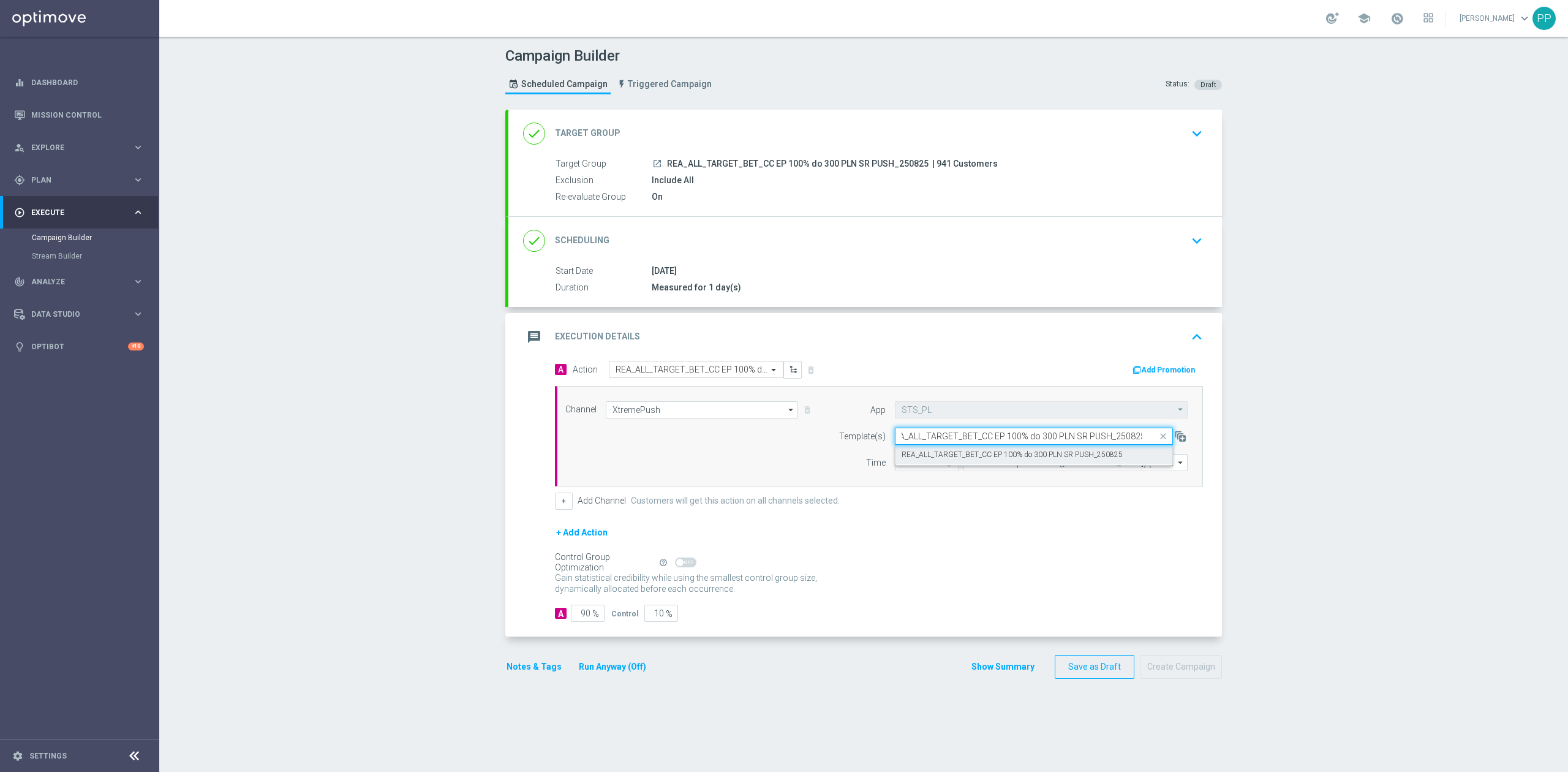
click at [933, 459] on label "REA_ALL_TARGET_BET_CC EP 100% do 300 PLN SR PUSH_250825" at bounding box center [1012, 455] width 221 height 10
type input "REA_ALL_TARGET_BET_CC EP 100% do 300 PLN SR PUSH_250825"
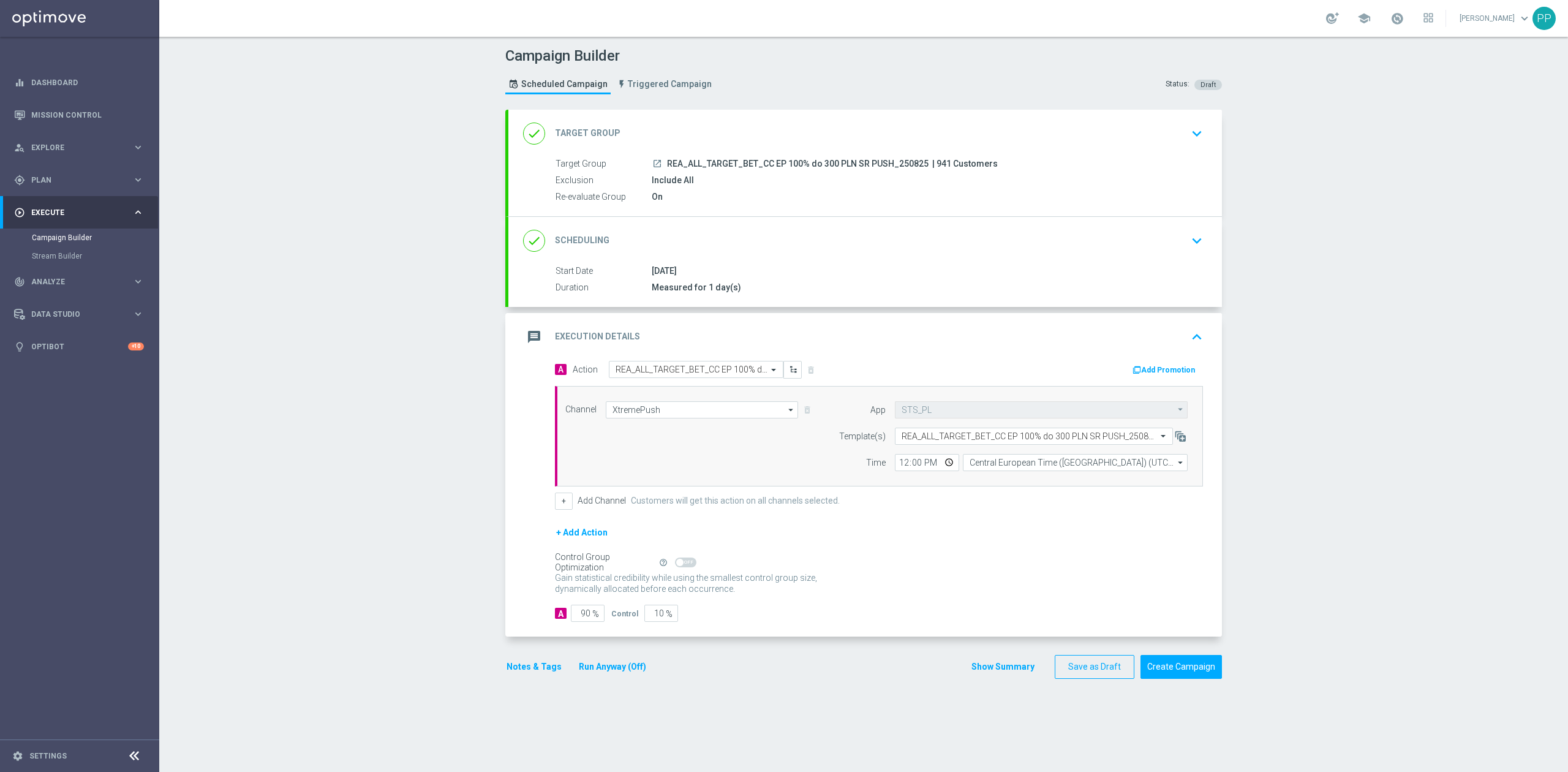
scroll to position [0, 0]
click at [898, 467] on input "12:00" at bounding box center [927, 462] width 64 height 17
type input "18:02"
click at [336, 478] on div "Campaign Builder Scheduled Campaign Triggered Campaign Status: Draft done Targe…" at bounding box center [863, 404] width 1409 height 735
click at [592, 617] on span "%" at bounding box center [595, 614] width 6 height 10
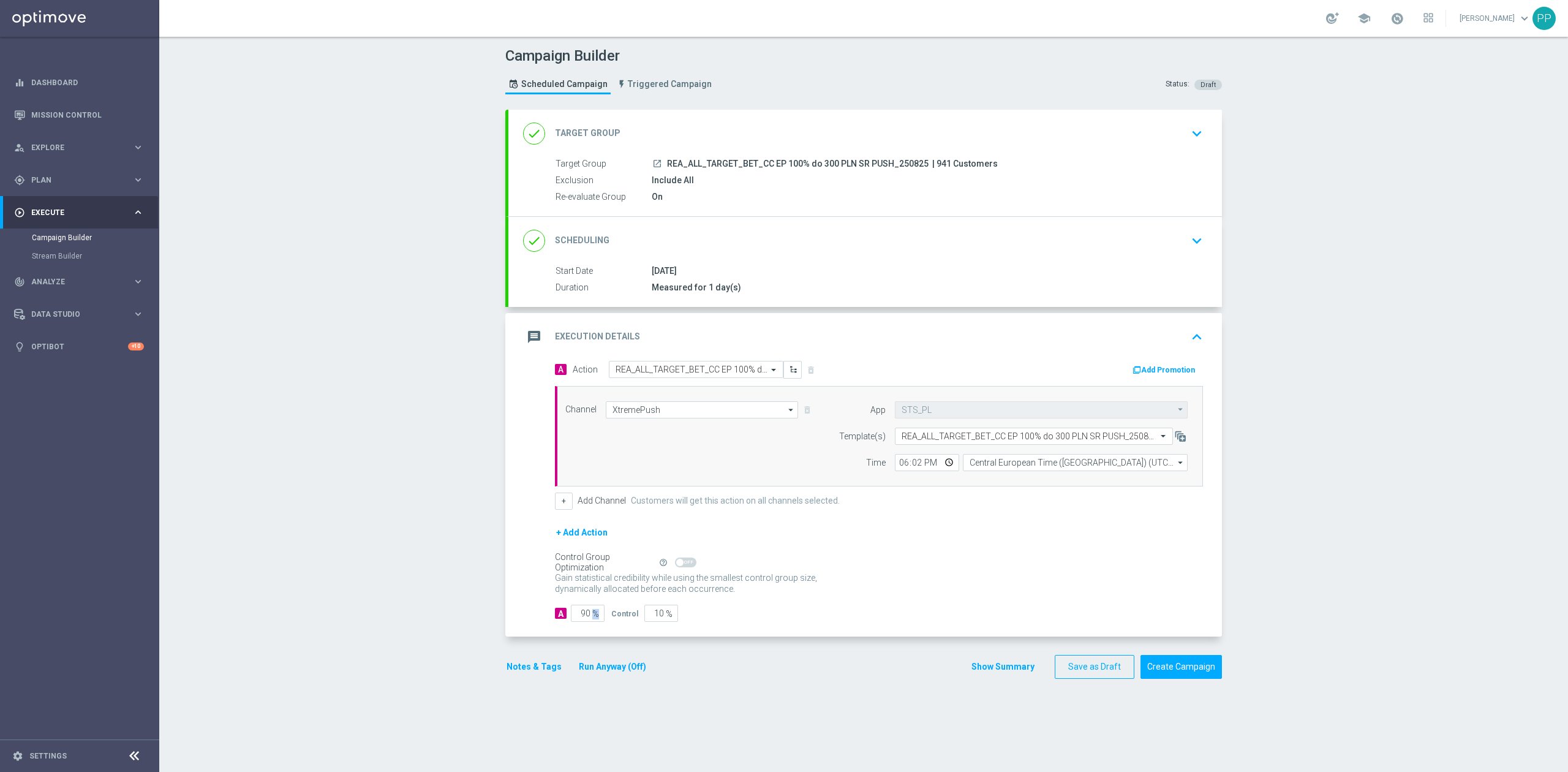
click at [592, 617] on span "%" at bounding box center [595, 614] width 6 height 10
click at [579, 617] on input "90" at bounding box center [587, 613] width 34 height 17
type input "9"
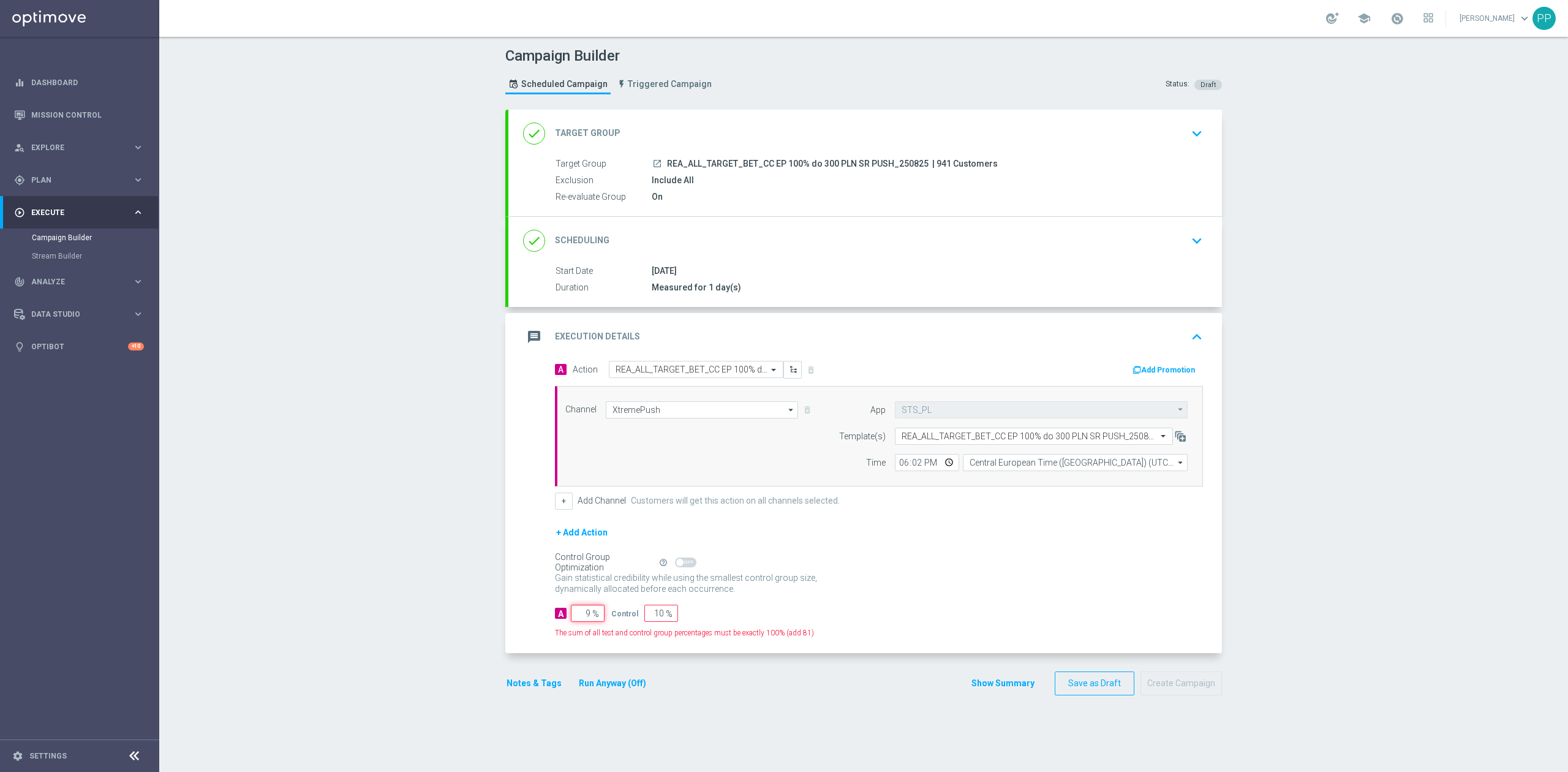
type input "91"
type input "95"
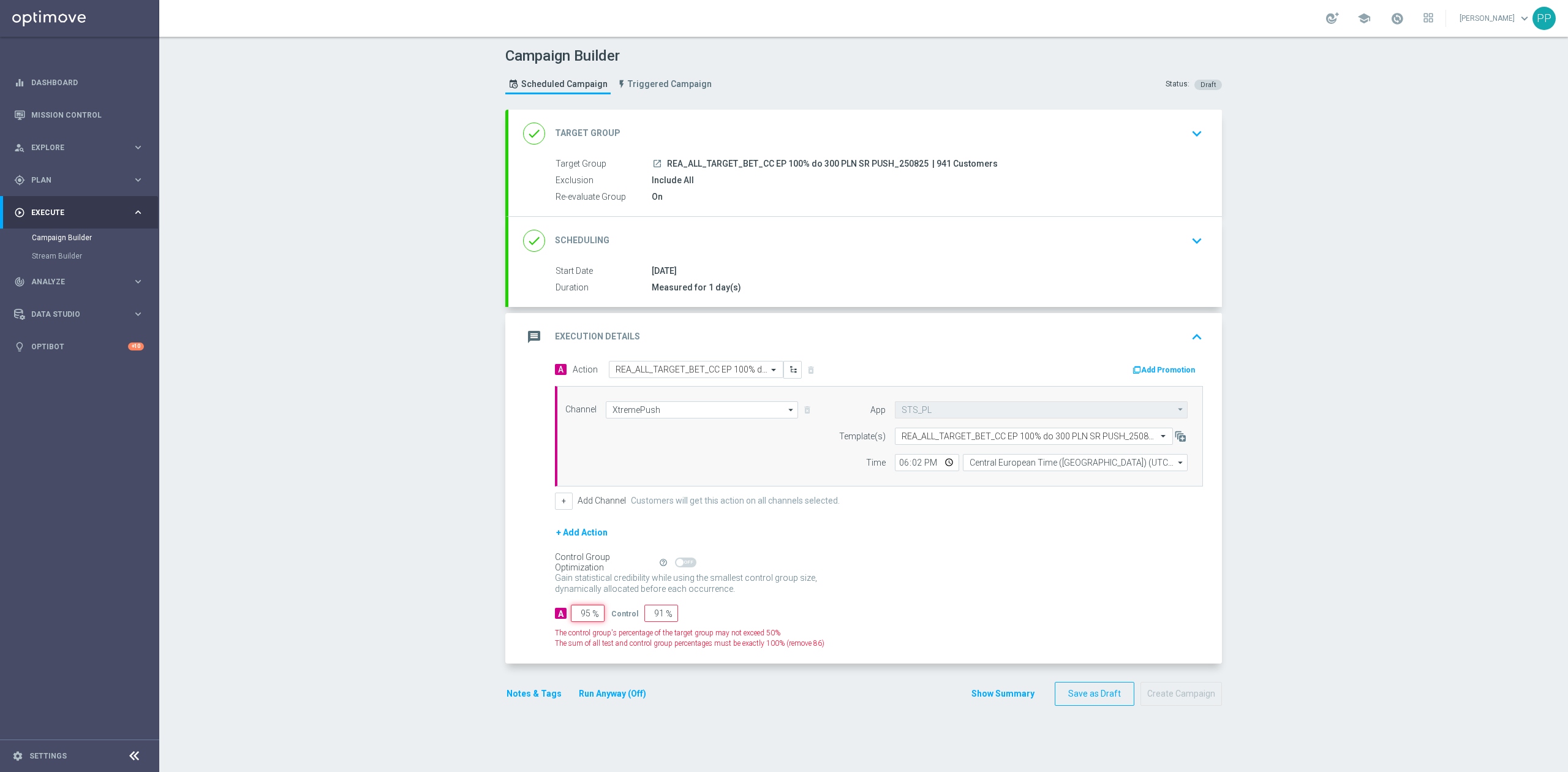
type input "5"
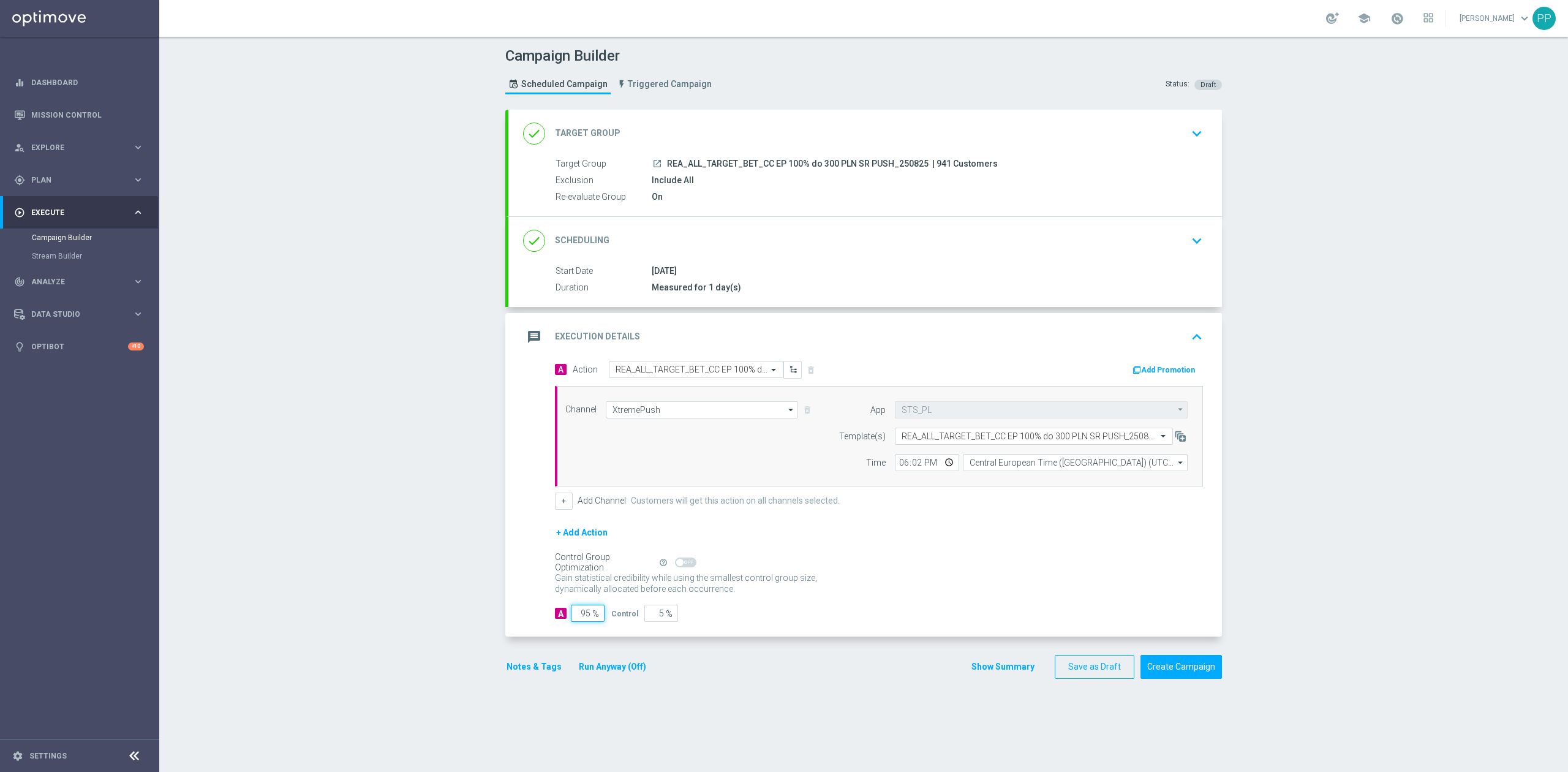
type input "95"
click at [389, 558] on div "Campaign Builder Scheduled Campaign Triggered Campaign Status: Draft done Targe…" at bounding box center [863, 404] width 1409 height 735
click at [507, 672] on button "Notes & Tags" at bounding box center [534, 667] width 58 height 16
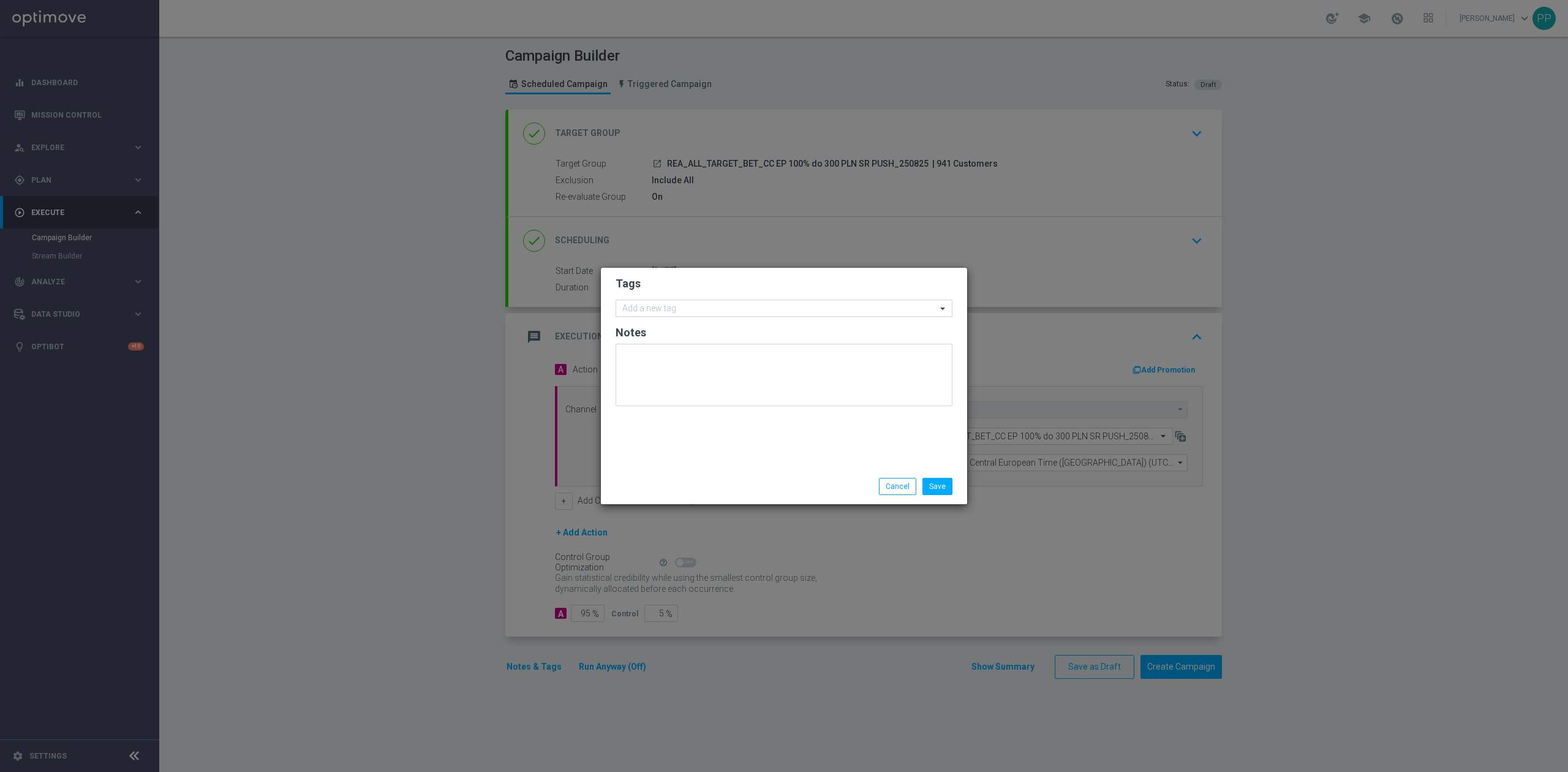
click at [658, 309] on input "text" at bounding box center [780, 308] width 315 height 10
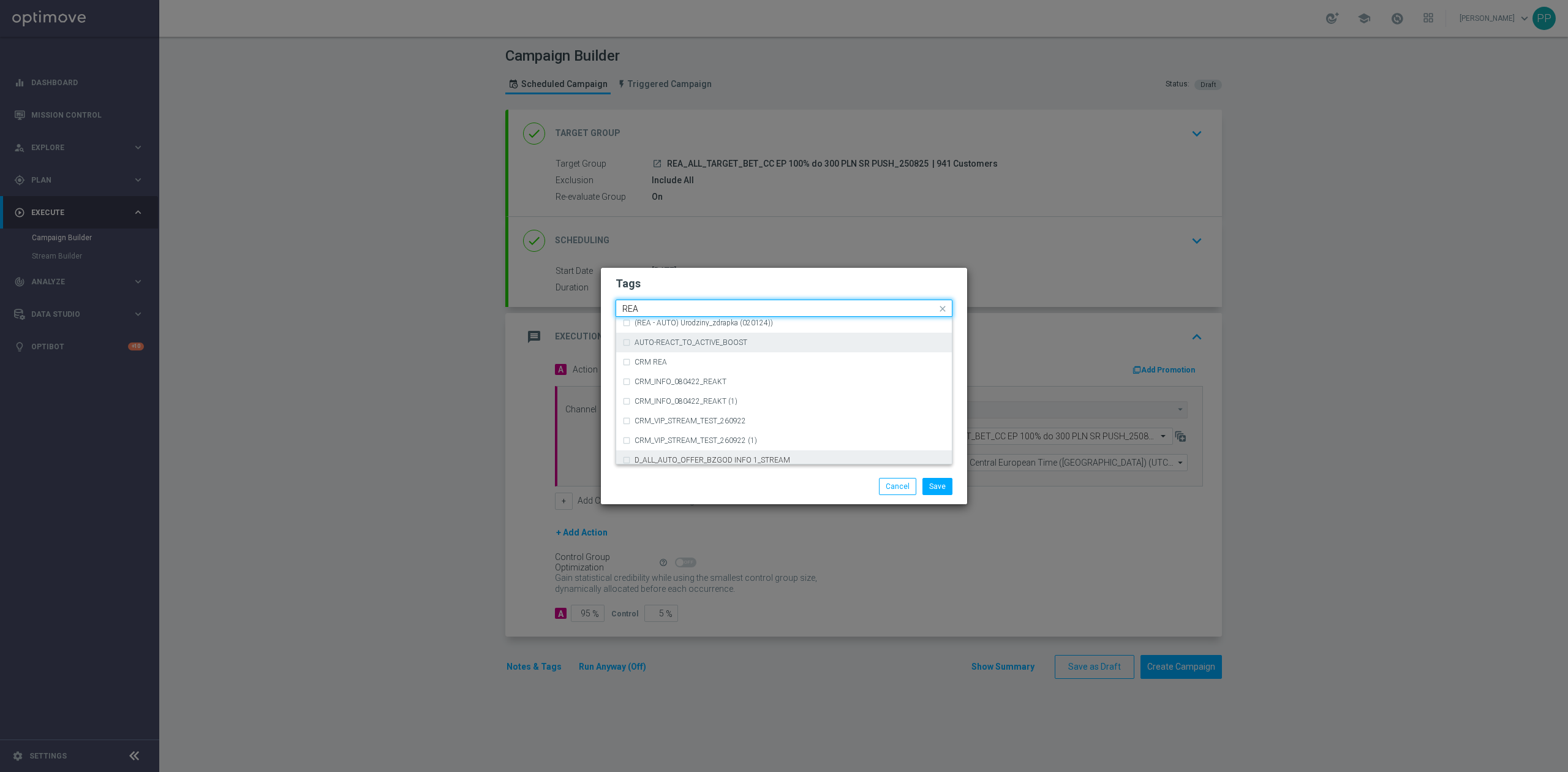
scroll to position [653, 0]
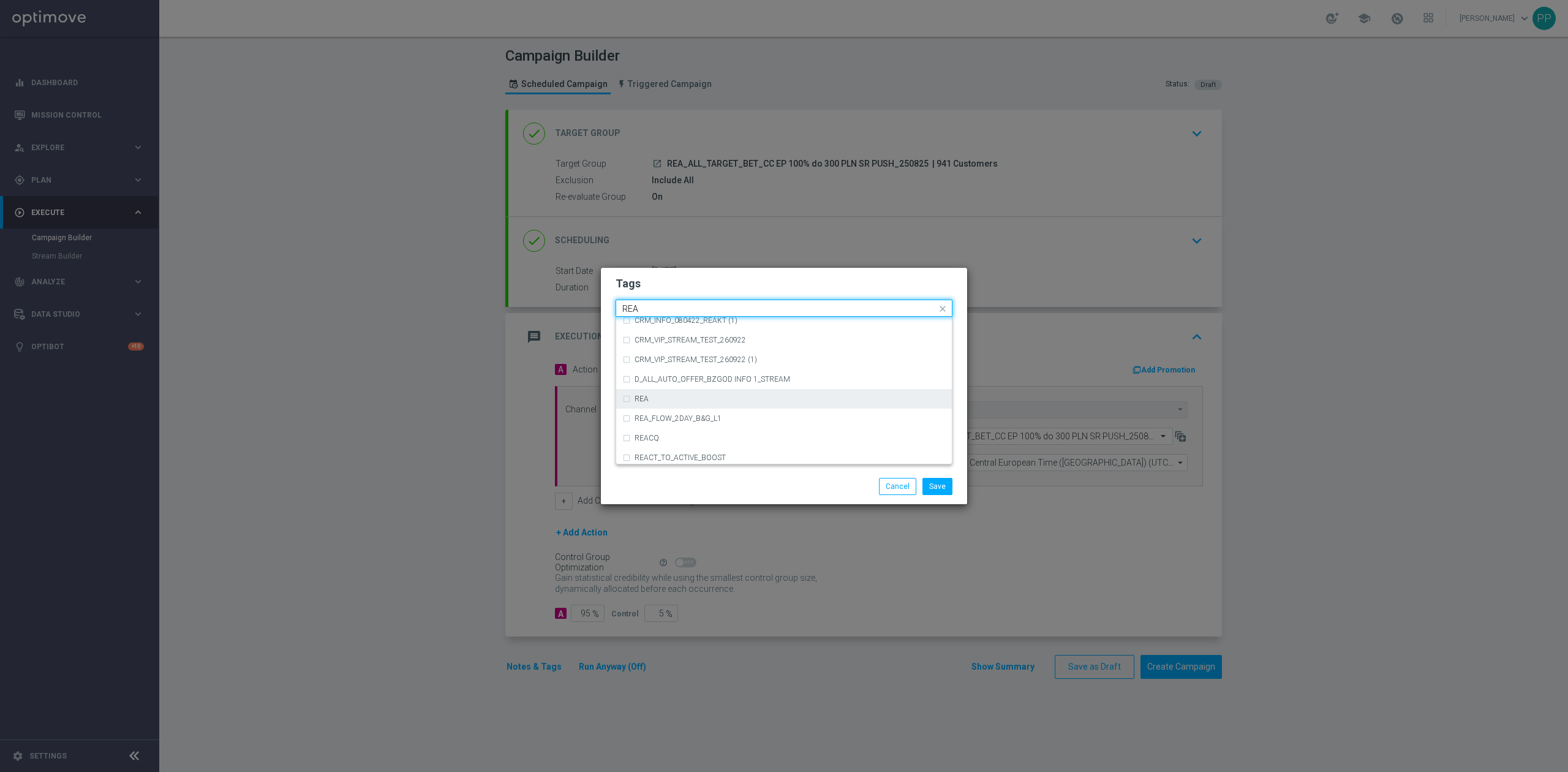
click at [659, 403] on div "REA" at bounding box center [784, 398] width 324 height 19
click at [656, 307] on input "REA" at bounding box center [780, 308] width 315 height 10
type input "R"
click at [645, 325] on label "ALL" at bounding box center [640, 327] width 12 height 7
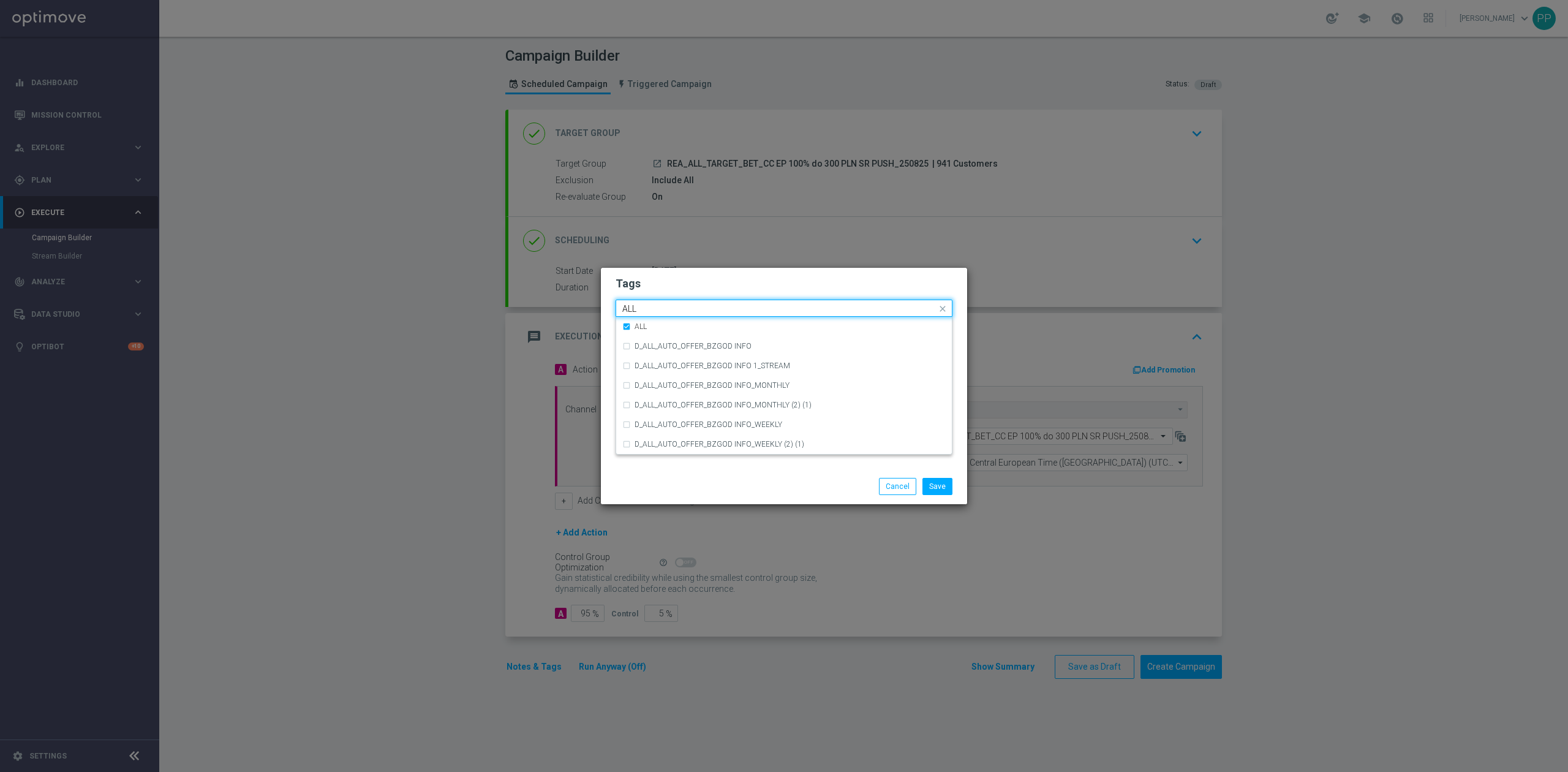
click at [648, 311] on input "ALL" at bounding box center [780, 308] width 315 height 10
type input "A"
click at [630, 389] on div "TARGET" at bounding box center [784, 385] width 324 height 19
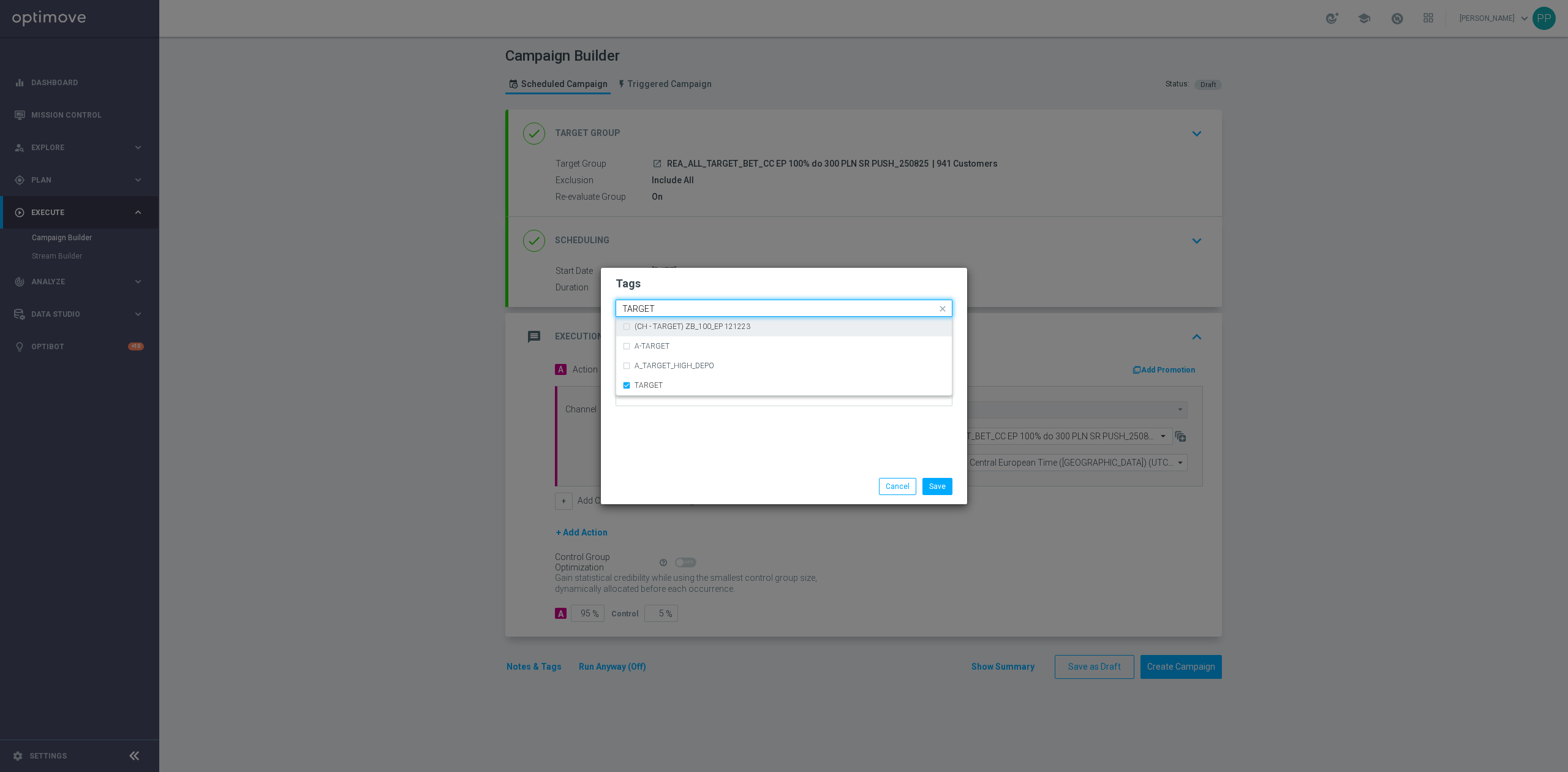
click at [673, 300] on div "Quick find × REA × ALL × TARGET TARGET" at bounding box center [784, 308] width 336 height 17
type input "T"
click at [682, 328] on div "BET" at bounding box center [790, 327] width 311 height 7
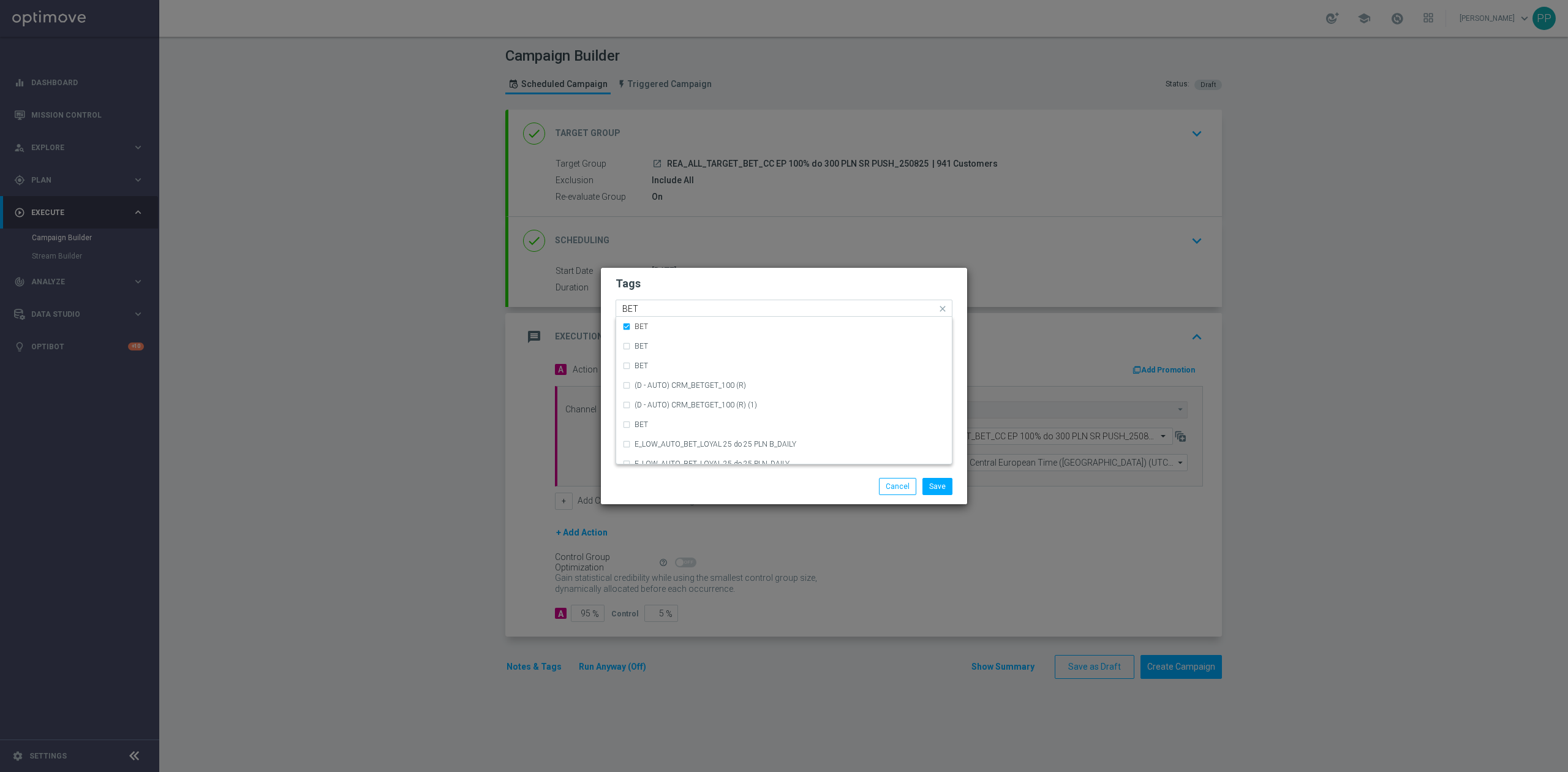
click at [680, 306] on input "BET" at bounding box center [780, 308] width 315 height 10
type input "B"
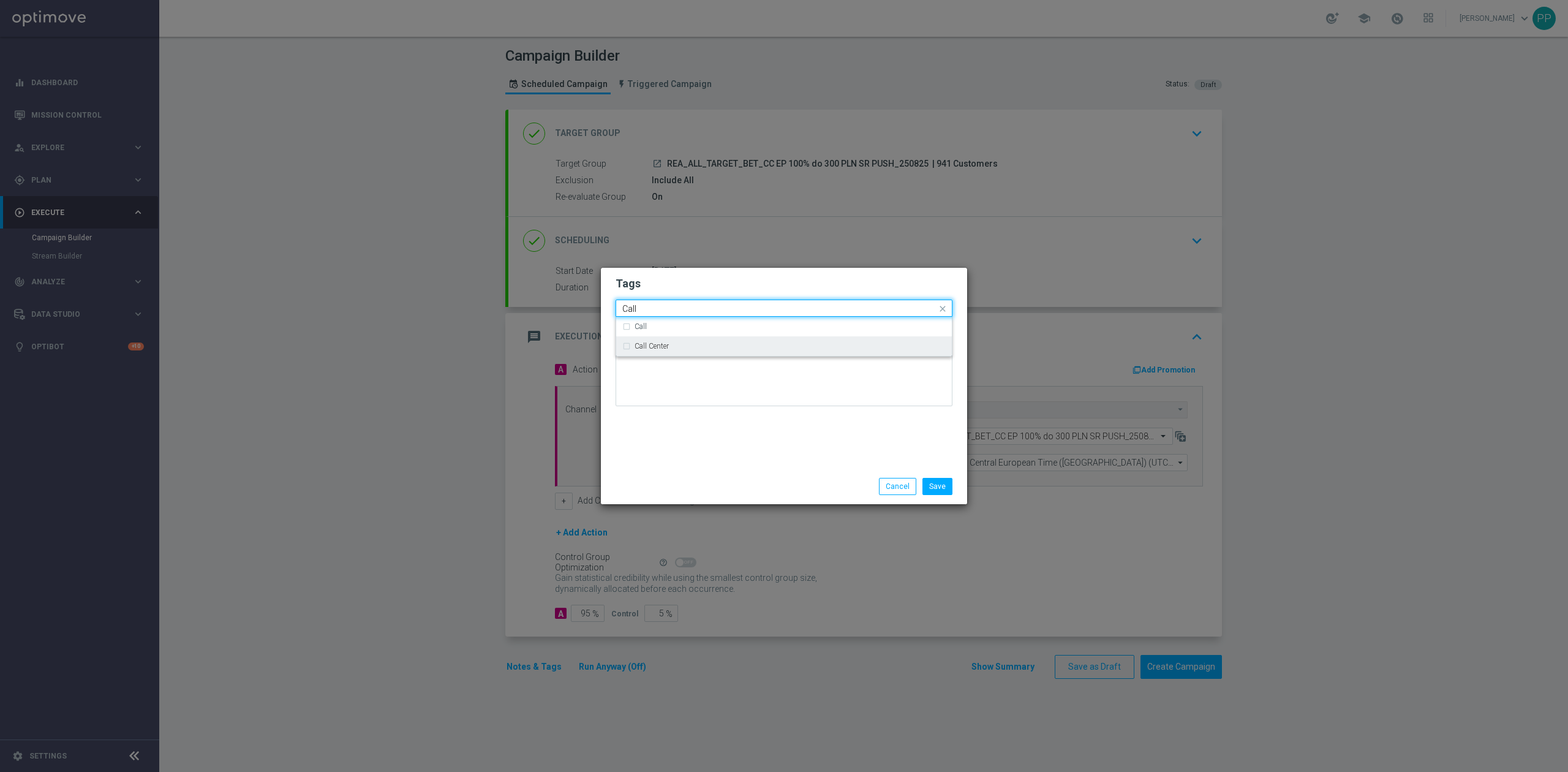
click at [678, 344] on div "Call Center" at bounding box center [790, 347] width 311 height 7
type input "Call"
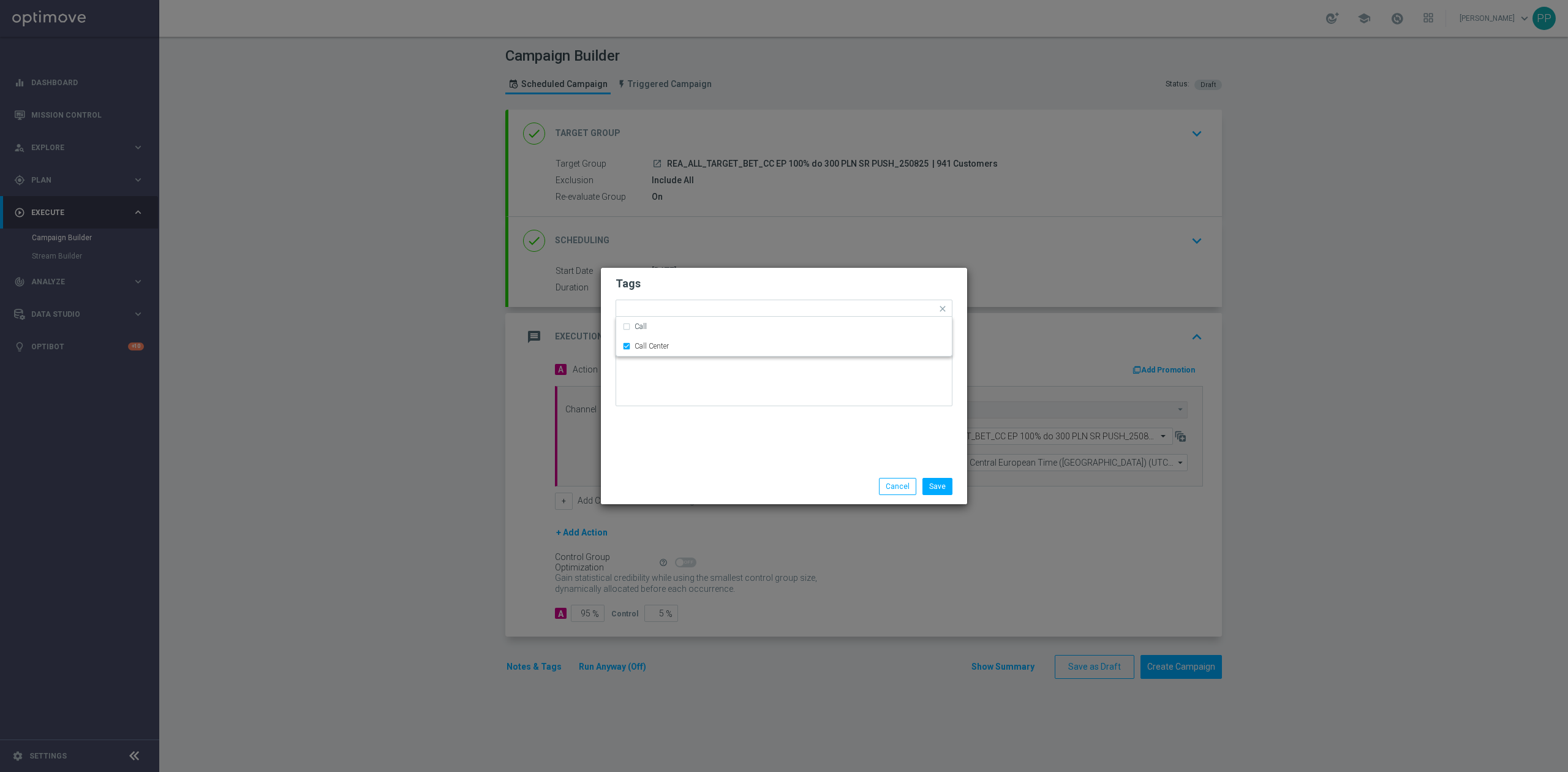
click at [717, 451] on div "Tags Quick find × REA × ALL × TARGET × BET × Call Center Call Call Center Notes" at bounding box center [784, 369] width 367 height 201
click at [941, 489] on button "Save" at bounding box center [937, 487] width 30 height 17
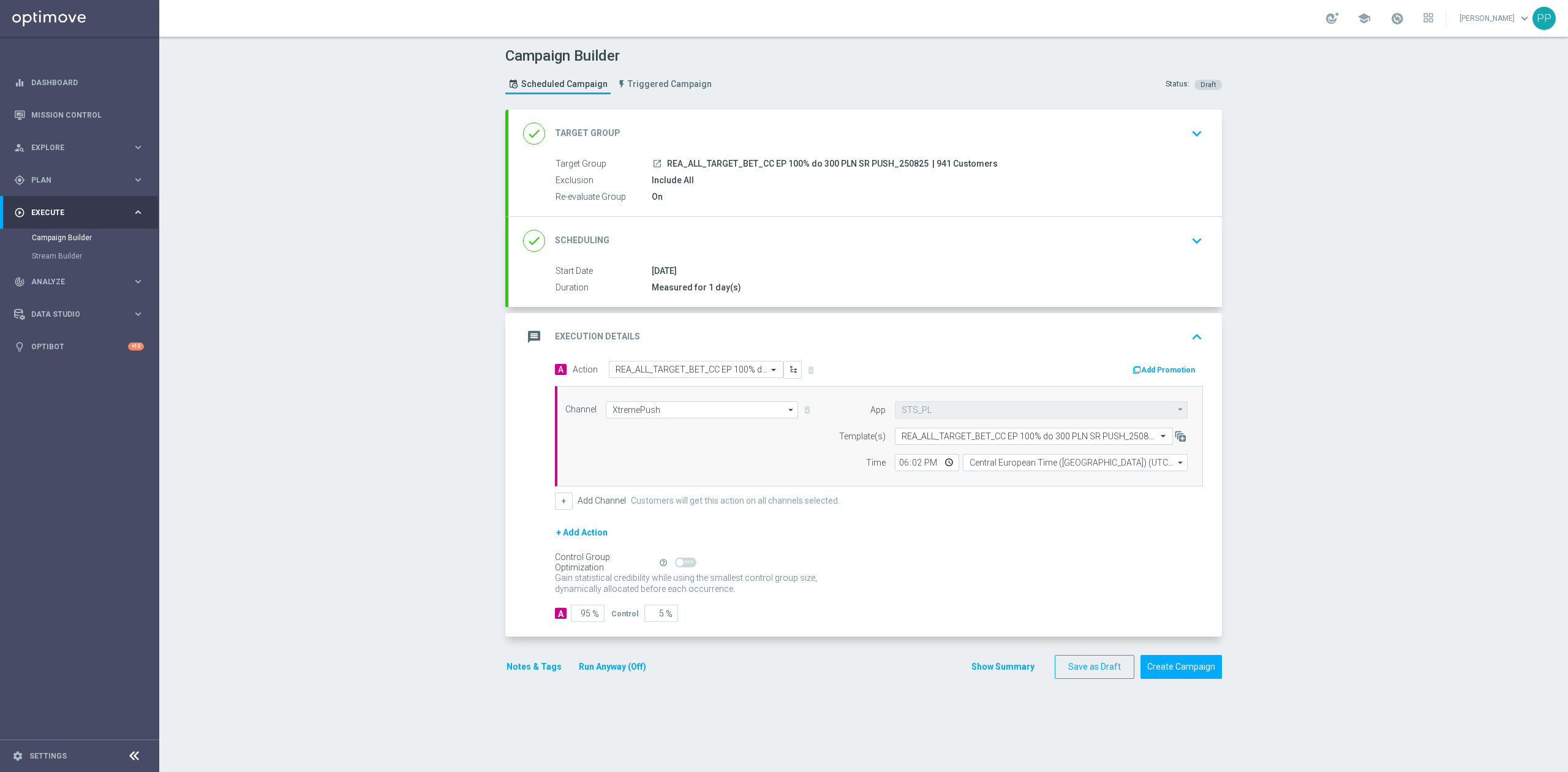
click at [535, 670] on button "Notes & Tags" at bounding box center [534, 667] width 58 height 16
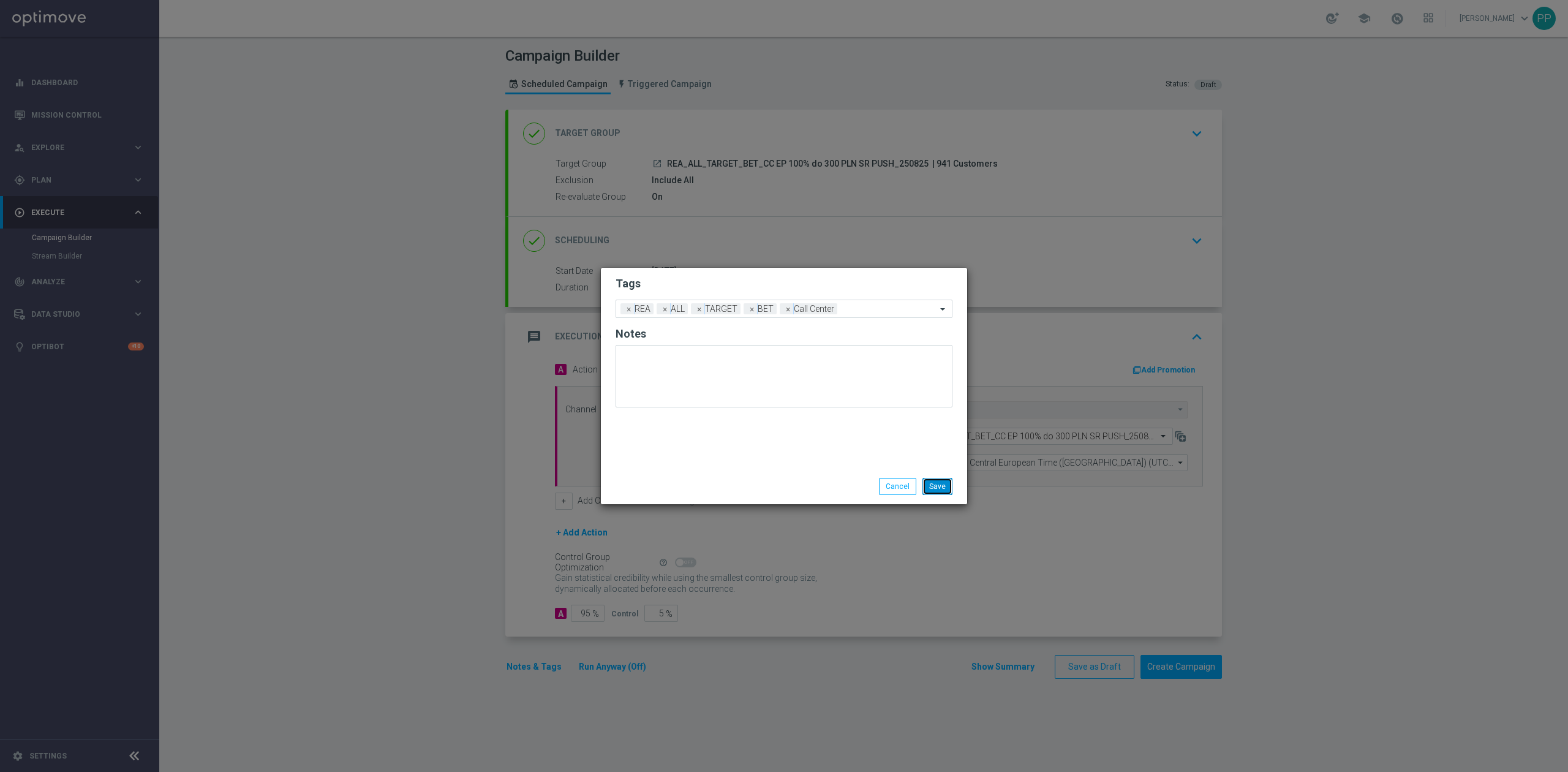
click at [934, 486] on button "Save" at bounding box center [937, 487] width 30 height 17
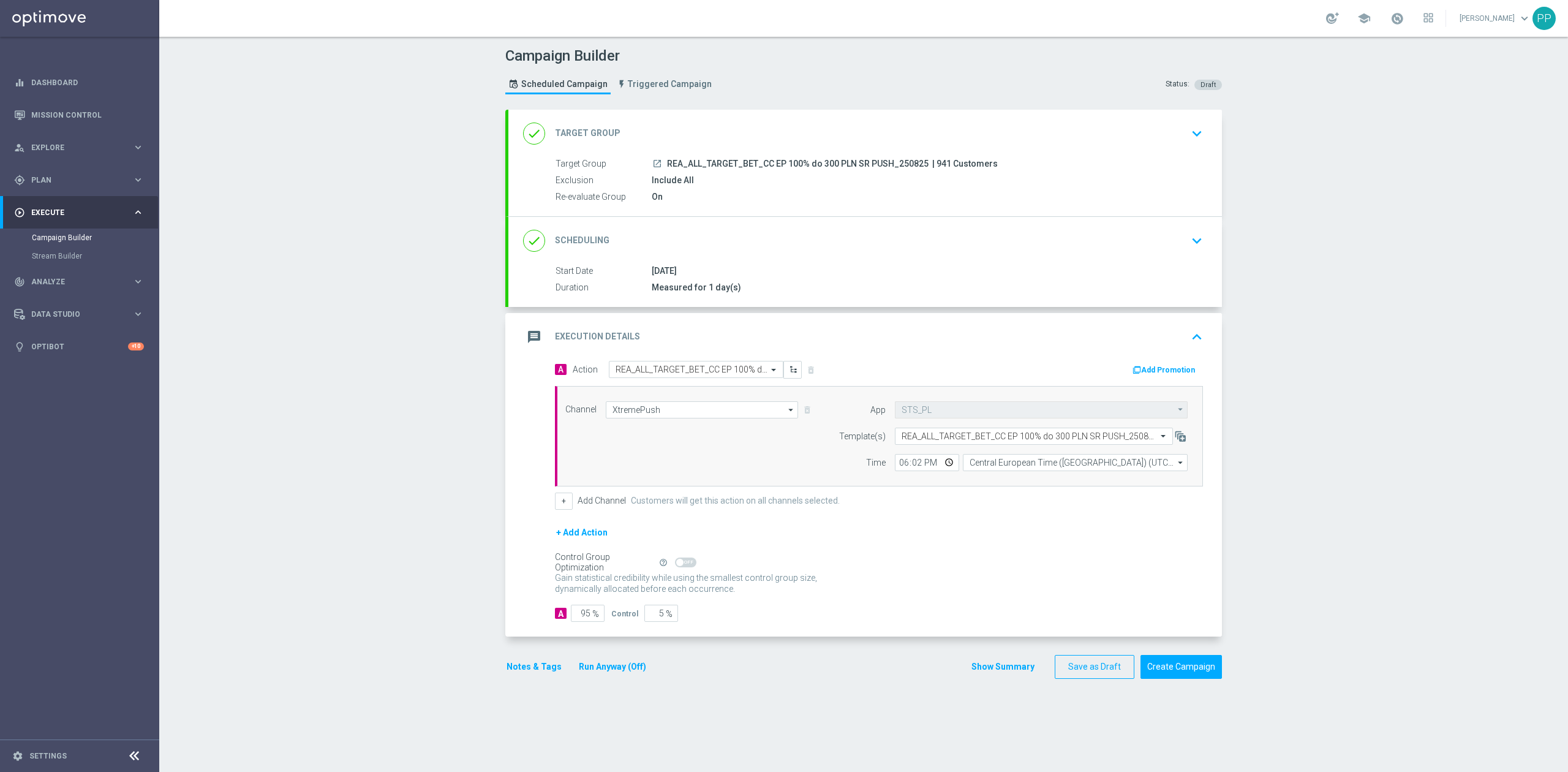
click at [828, 344] on div "message Execution Details keyboard_arrow_up" at bounding box center [865, 337] width 684 height 23
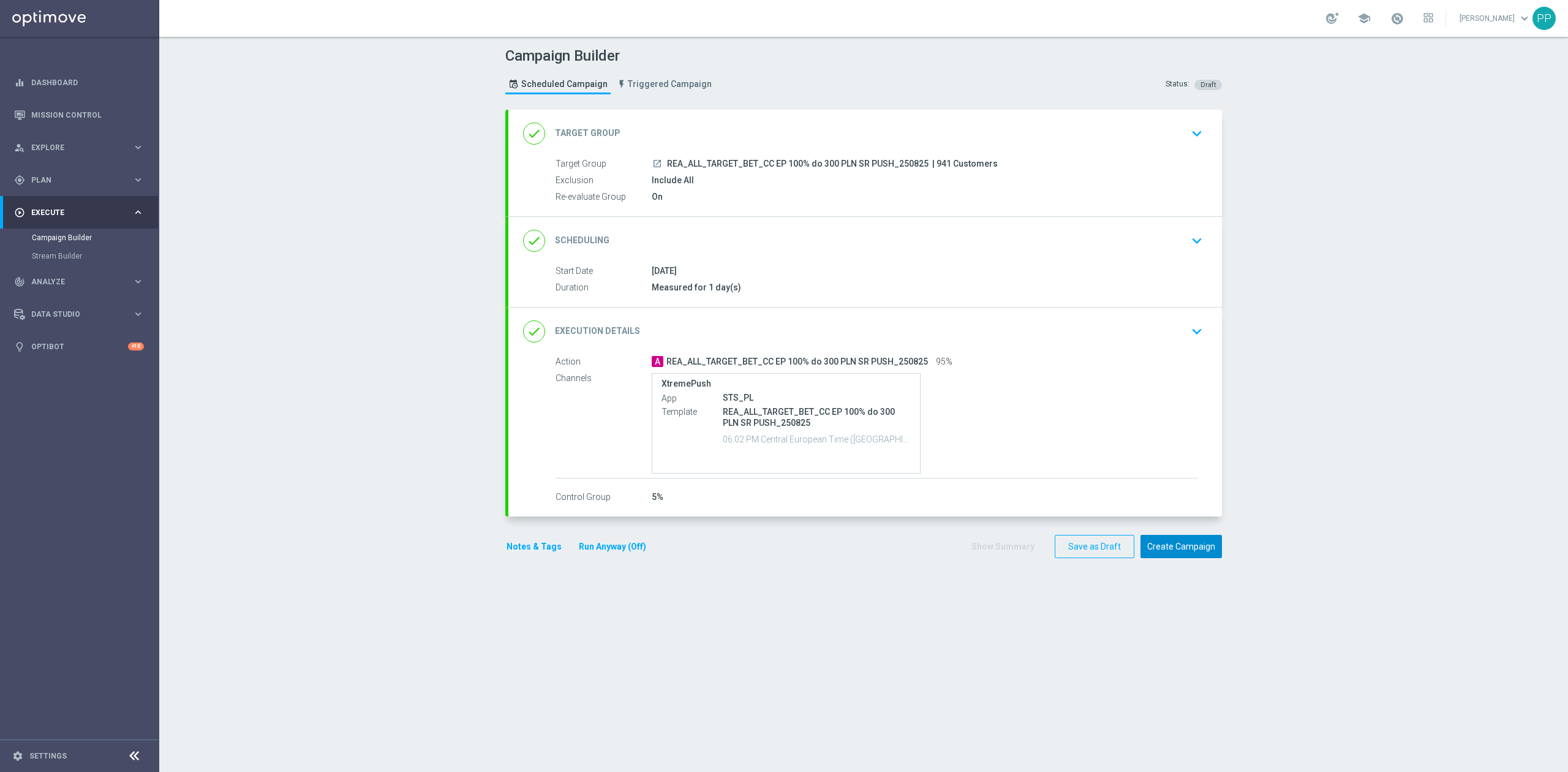
click at [1171, 547] on button "Create Campaign" at bounding box center [1181, 547] width 81 height 24
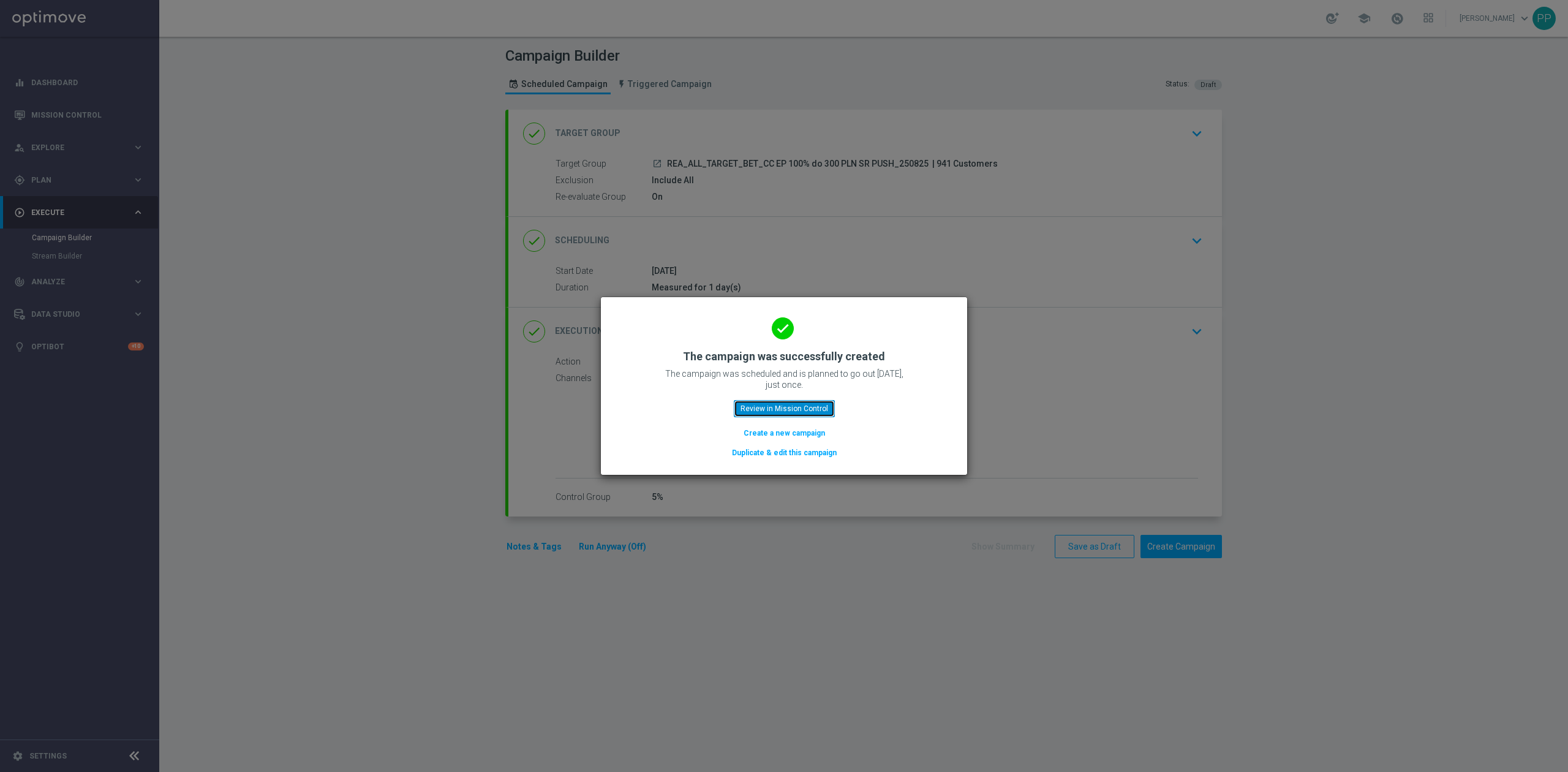
click at [811, 412] on button "Review in Mission Control" at bounding box center [784, 409] width 101 height 17
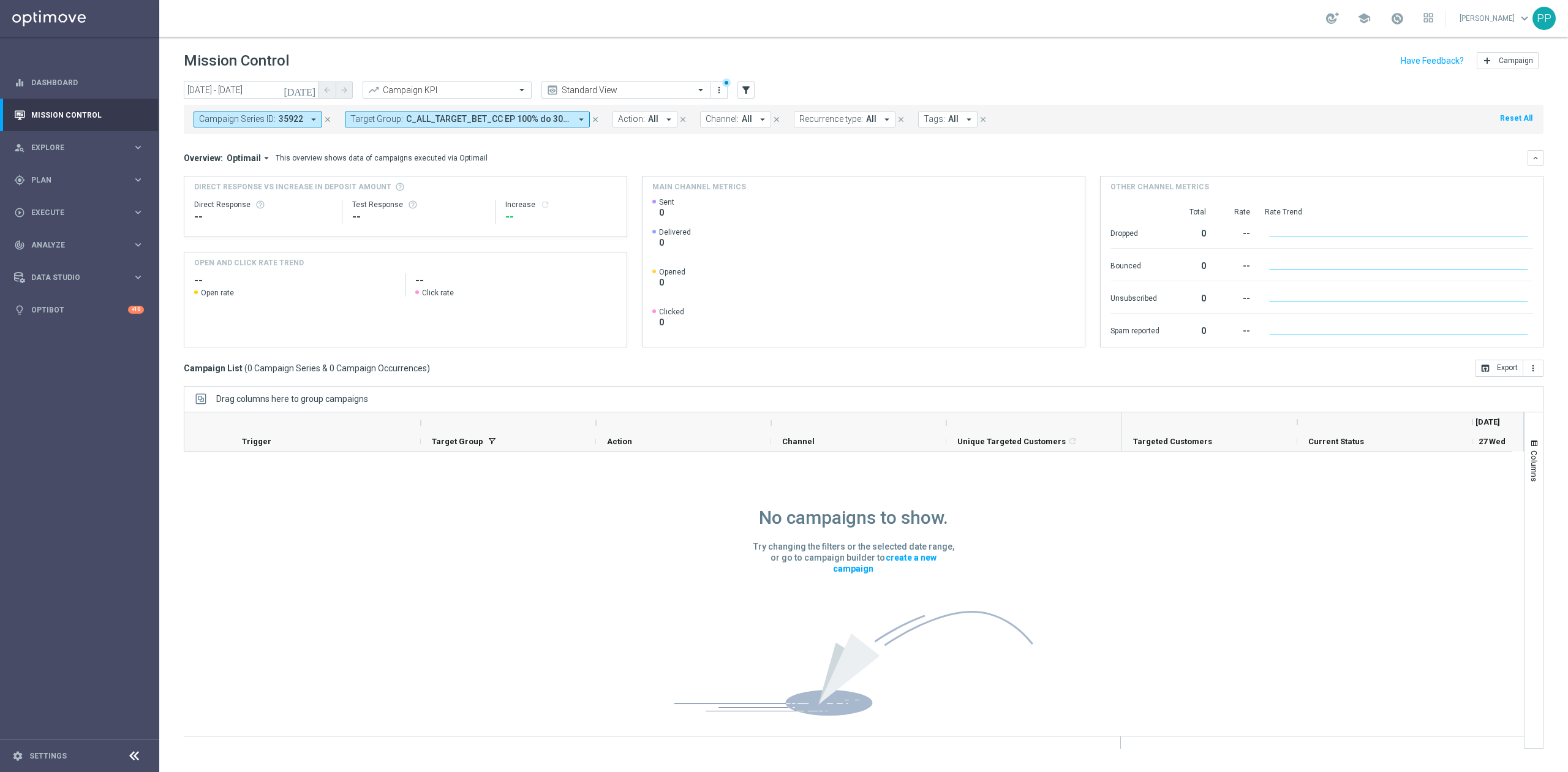
click at [268, 100] on div "Campaign Series ID: 35922 arrow_drop_down close Target Group: C_ALL_TARGET_BET_…" at bounding box center [863, 117] width 1360 height 35
click at [327, 115] on icon "close" at bounding box center [327, 119] width 8 height 8
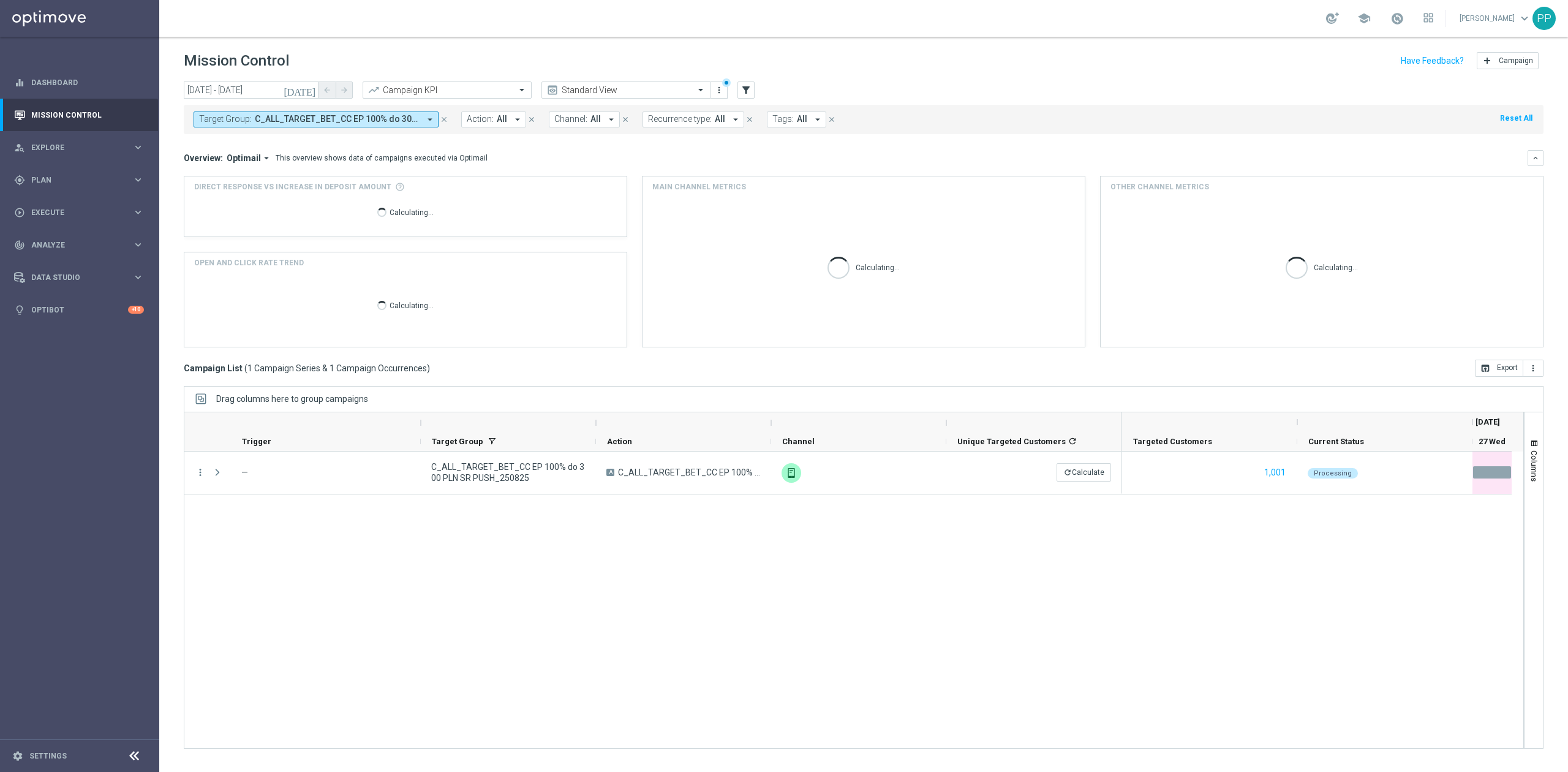
click at [316, 123] on span "C_ALL_TARGET_BET_CC EP 100% do 300 PLN SR PUSH_250825" at bounding box center [337, 119] width 165 height 10
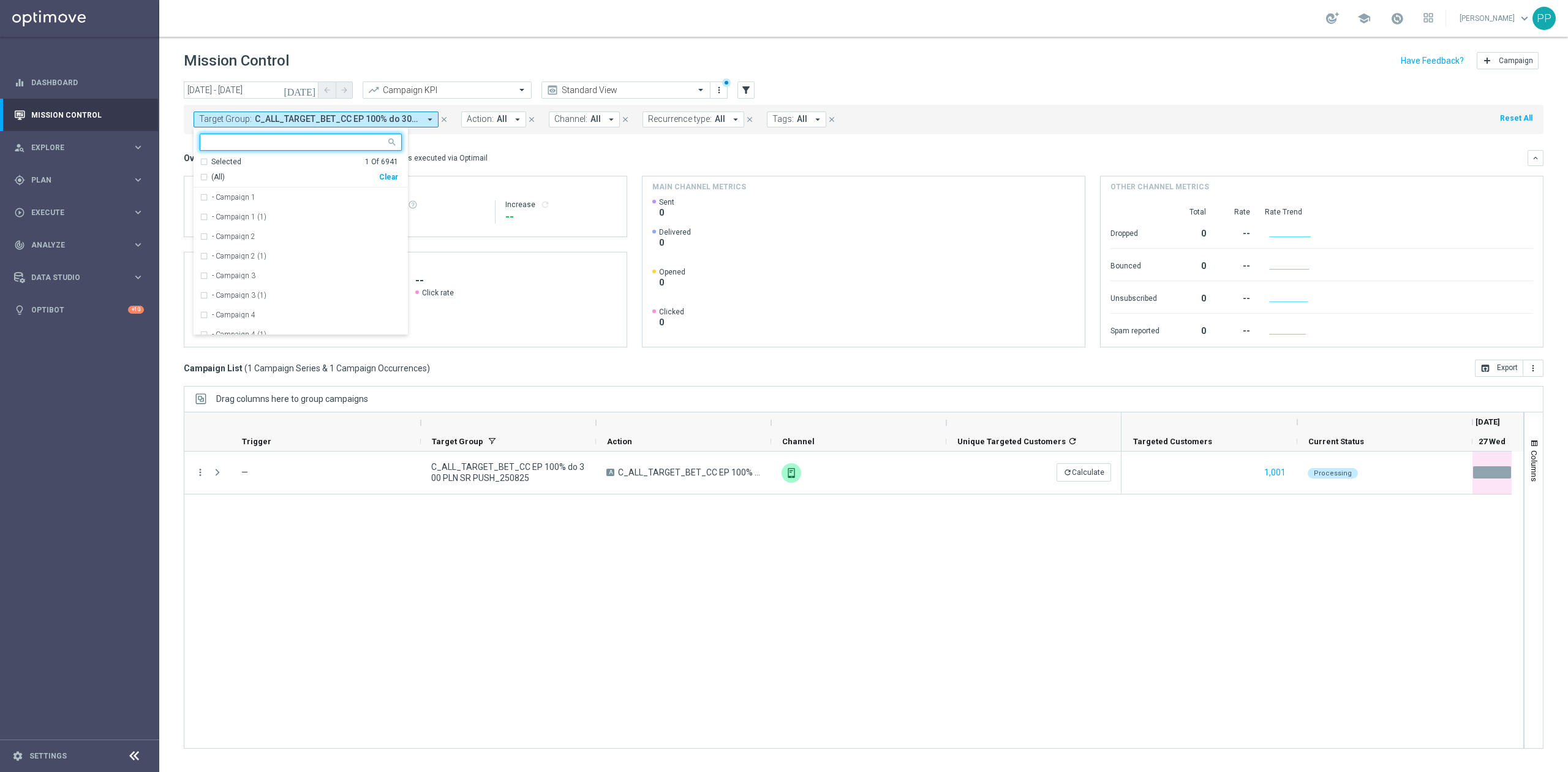
click at [0, 0] on div "Clear" at bounding box center [0, 0] width 0 height 0
click at [459, 79] on header "Mission Control add Campaign" at bounding box center [863, 59] width 1409 height 45
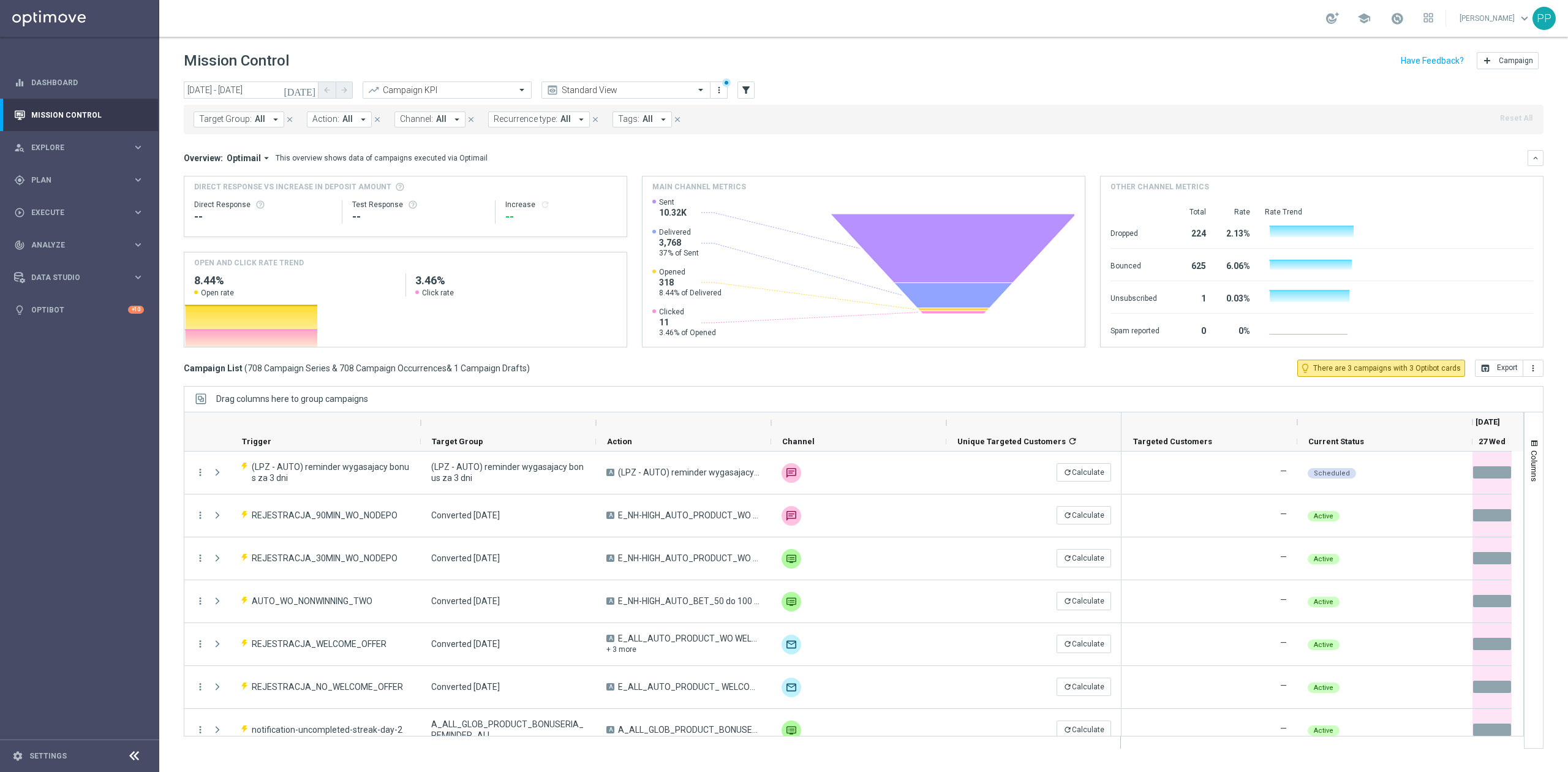
click at [516, 116] on span "Recurrence type:" at bounding box center [526, 119] width 64 height 10
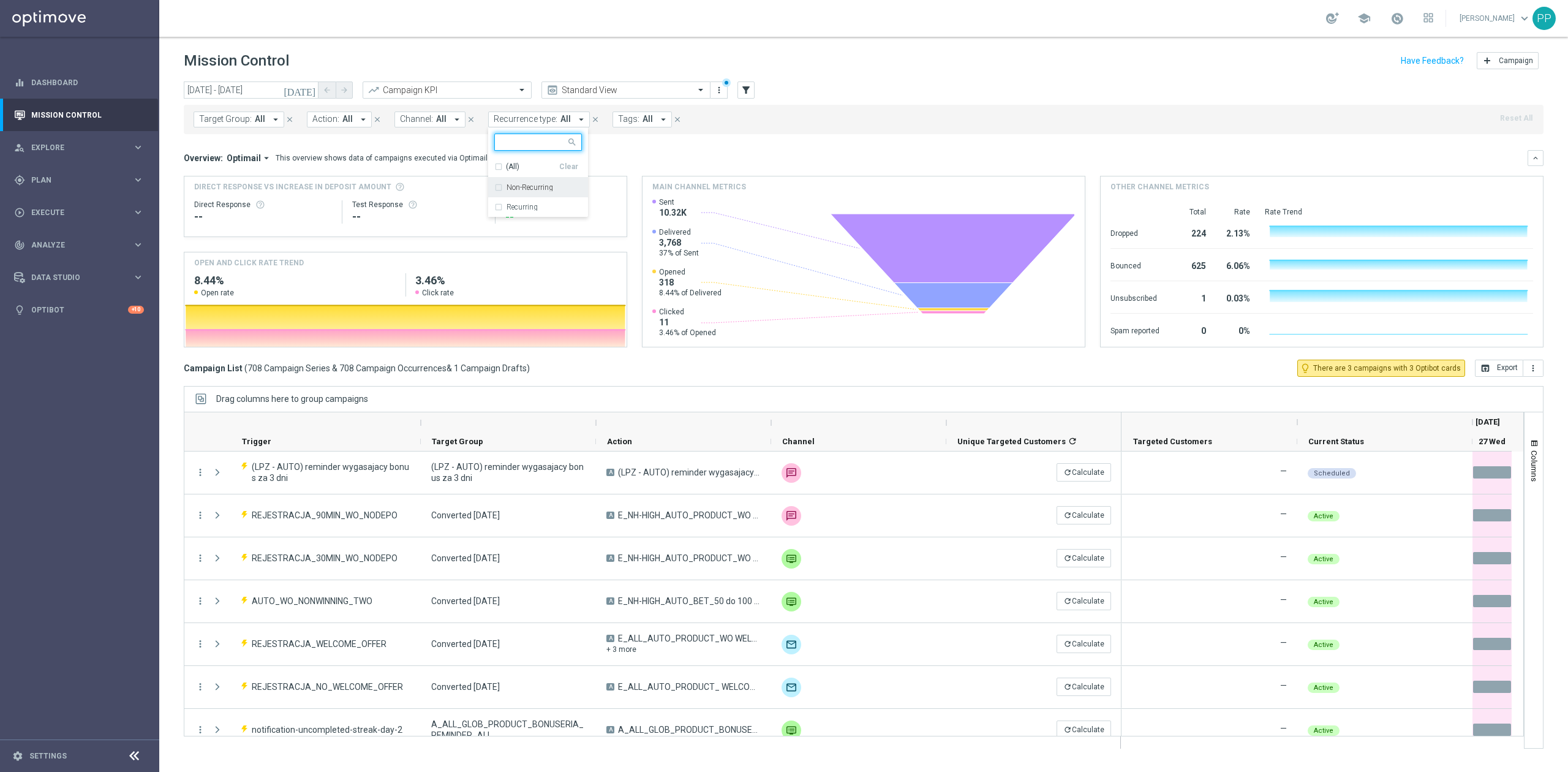
click at [528, 192] on div "Non-Recurring" at bounding box center [539, 187] width 88 height 19
click at [613, 149] on mini-dashboard "Overview: Optimail arrow_drop_down This overview shows data of campaigns execut…" at bounding box center [863, 247] width 1360 height 226
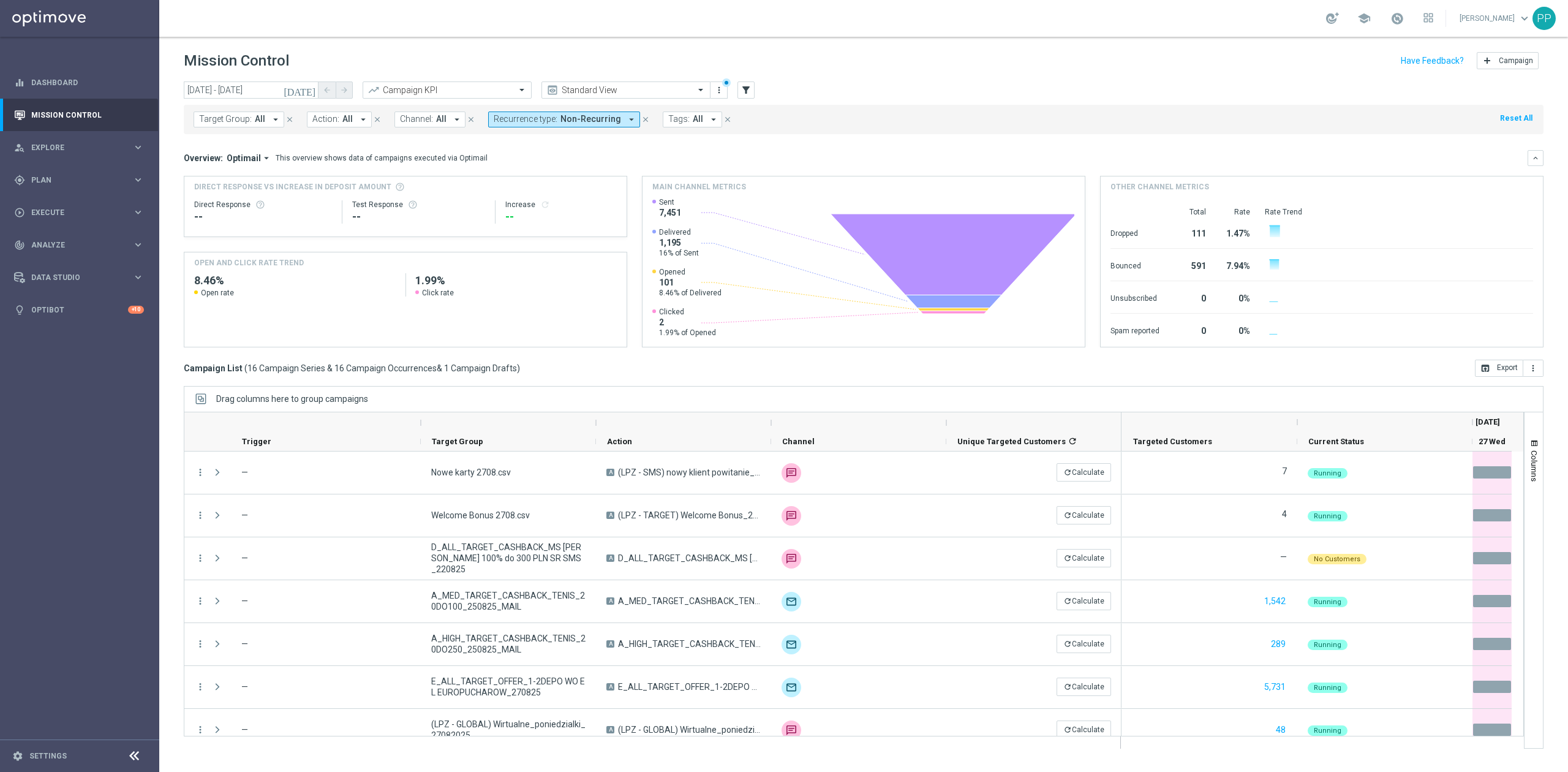
click at [668, 116] on span "Tags:" at bounding box center [678, 119] width 21 height 10
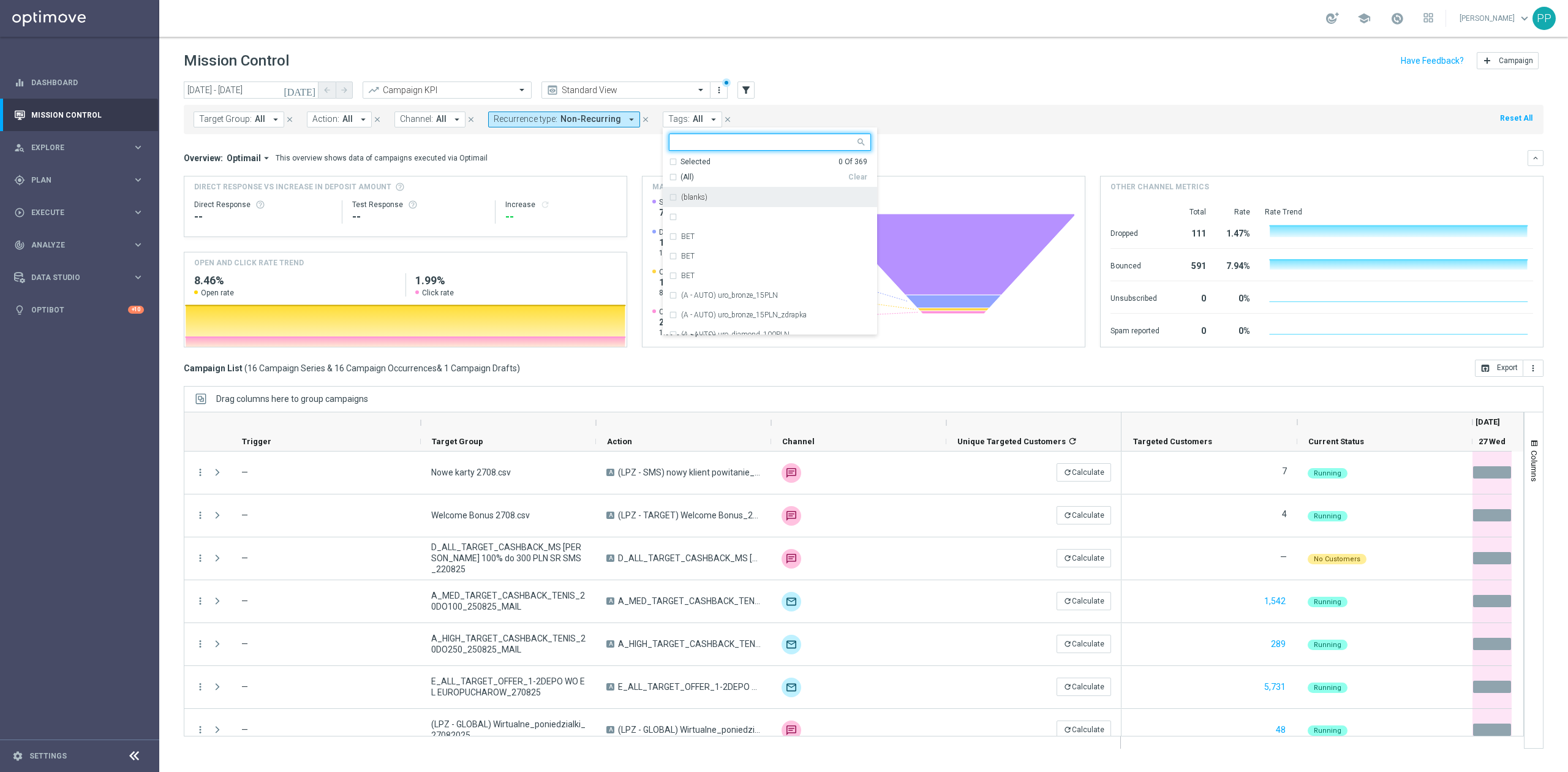
click at [709, 145] on input "text" at bounding box center [765, 142] width 179 height 10
type input "patryk"
click at [762, 107] on div "Target Group: All arrow_drop_down close Action: All arrow_drop_down close Chann…" at bounding box center [863, 120] width 1360 height 29
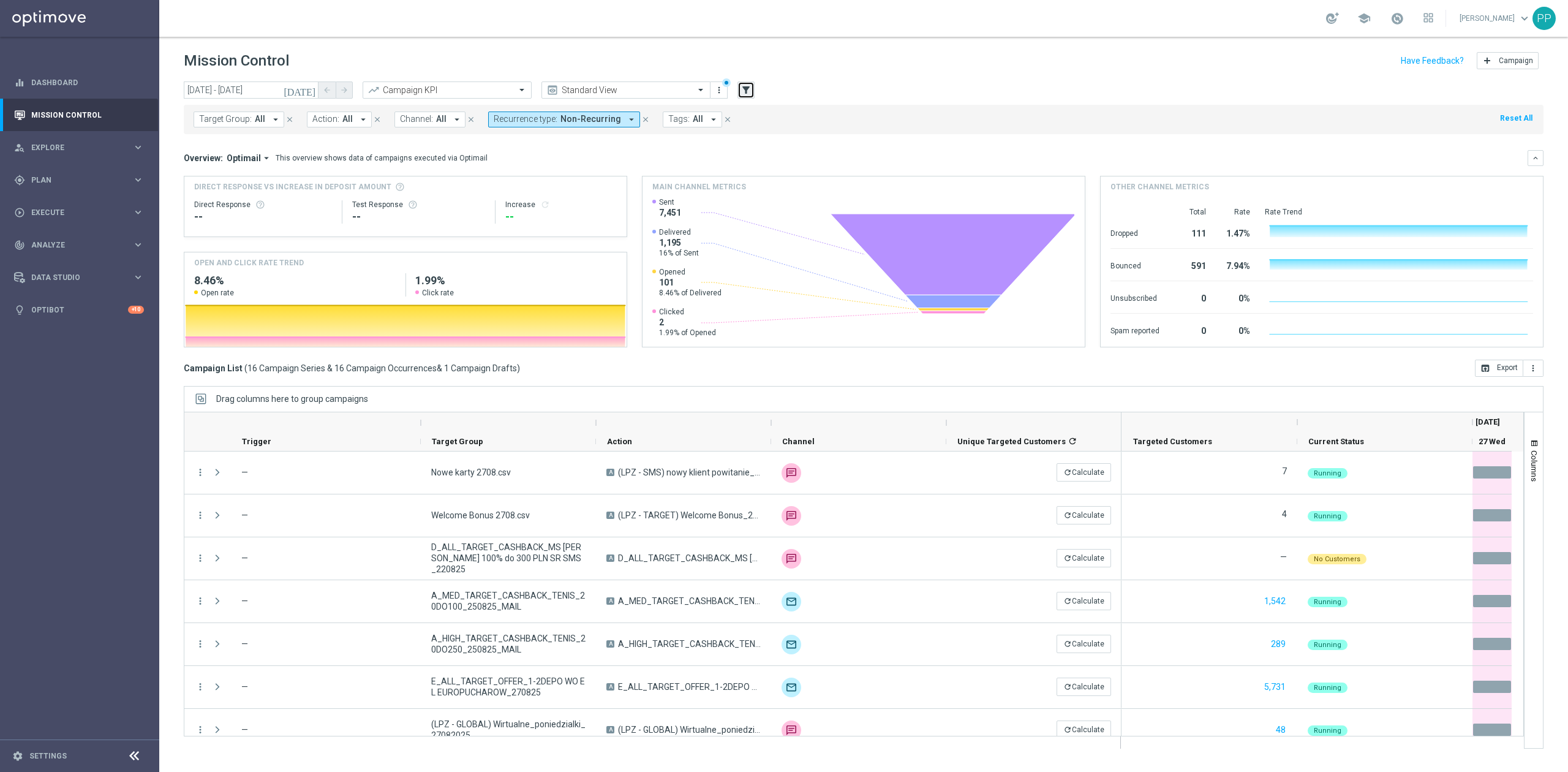
click at [743, 84] on icon "filter_alt" at bounding box center [746, 90] width 11 height 11
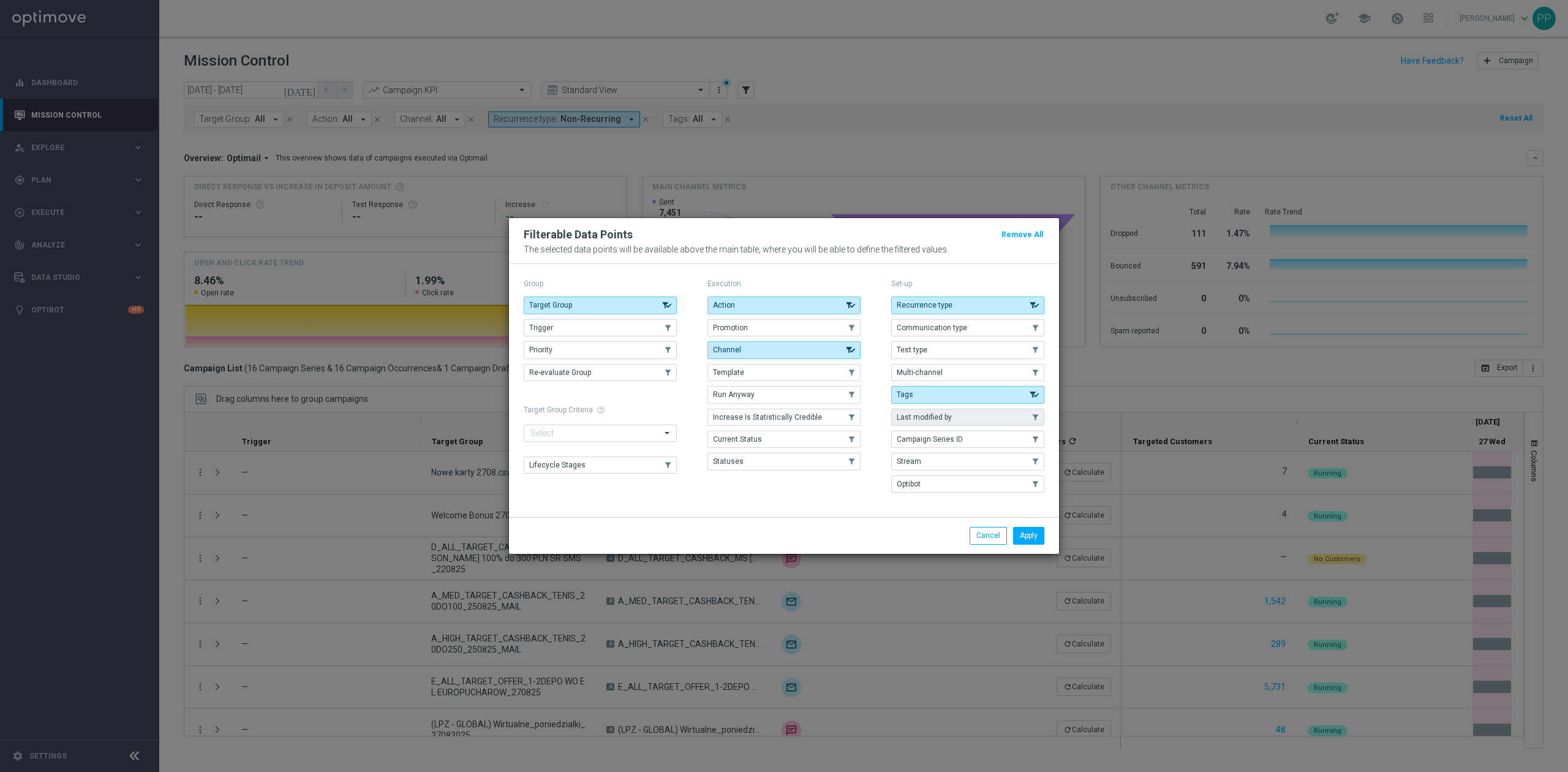
click at [924, 419] on span "Last modified by" at bounding box center [924, 417] width 55 height 8
click at [1019, 534] on button "Apply" at bounding box center [1029, 535] width 31 height 17
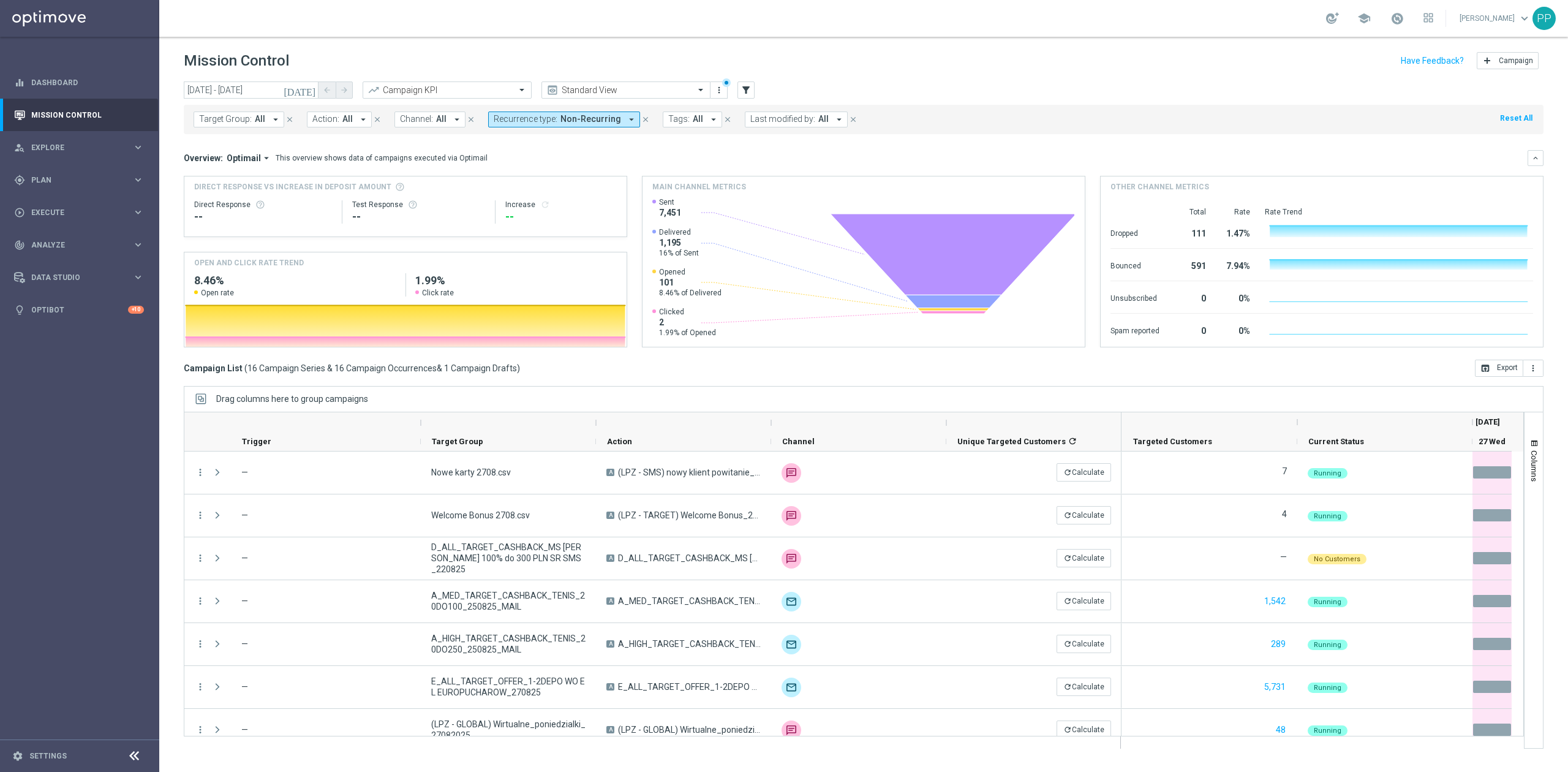
click at [790, 119] on span "Last modified by:" at bounding box center [783, 119] width 65 height 10
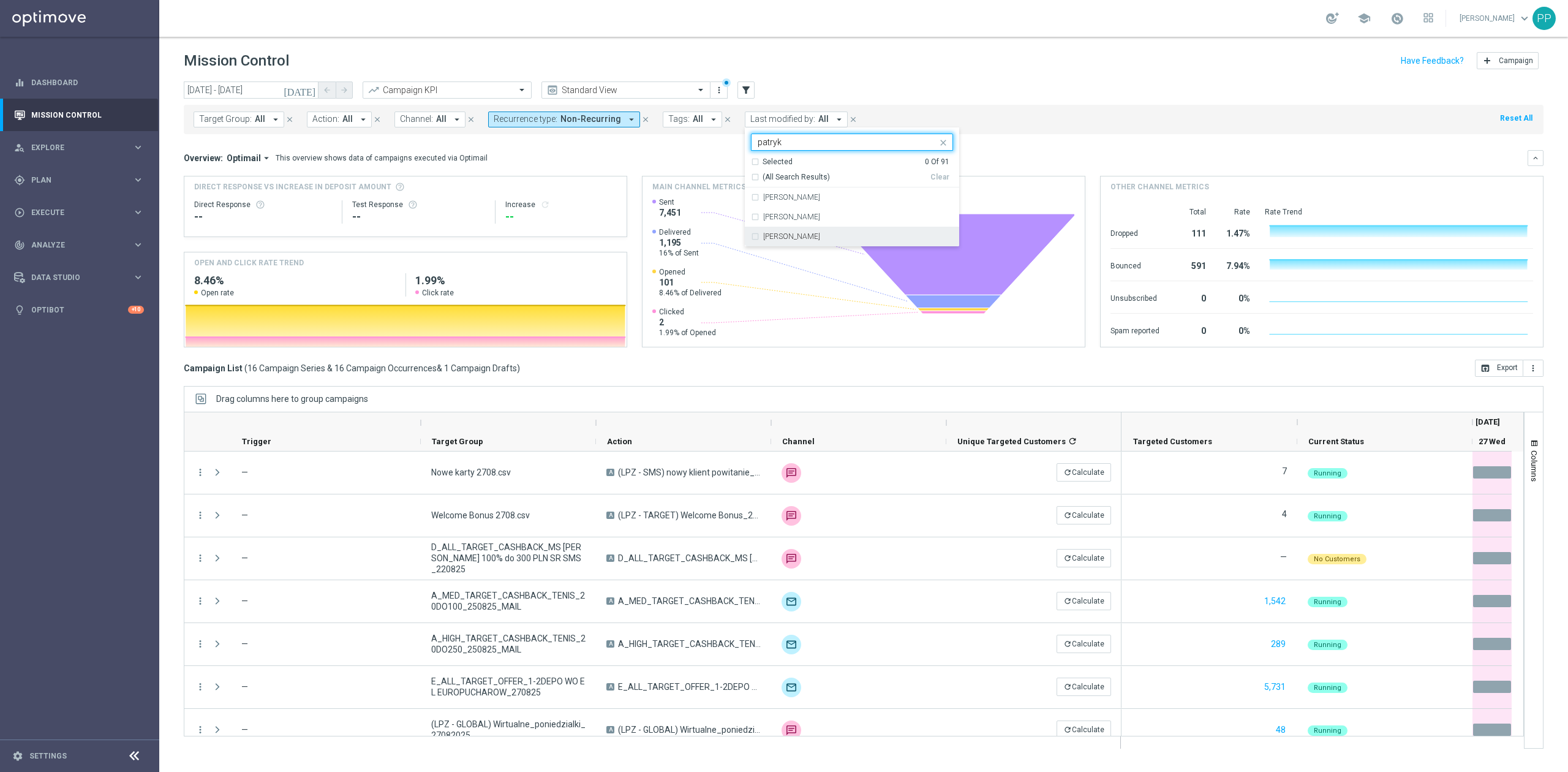
click at [799, 239] on label "[PERSON_NAME]" at bounding box center [792, 237] width 57 height 7
type input "patryk"
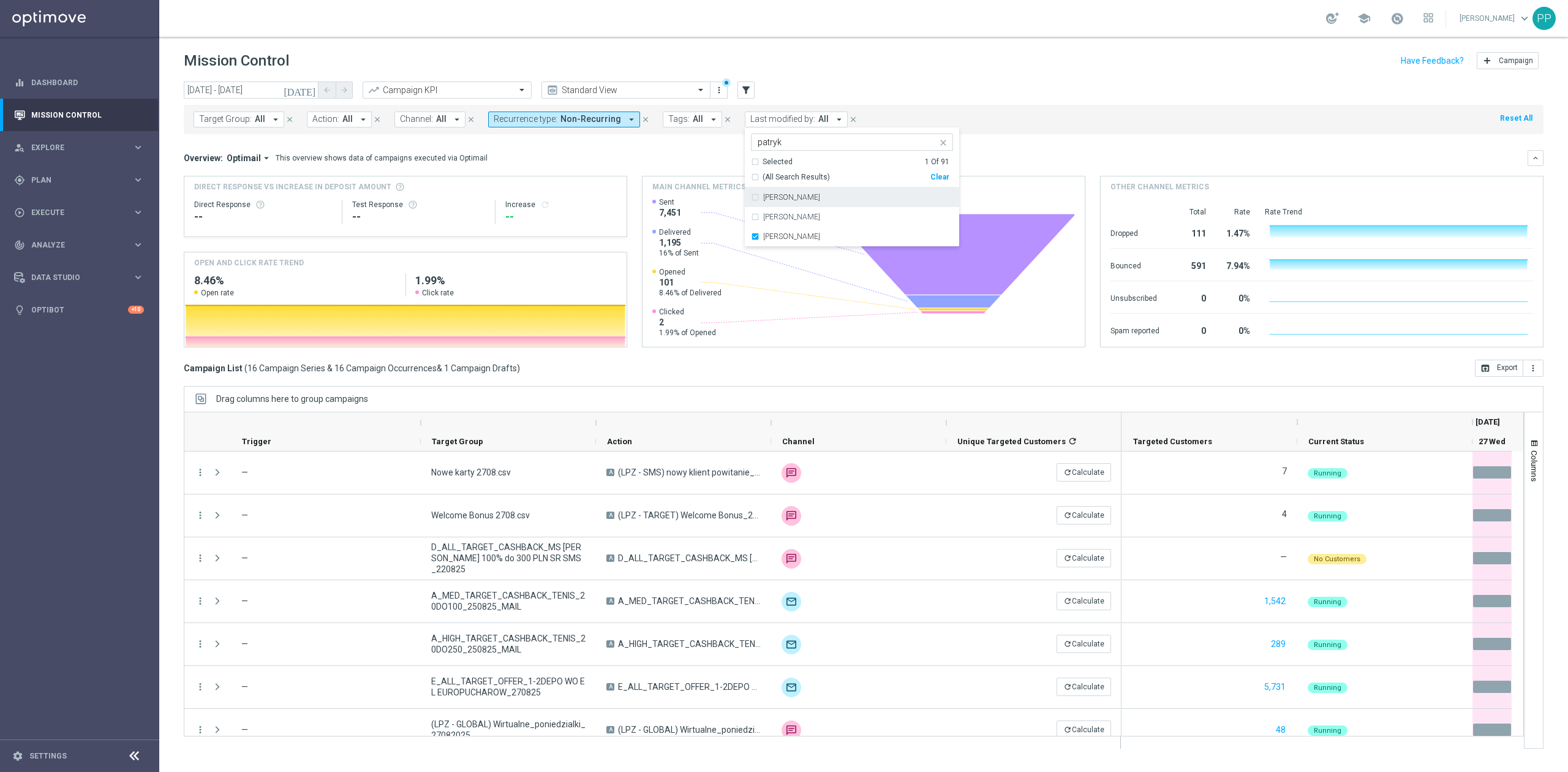
click at [806, 88] on div "today 27 Aug 2025 - 27 Aug 2025 arrow_back arrow_forward Campaign KPI trending_…" at bounding box center [863, 91] width 1360 height 18
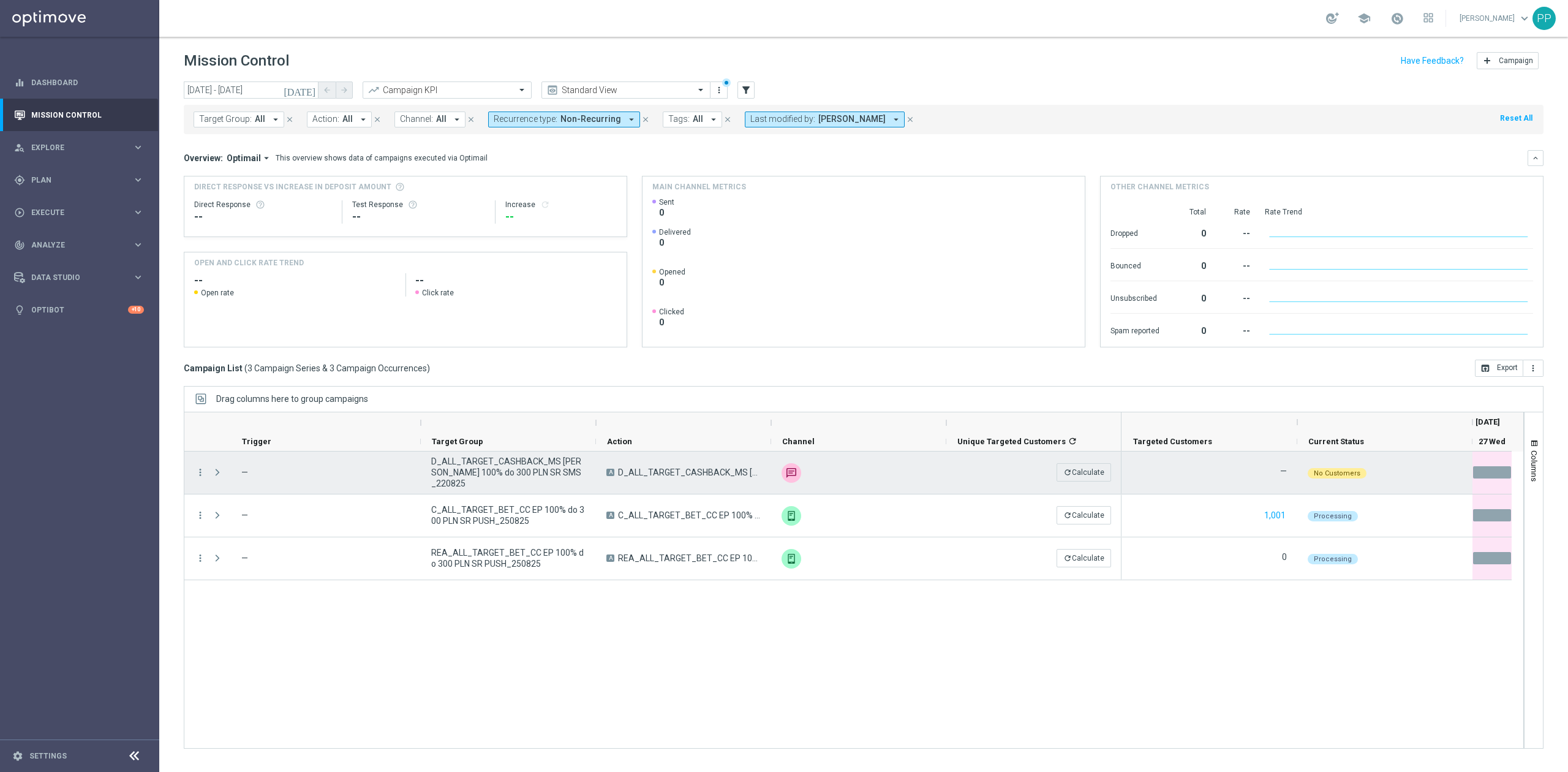
click at [561, 475] on span "D_ALL_TARGET_CASHBACK_MS [PERSON_NAME] 100% do 300 PLN SR SMS_220825" at bounding box center [508, 472] width 155 height 33
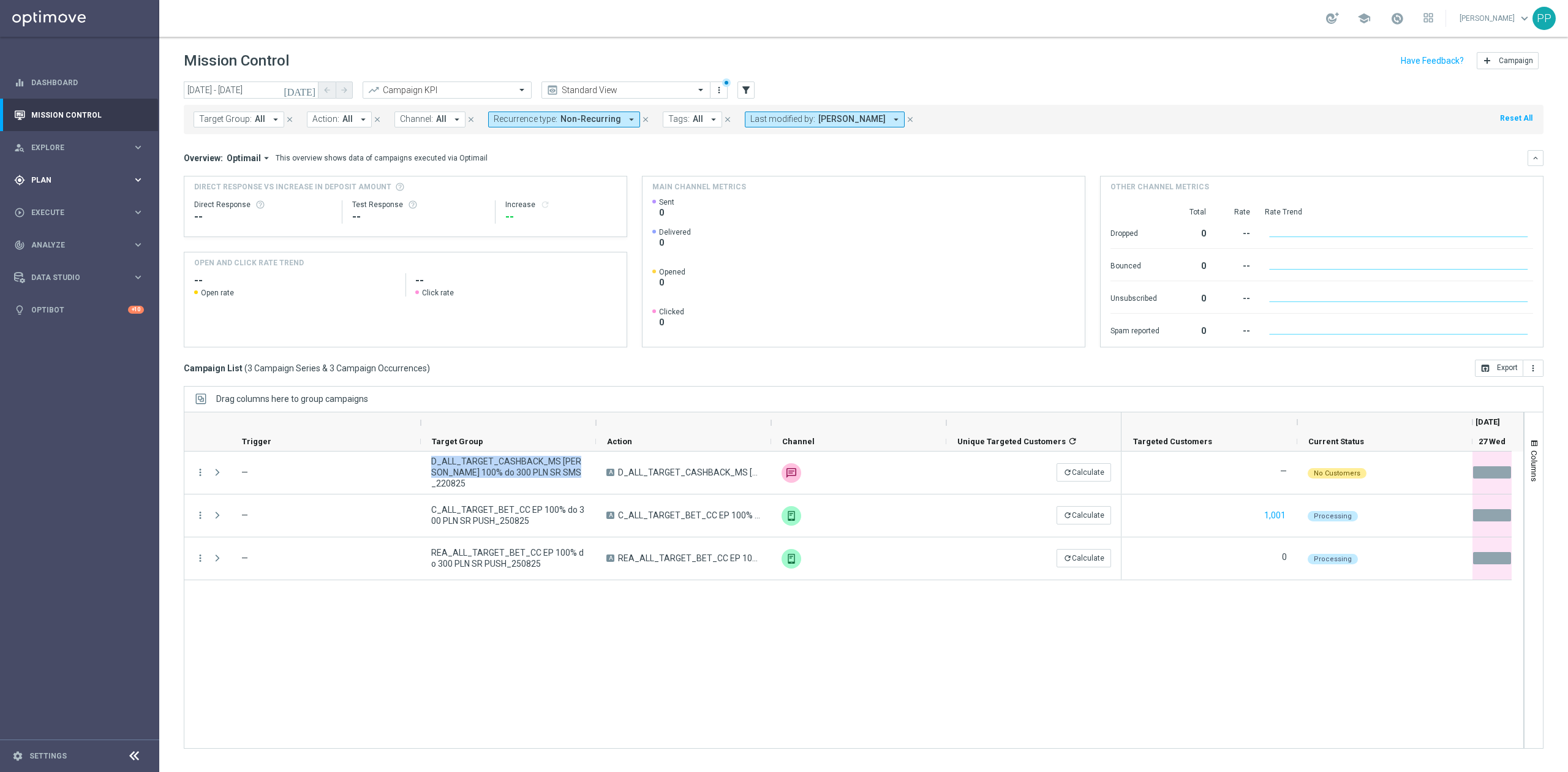
click at [101, 175] on div "gps_fixed Plan" at bounding box center [72, 180] width 118 height 11
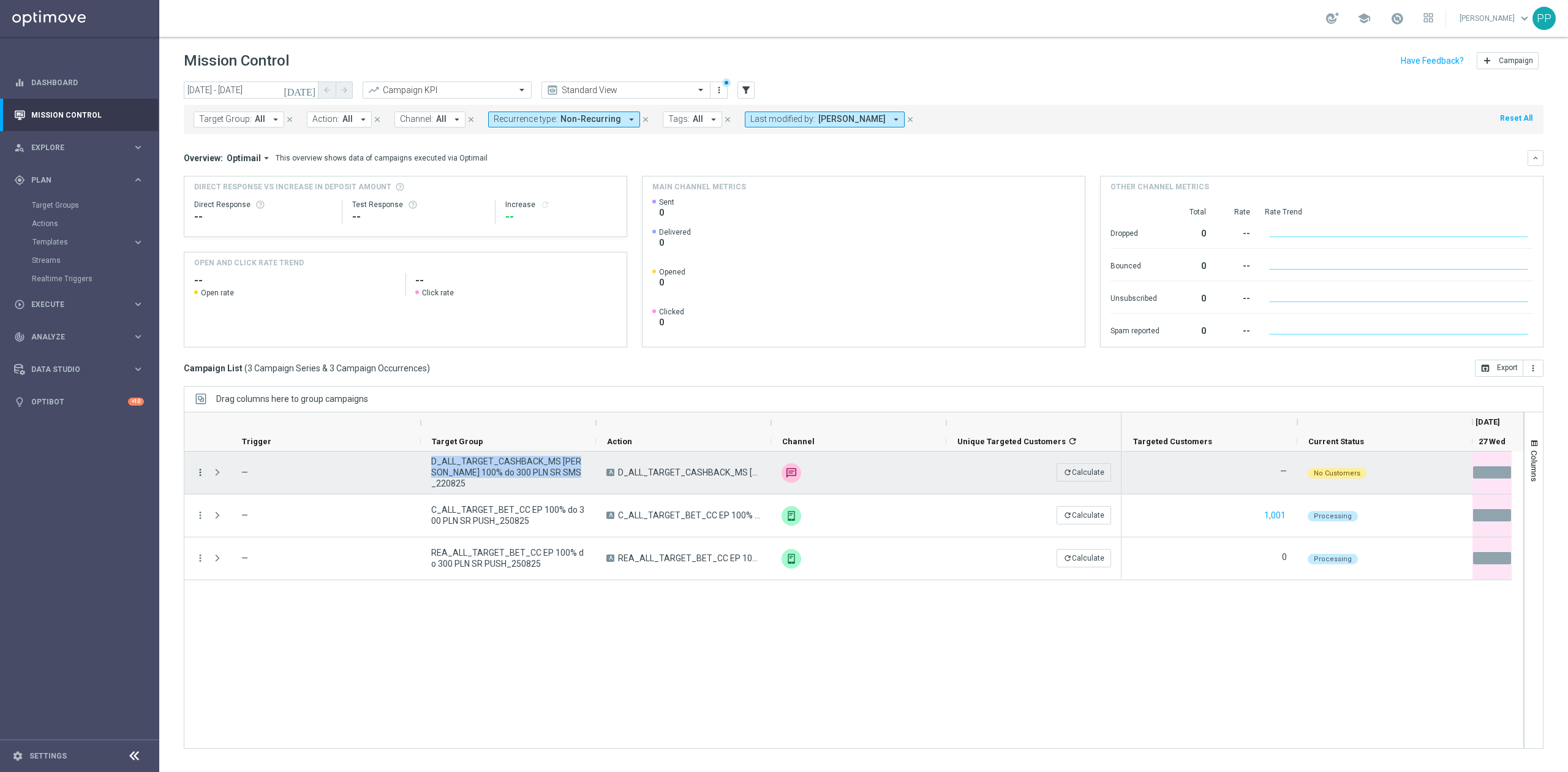
click at [202, 473] on icon "more_vert" at bounding box center [200, 473] width 11 height 11
click at [268, 487] on div "list Campaign Details" at bounding box center [275, 481] width 138 height 17
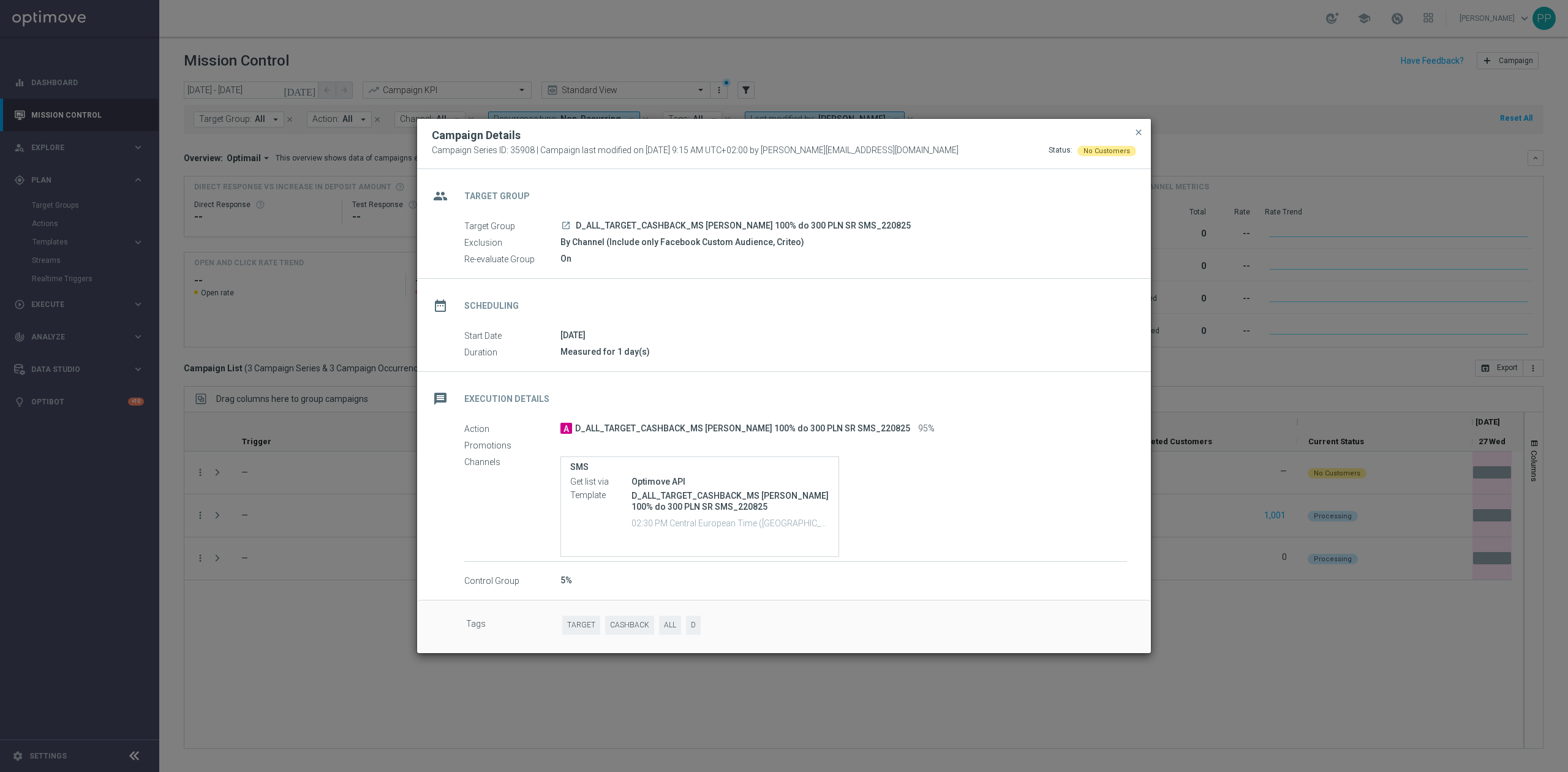
click at [298, 595] on modal-container "Campaign Details Campaign Series ID: 35908 | Campaign last modified on 27 Aug 2…" at bounding box center [784, 386] width 1568 height 772
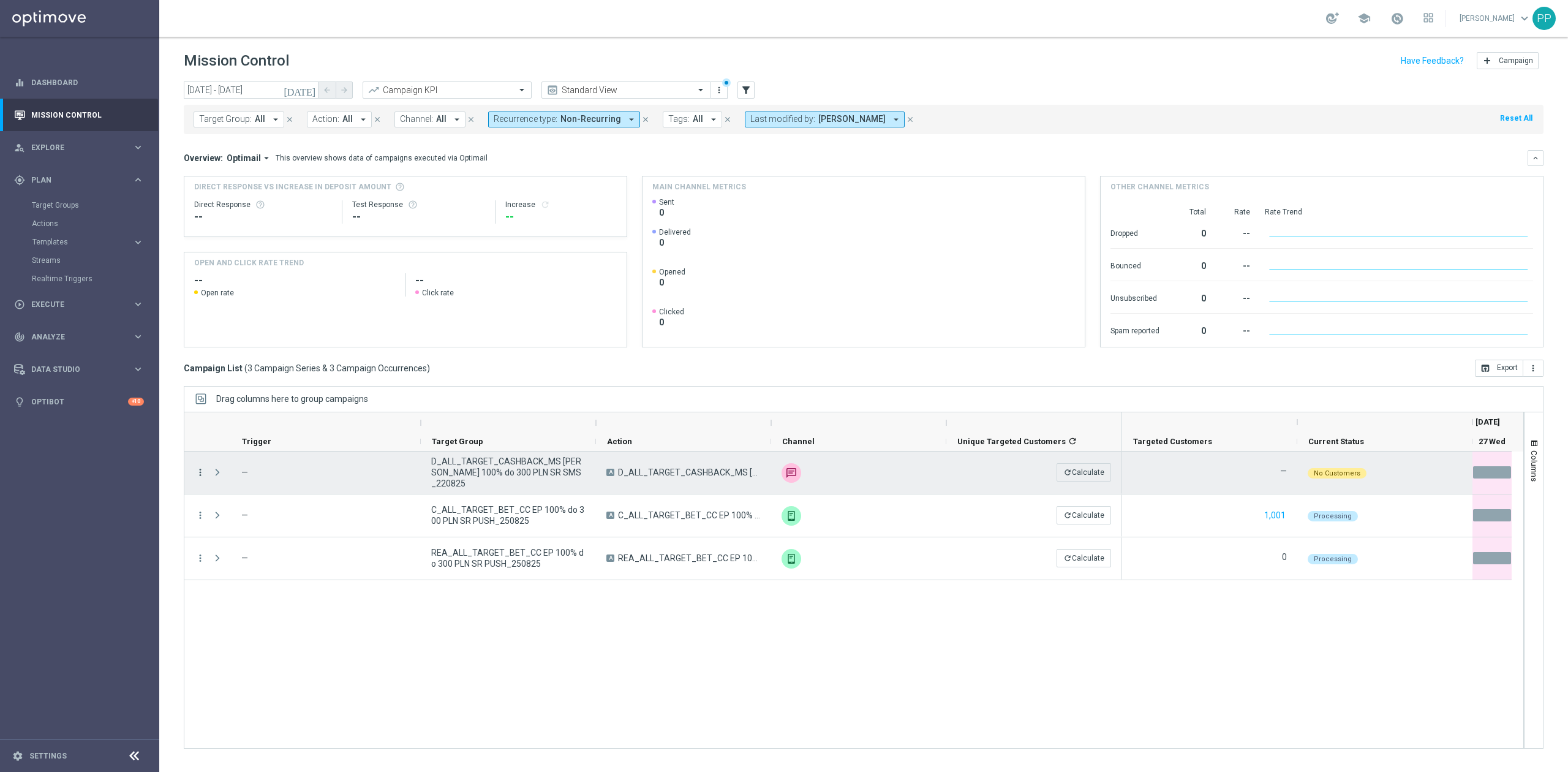
click at [203, 475] on icon "more_vert" at bounding box center [200, 473] width 11 height 11
click at [199, 478] on icon "more_vert" at bounding box center [200, 473] width 11 height 11
click at [411, 675] on div "more_vert — D_ALL_TARGET_CASHBACK_MS SIATKA 100% do 300 PLN SR SMS_220825 A D_A…" at bounding box center [854, 600] width 1340 height 297
click at [199, 465] on div "more_vert" at bounding box center [196, 473] width 22 height 42
click at [201, 468] on icon "more_vert" at bounding box center [200, 473] width 11 height 11
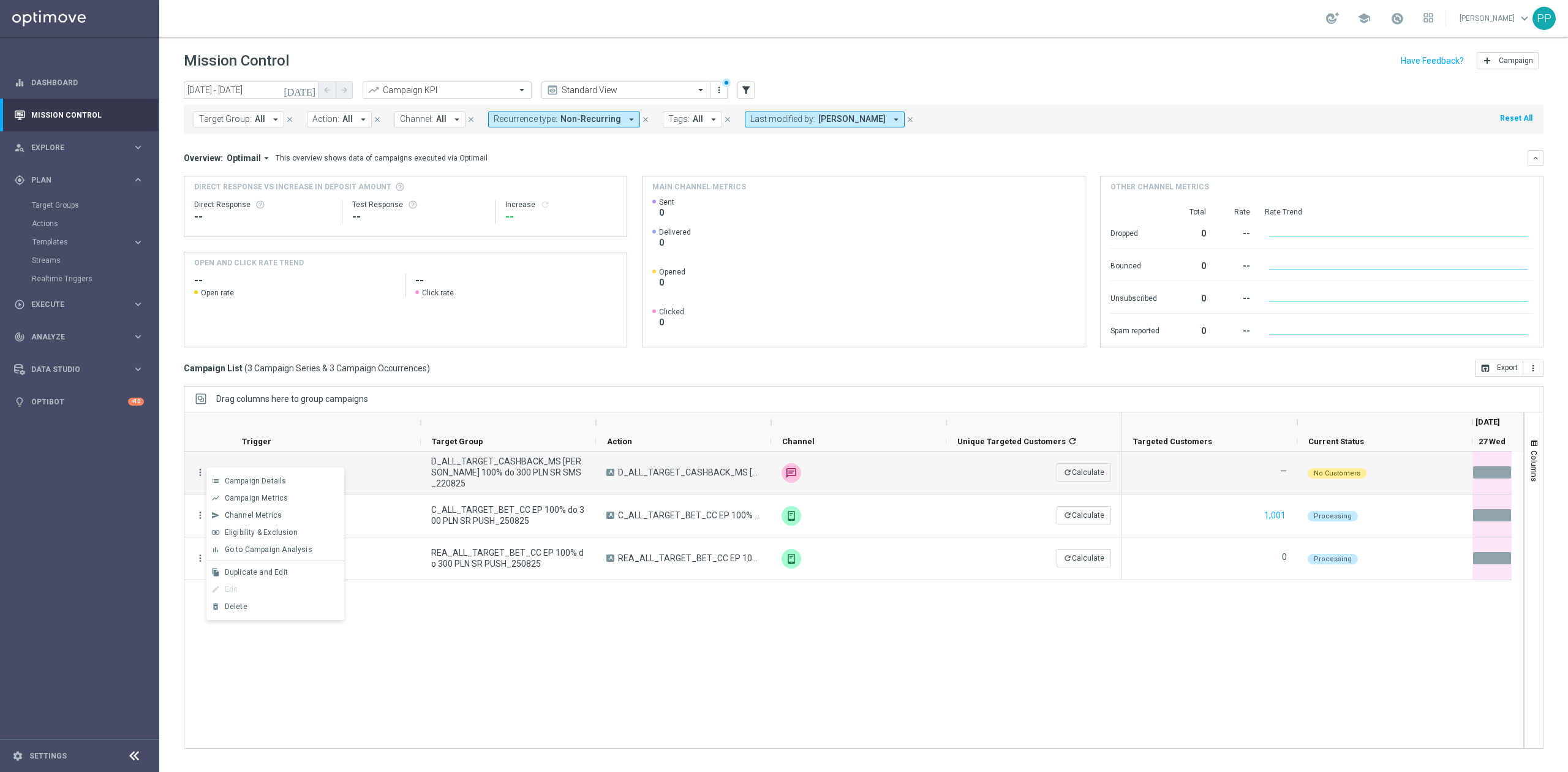
click at [434, 630] on div "more_vert — D_ALL_TARGET_CASHBACK_MS SIATKA 100% do 300 PLN SR SMS_220825 A D_A…" at bounding box center [854, 600] width 1340 height 297
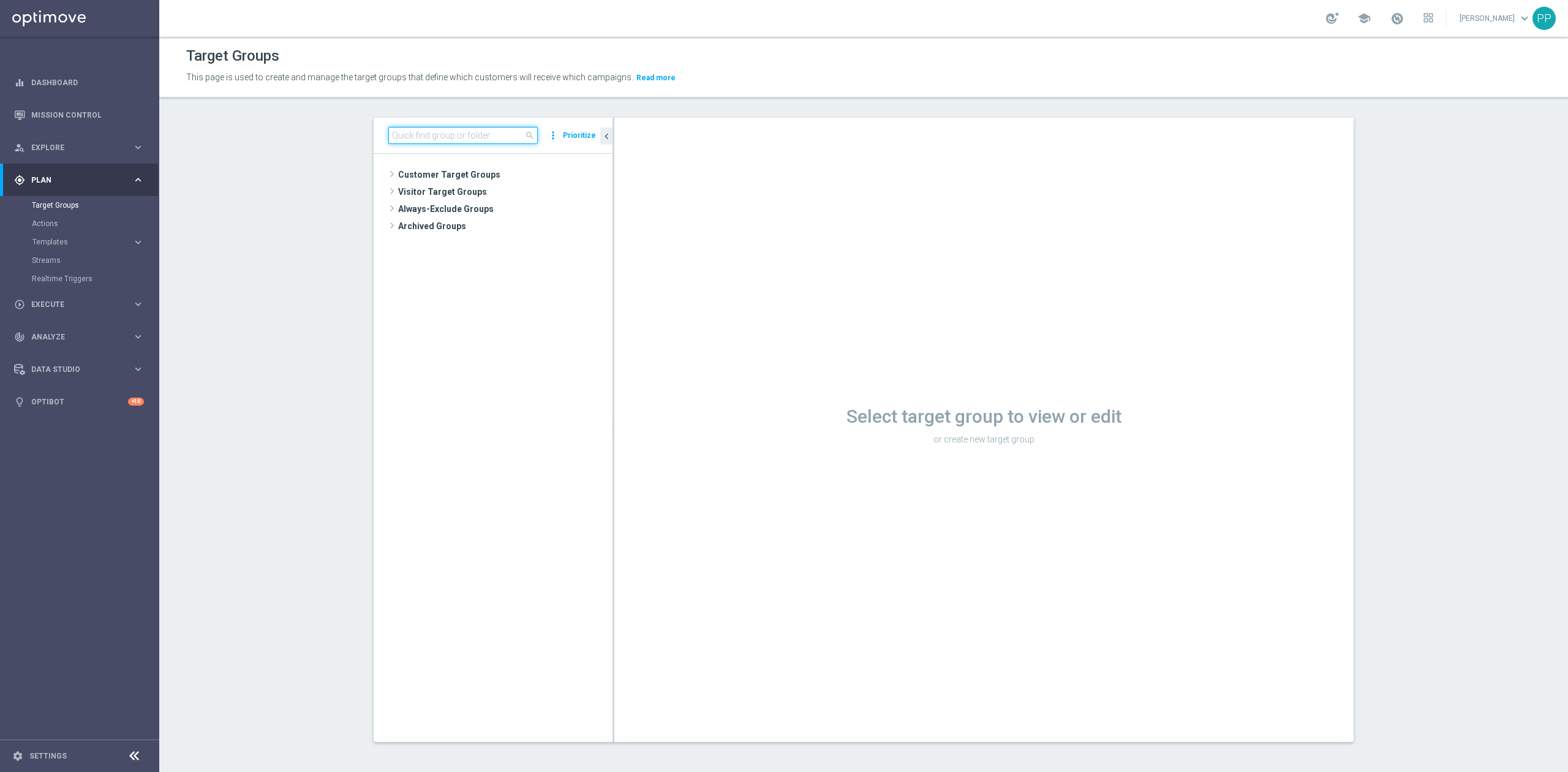
click at [442, 131] on input at bounding box center [463, 135] width 149 height 17
paste input "D_ALL_TARGET_CASHBACK_MS [PERSON_NAME] 100% do 300 PLN SR SMS_220825"
type input "D_ALL_TARGET_CASHBACK_MS [PERSON_NAME] 100% do 300 PLN SR SMS_220825"
click at [484, 231] on span "D_ALL_TARGET_CASHBACK_MS [PERSON_NAME] 100% do 300 PLN SR SMS_220825" at bounding box center [517, 227] width 137 height 10
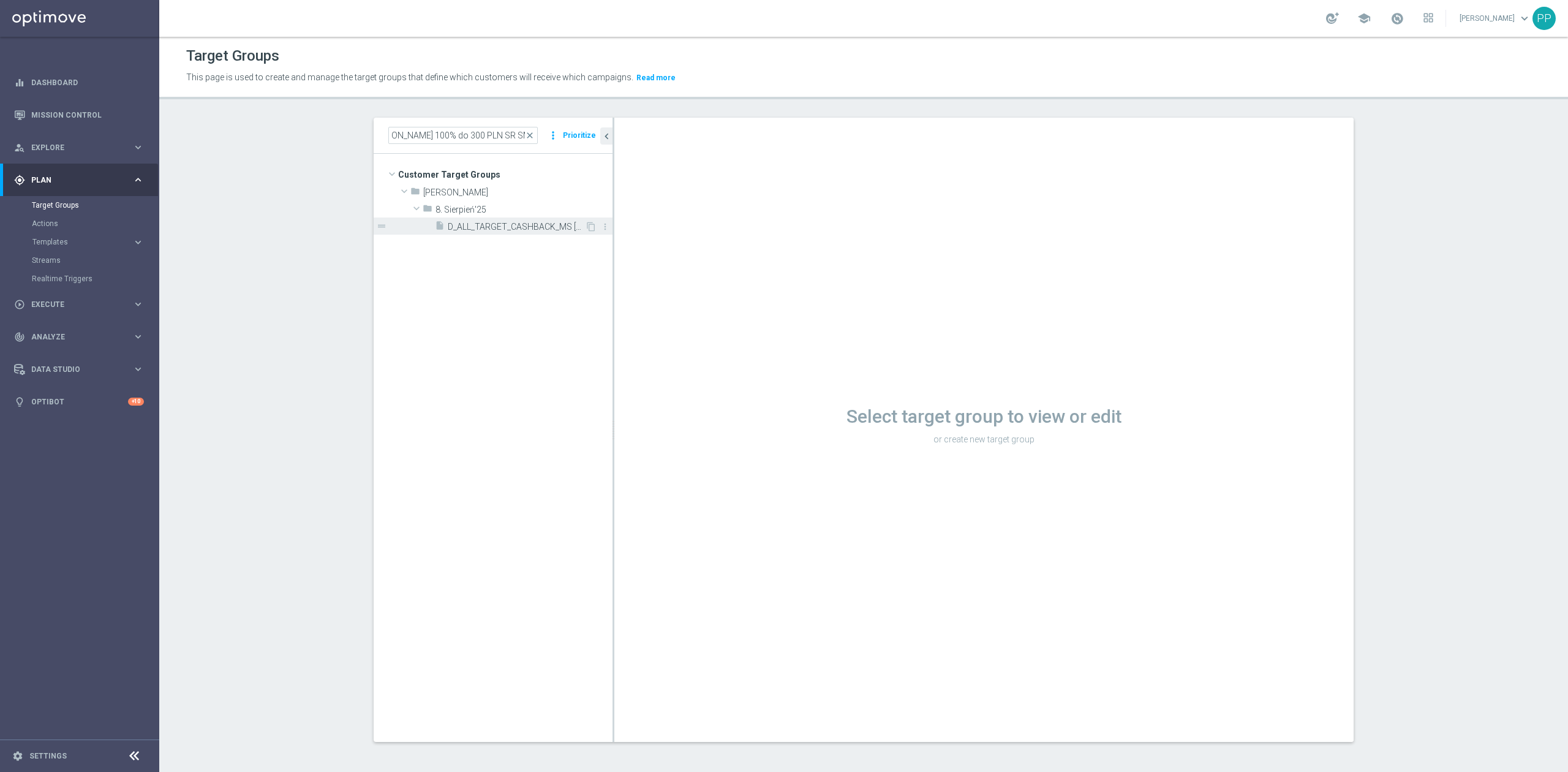
scroll to position [0, 0]
click at [494, 227] on span "D_ALL_TARGET_CASHBACK_MS [PERSON_NAME] 100% do 300 PLN SR SMS_220825" at bounding box center [517, 227] width 137 height 10
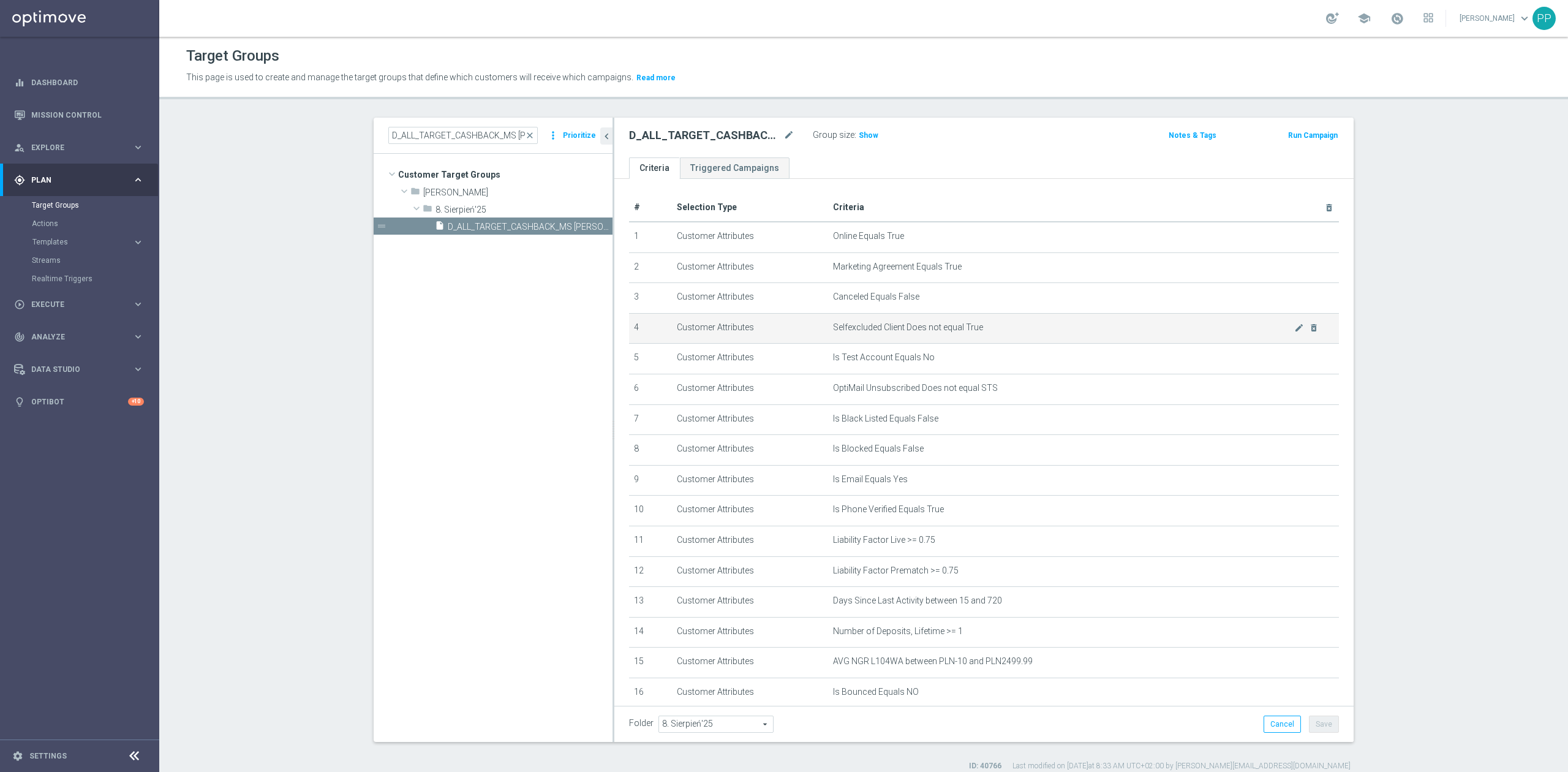
scroll to position [231, 0]
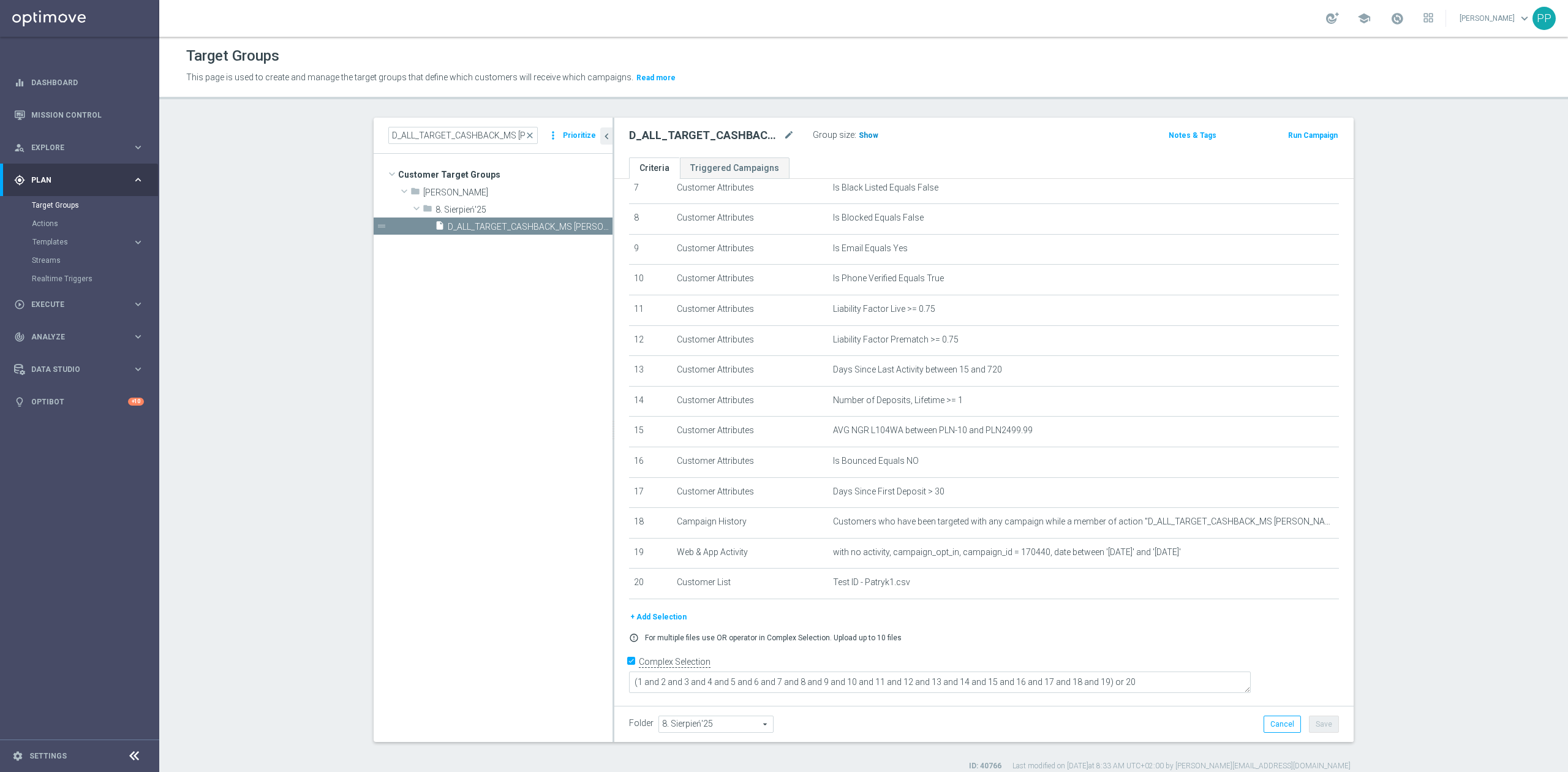
click at [860, 134] on span "Show" at bounding box center [868, 134] width 19 height 8
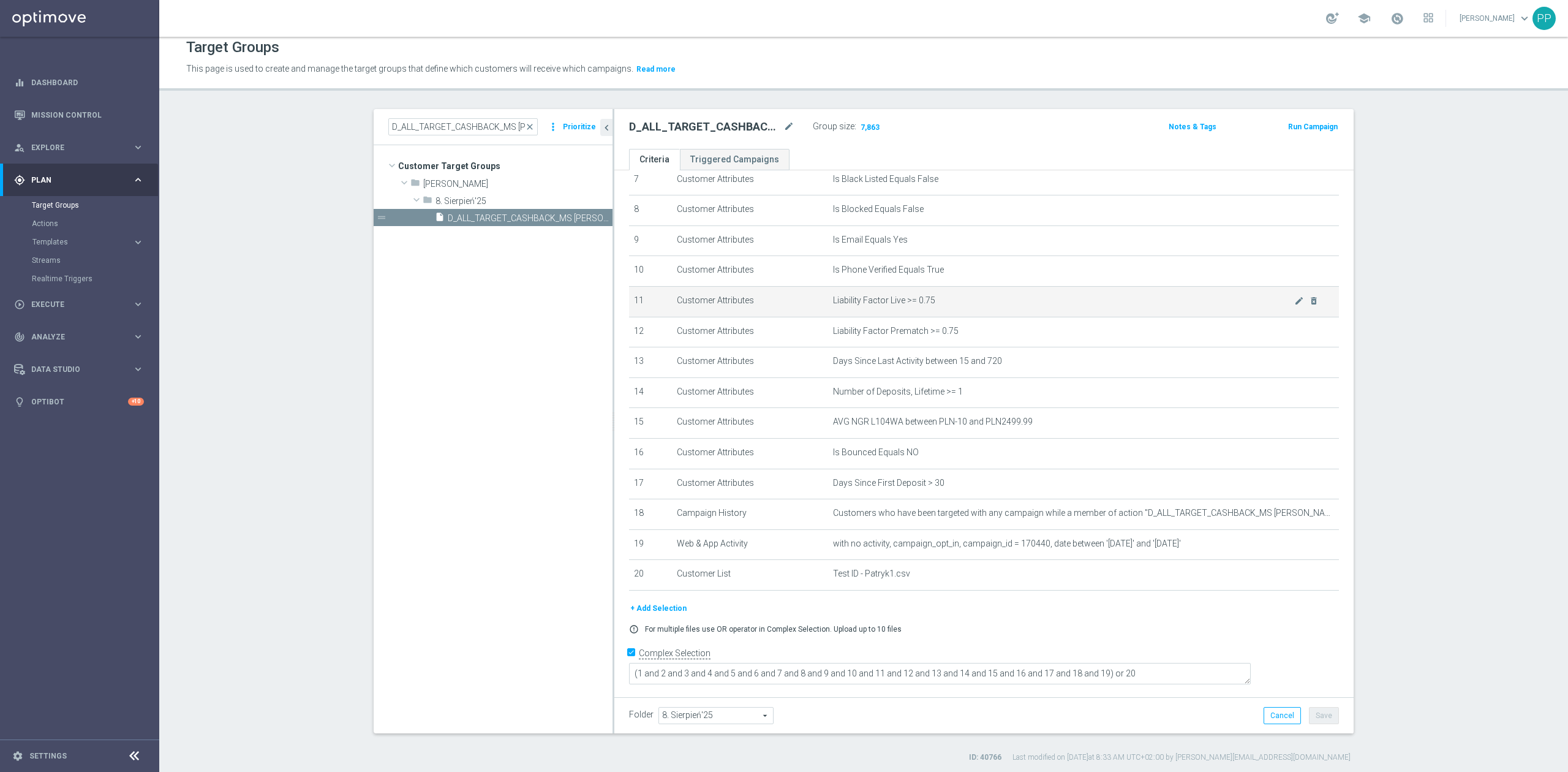
scroll to position [11, 0]
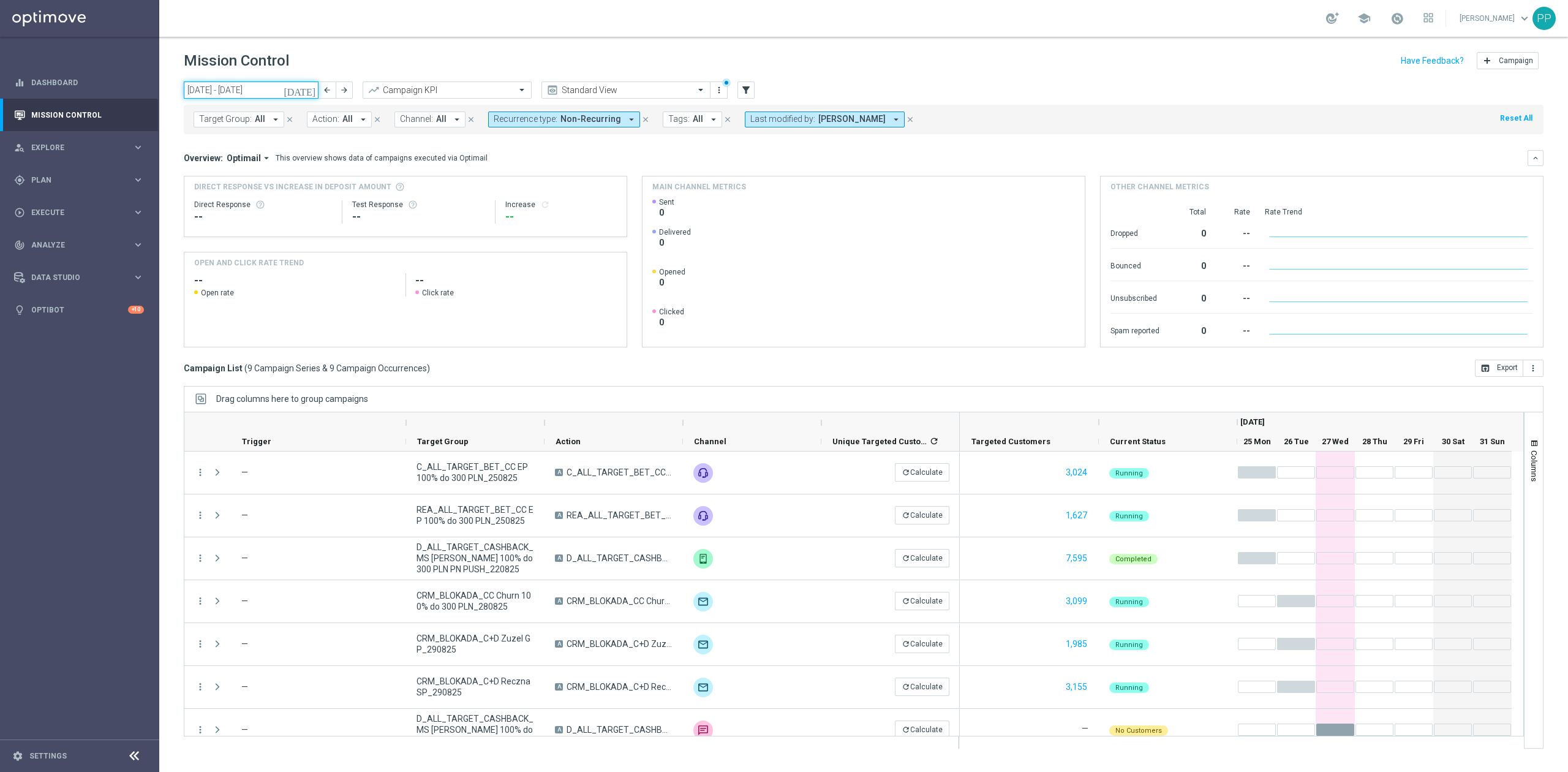
click at [249, 82] on input "[DATE] - [DATE]" at bounding box center [251, 90] width 134 height 17
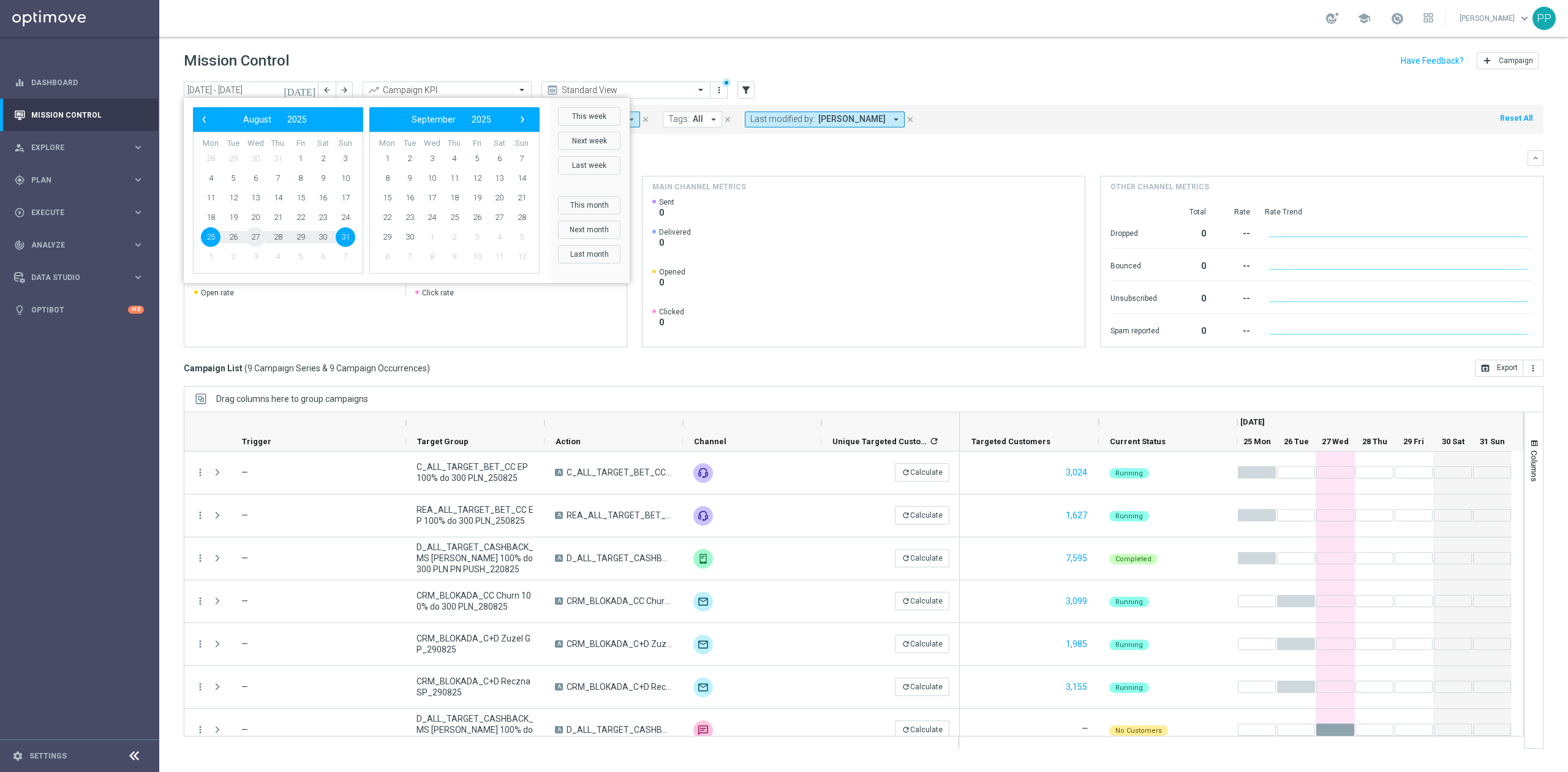
click at [261, 242] on span "27" at bounding box center [255, 237] width 19 height 19
type input "[DATE] - [DATE]"
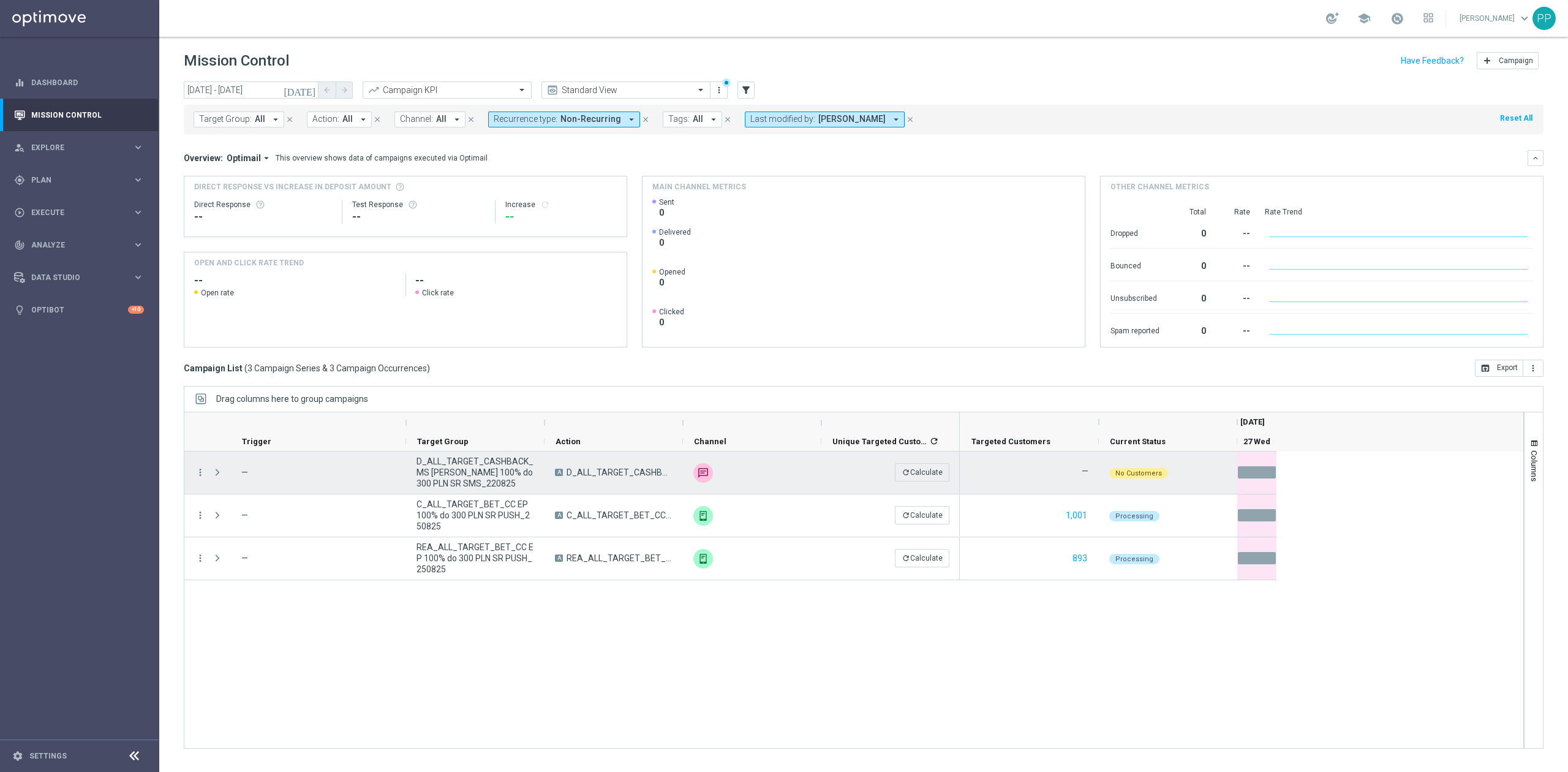
click at [505, 477] on span "D_ALL_TARGET_CASHBACK_MS [PERSON_NAME] 100% do 300 PLN SR SMS_220825" at bounding box center [475, 472] width 118 height 33
click at [199, 474] on icon "more_vert" at bounding box center [200, 473] width 11 height 11
click at [252, 604] on div "Delete" at bounding box center [282, 606] width 114 height 8
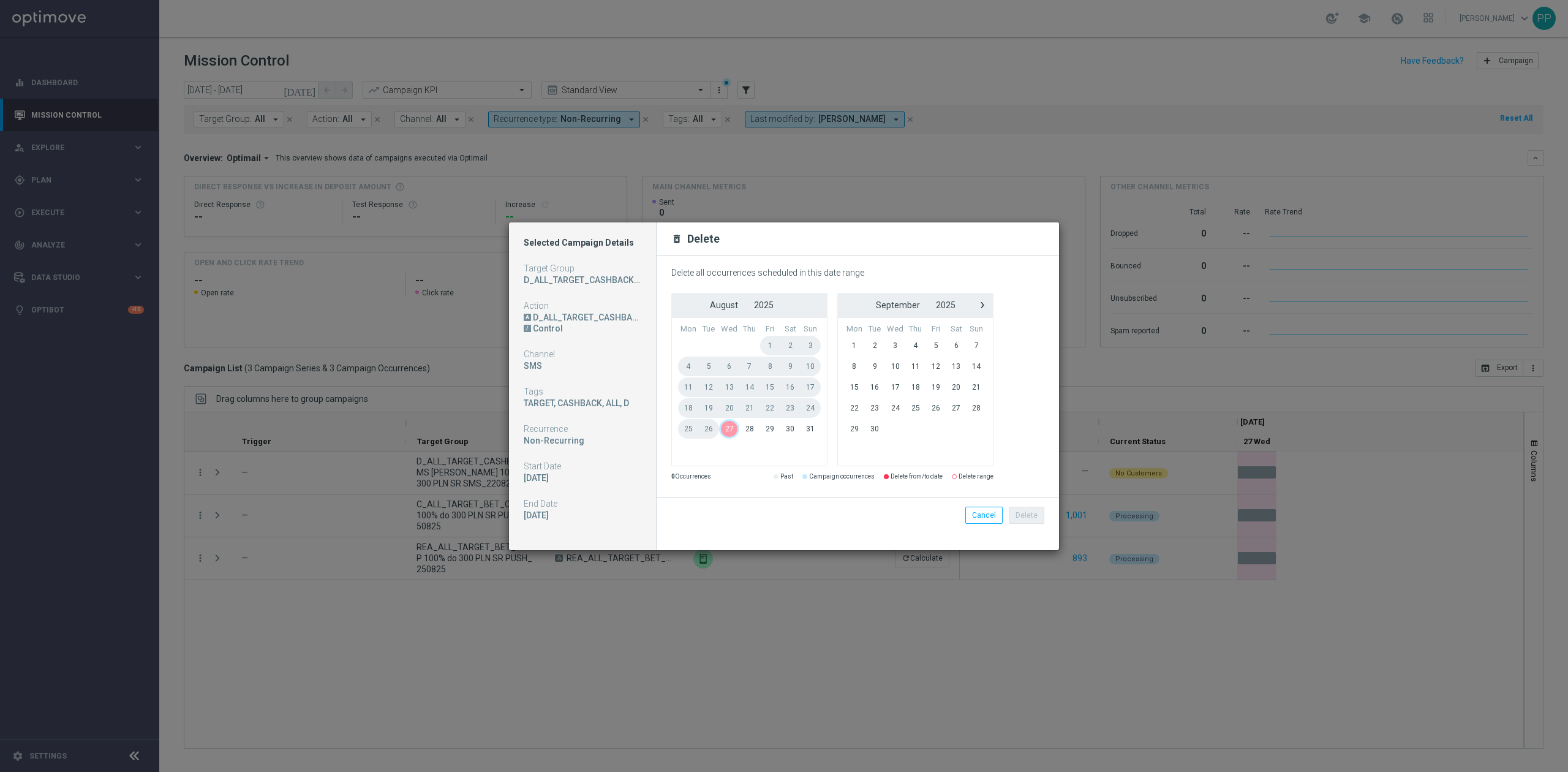
click at [735, 435] on span "27" at bounding box center [730, 428] width 21 height 19
click at [1019, 515] on button "Delete" at bounding box center [1026, 515] width 36 height 17
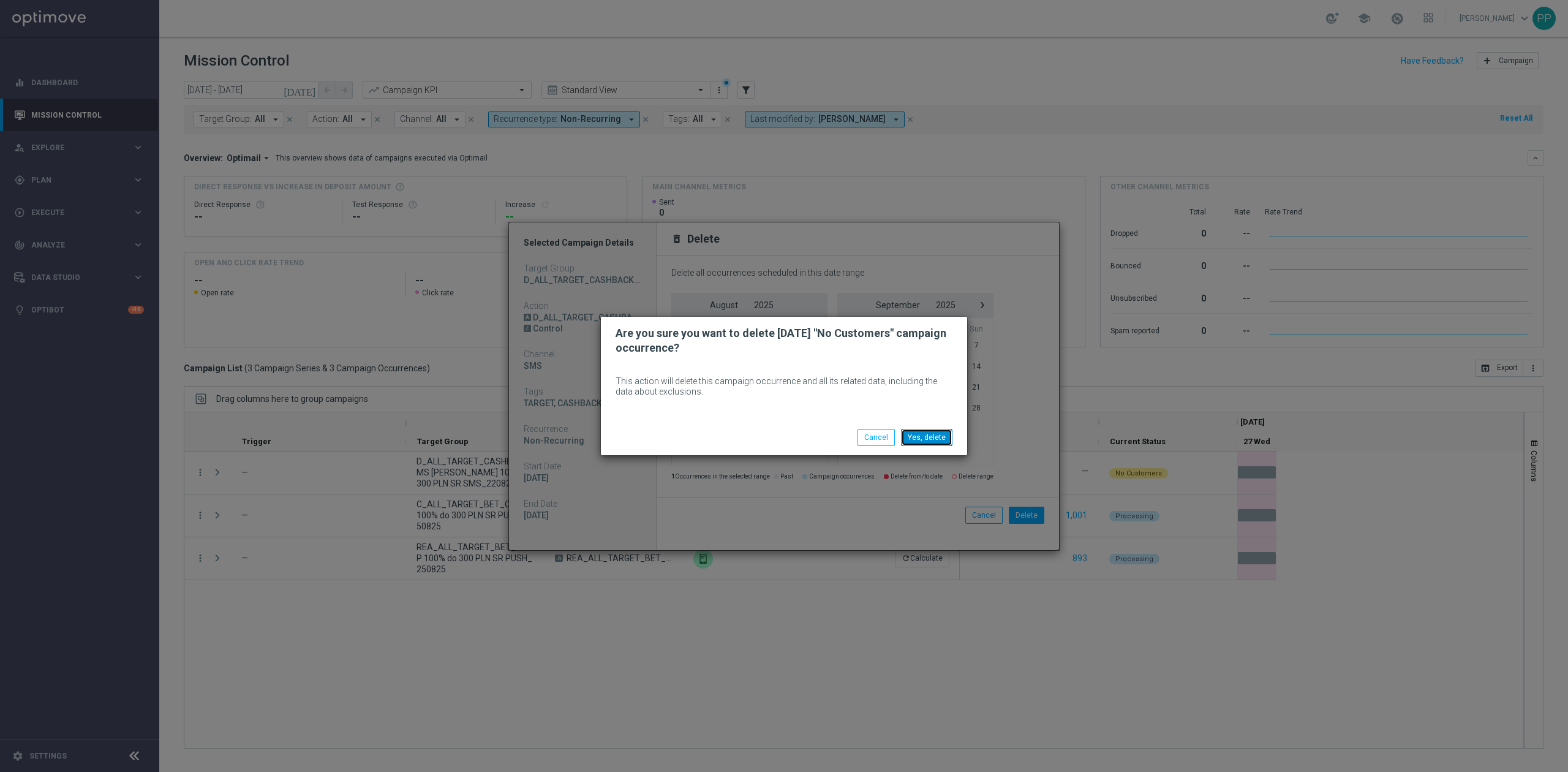
click at [919, 437] on button "Yes, delete" at bounding box center [927, 437] width 51 height 17
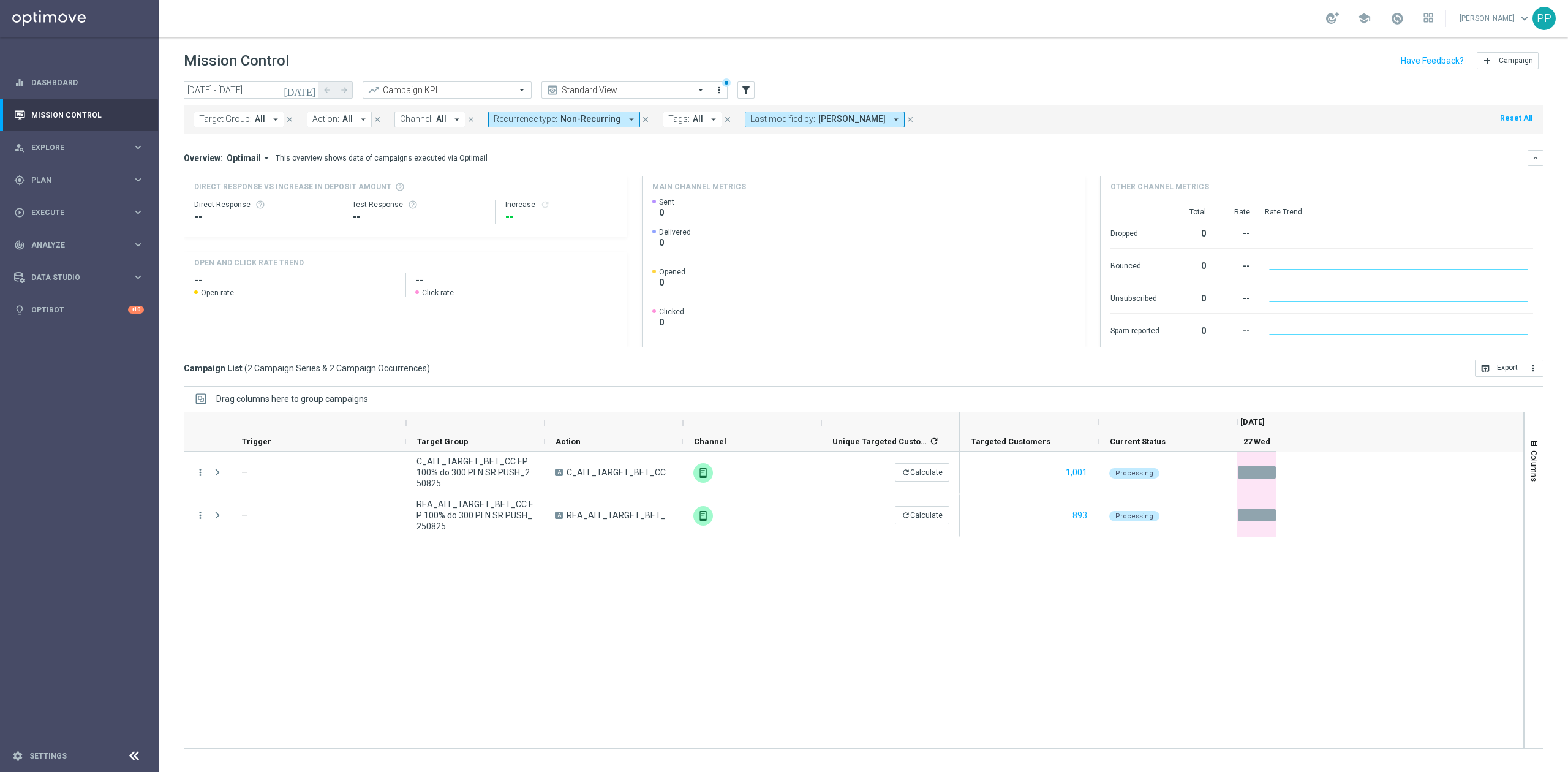
click at [405, 594] on div "more_vert — C_ALL_TARGET_BET_CC EP 100% do 300 PLN SR PUSH_250825 A C_ALL_TARGE…" at bounding box center [854, 600] width 1340 height 297
